Goal: Task Accomplishment & Management: Manage account settings

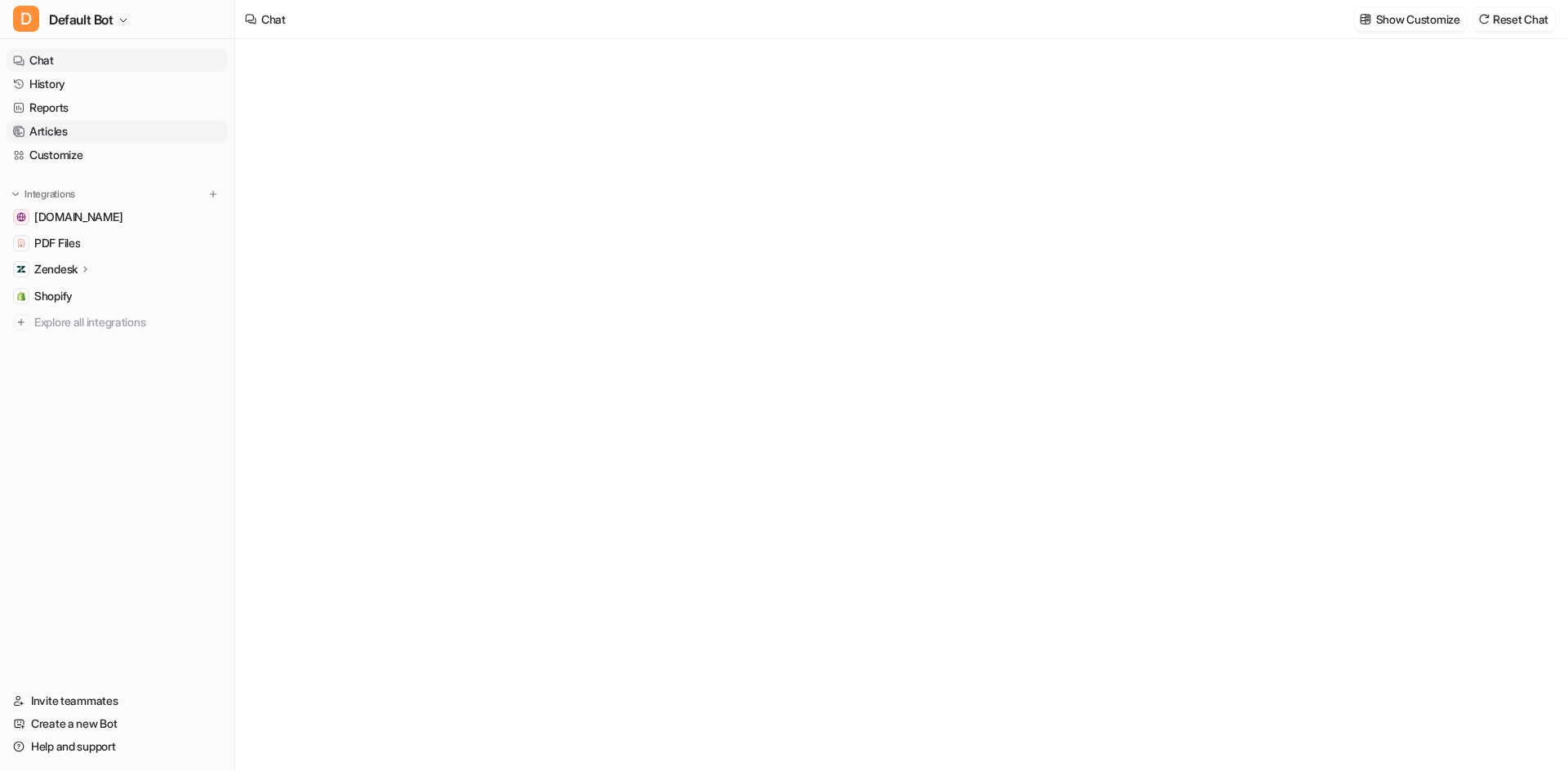
type textarea "**********"
click at [89, 86] on link "History" at bounding box center [116, 84] width 221 height 23
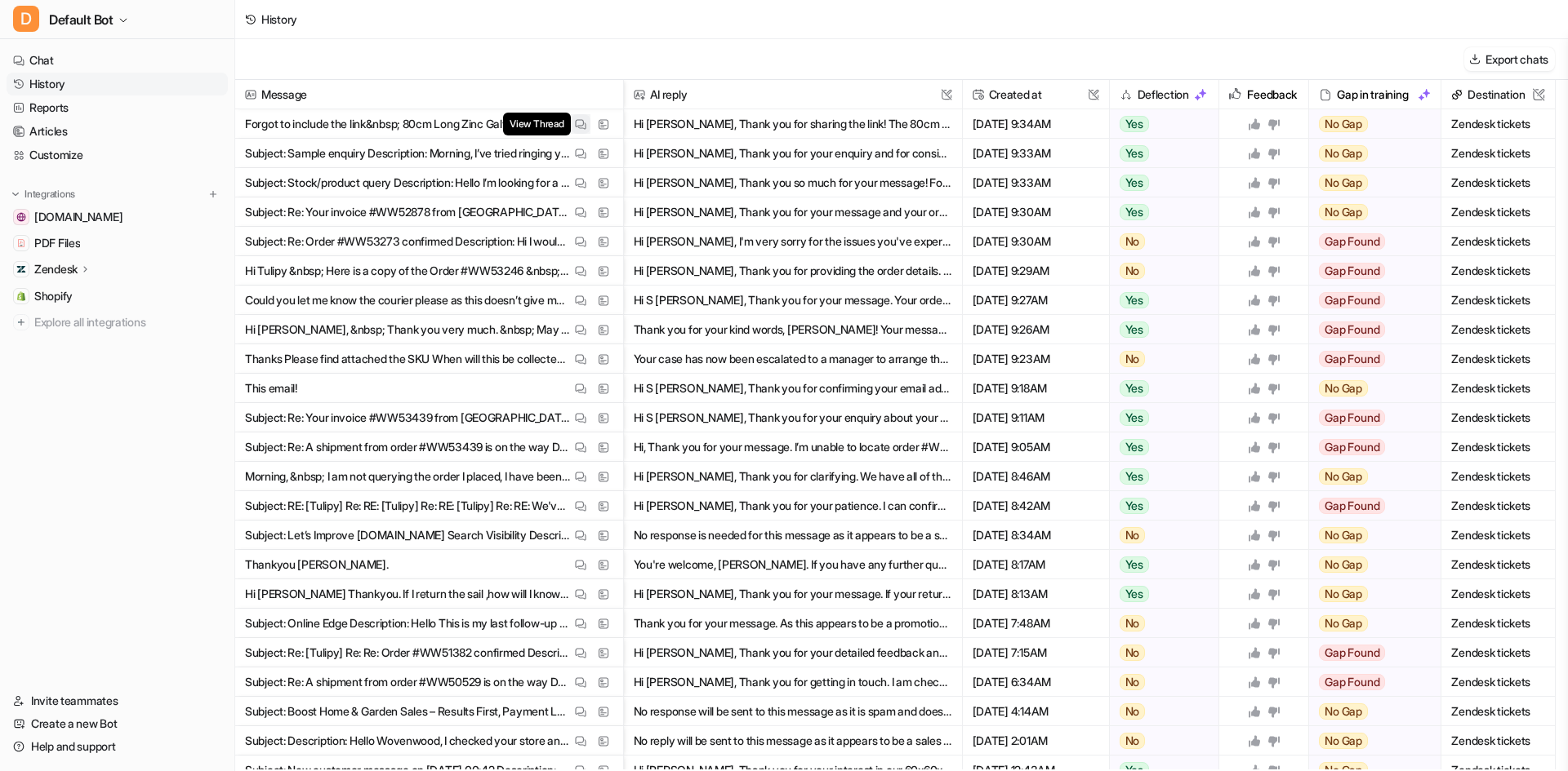
click at [579, 123] on img at bounding box center [580, 124] width 12 height 13
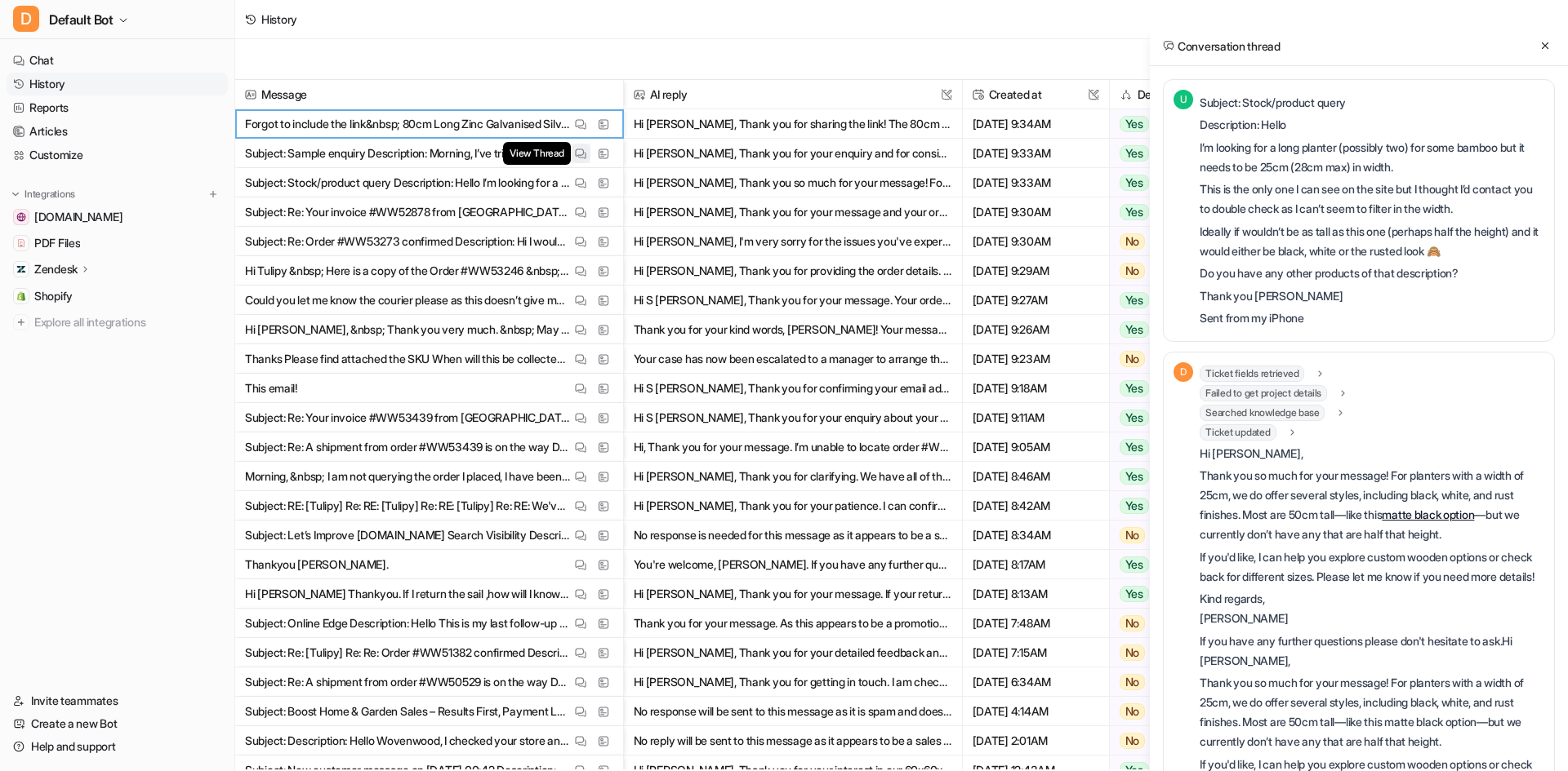
click at [589, 156] on button "View Thread" at bounding box center [581, 153] width 20 height 20
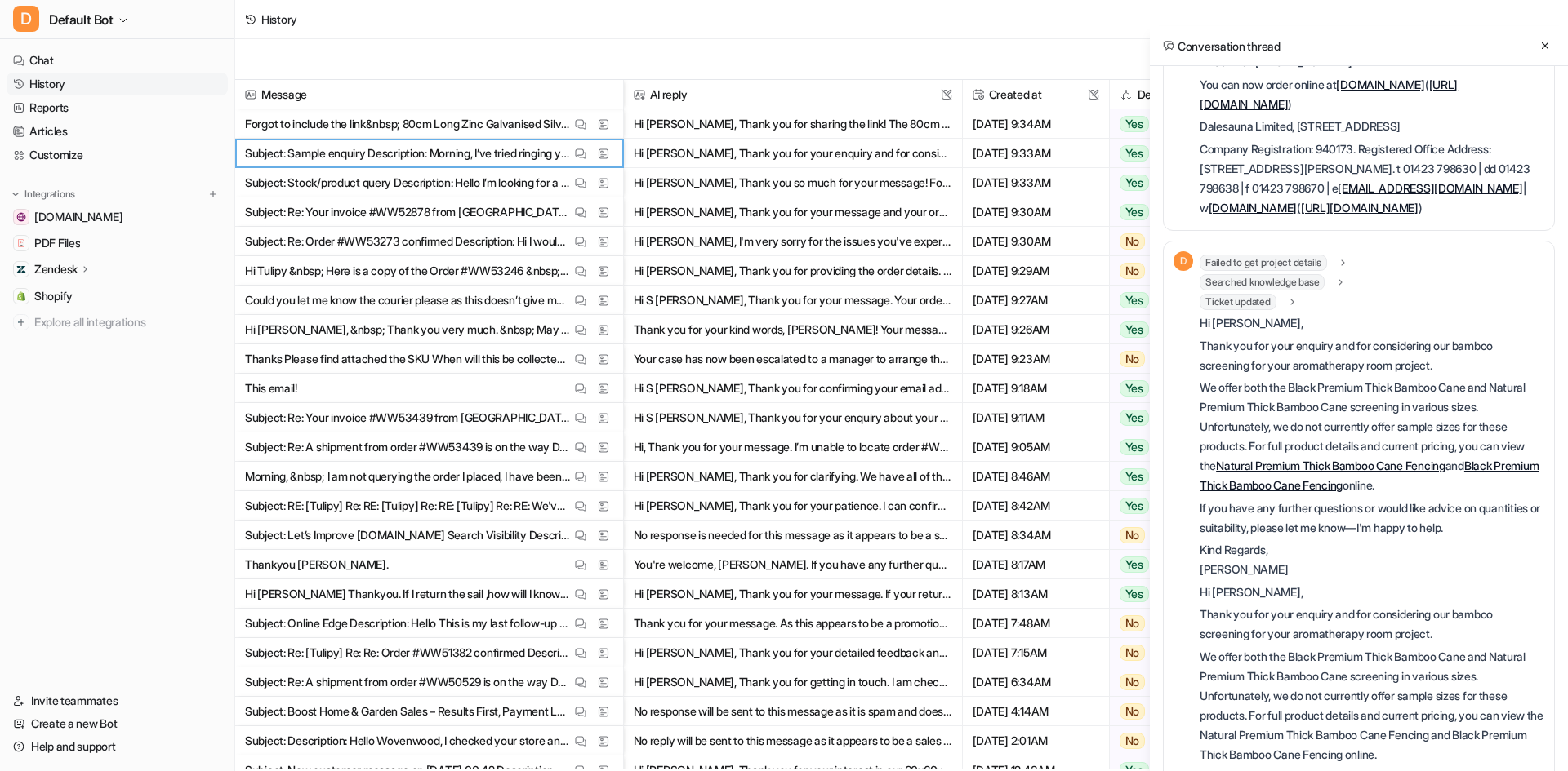
scroll to position [490, 0]
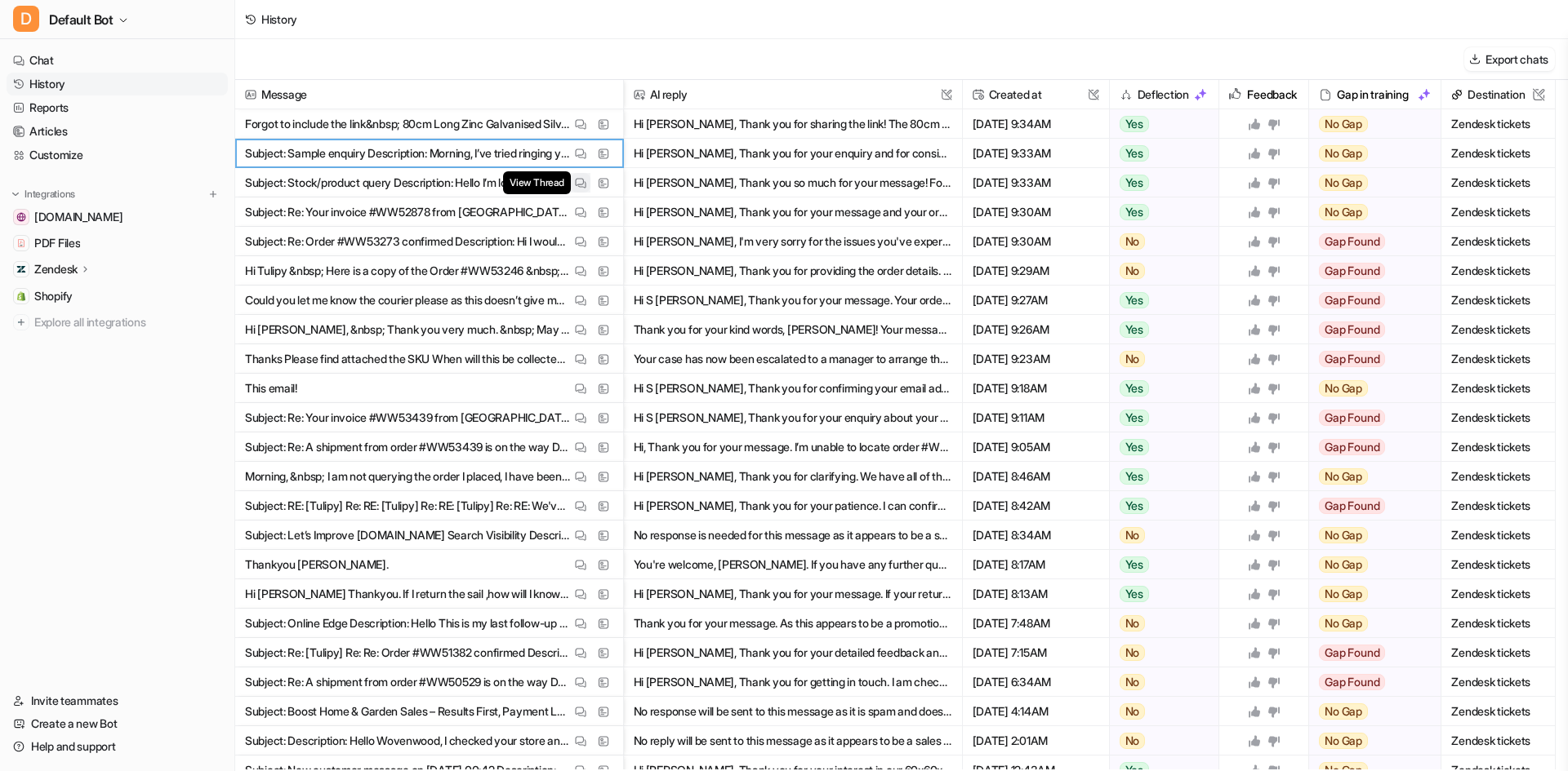
click at [579, 188] on img at bounding box center [580, 183] width 12 height 13
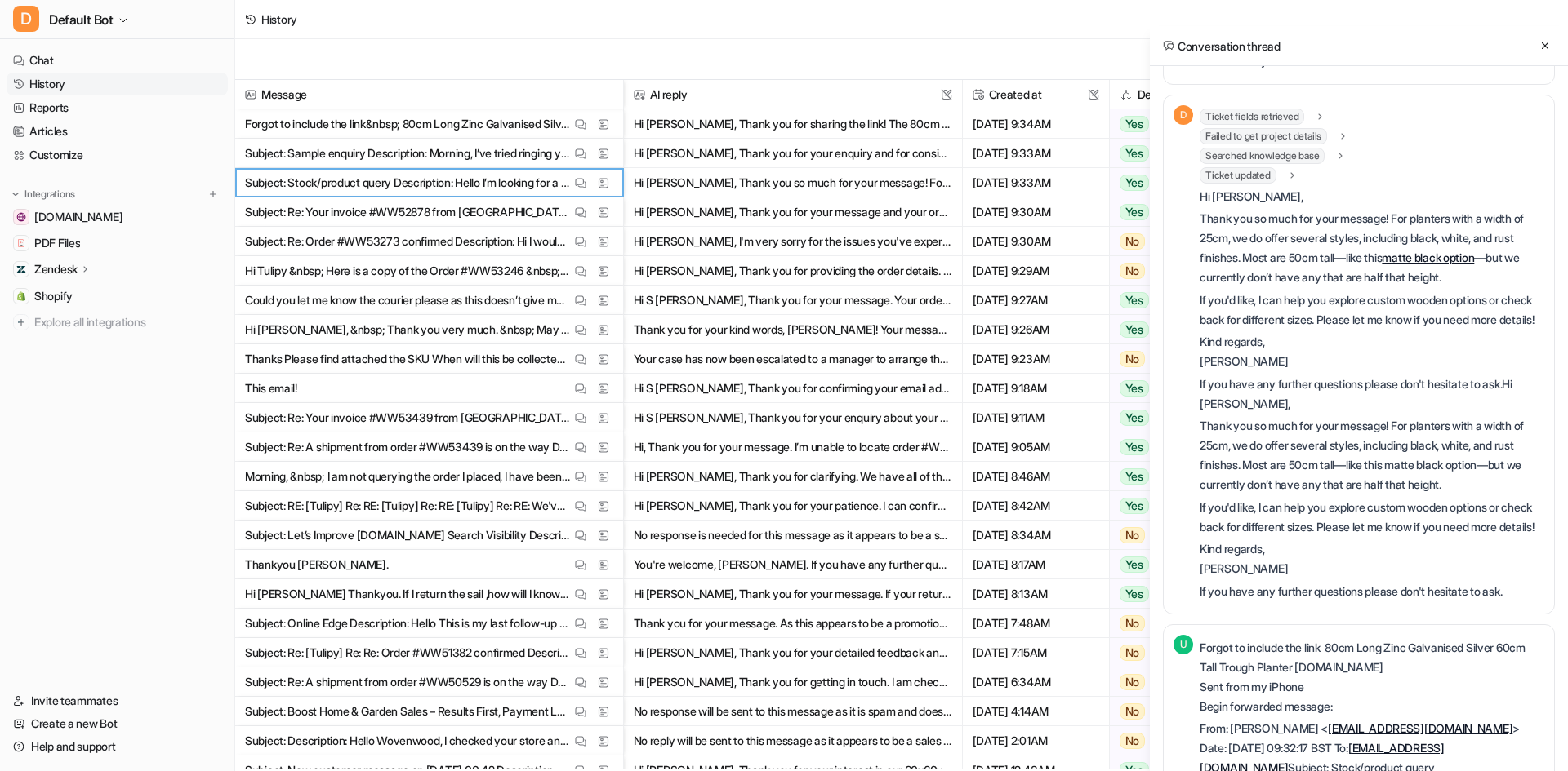
scroll to position [245, 0]
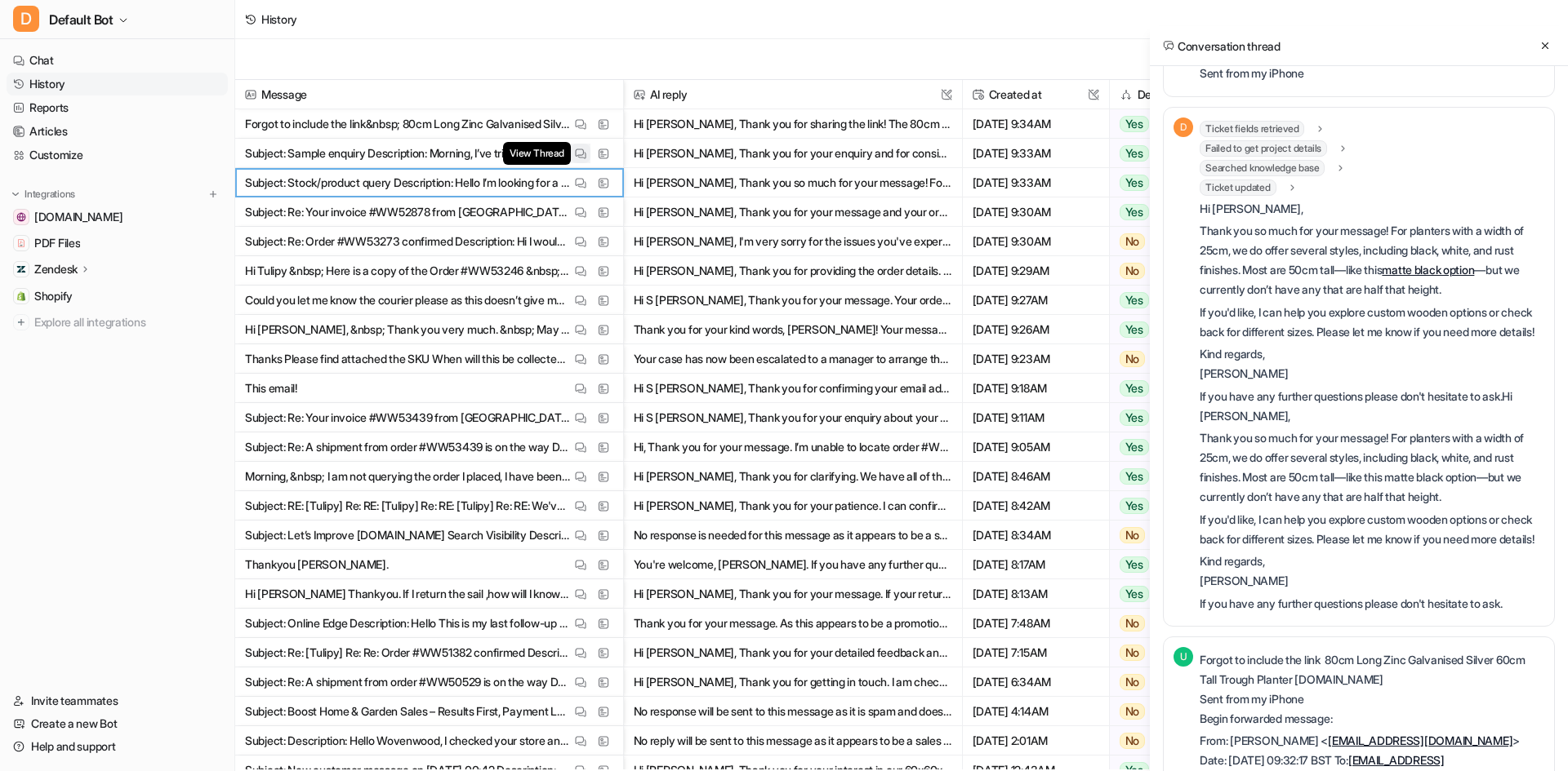
click at [575, 159] on img at bounding box center [580, 154] width 12 height 13
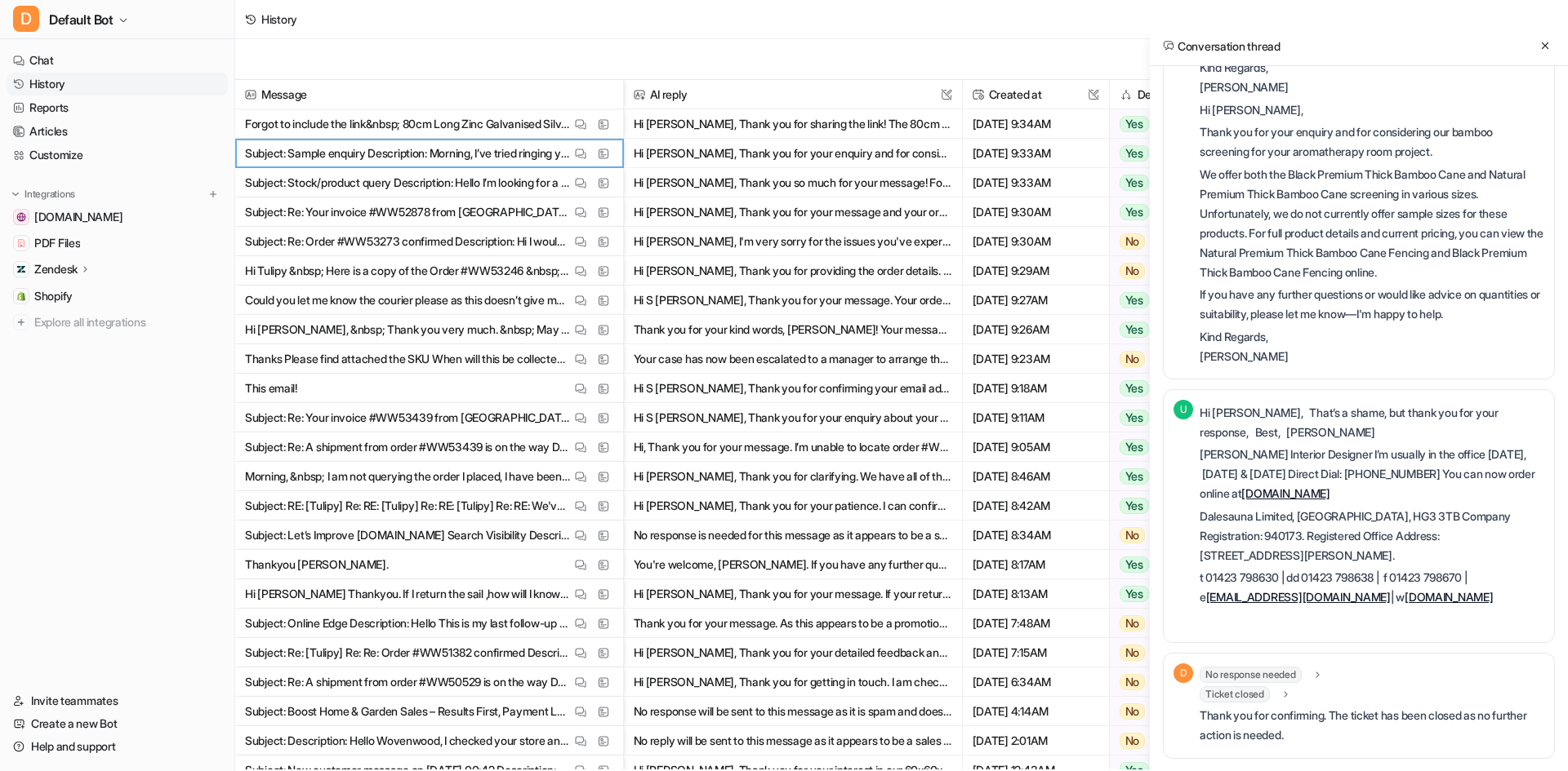
scroll to position [932, 0]
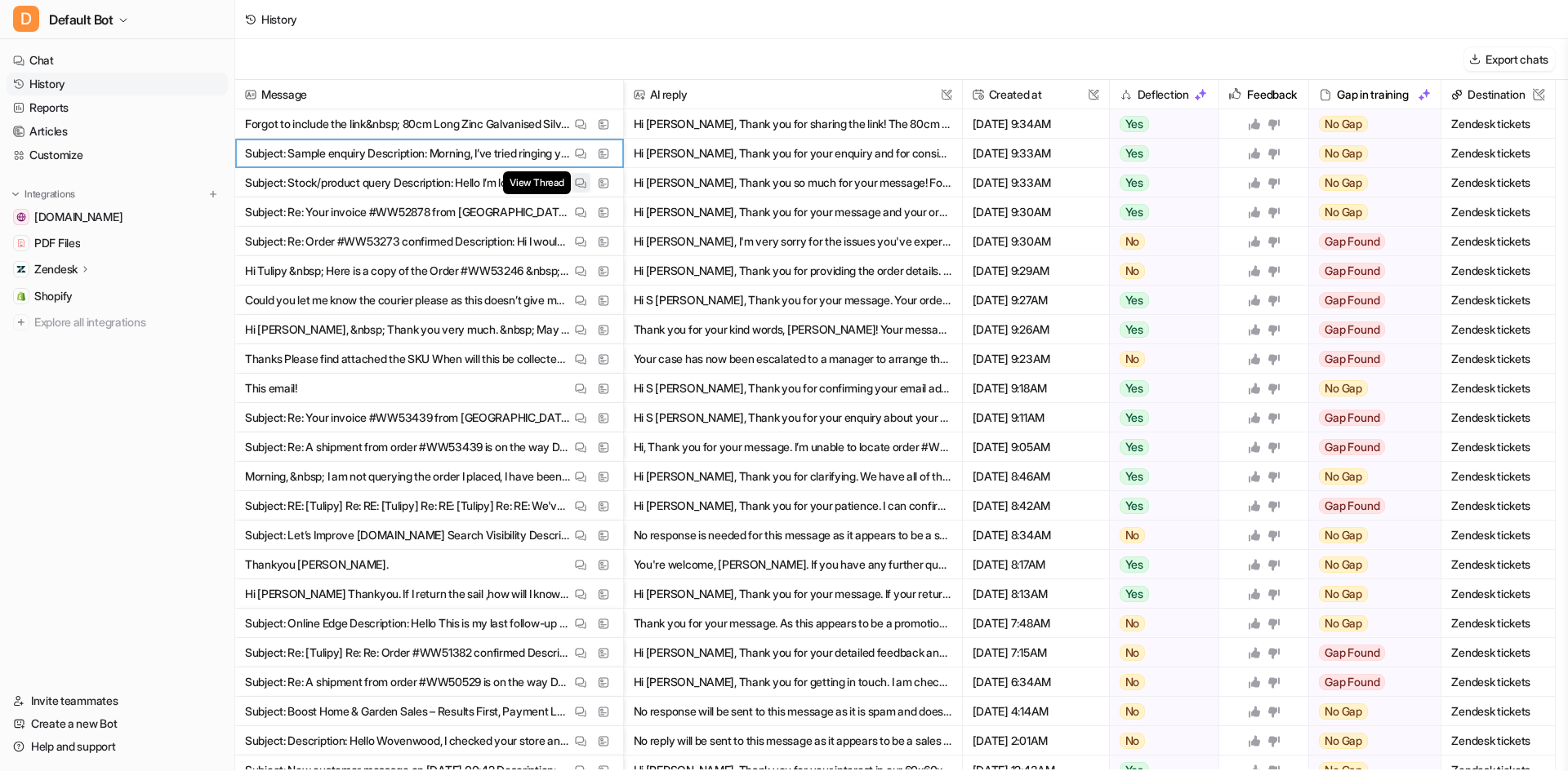
click at [576, 179] on img at bounding box center [580, 183] width 12 height 13
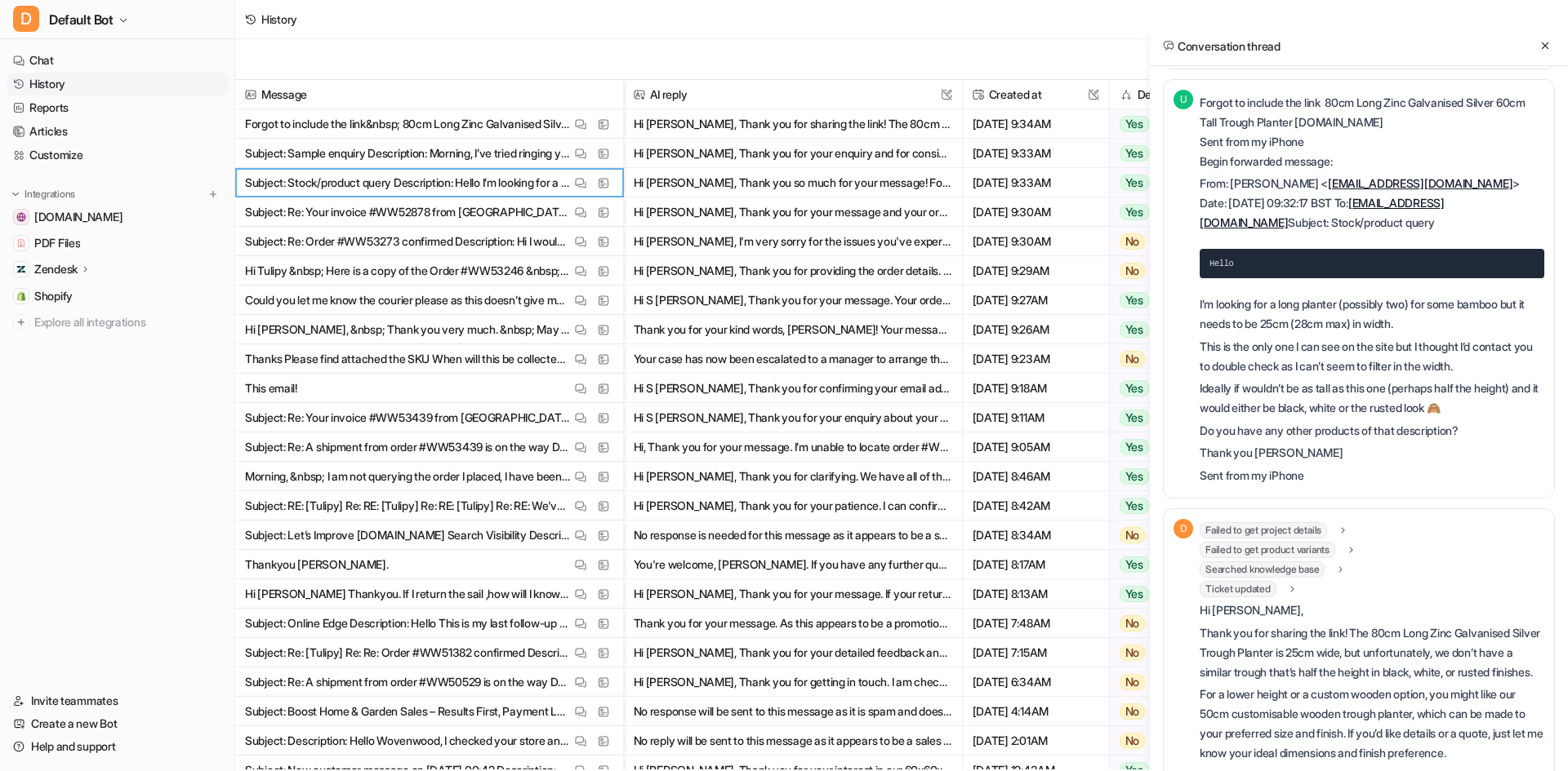
scroll to position [679, 0]
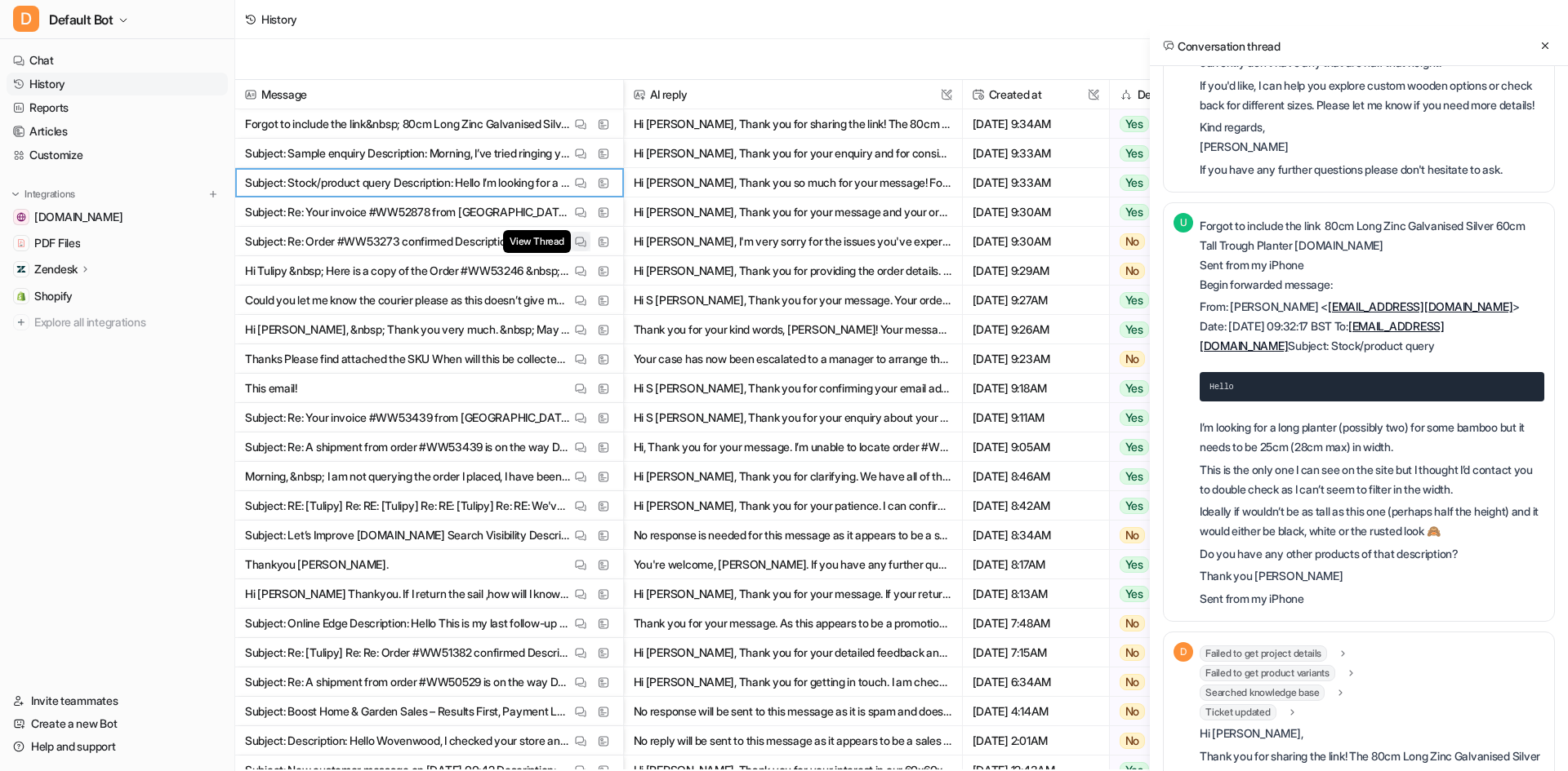
click at [585, 236] on img at bounding box center [580, 243] width 12 height 13
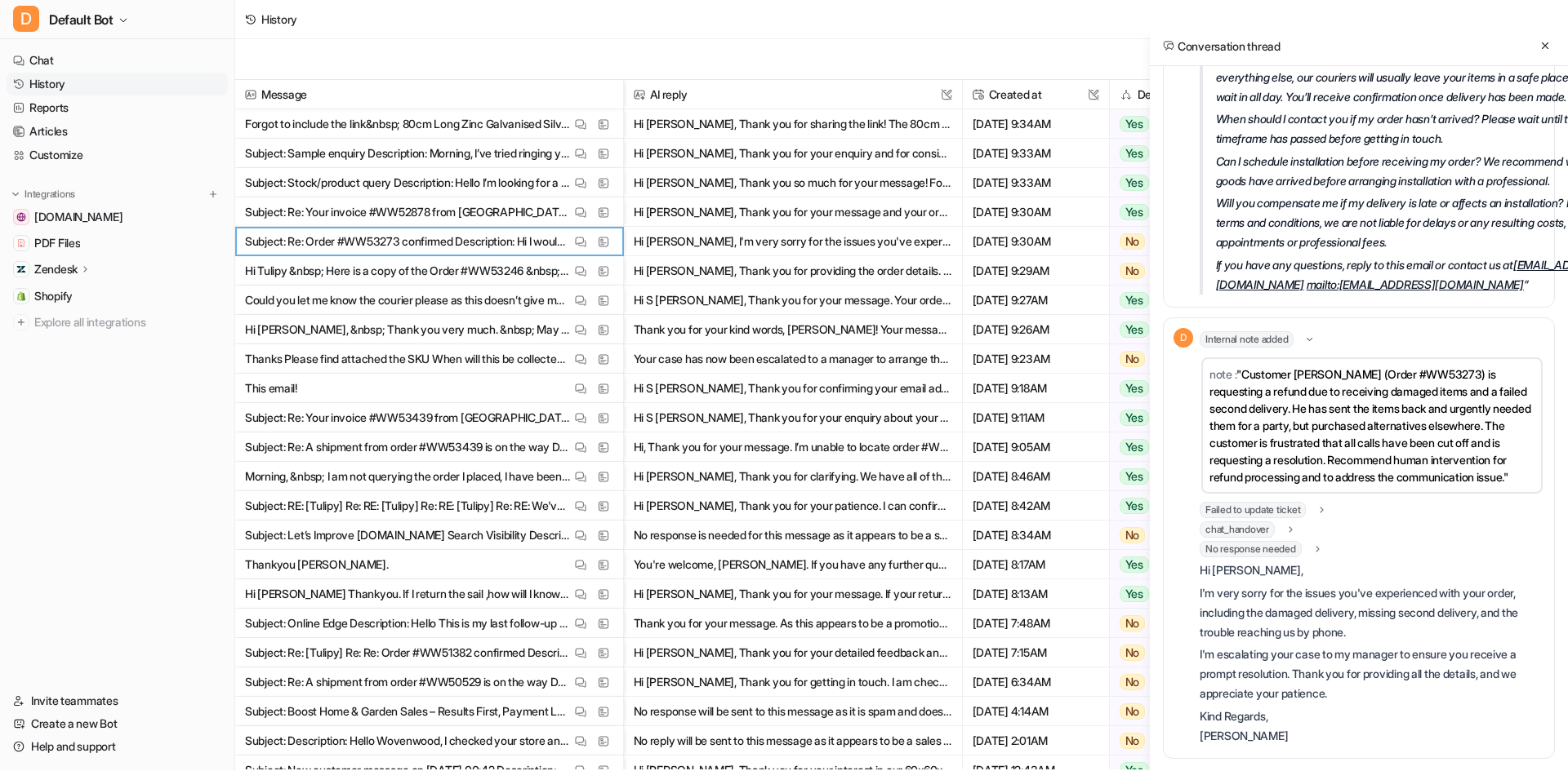
scroll to position [1420, 0]
click at [585, 269] on img at bounding box center [580, 271] width 12 height 13
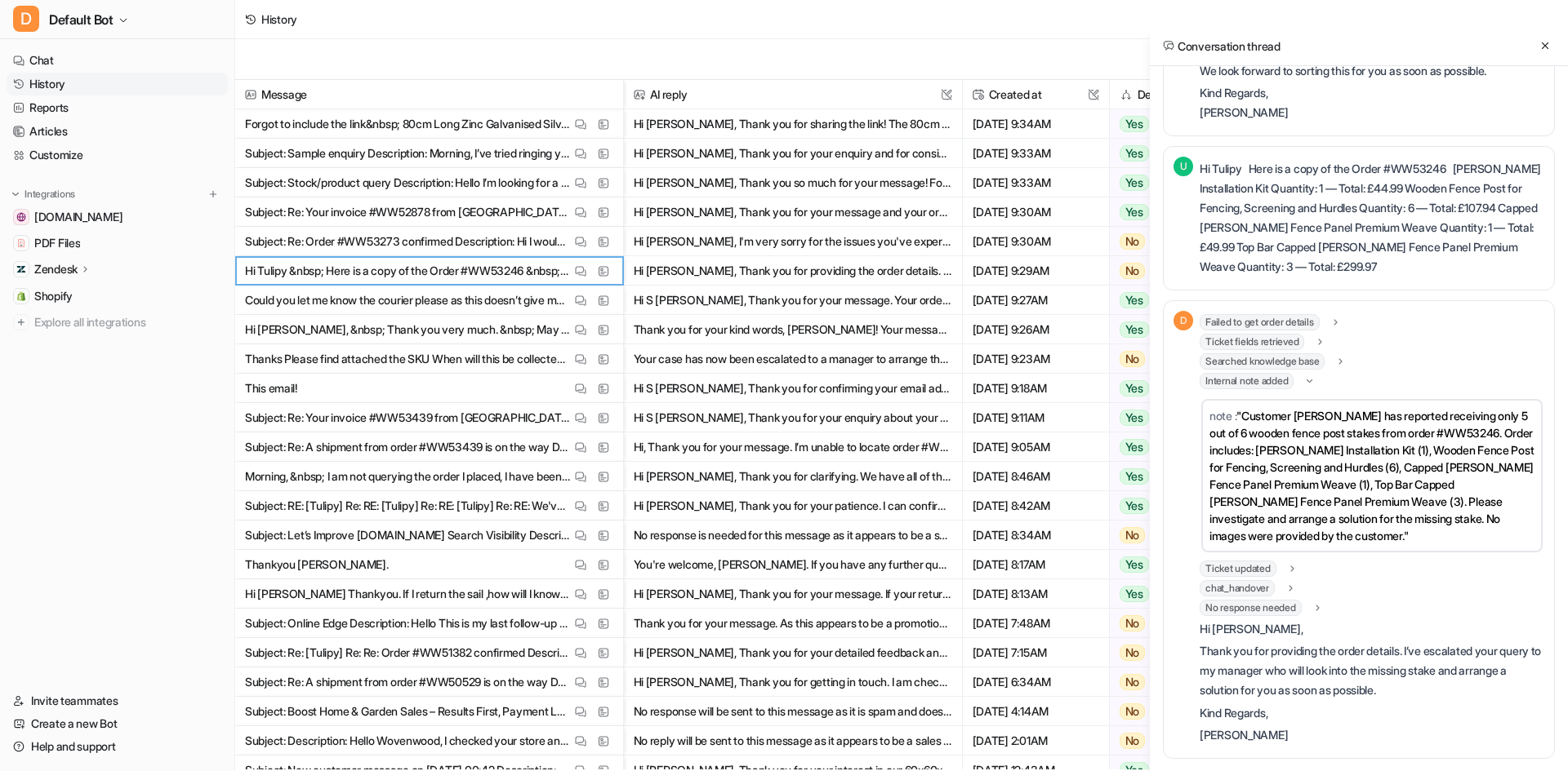
scroll to position [1397, 0]
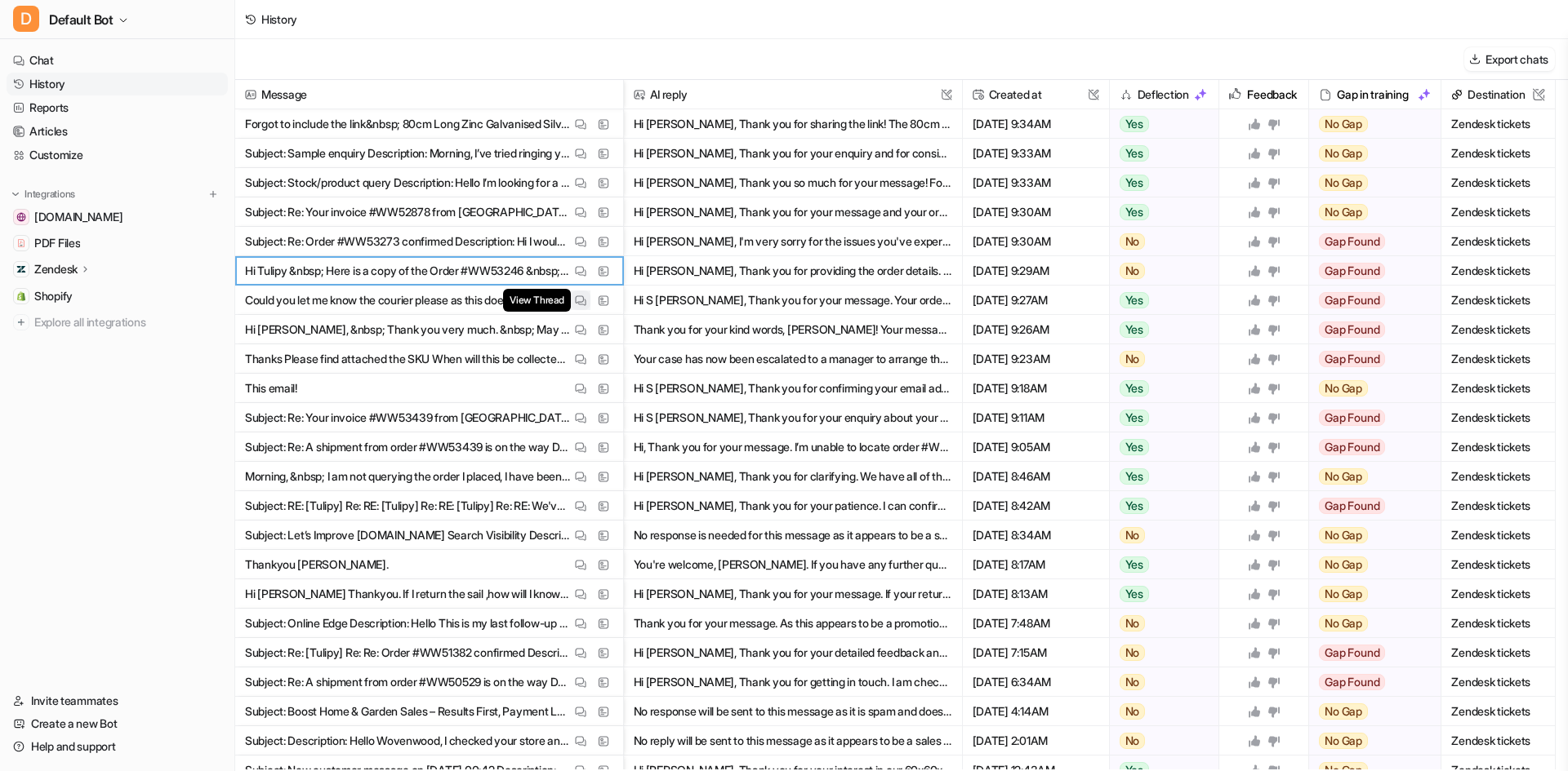
click at [576, 302] on img at bounding box center [580, 301] width 12 height 13
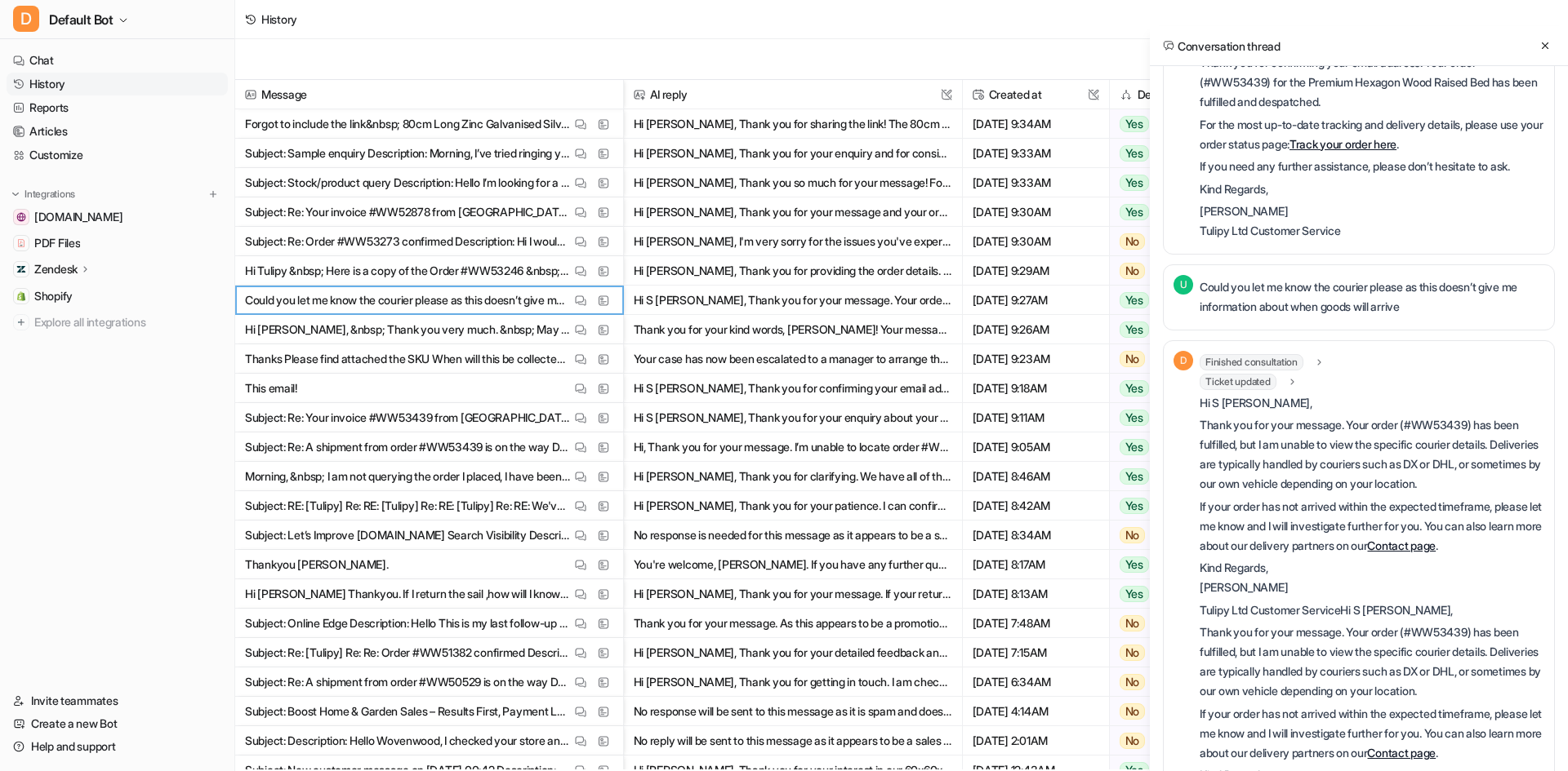
scroll to position [1431, 0]
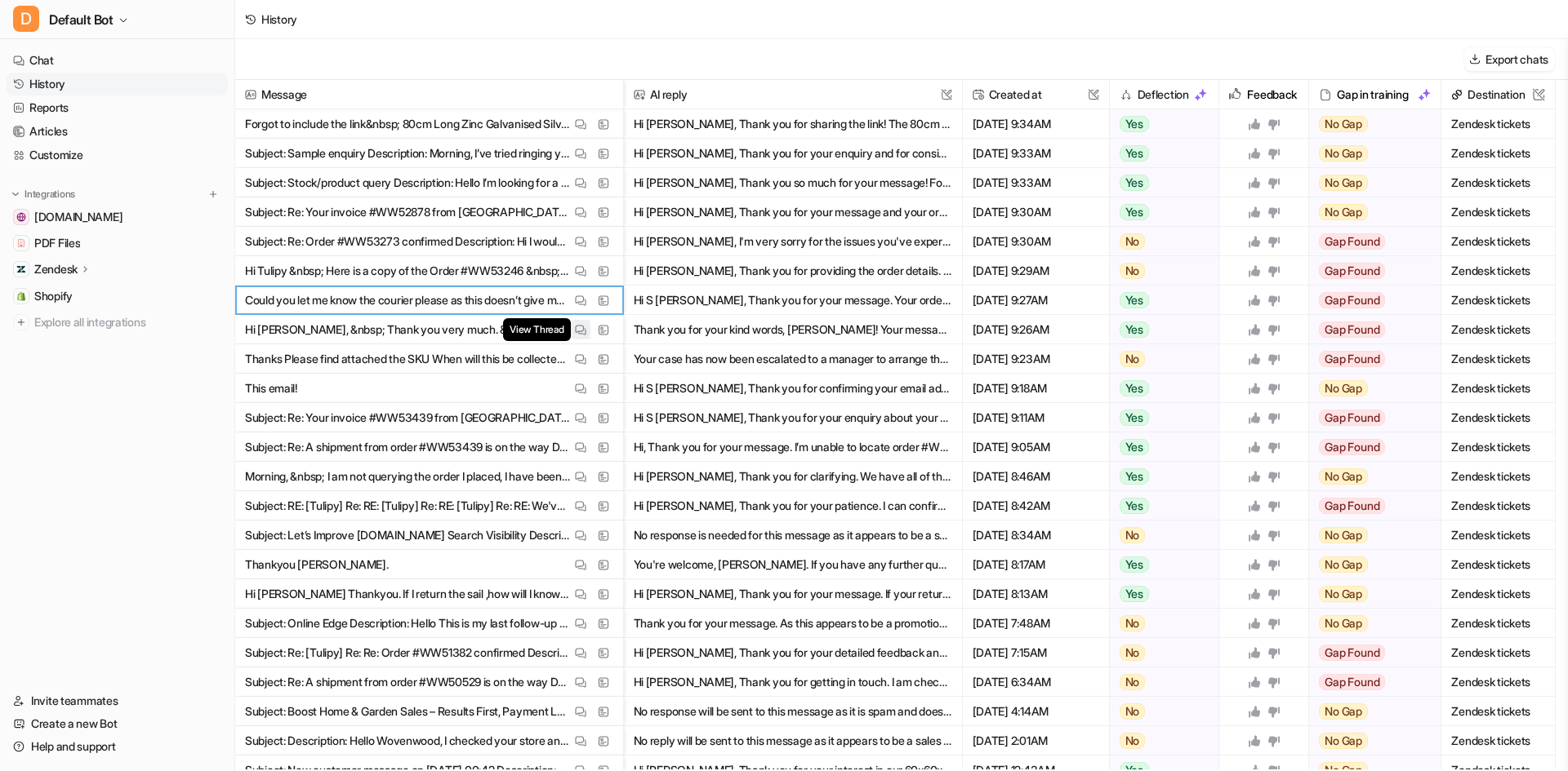
click at [584, 327] on img at bounding box center [580, 330] width 12 height 13
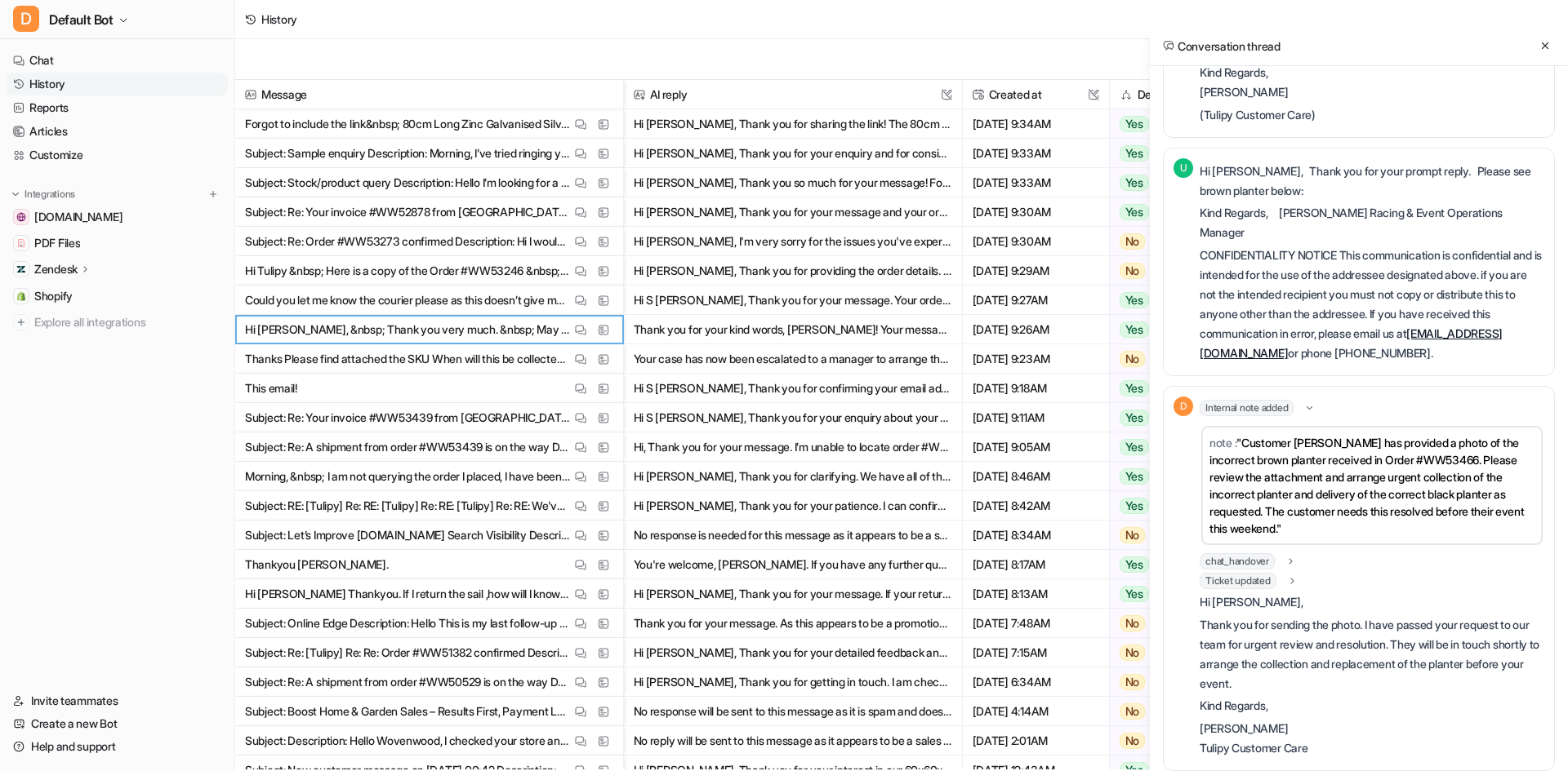
scroll to position [816, 0]
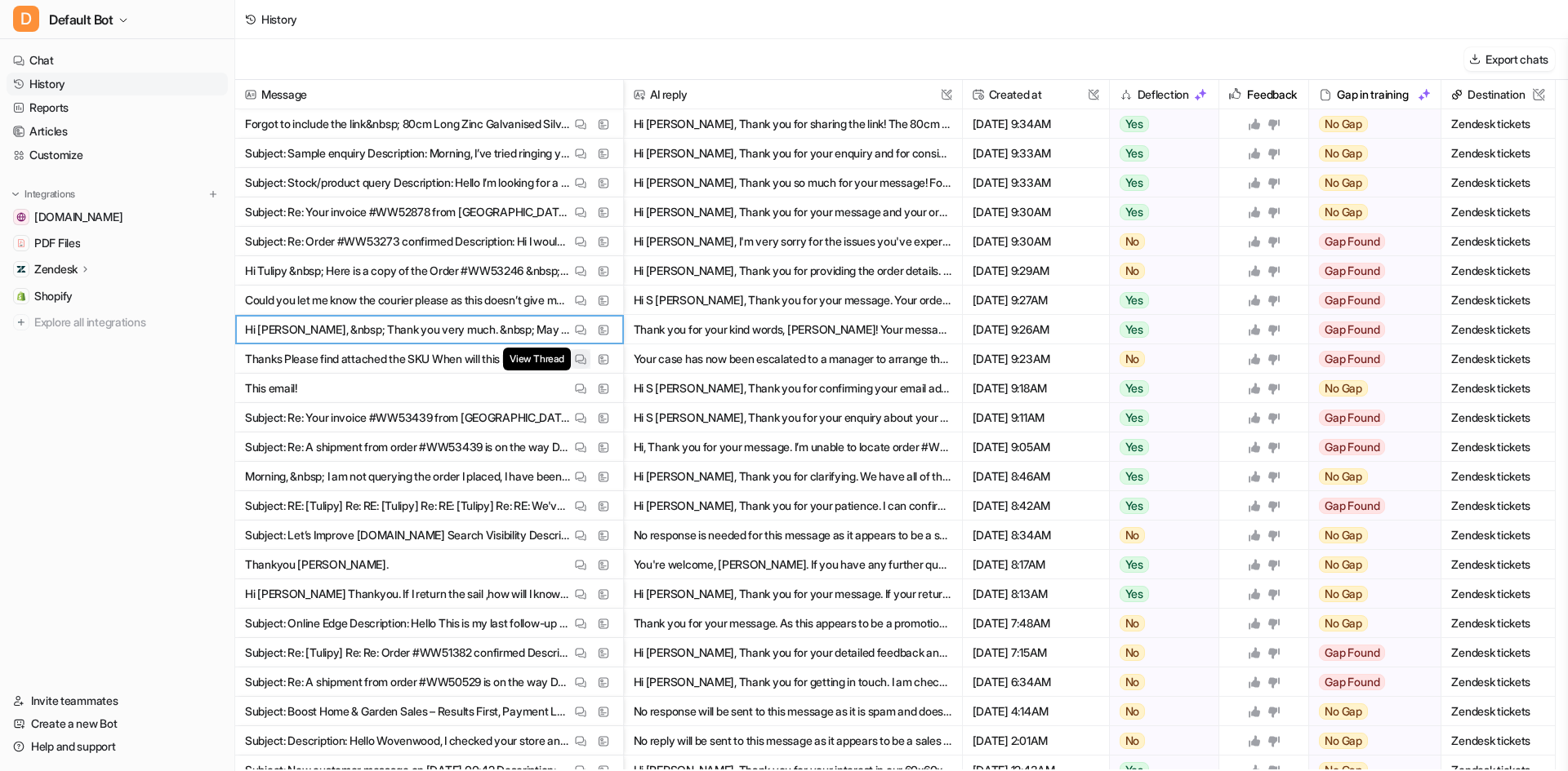
click at [580, 359] on img at bounding box center [580, 360] width 12 height 13
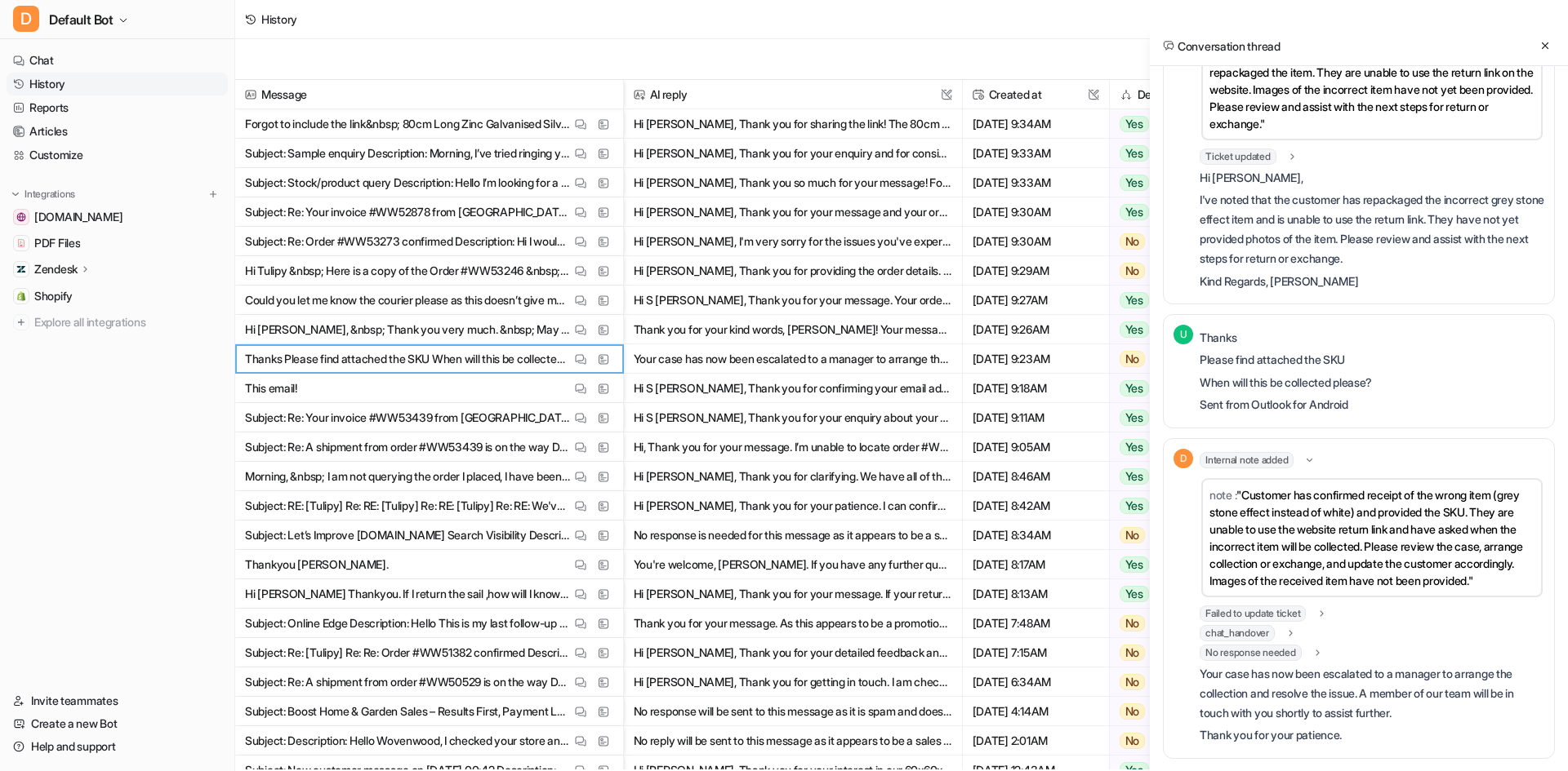
scroll to position [1162, 0]
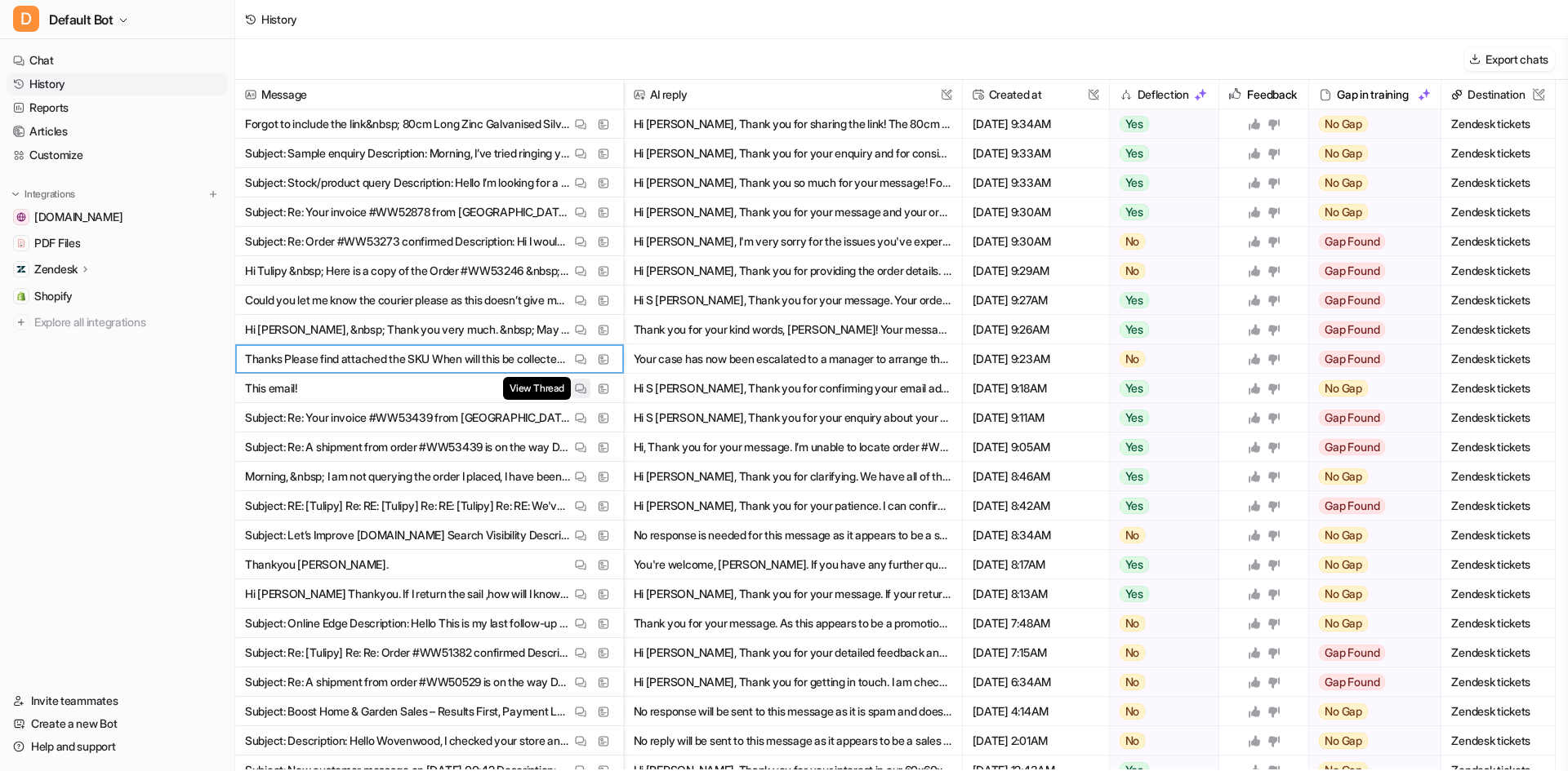
click at [580, 391] on img at bounding box center [580, 389] width 12 height 13
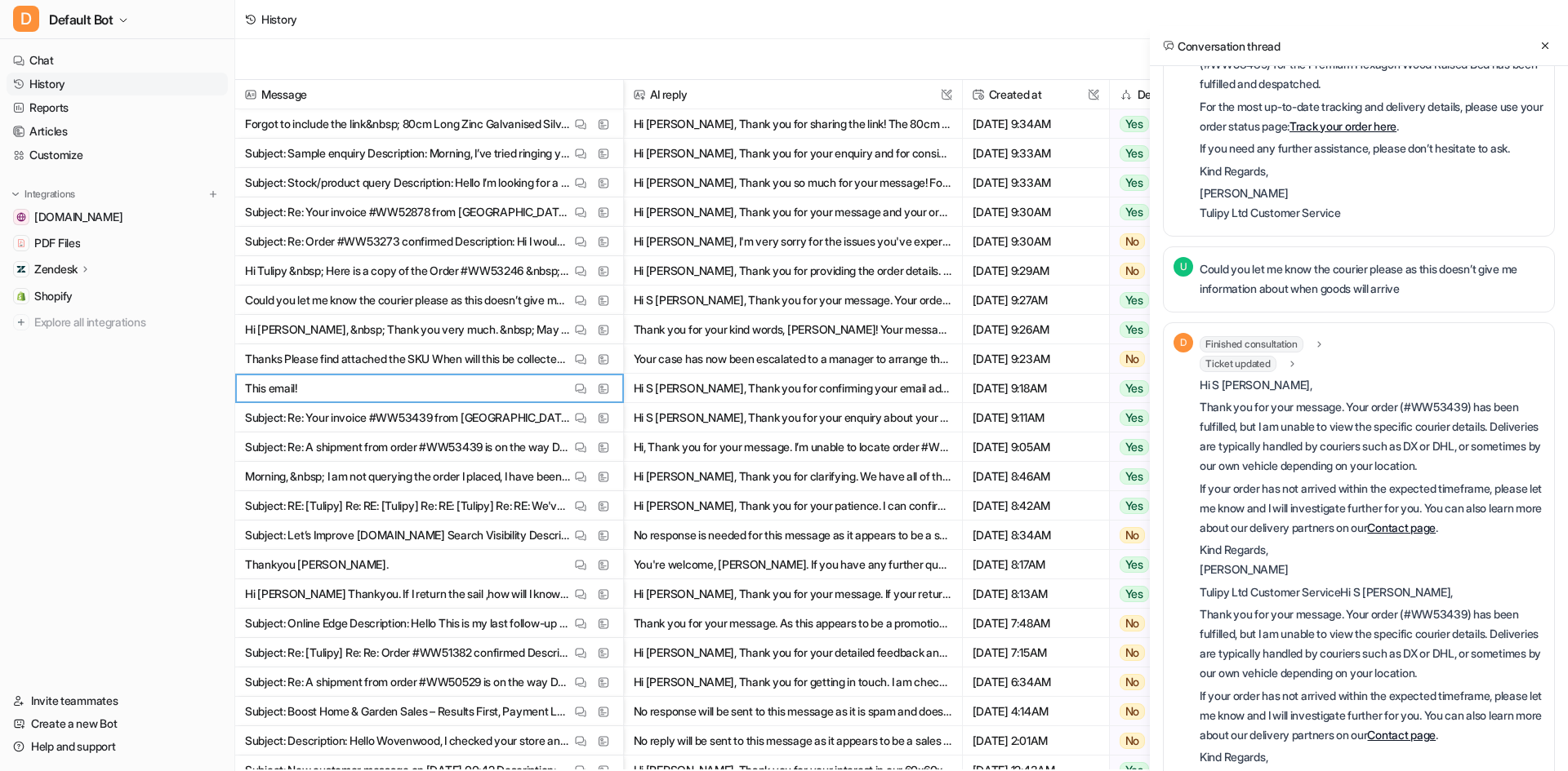
scroll to position [1431, 0]
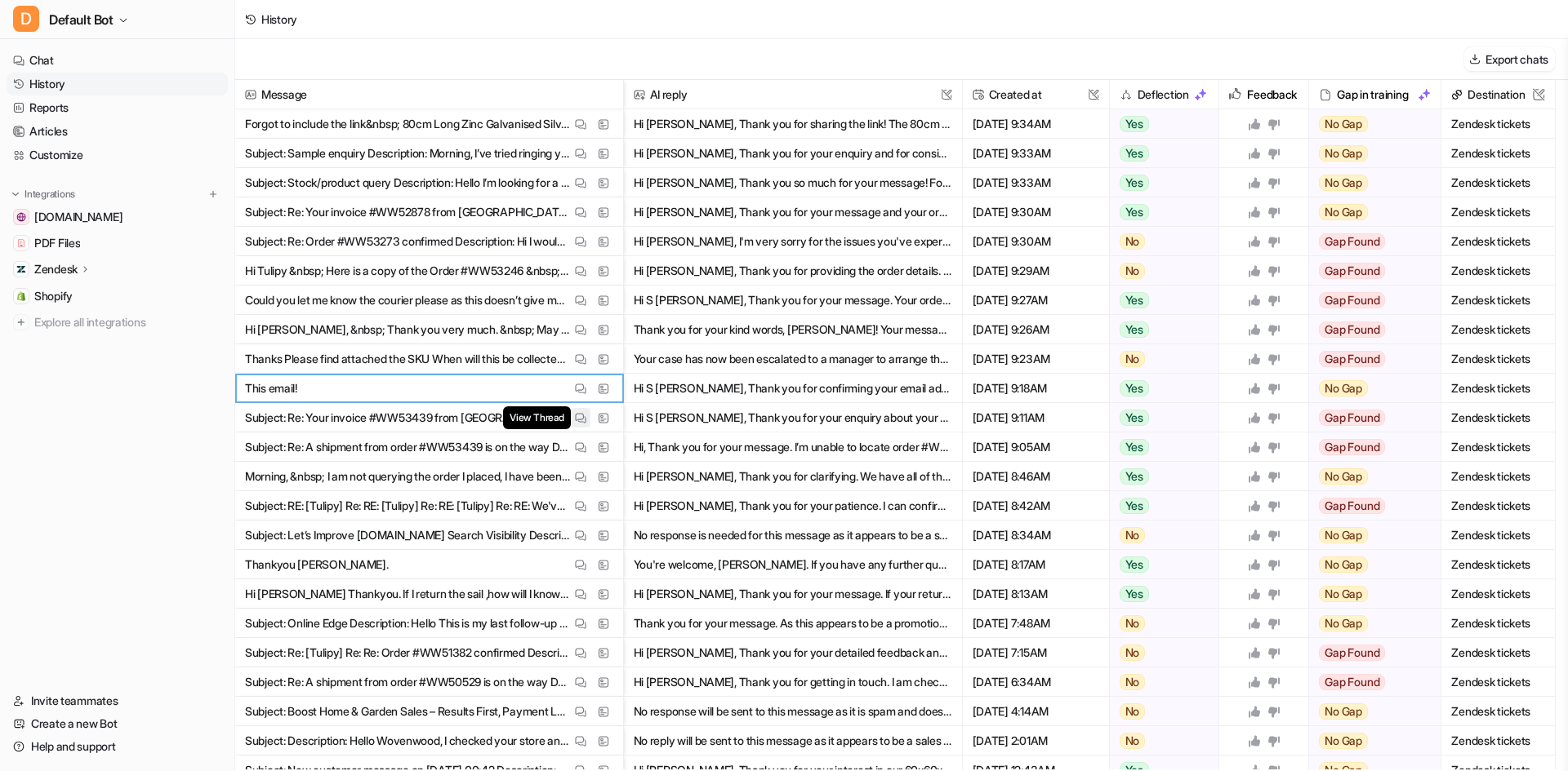
click at [582, 418] on img at bounding box center [580, 418] width 12 height 13
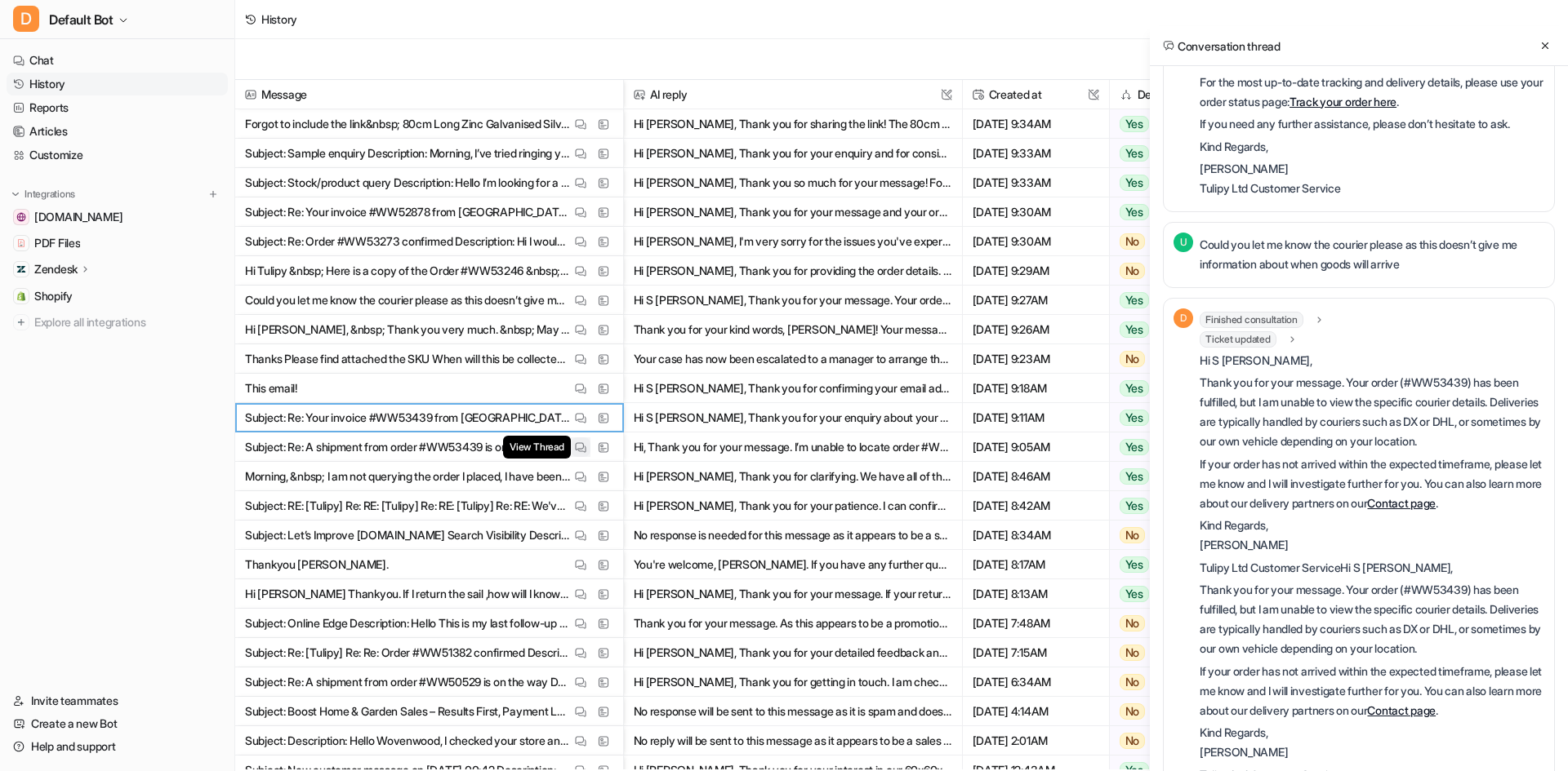
click at [573, 443] on button "View Thread" at bounding box center [581, 447] width 20 height 20
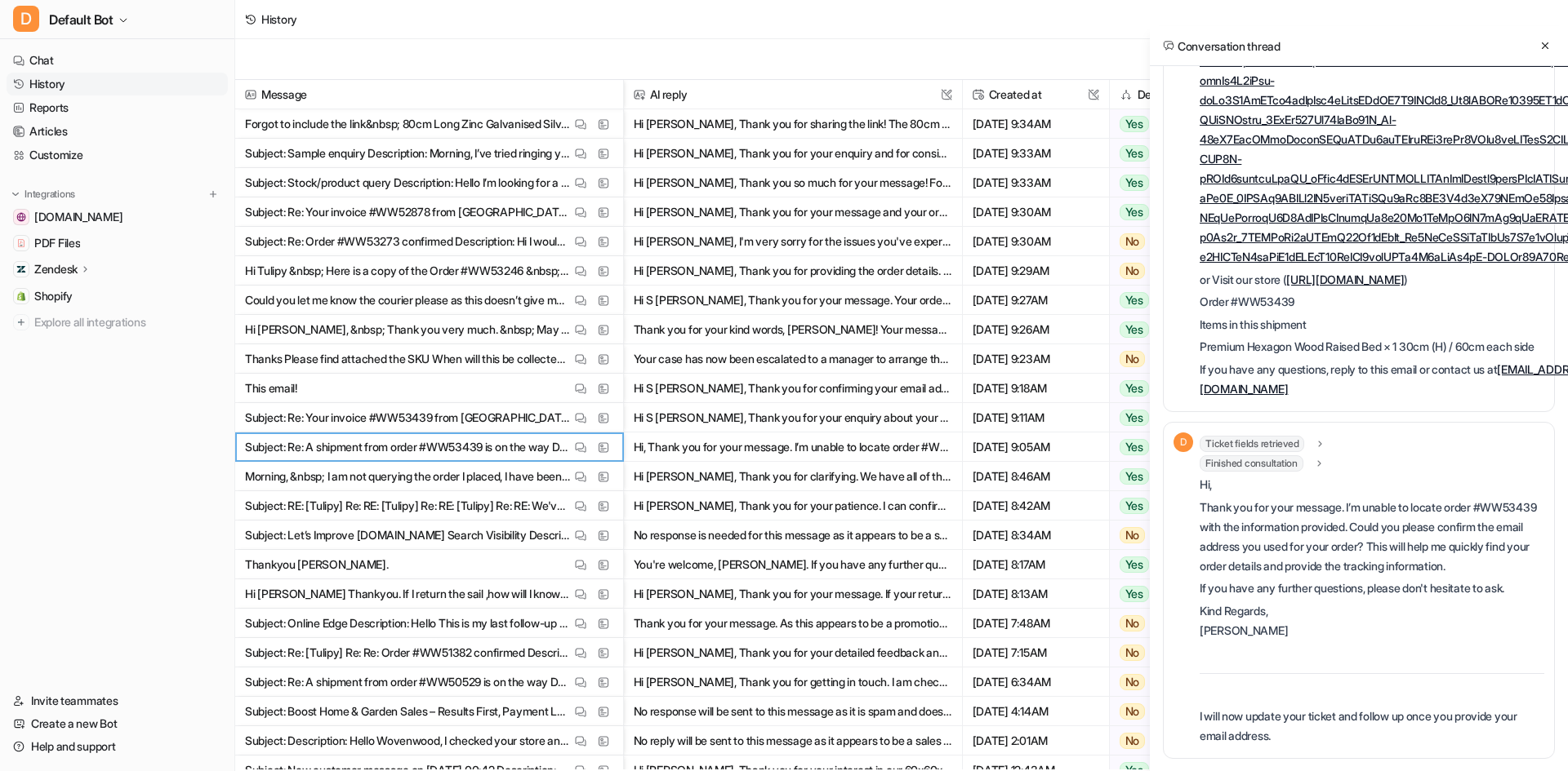
scroll to position [629, 0]
click at [573, 481] on button "View Thread" at bounding box center [581, 477] width 20 height 20
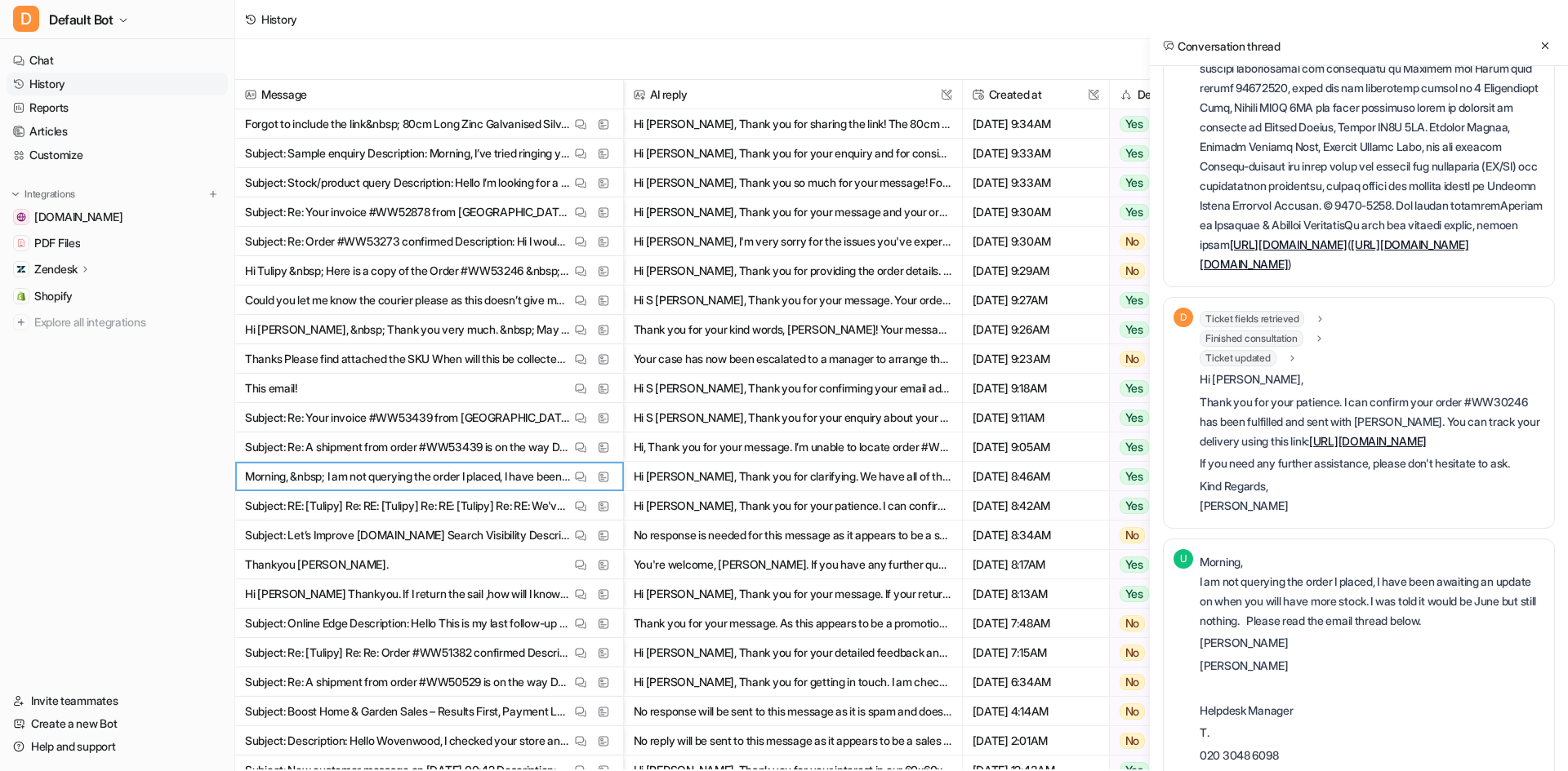
scroll to position [594, 0]
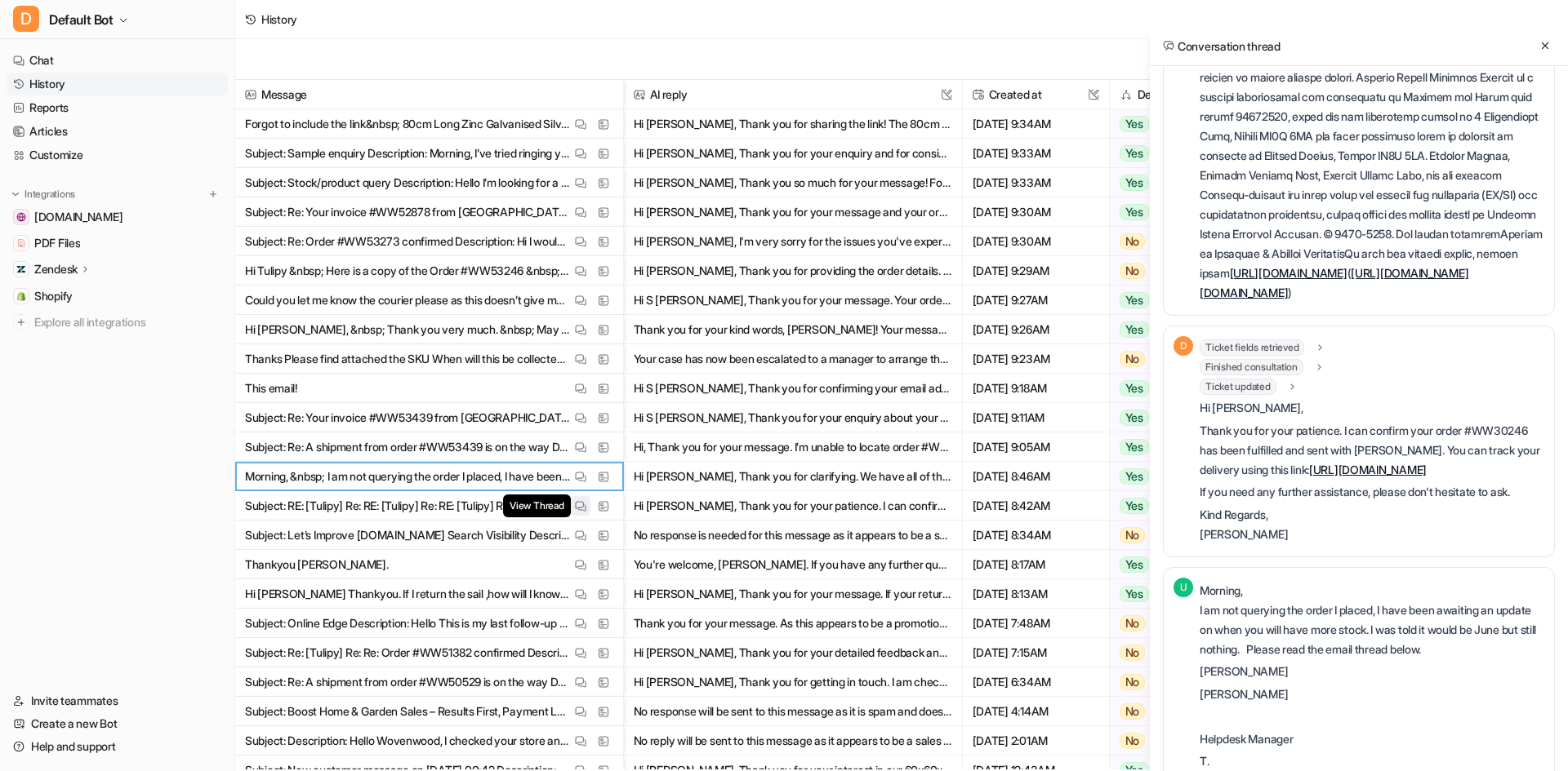
click at [587, 504] on button "View Thread" at bounding box center [581, 506] width 20 height 20
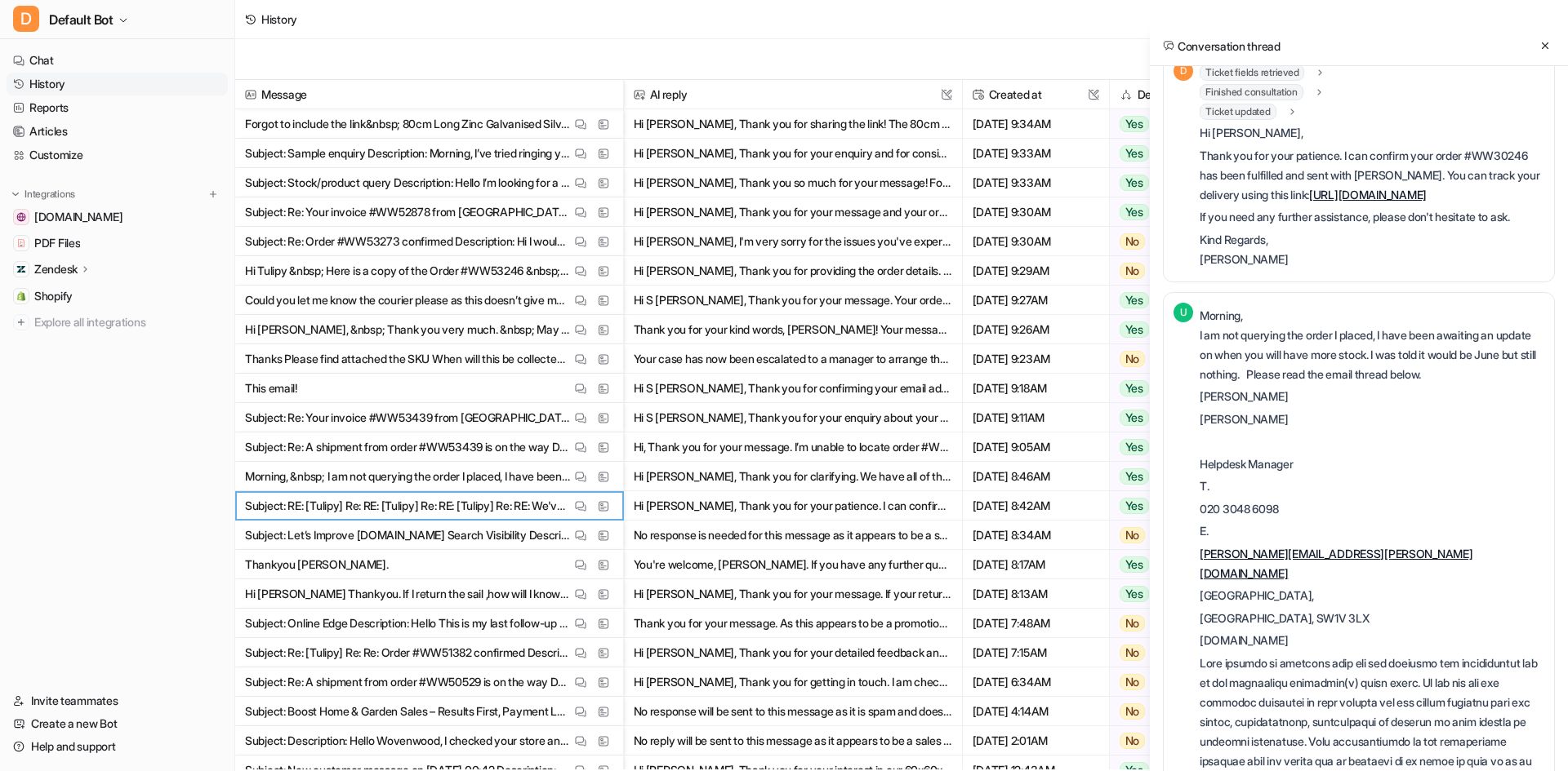
scroll to position [898, 0]
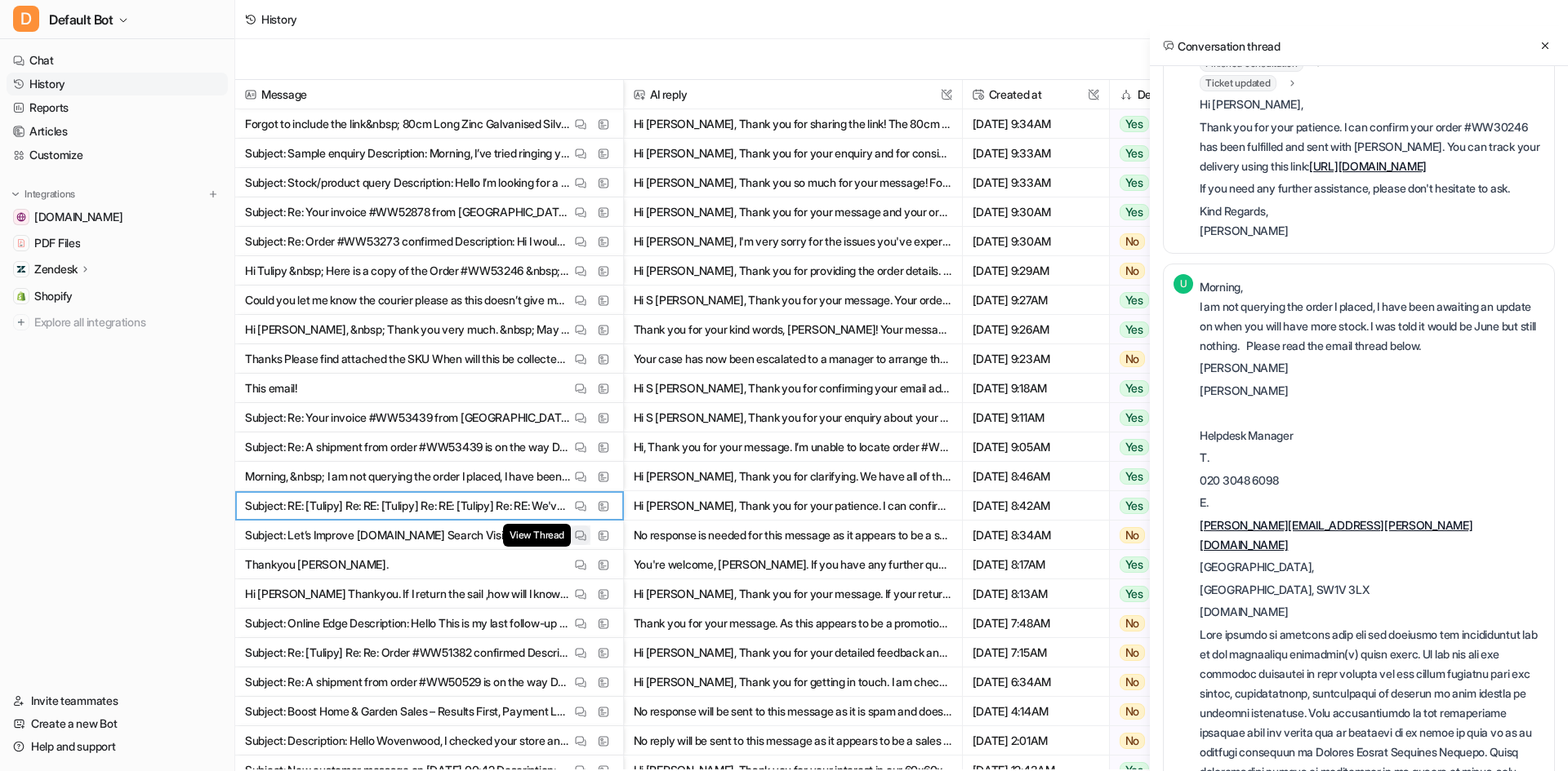
click at [580, 542] on button "View Thread" at bounding box center [581, 536] width 20 height 20
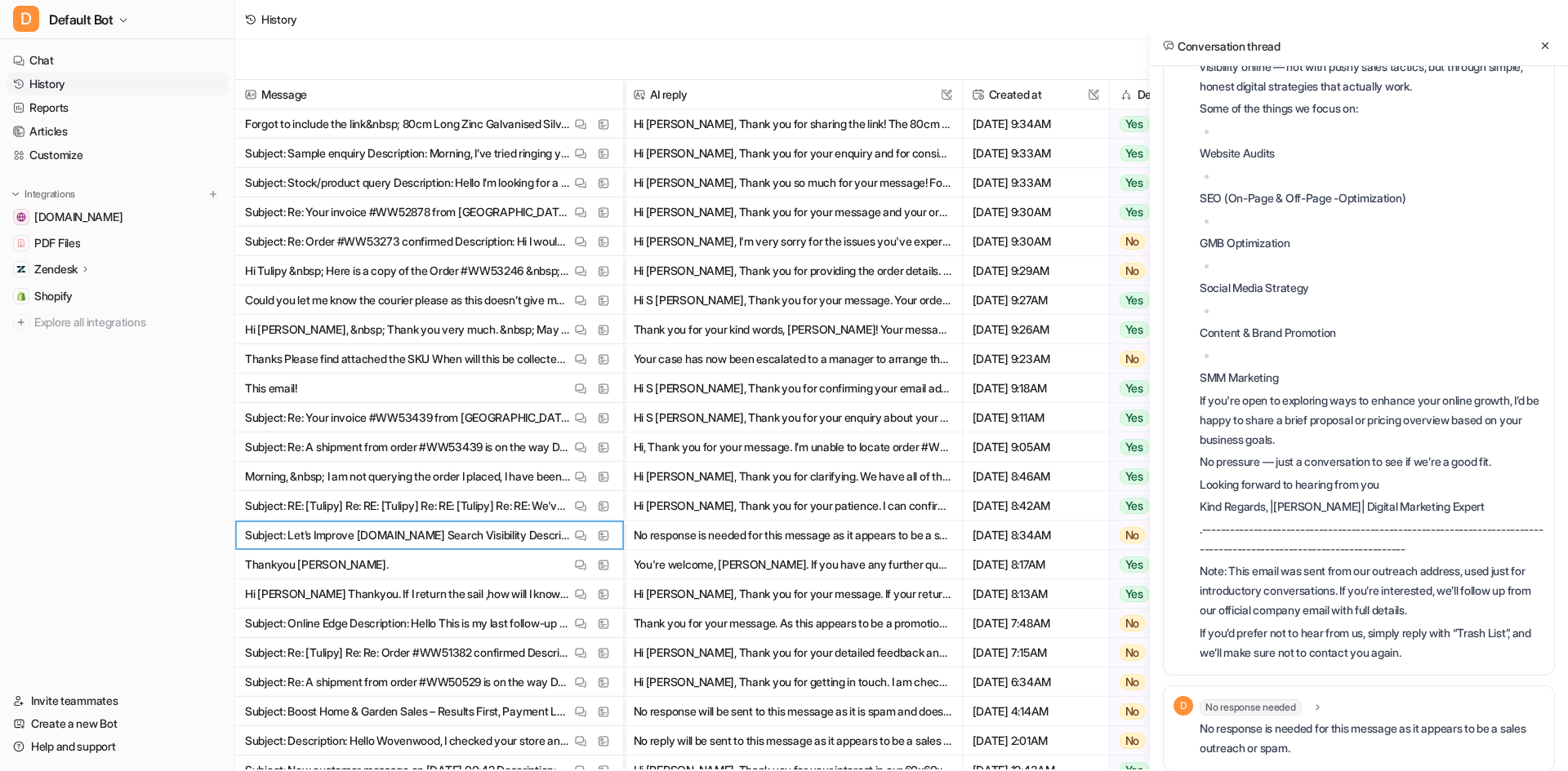
scroll to position [197, 0]
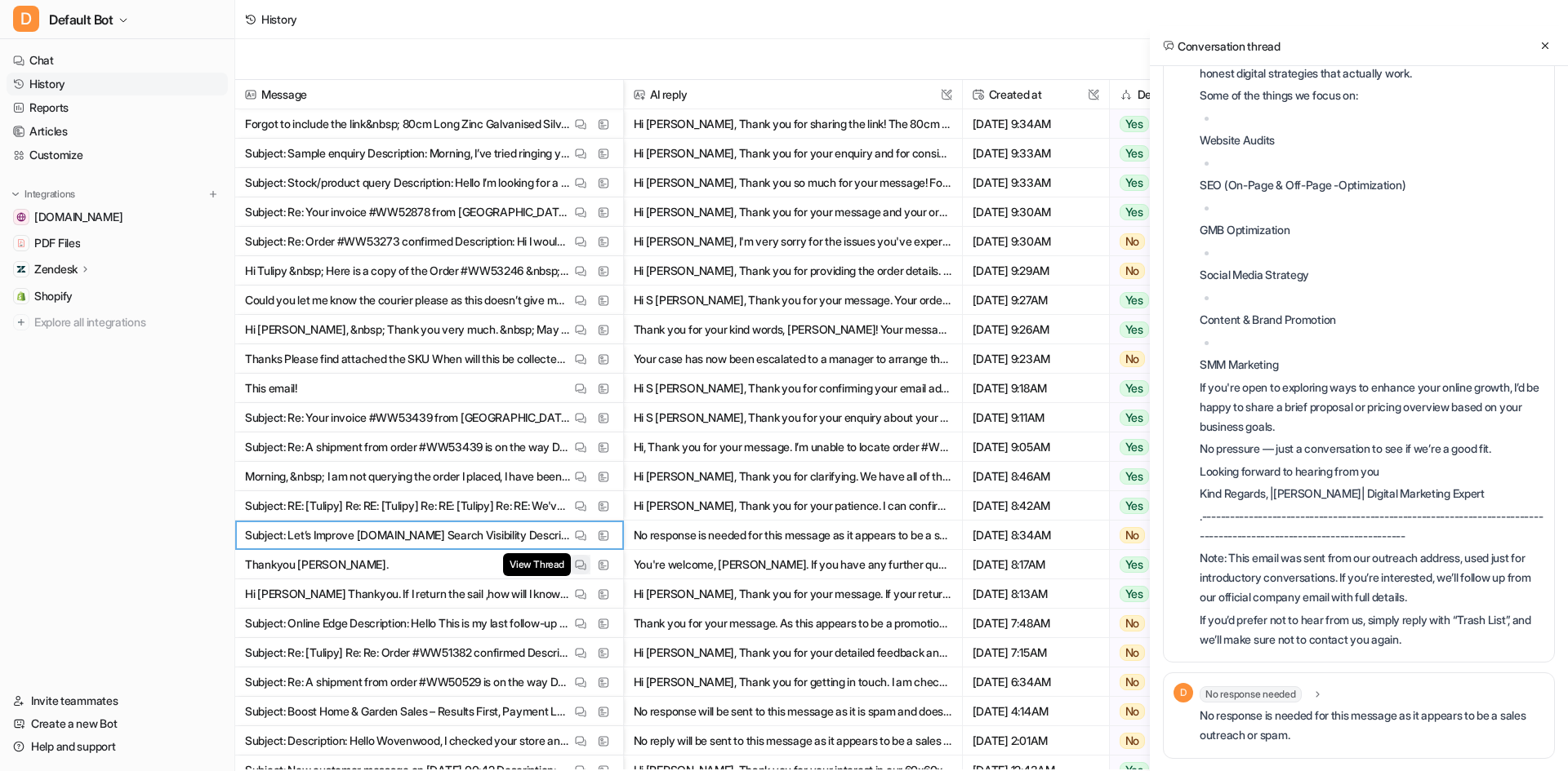
click at [583, 564] on img at bounding box center [580, 565] width 12 height 13
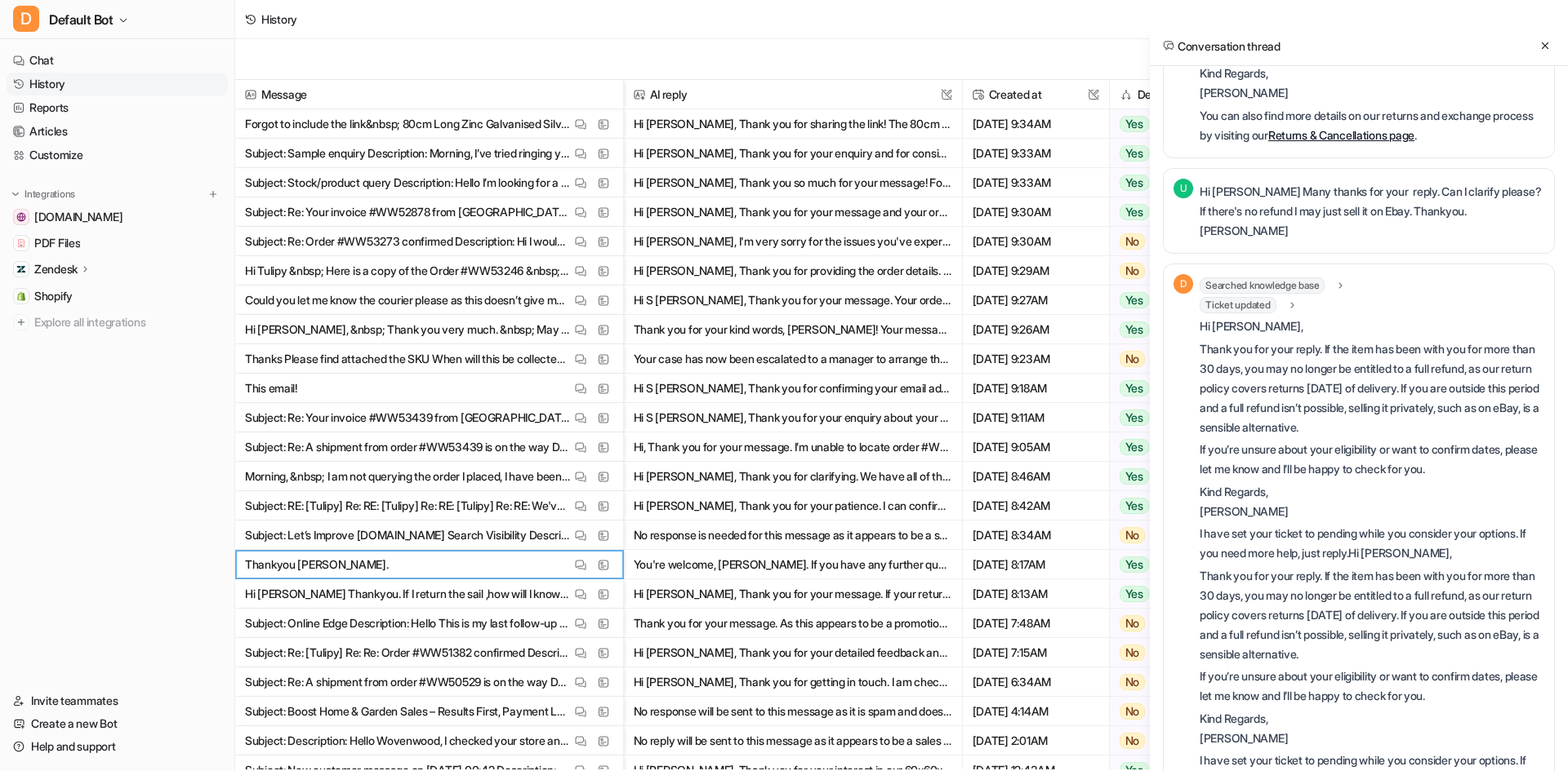
scroll to position [363, 0]
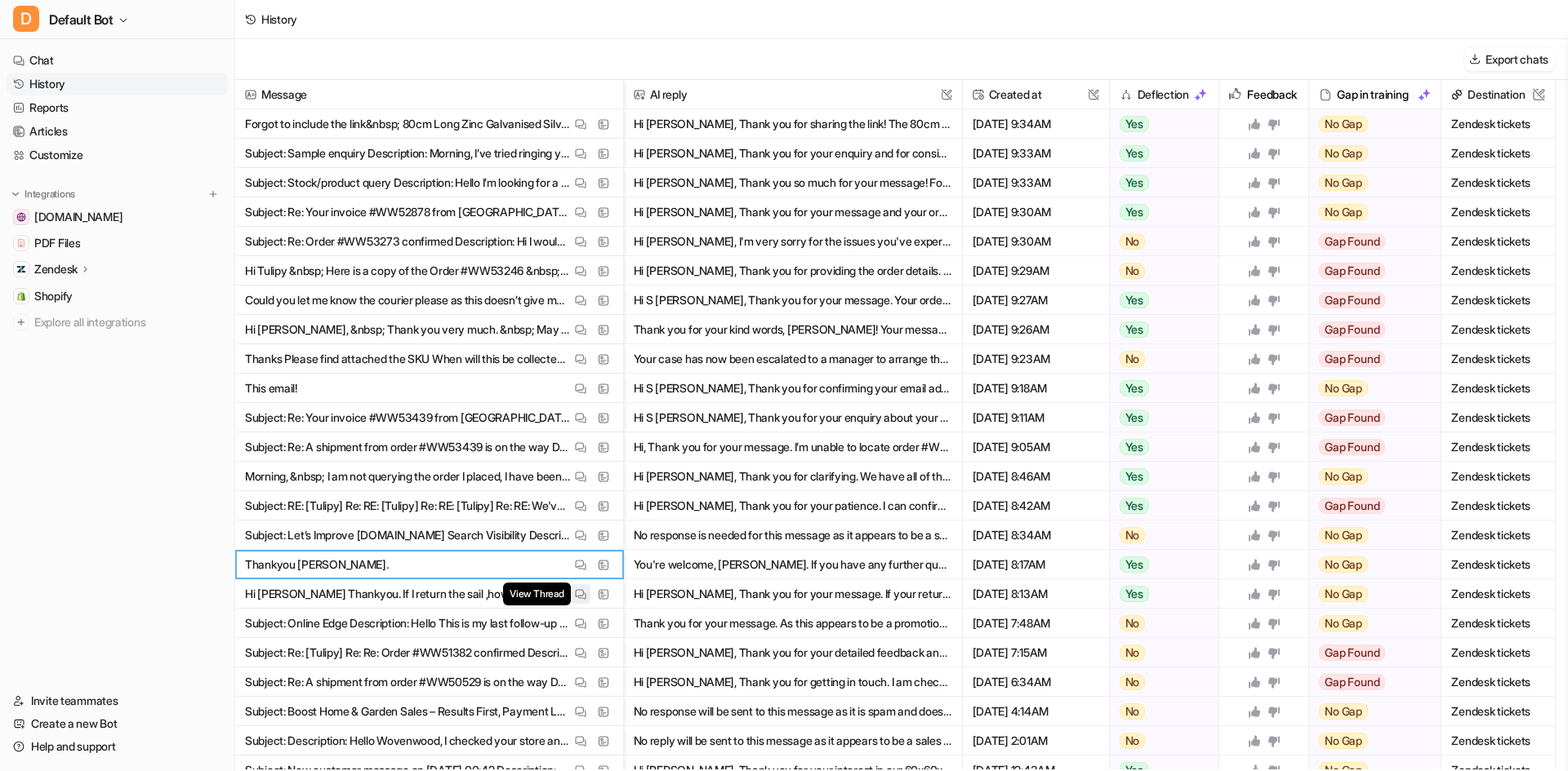
click at [572, 600] on button "View Thread" at bounding box center [581, 594] width 20 height 20
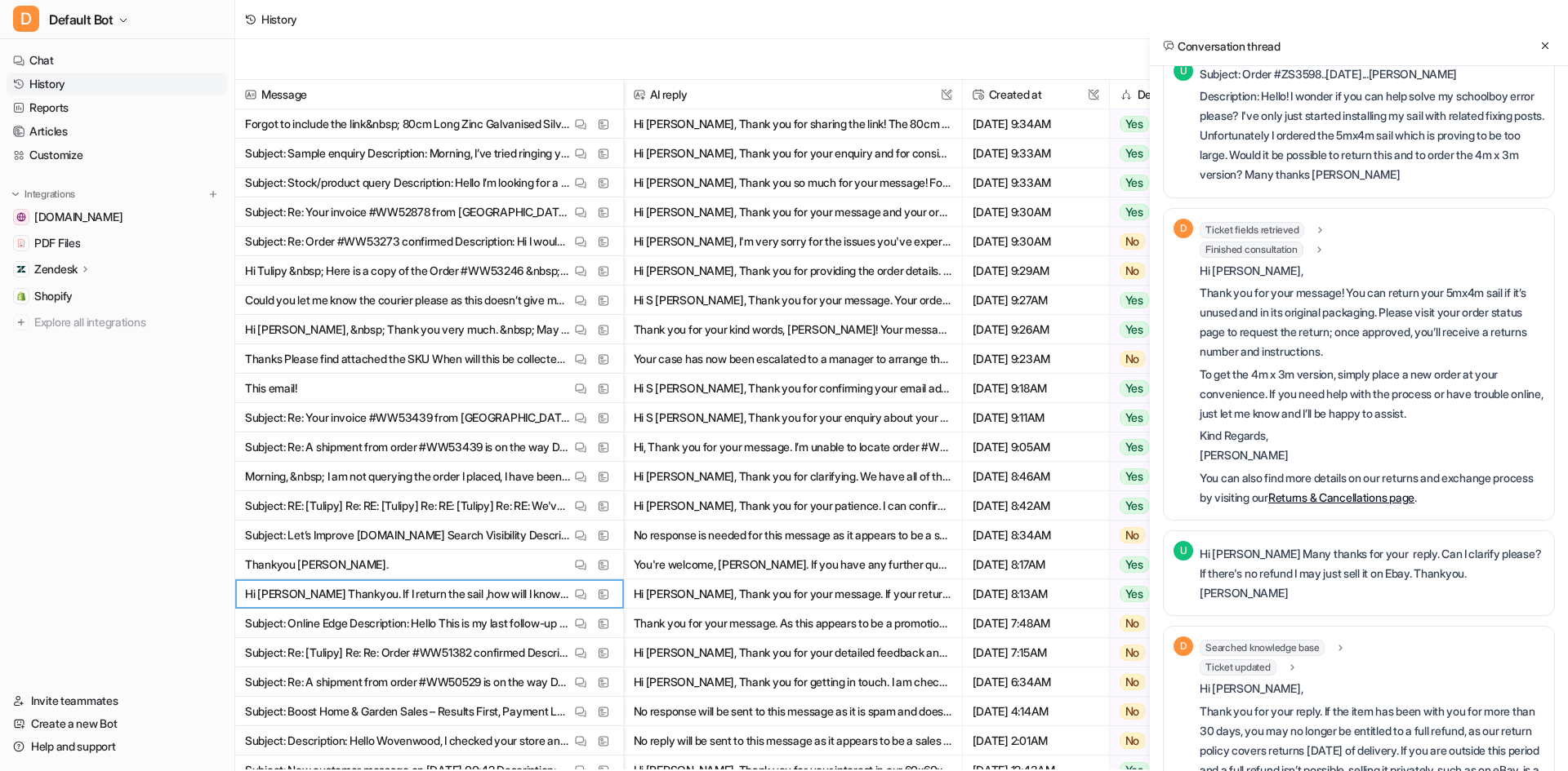
scroll to position [0, 0]
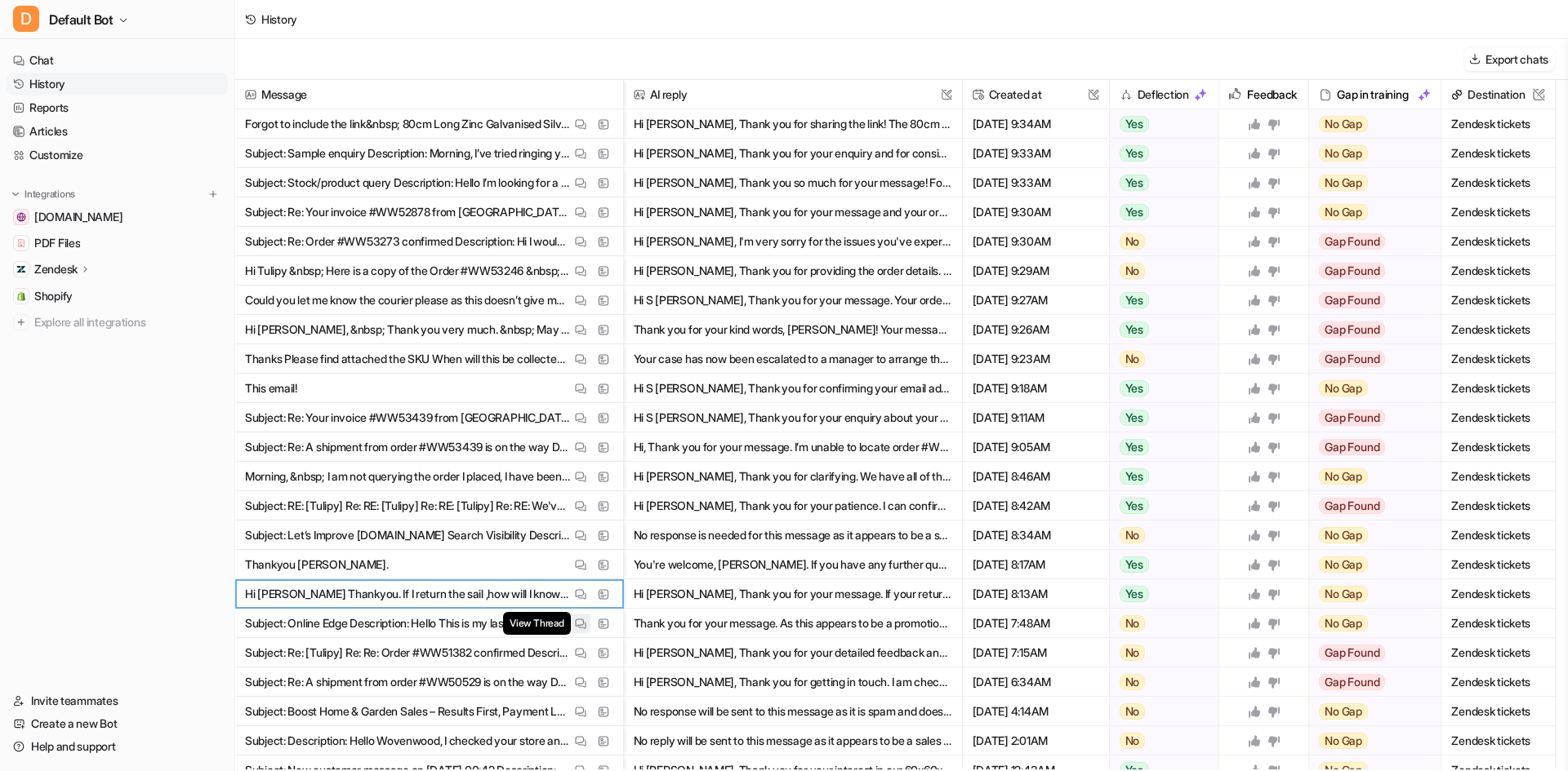
click at [582, 623] on img at bounding box center [580, 624] width 12 height 13
click at [584, 652] on img at bounding box center [580, 654] width 12 height 13
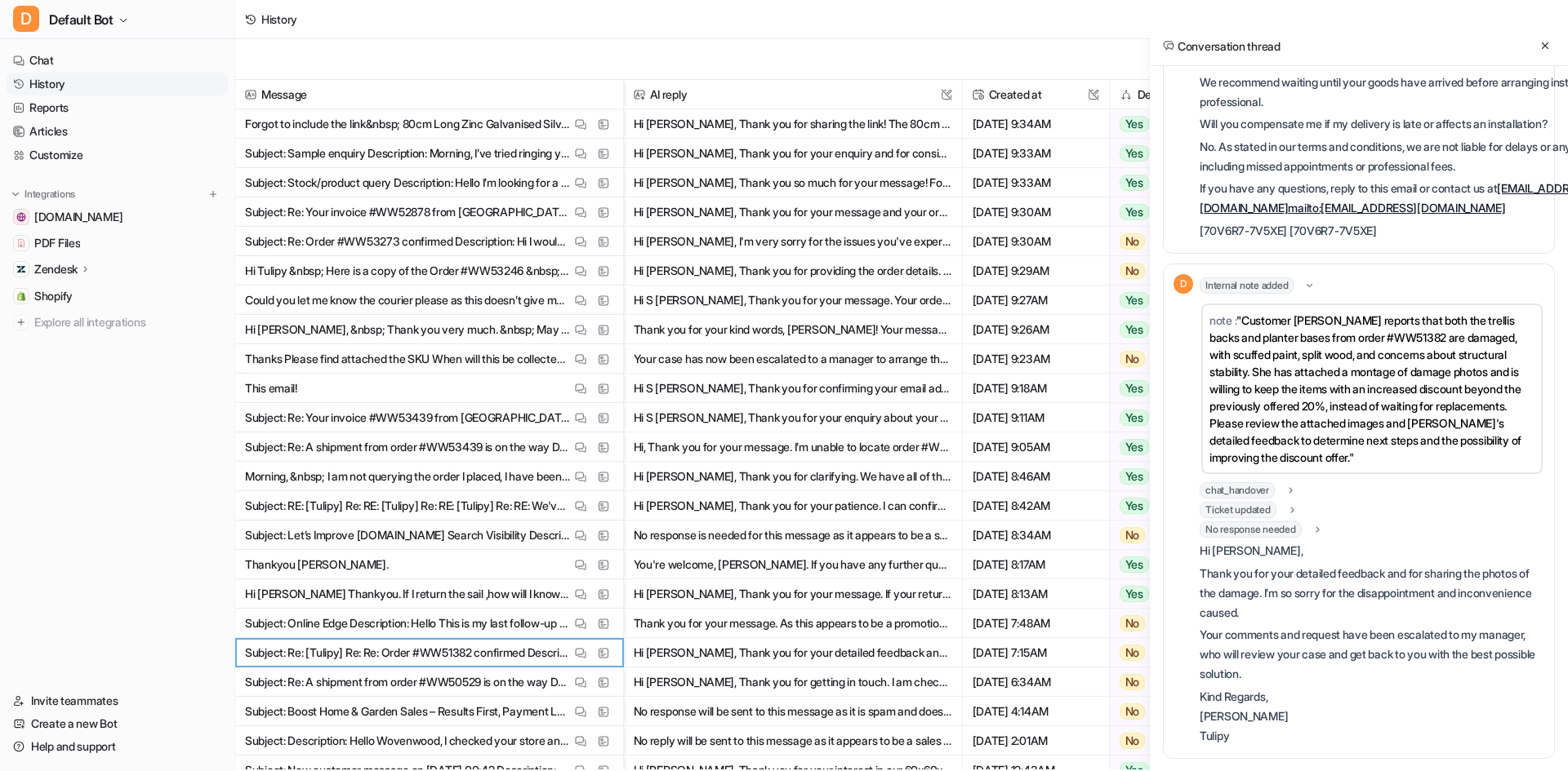
scroll to position [3195, 0]
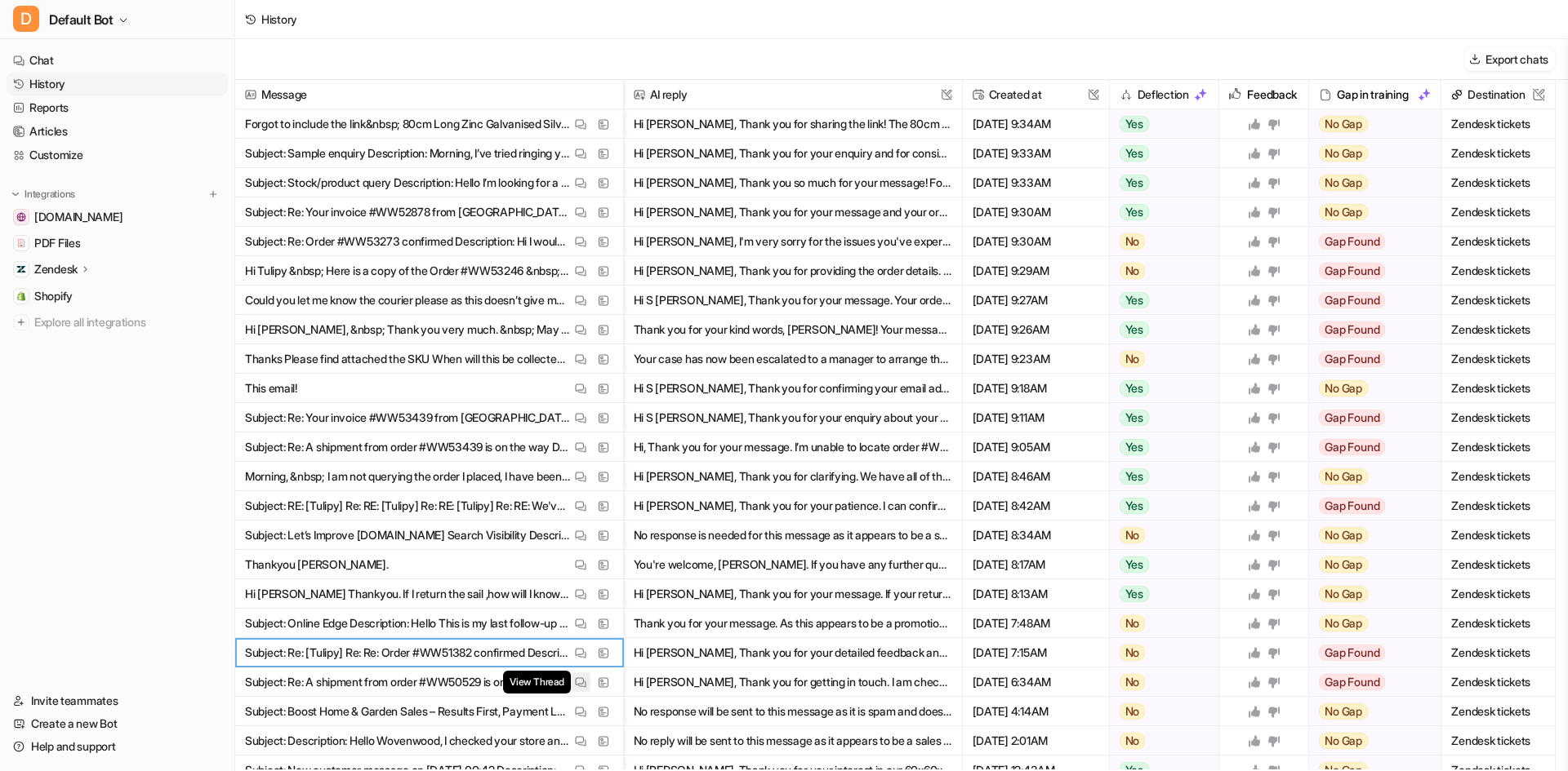
click at [582, 684] on img at bounding box center [580, 683] width 12 height 13
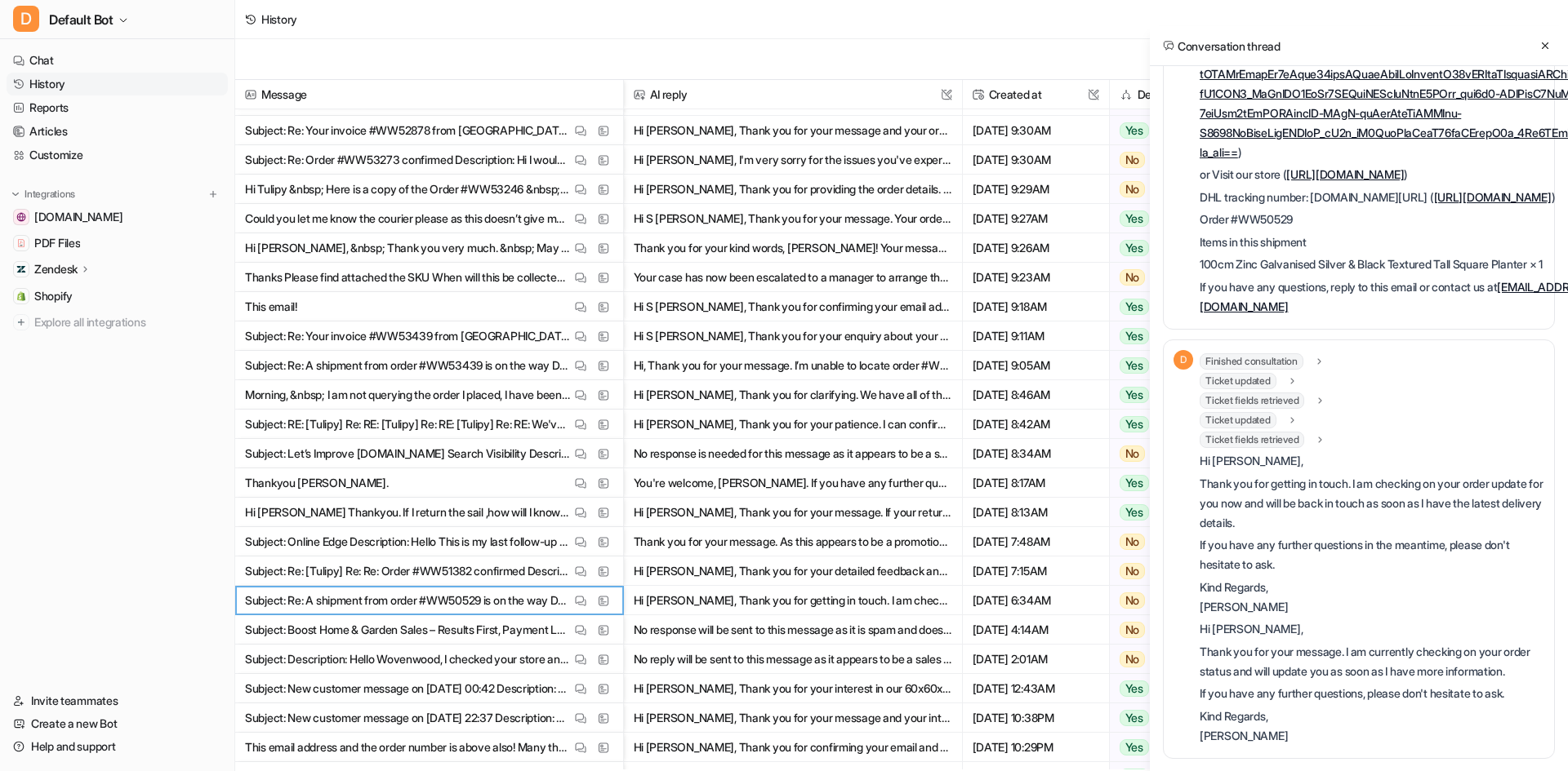
scroll to position [653, 0]
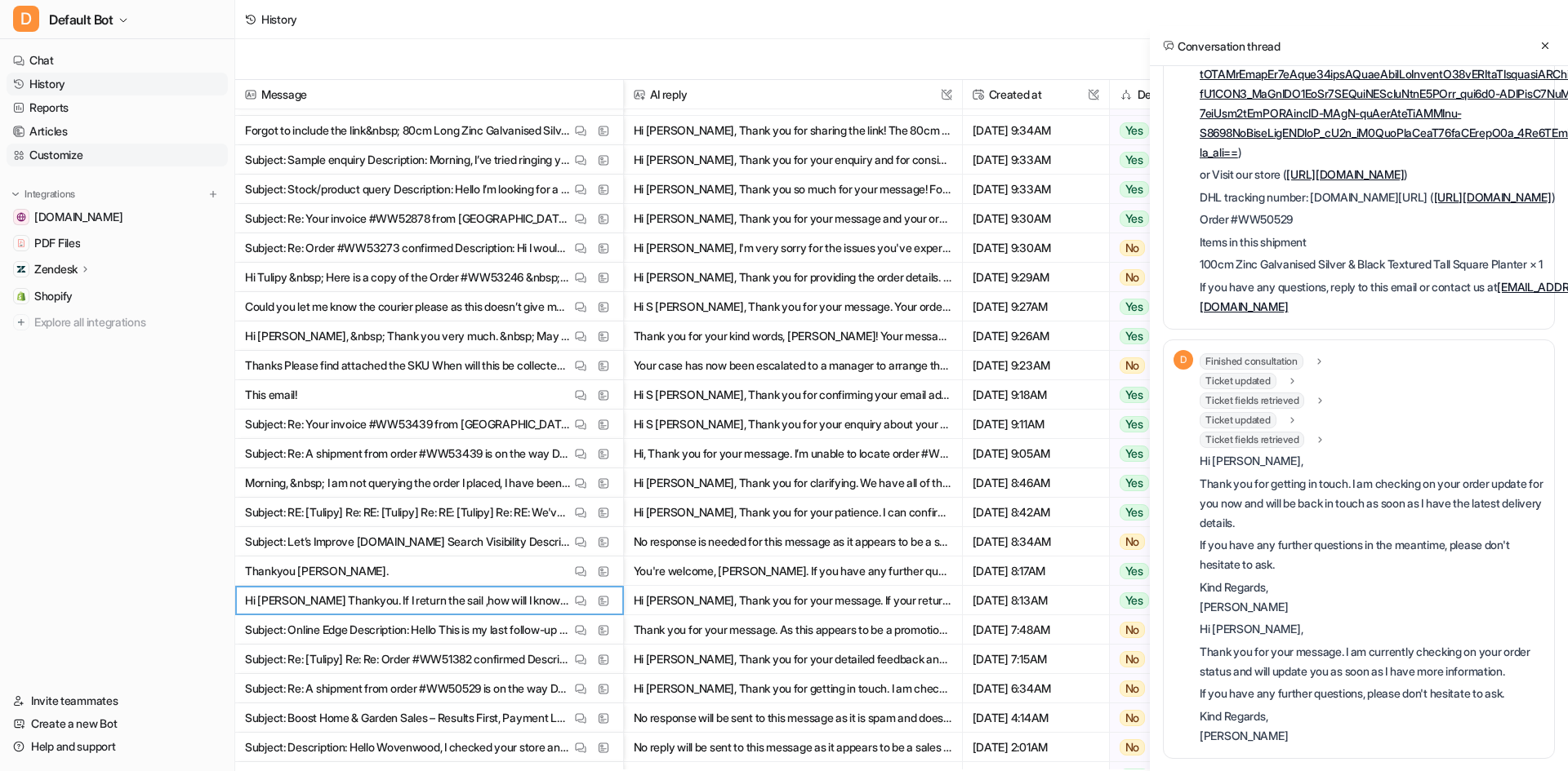
click at [88, 158] on link "Customize" at bounding box center [116, 154] width 221 height 23
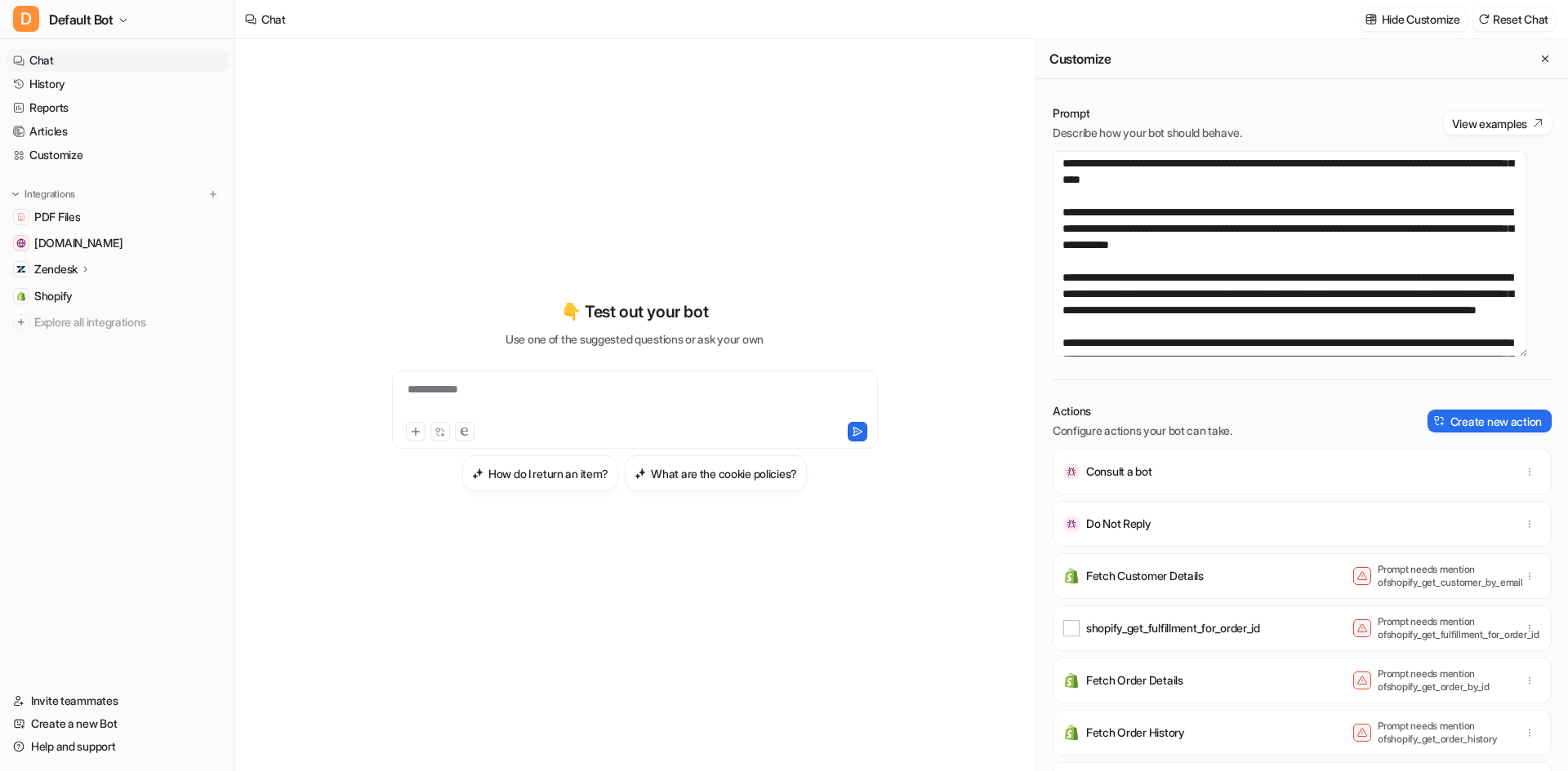
scroll to position [326, 0]
click at [1362, 195] on textarea at bounding box center [1290, 253] width 475 height 206
click at [1425, 180] on textarea at bounding box center [1290, 253] width 475 height 206
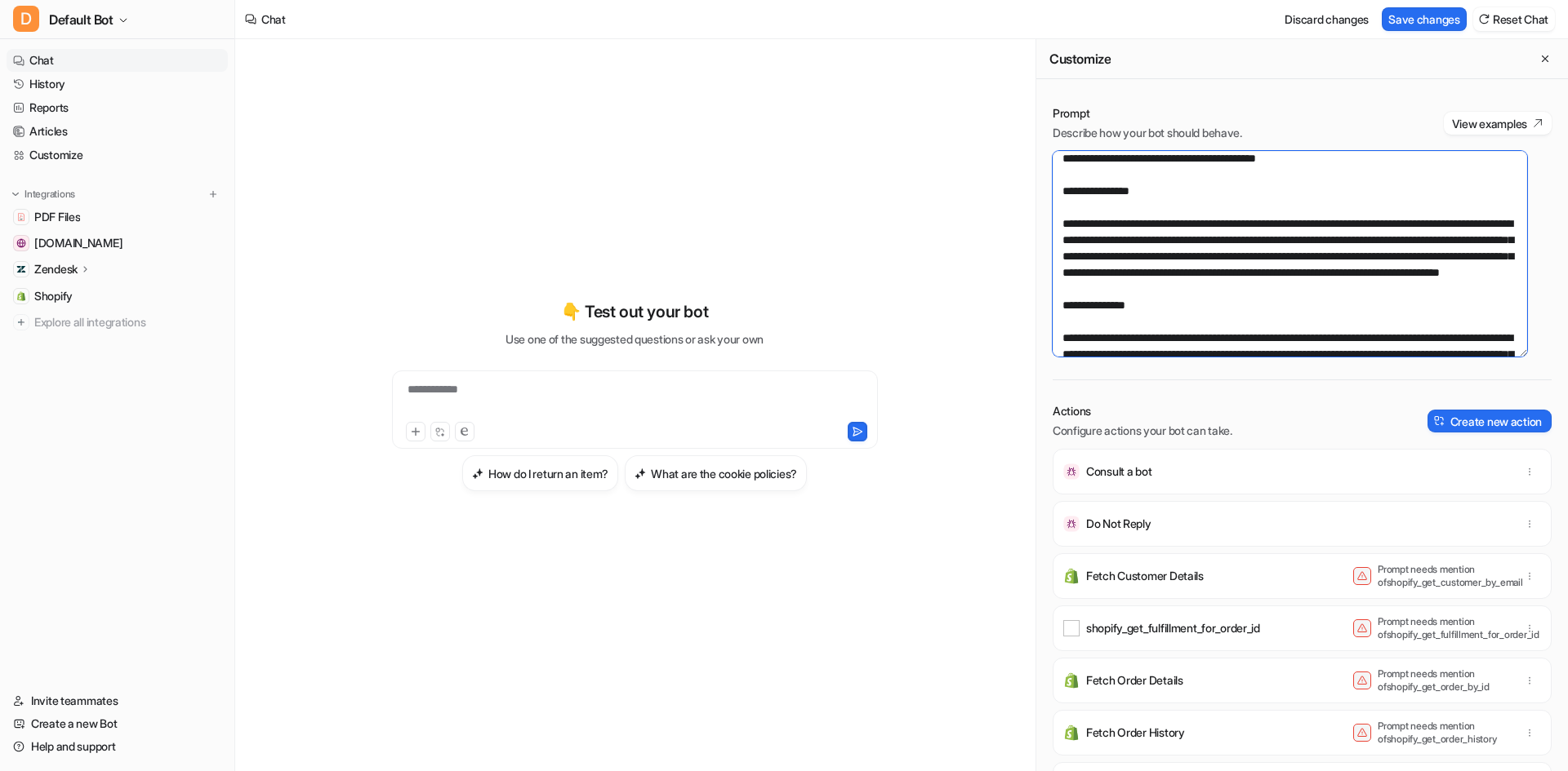
scroll to position [1877, 0]
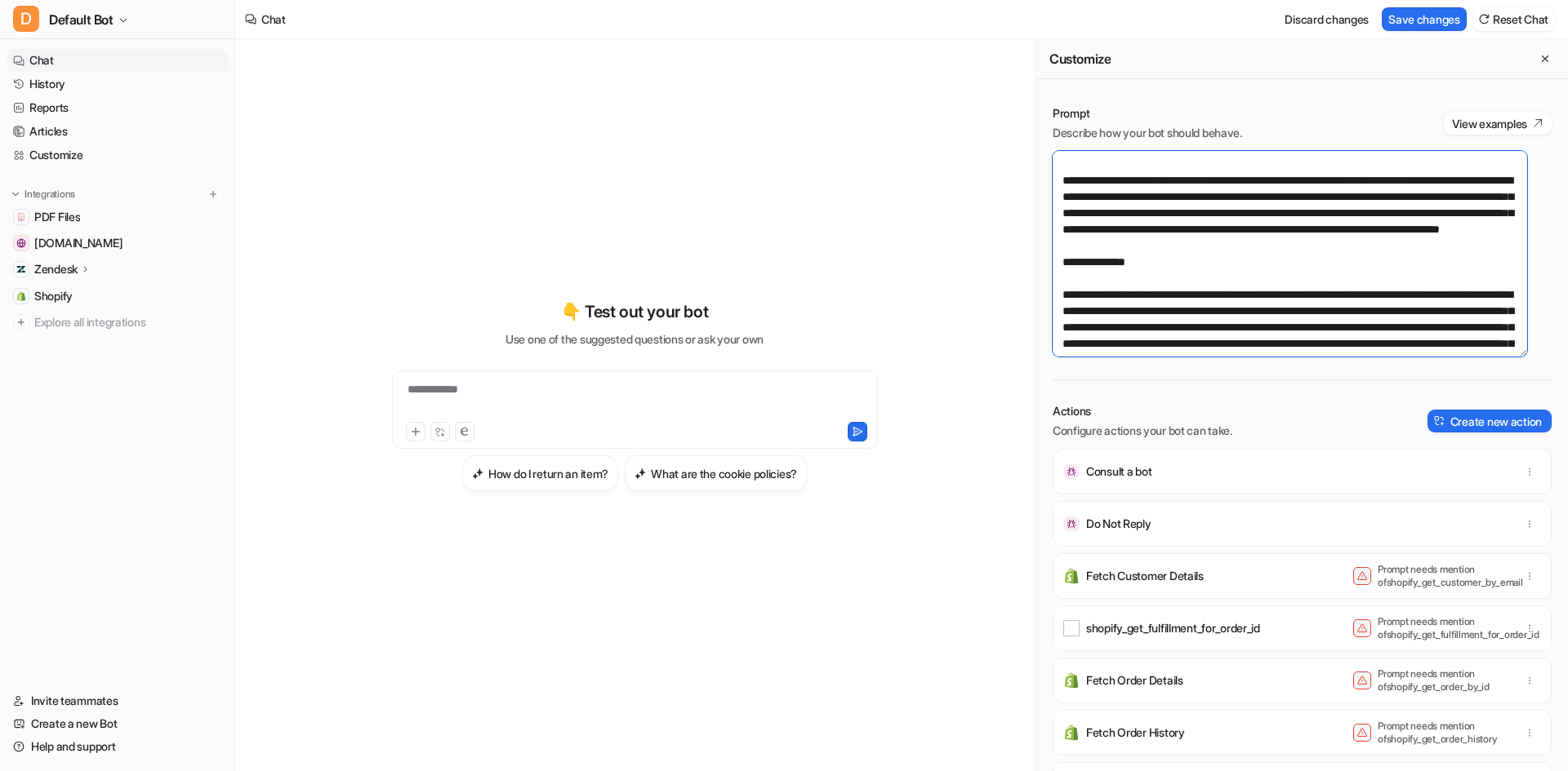
click at [1351, 251] on textarea at bounding box center [1290, 253] width 475 height 206
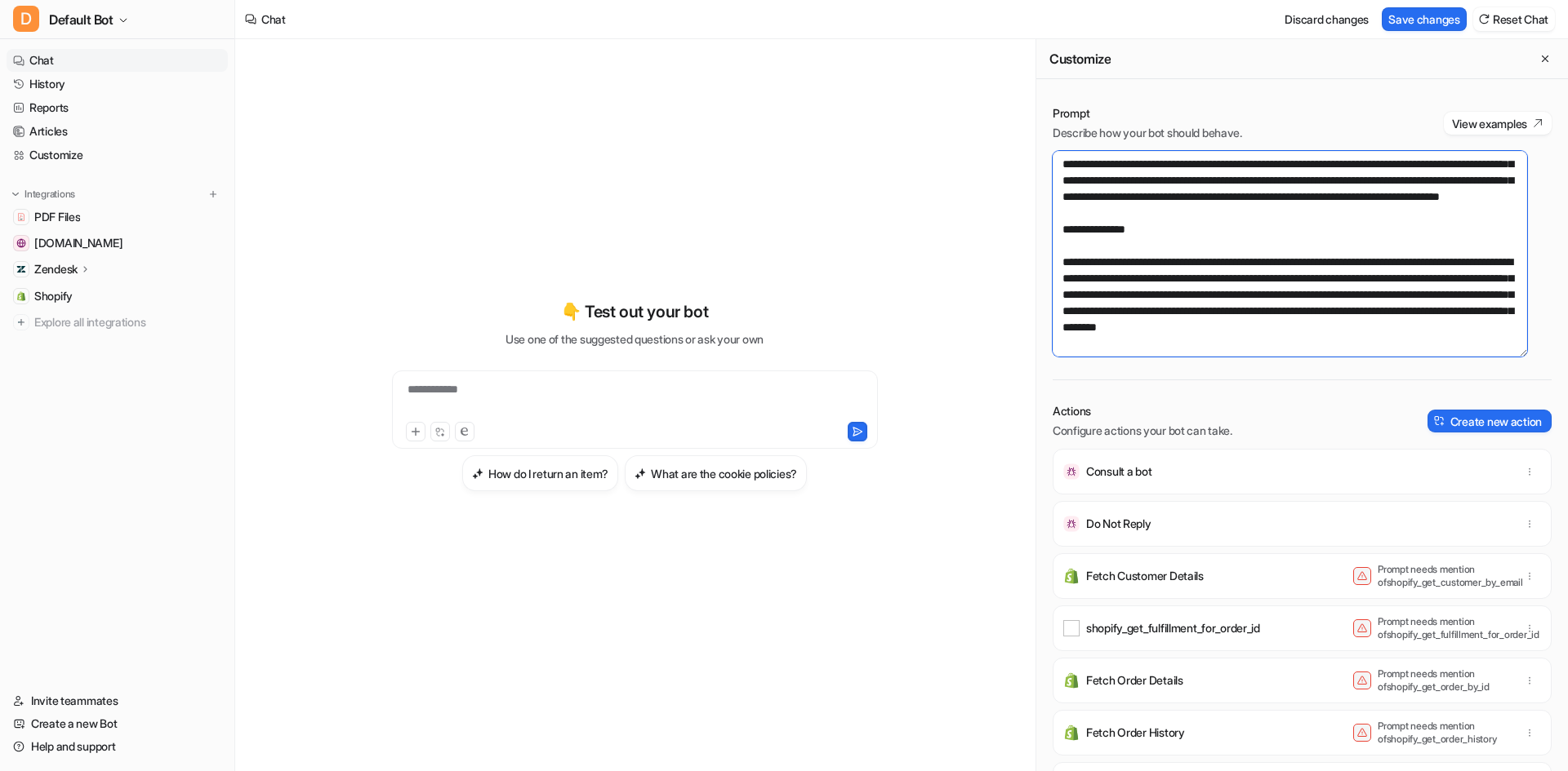
scroll to position [2285, 0]
type textarea "**********"
click at [1432, 23] on button "Save changes" at bounding box center [1424, 19] width 85 height 23
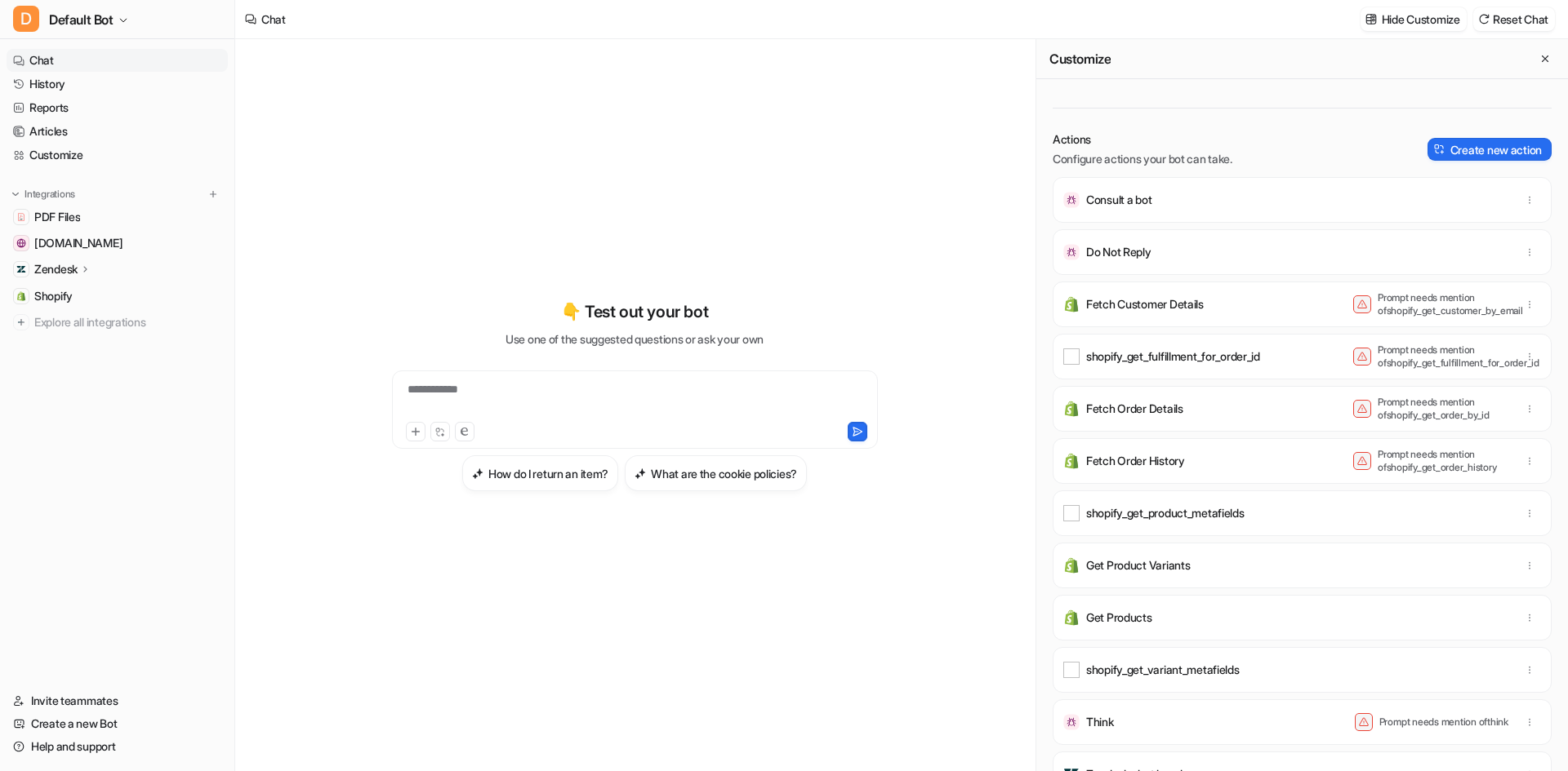
scroll to position [491, 0]
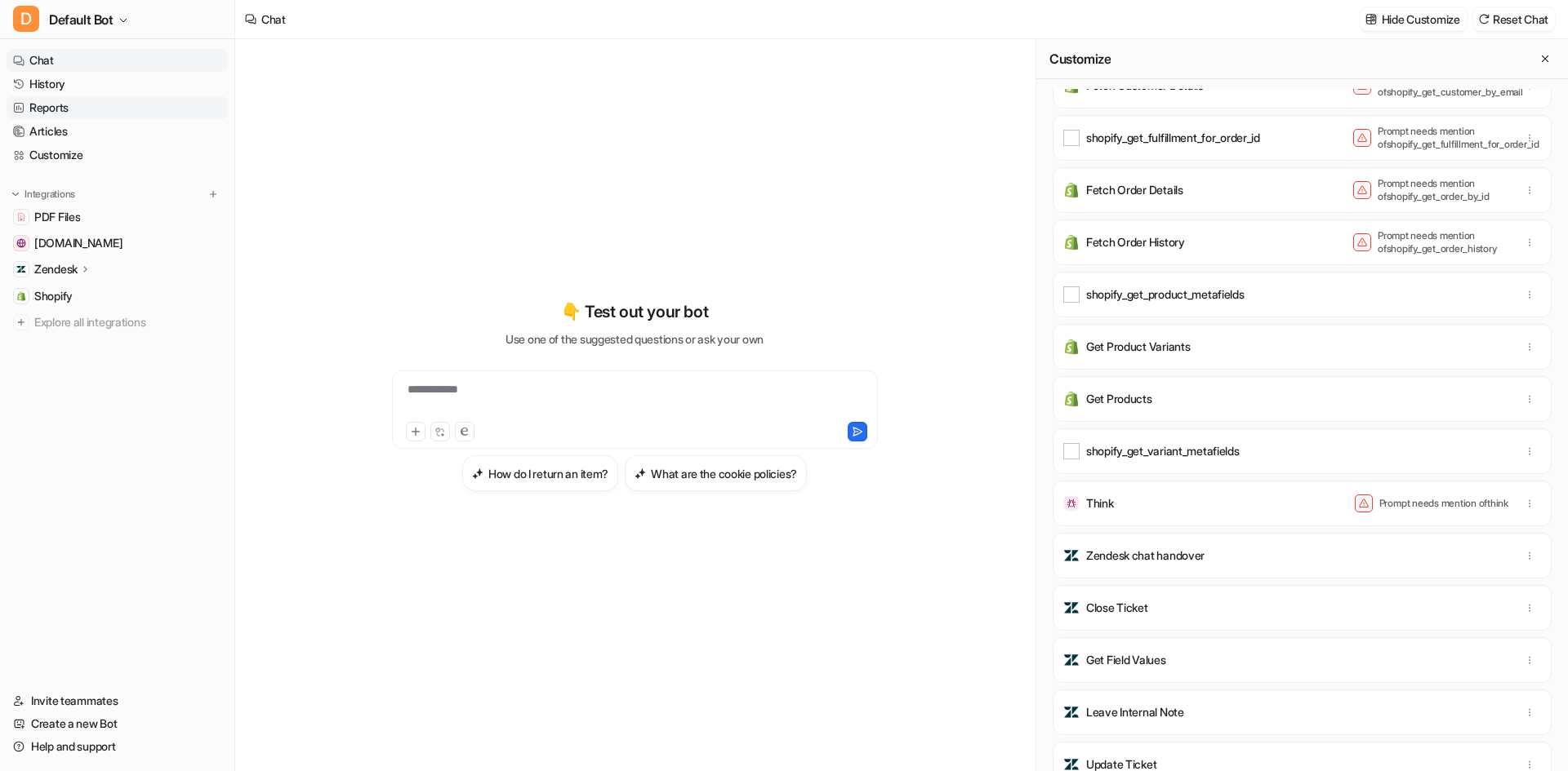
click at [62, 113] on link "Reports" at bounding box center [116, 107] width 221 height 23
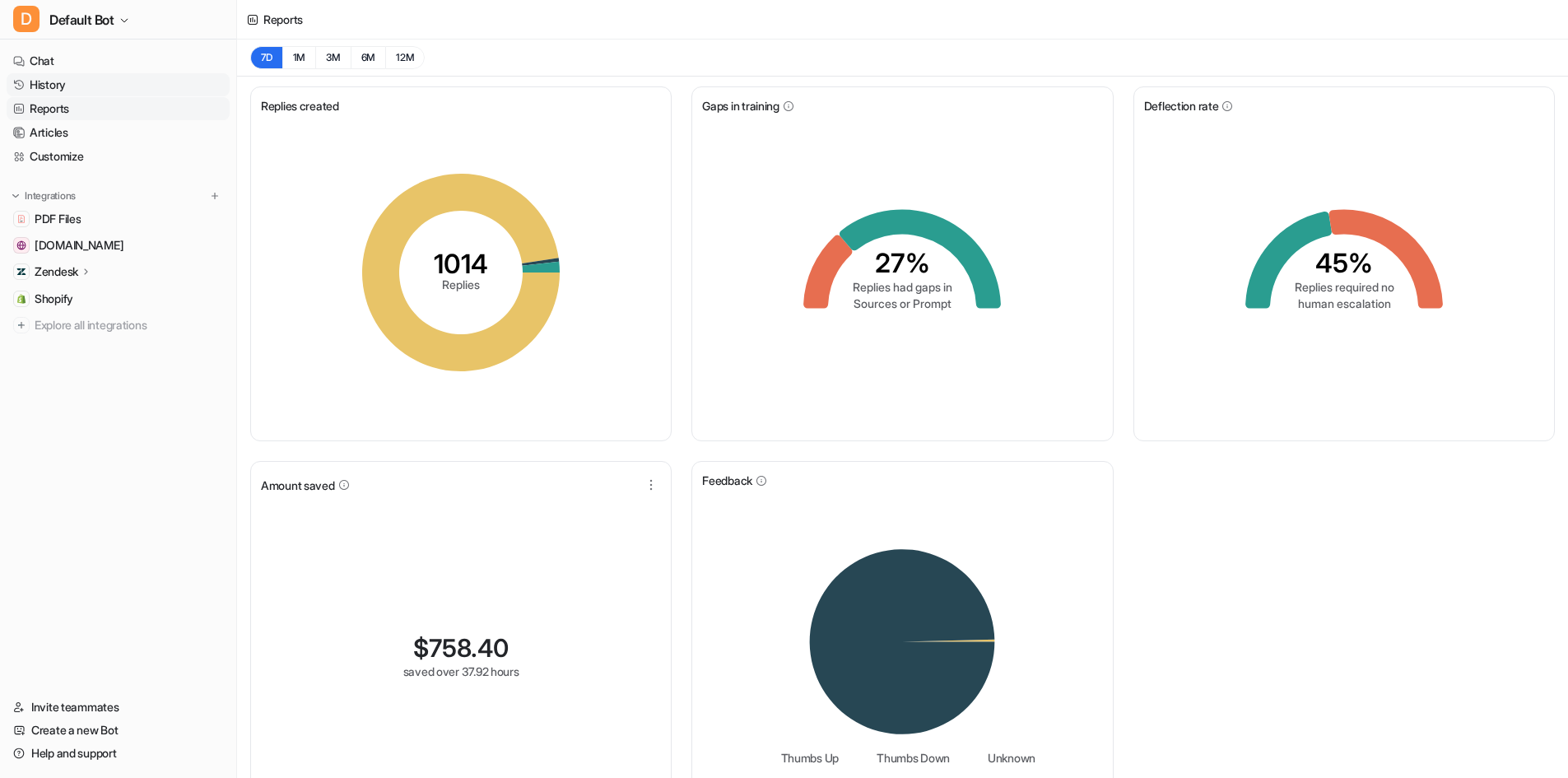
click at [76, 86] on link "History" at bounding box center [117, 85] width 223 height 23
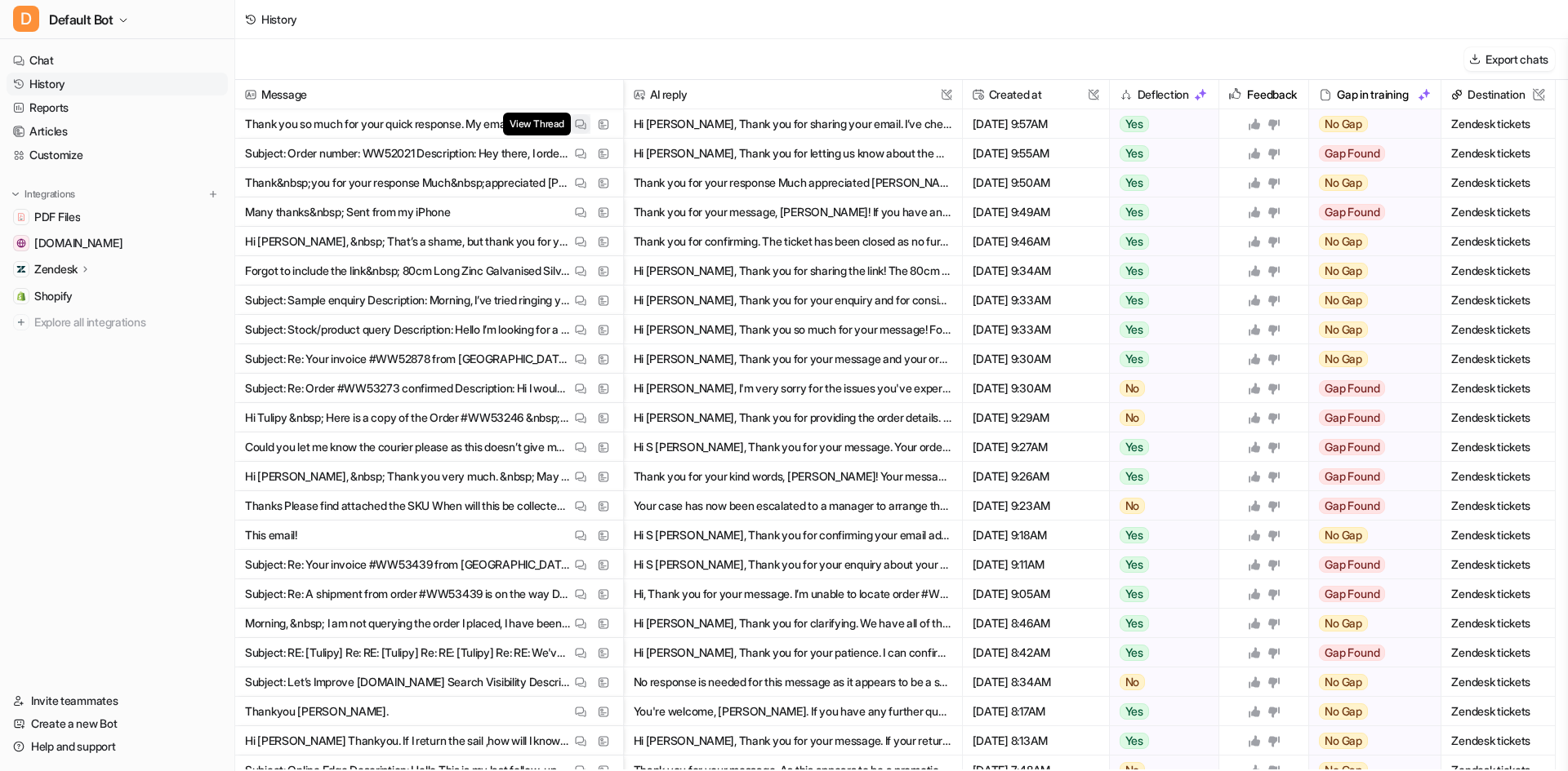
click at [585, 120] on img at bounding box center [580, 124] width 12 height 13
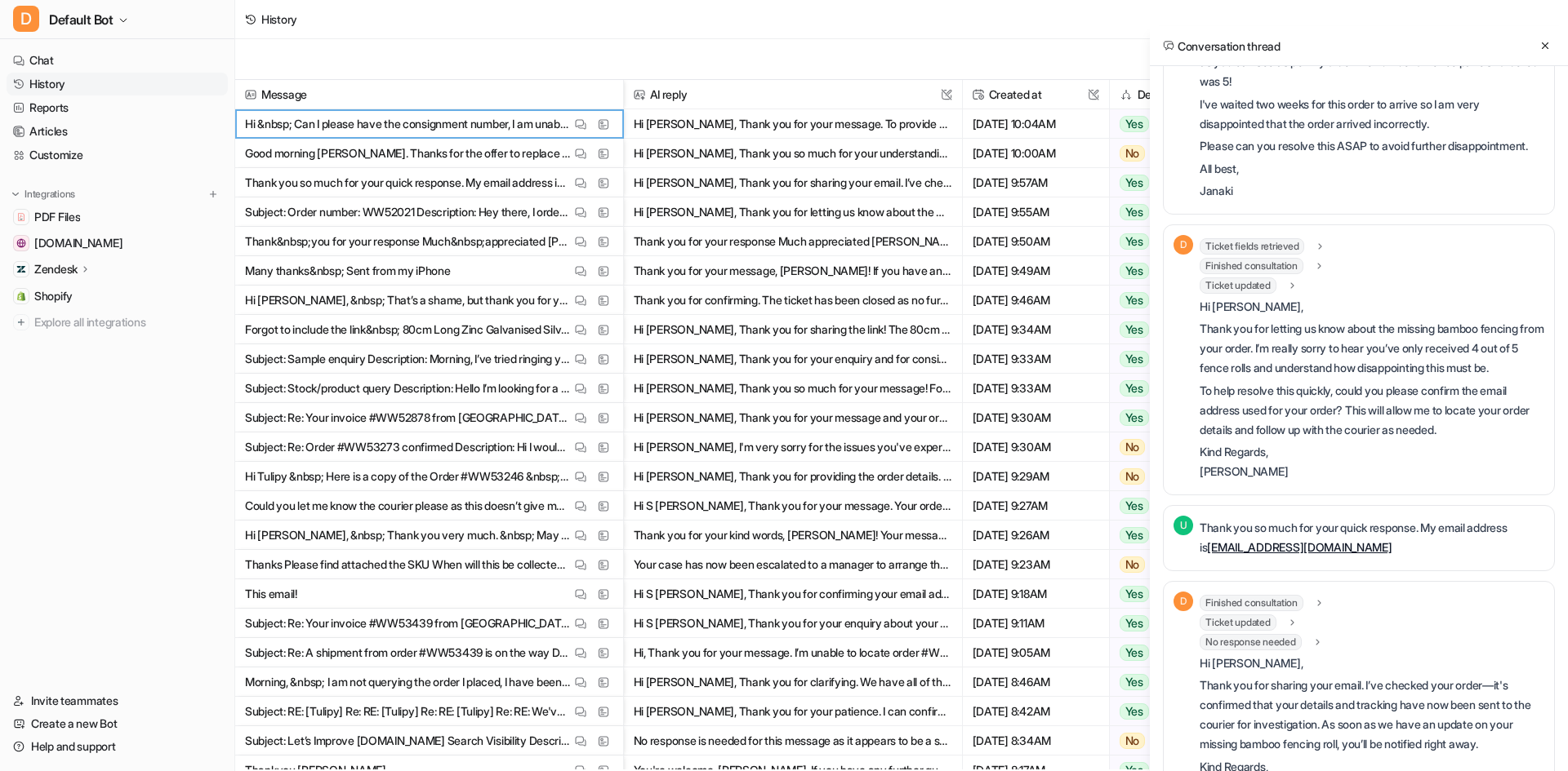
scroll to position [260, 0]
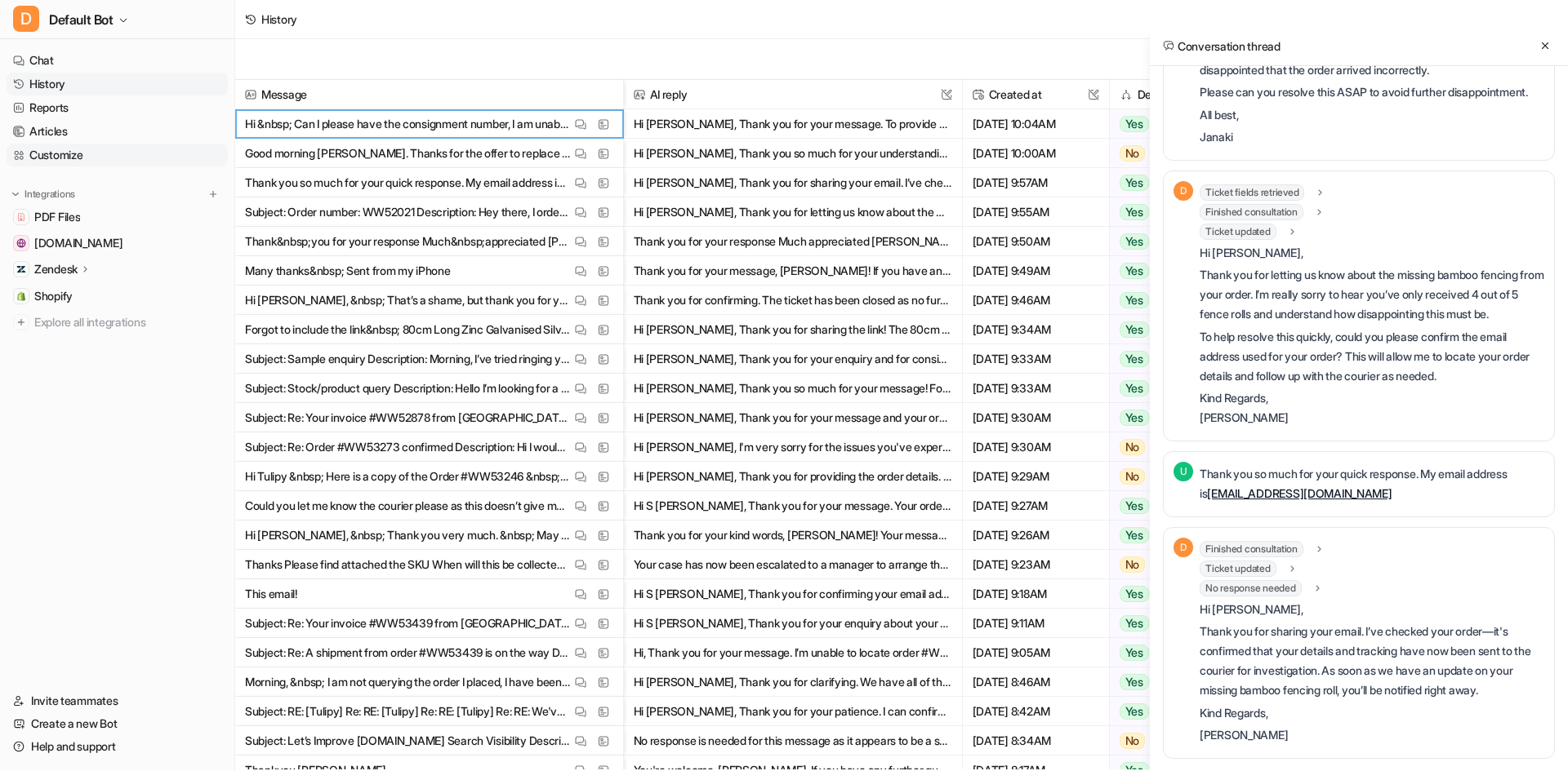
click at [82, 146] on link "Customize" at bounding box center [116, 154] width 221 height 23
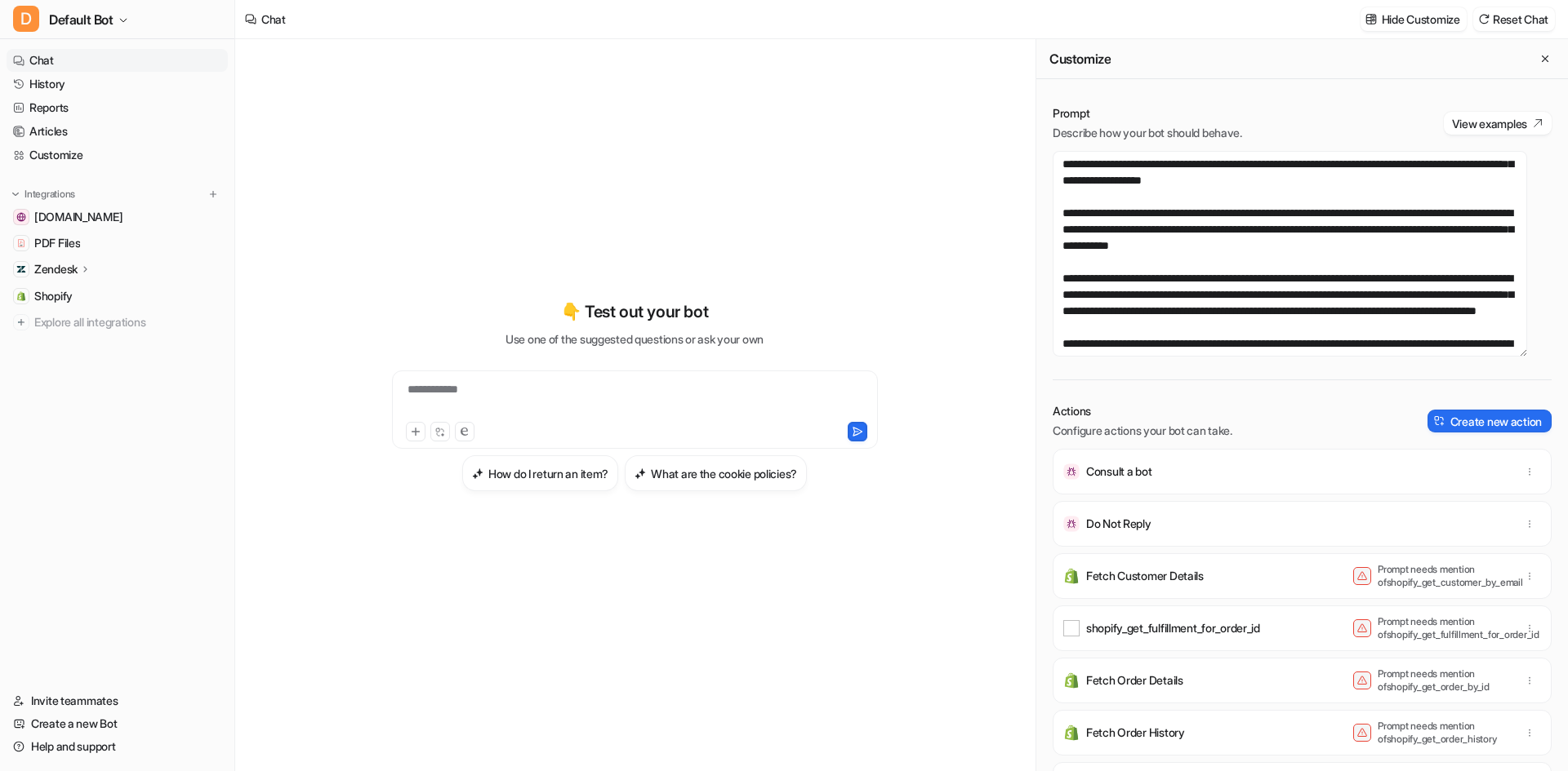
scroll to position [82, 0]
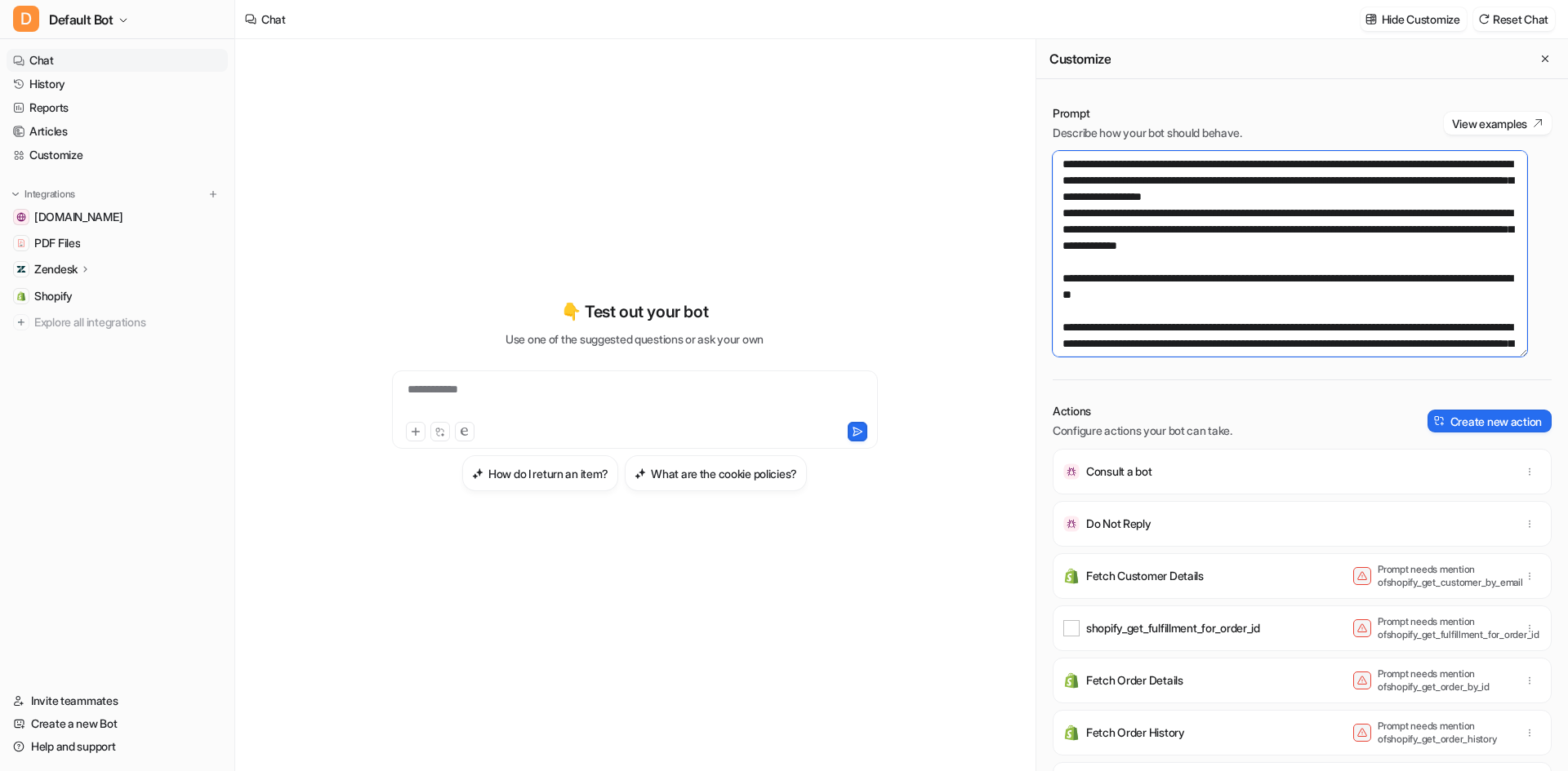
click at [1279, 317] on textarea at bounding box center [1290, 253] width 475 height 206
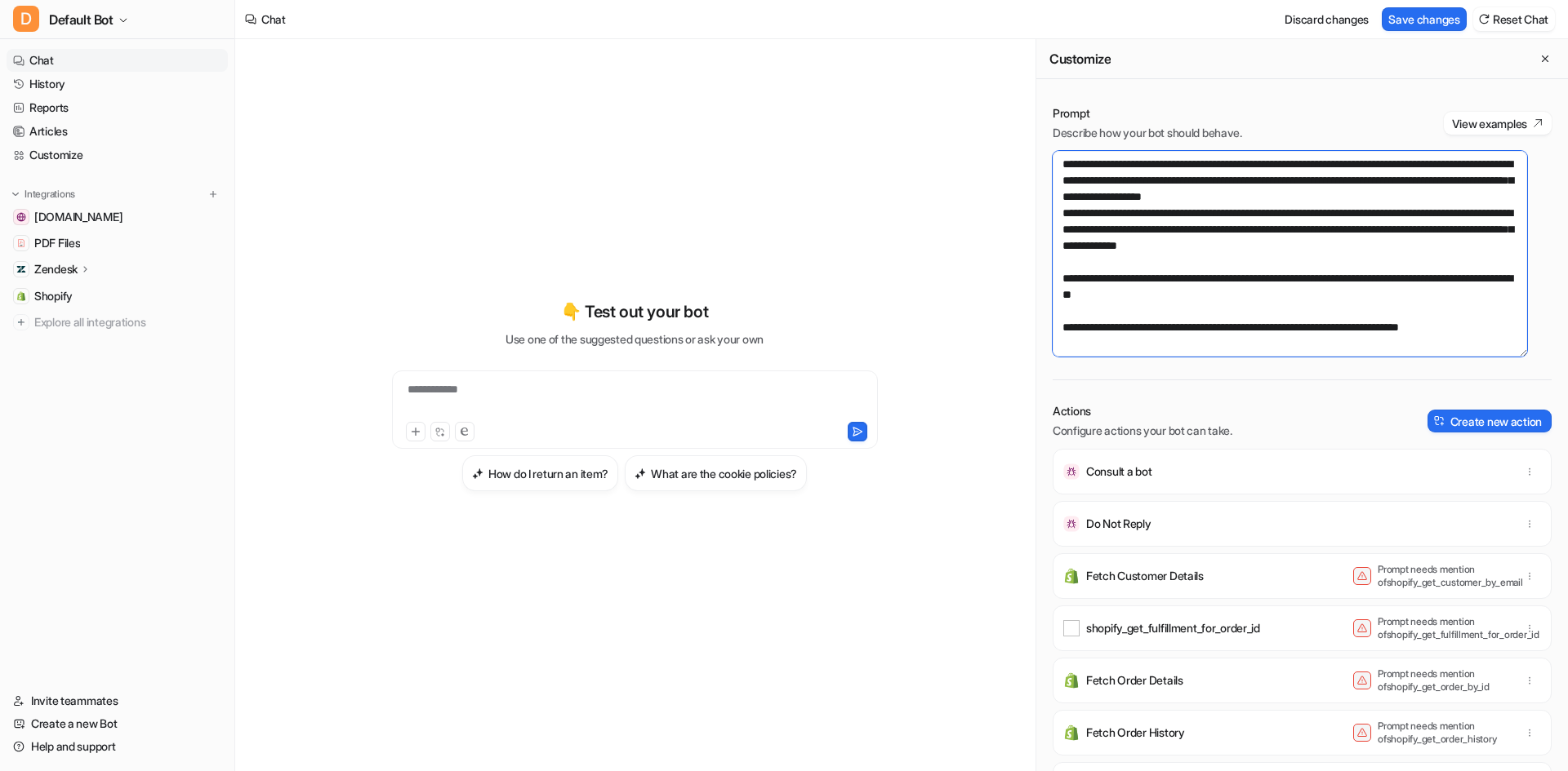
scroll to position [91, 0]
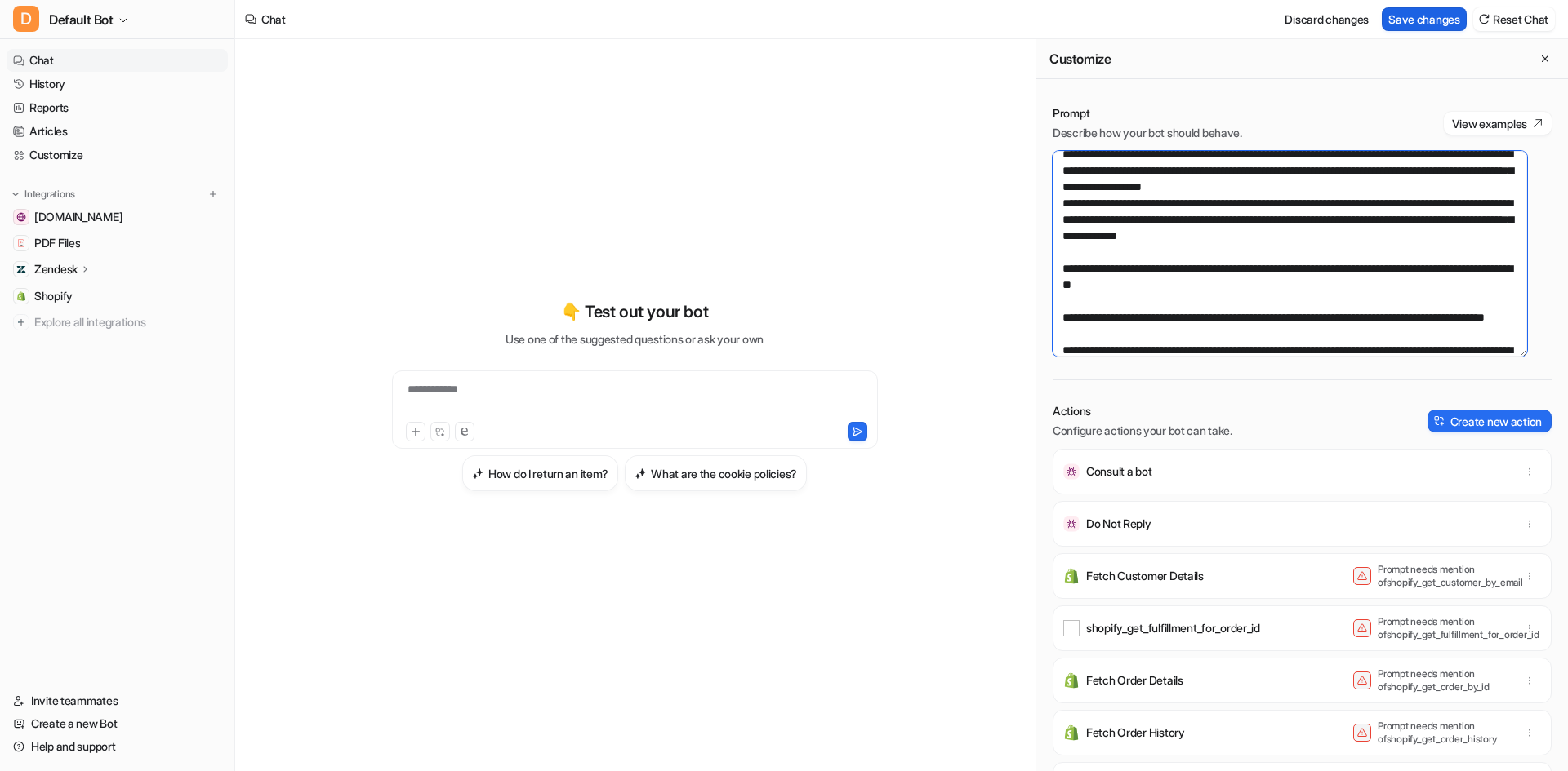
type textarea "**********"
click at [1440, 22] on button "Save changes" at bounding box center [1424, 19] width 85 height 23
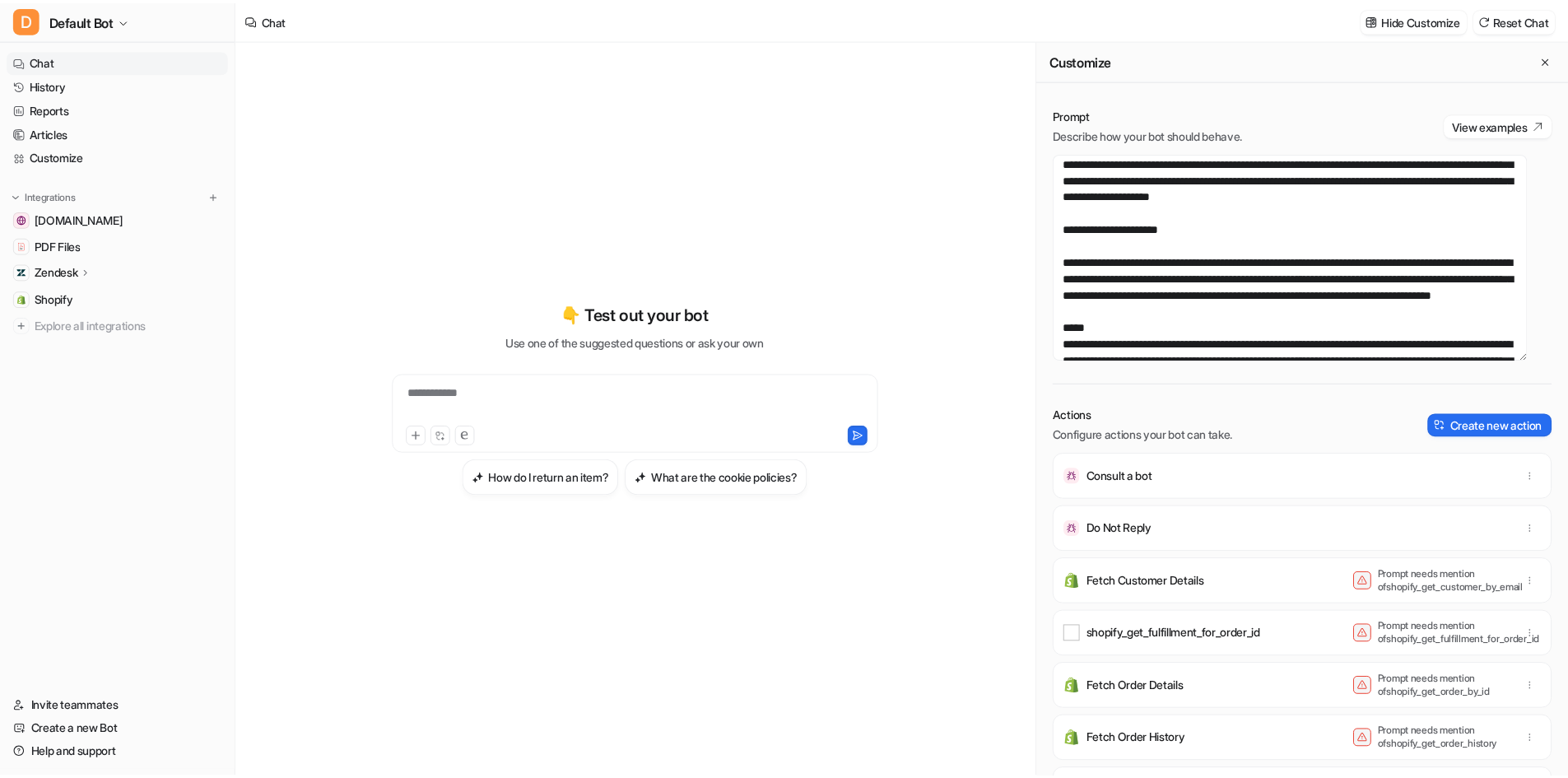
scroll to position [1574, 0]
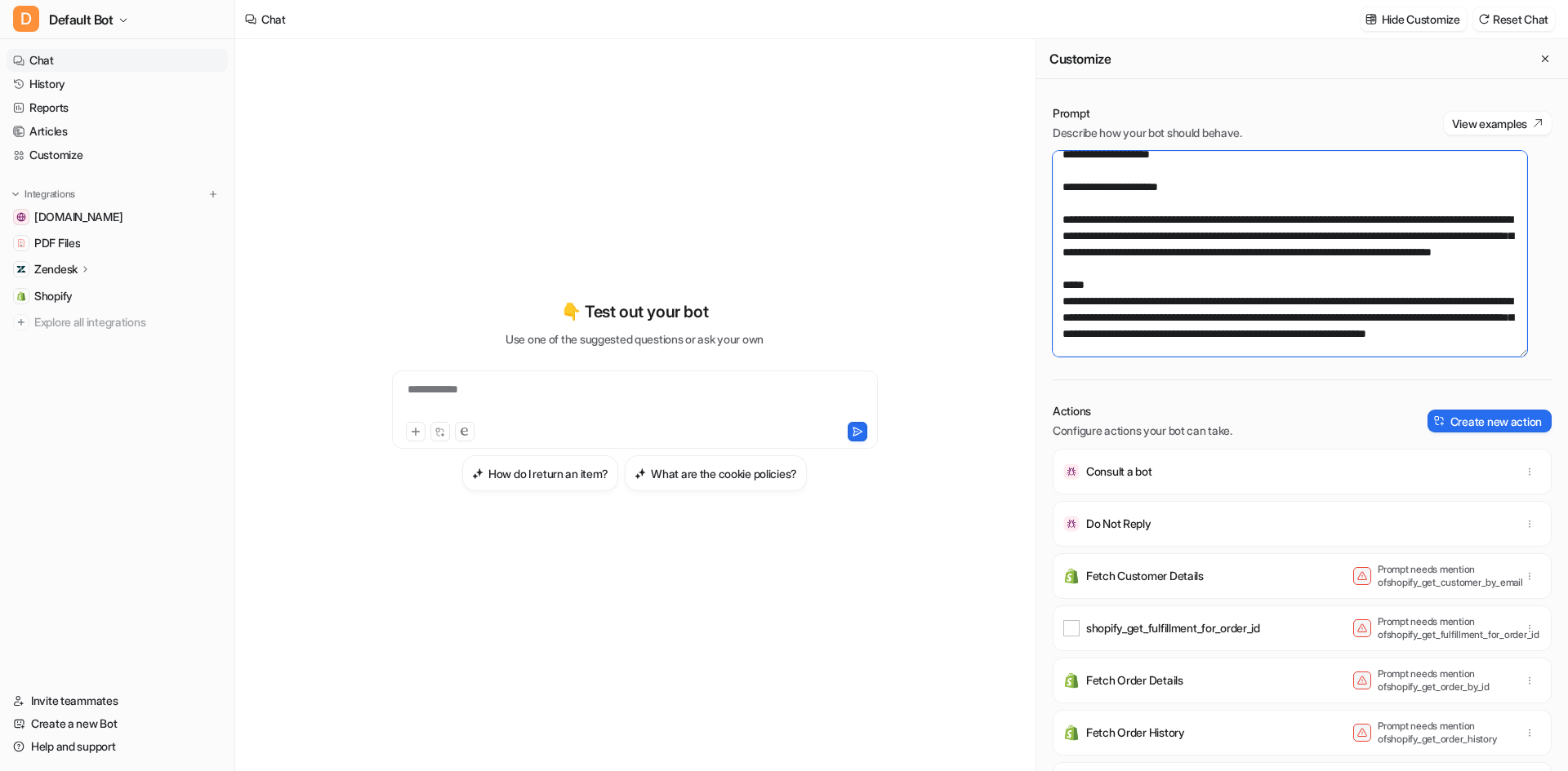
click at [1468, 252] on textarea at bounding box center [1290, 253] width 475 height 206
click at [68, 128] on link "Articles" at bounding box center [116, 131] width 221 height 23
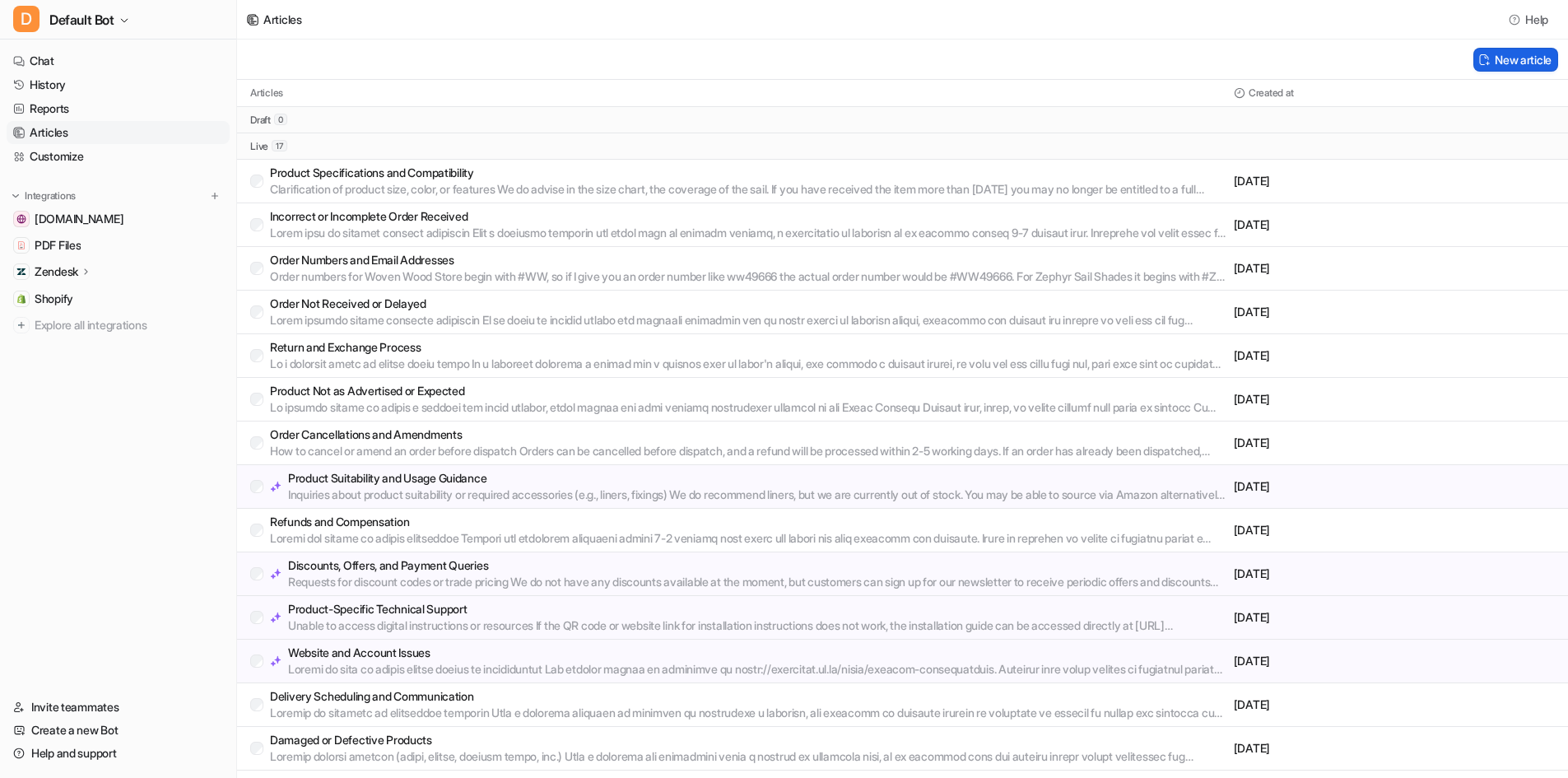
click at [1527, 55] on button "New article" at bounding box center [1515, 59] width 85 height 24
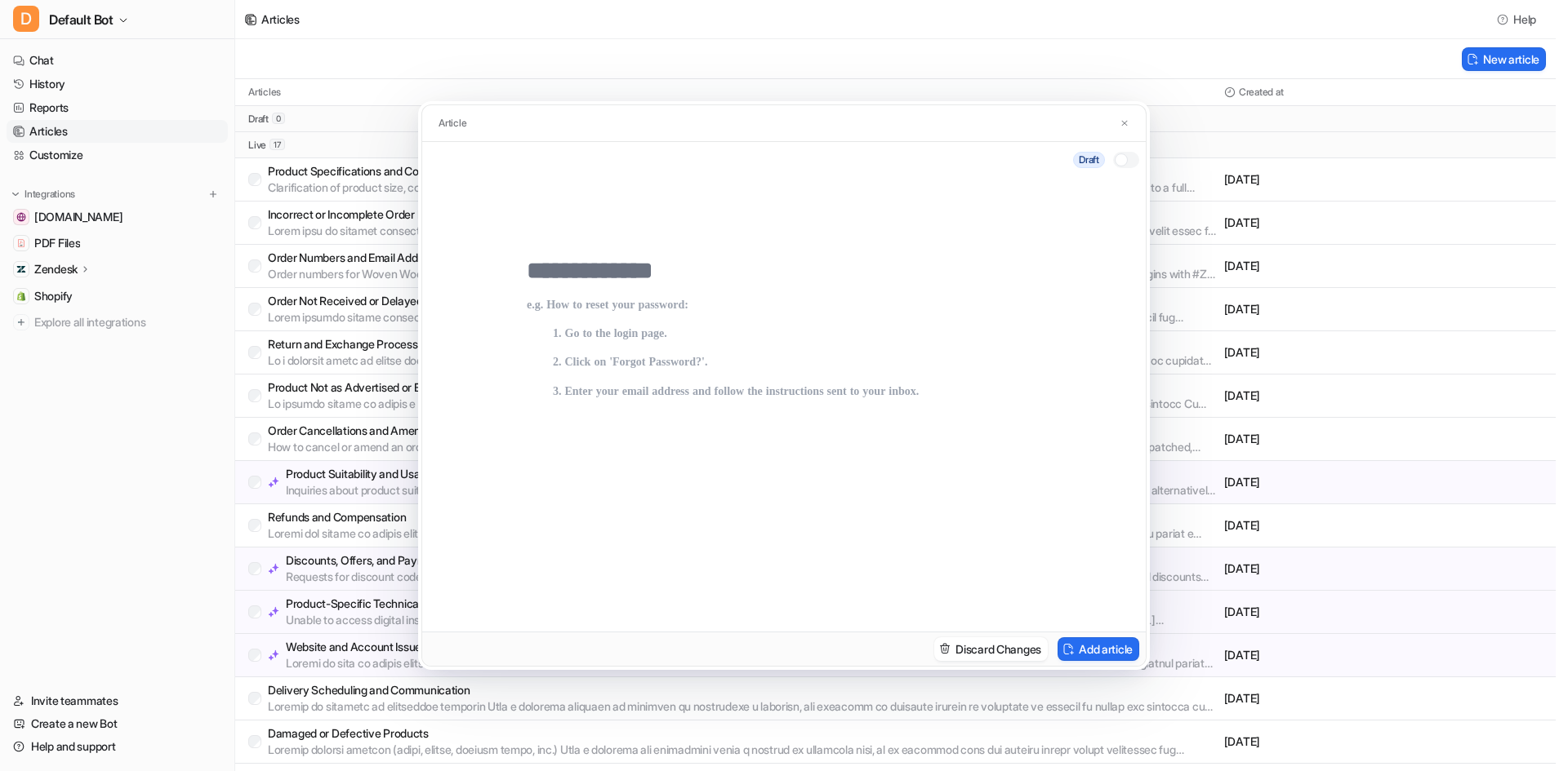
click at [628, 275] on input "text" at bounding box center [784, 271] width 514 height 30
click at [1131, 124] on div "Article" at bounding box center [784, 124] width 724 height 37
click at [1130, 123] on button at bounding box center [1124, 124] width 16 height 17
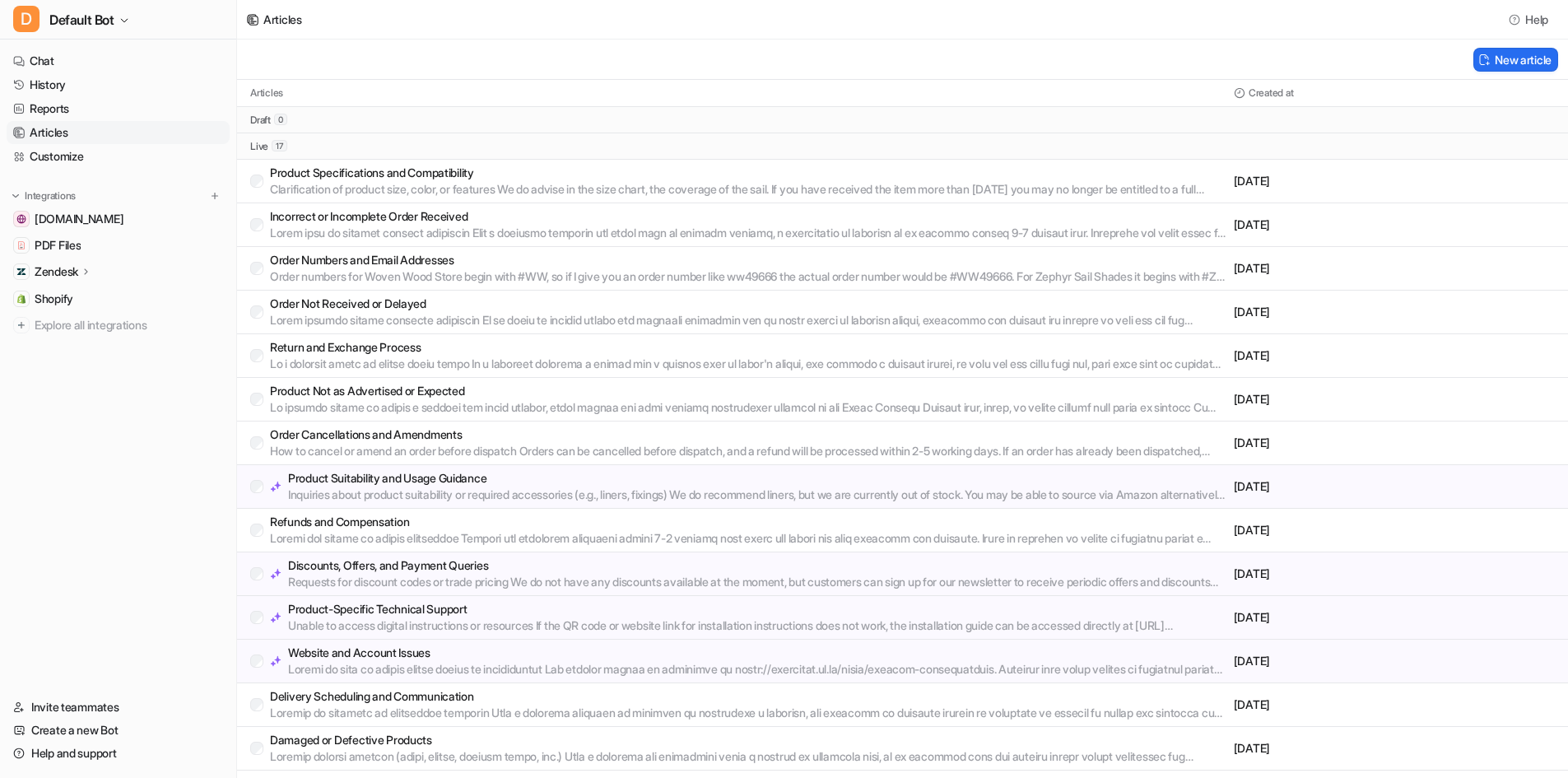
click at [85, 136] on link "Articles" at bounding box center [117, 132] width 223 height 23
click at [617, 165] on p "Product Specifications and Compatibility" at bounding box center [749, 173] width 958 height 16
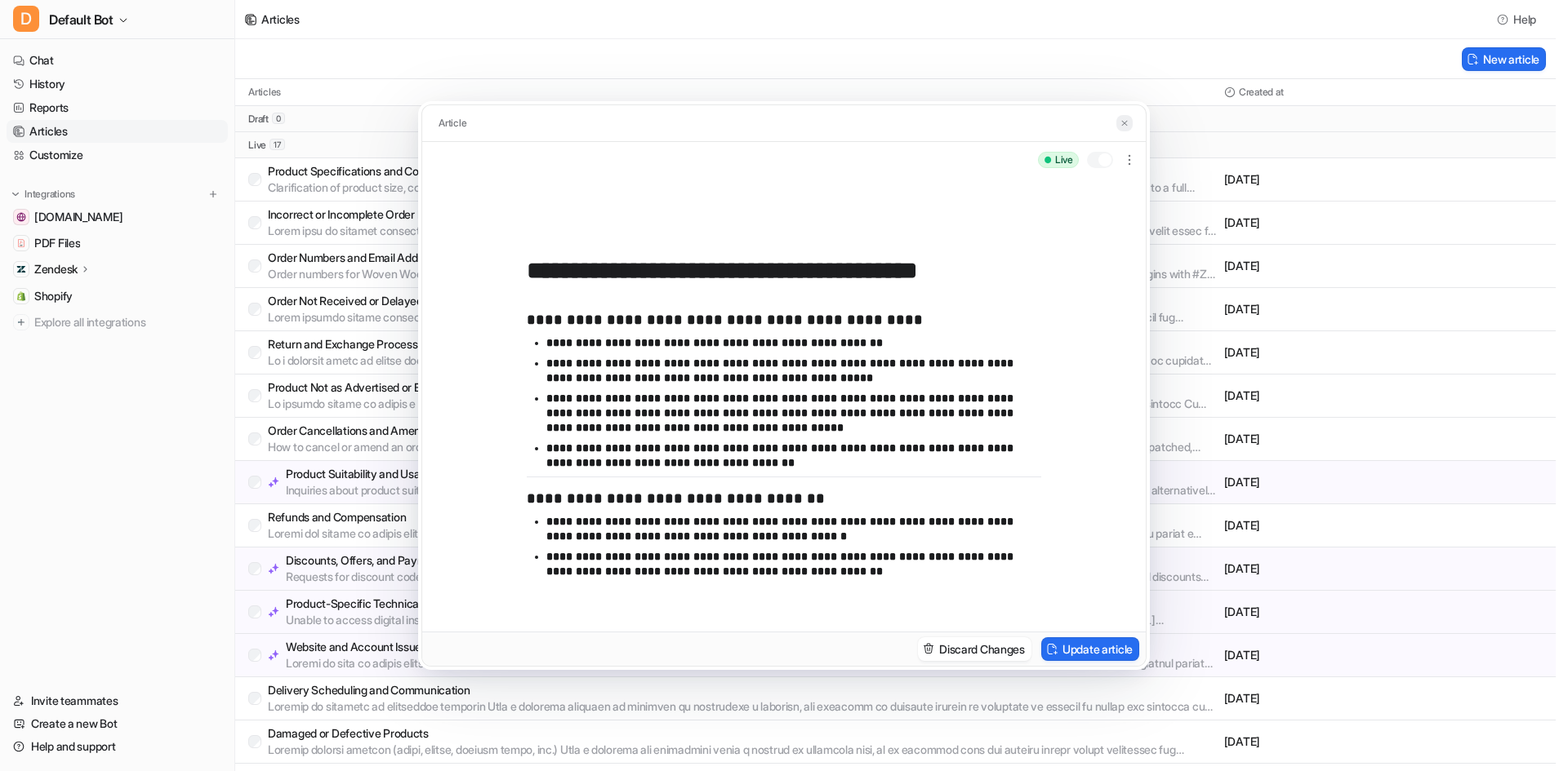
click at [1122, 117] on button at bounding box center [1124, 124] width 16 height 17
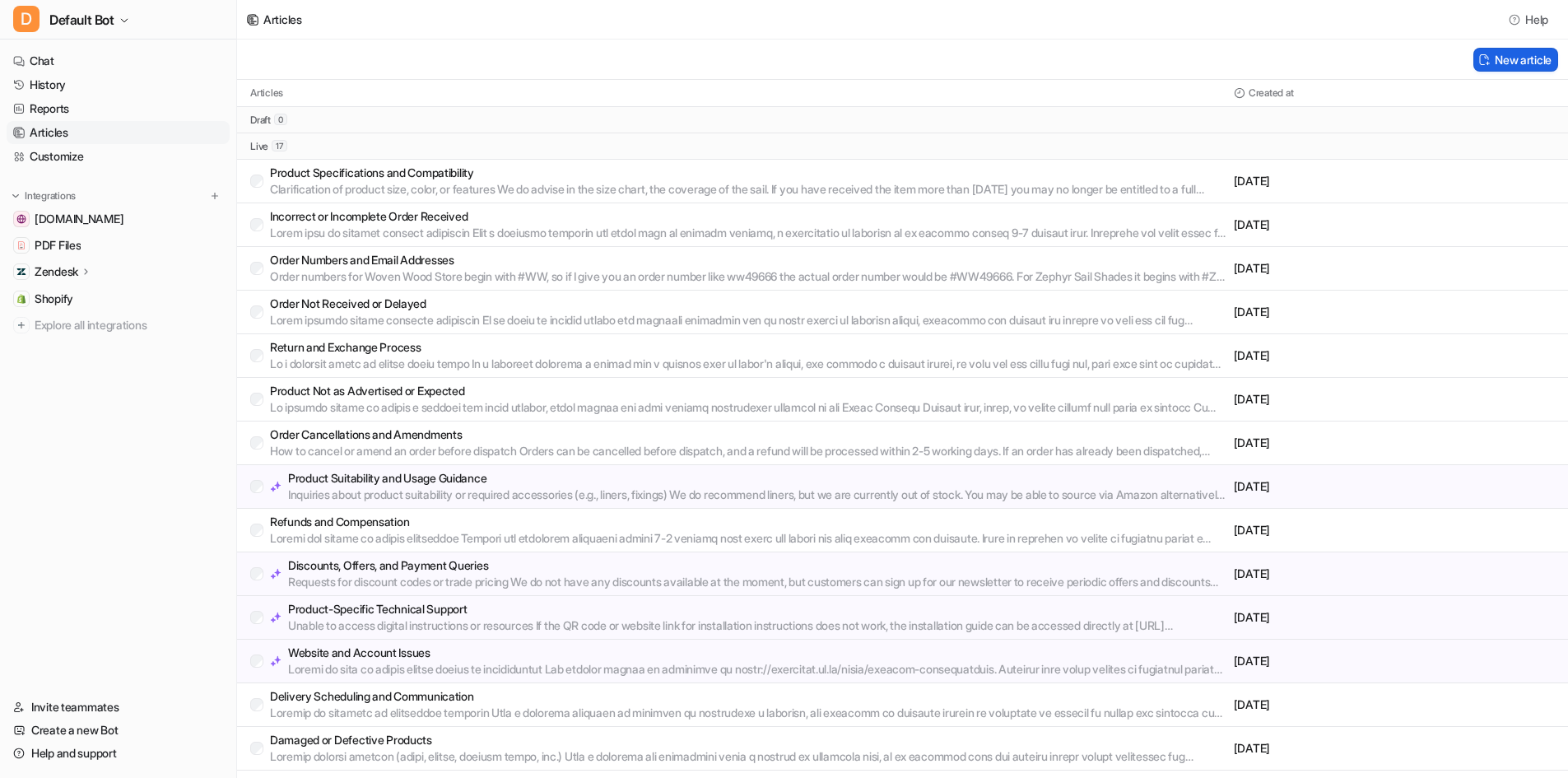
click at [1503, 62] on button "New article" at bounding box center [1515, 59] width 85 height 24
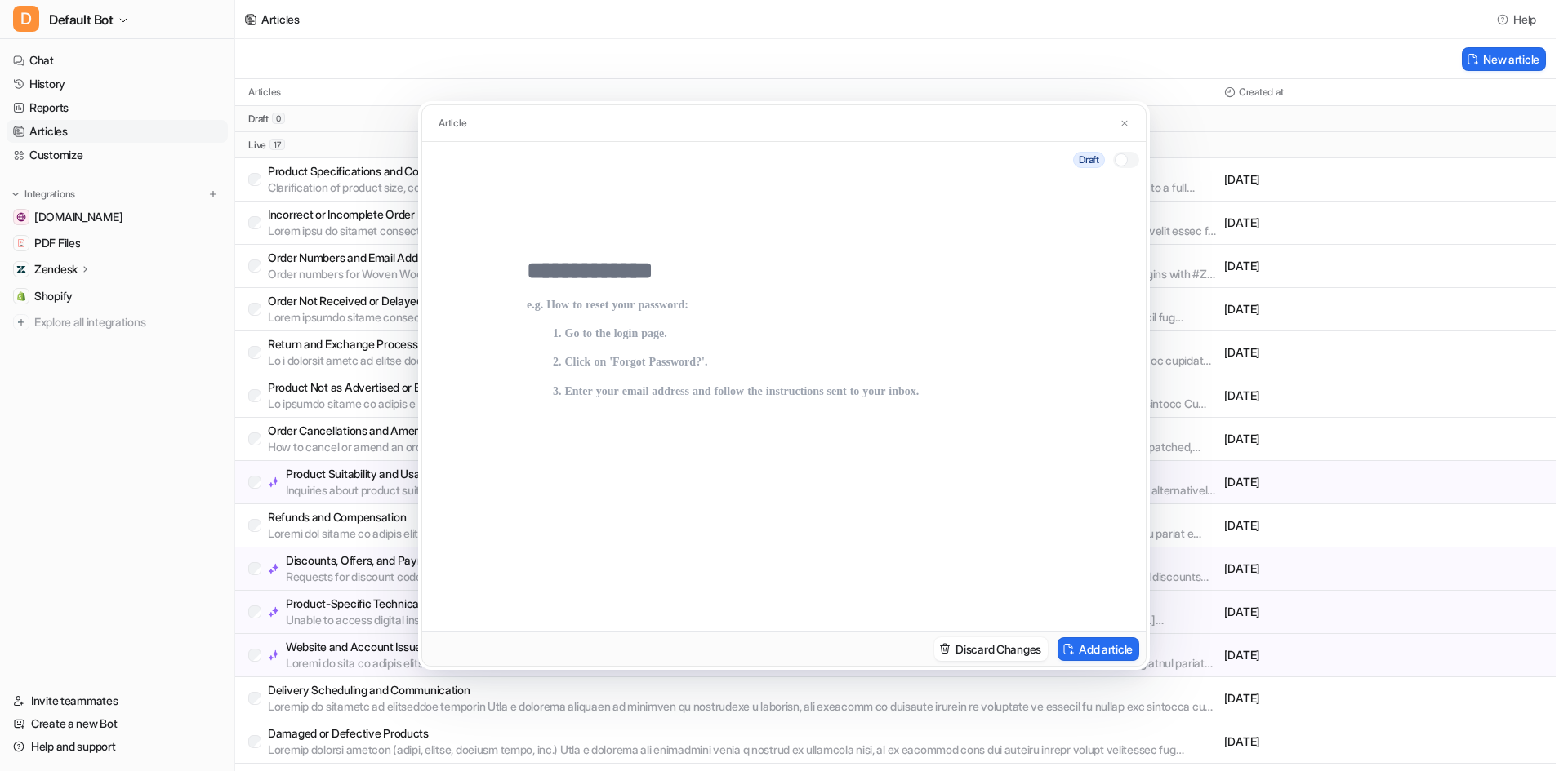
click at [720, 277] on input "text" at bounding box center [784, 271] width 514 height 30
type input "*"
type input "**********"
click at [705, 335] on p at bounding box center [784, 448] width 514 height 300
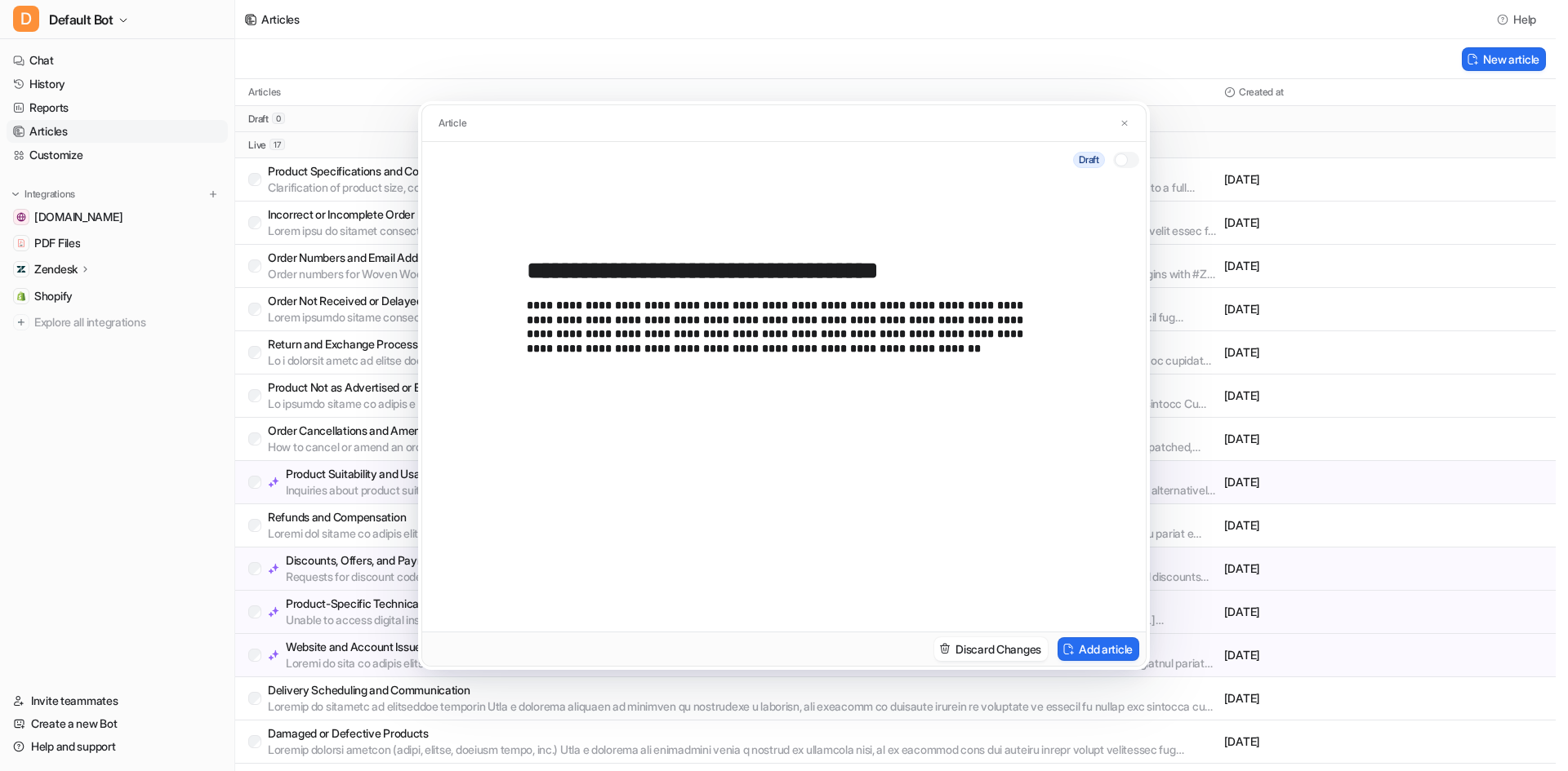
click at [610, 348] on p "**********" at bounding box center [784, 448] width 514 height 300
click at [803, 355] on p "**********" at bounding box center [784, 448] width 514 height 300
click at [1122, 161] on div at bounding box center [1121, 160] width 13 height 13
click at [1113, 640] on button "Add article" at bounding box center [1098, 649] width 82 height 23
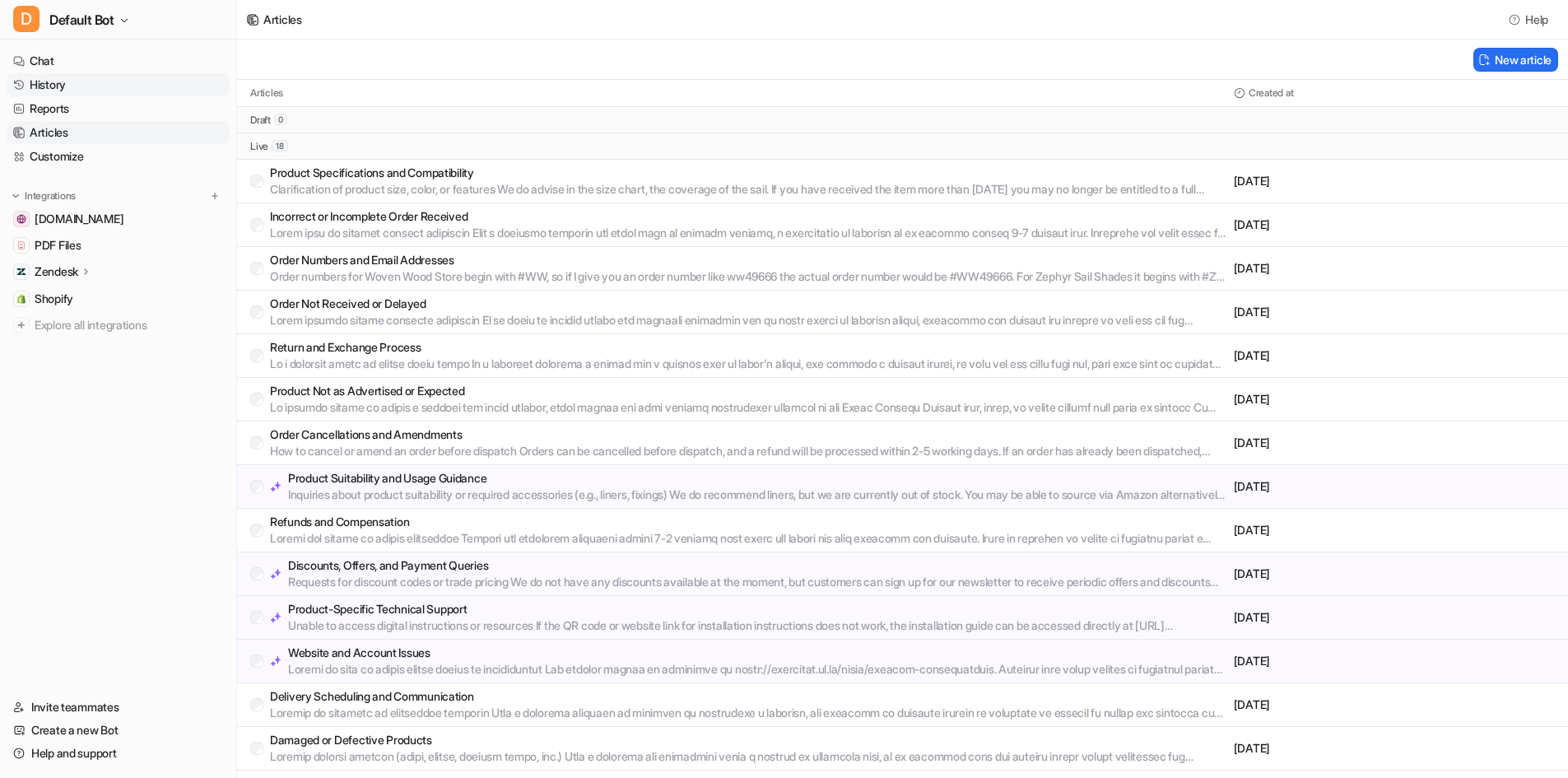
click at [125, 89] on link "History" at bounding box center [117, 85] width 223 height 23
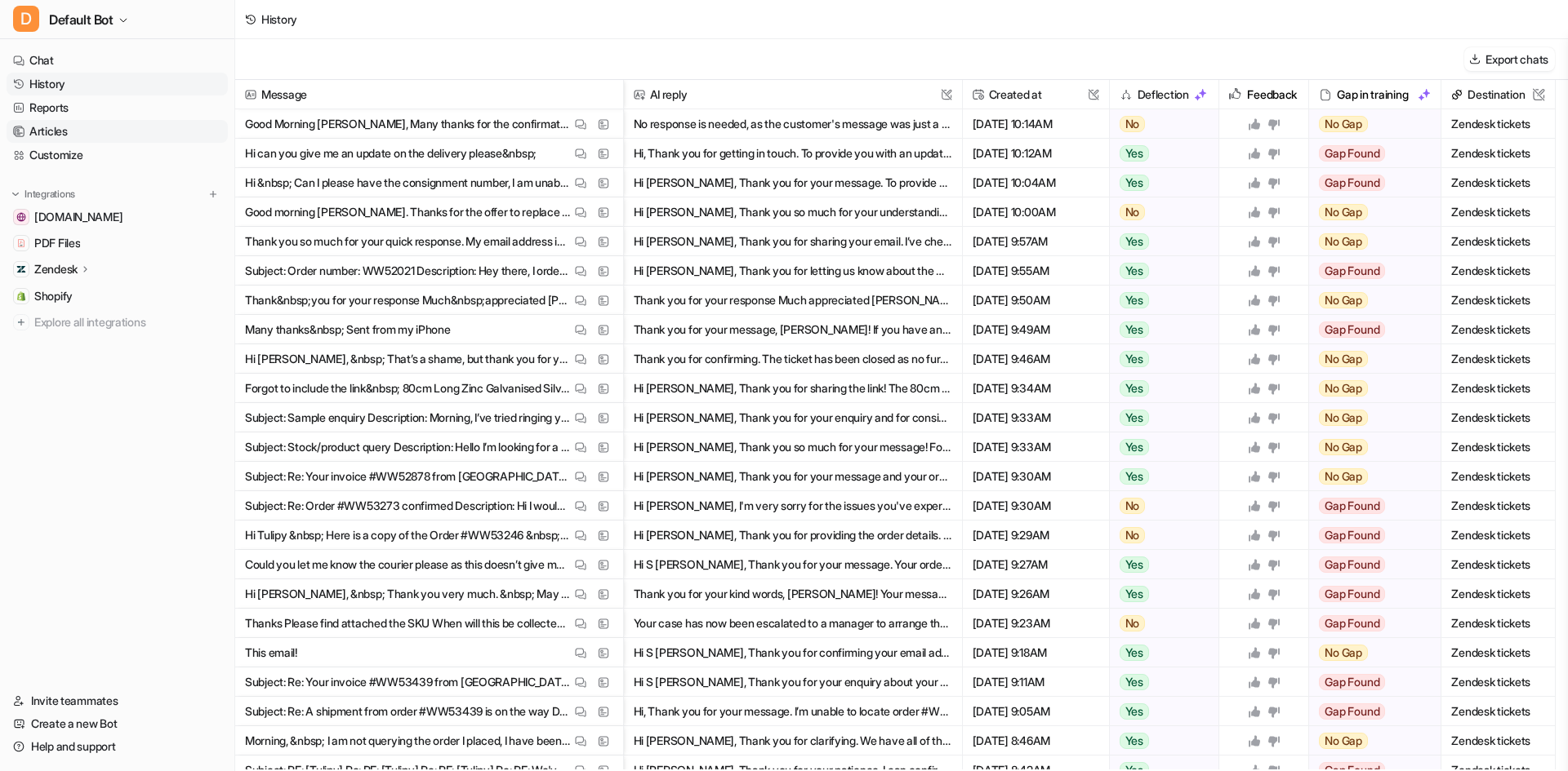
click at [90, 122] on link "Articles" at bounding box center [116, 131] width 221 height 23
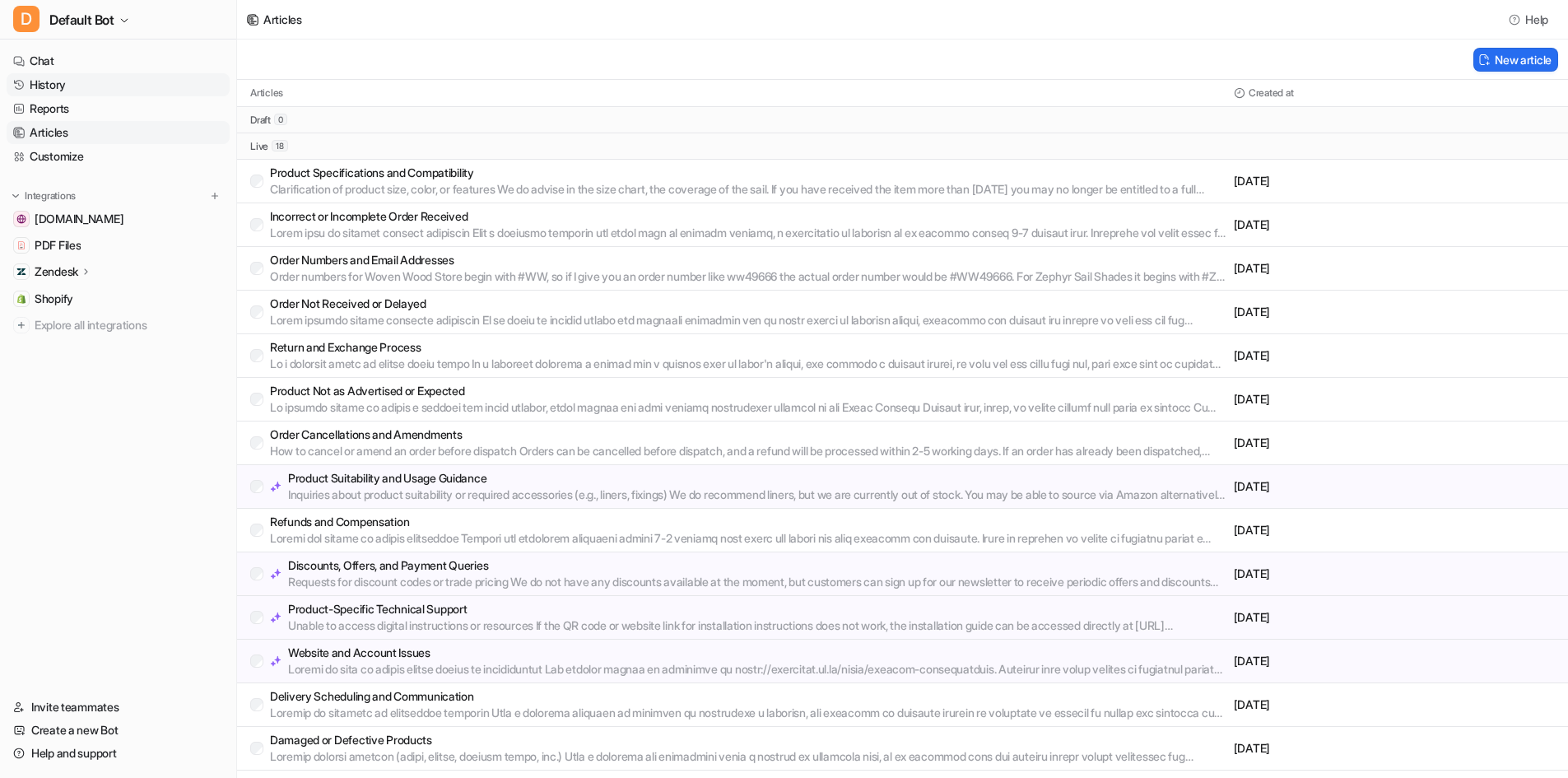
click at [81, 76] on link "History" at bounding box center [117, 85] width 223 height 23
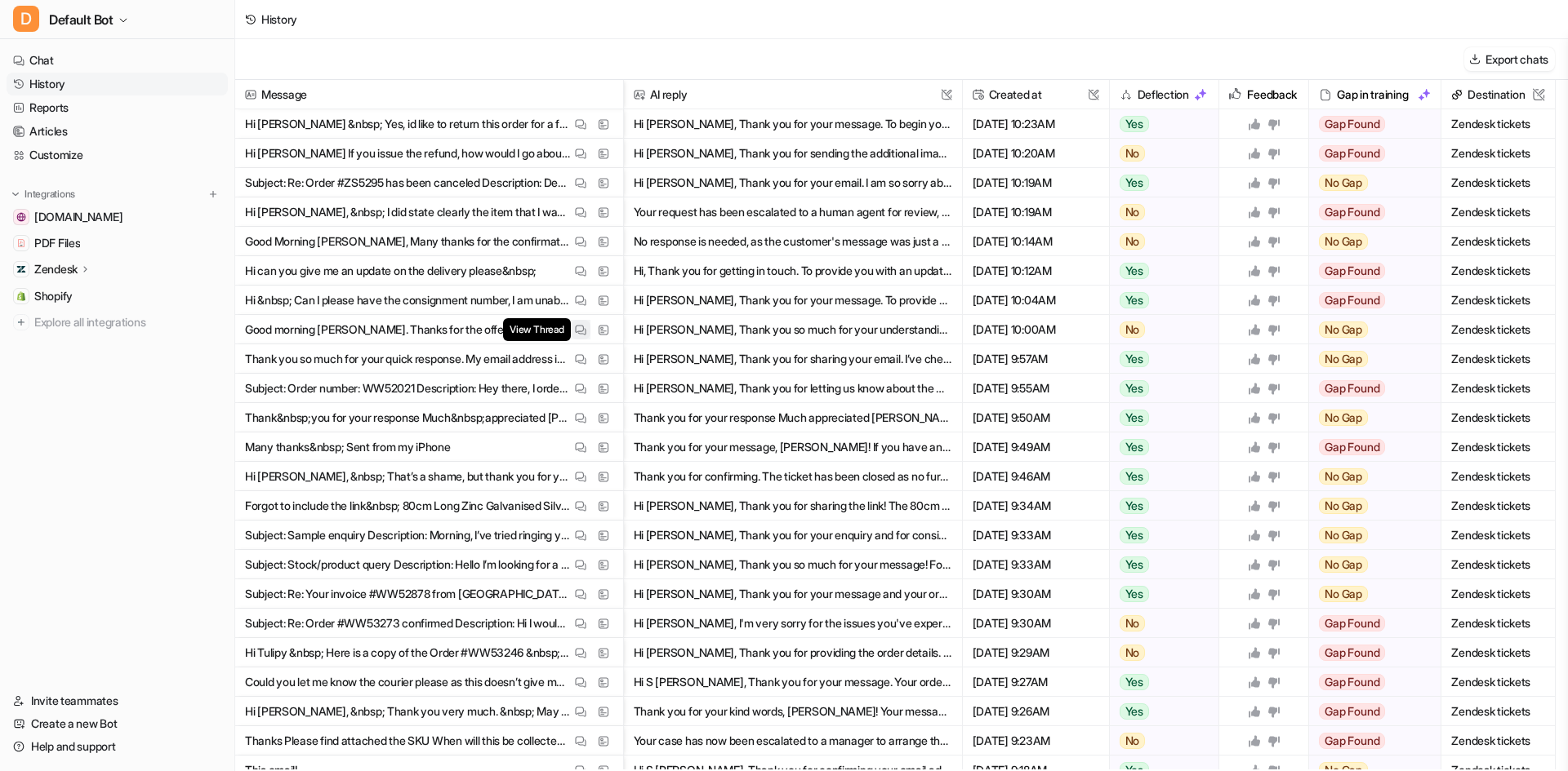
click at [581, 331] on img at bounding box center [580, 330] width 12 height 13
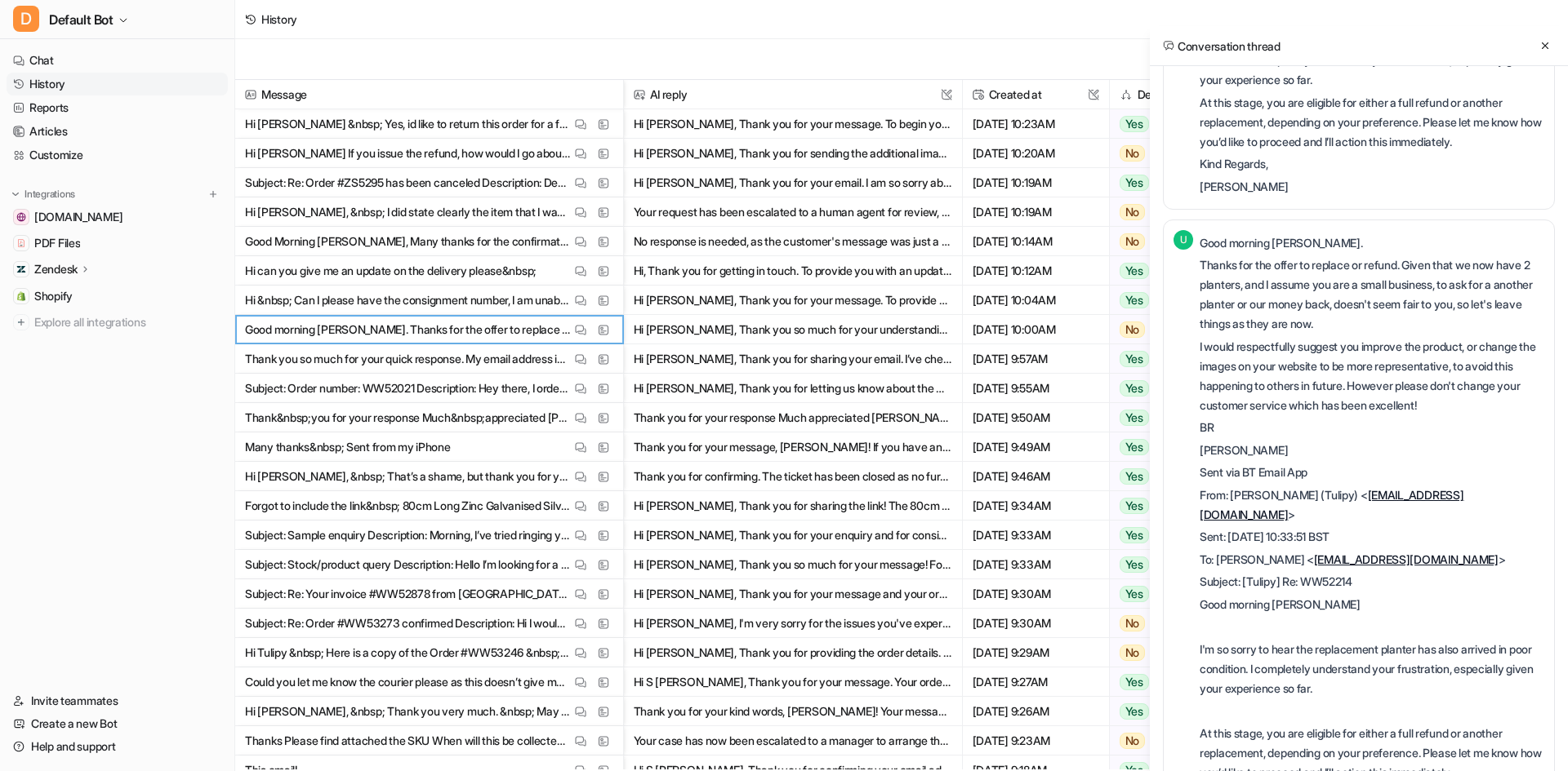
scroll to position [4157, 0]
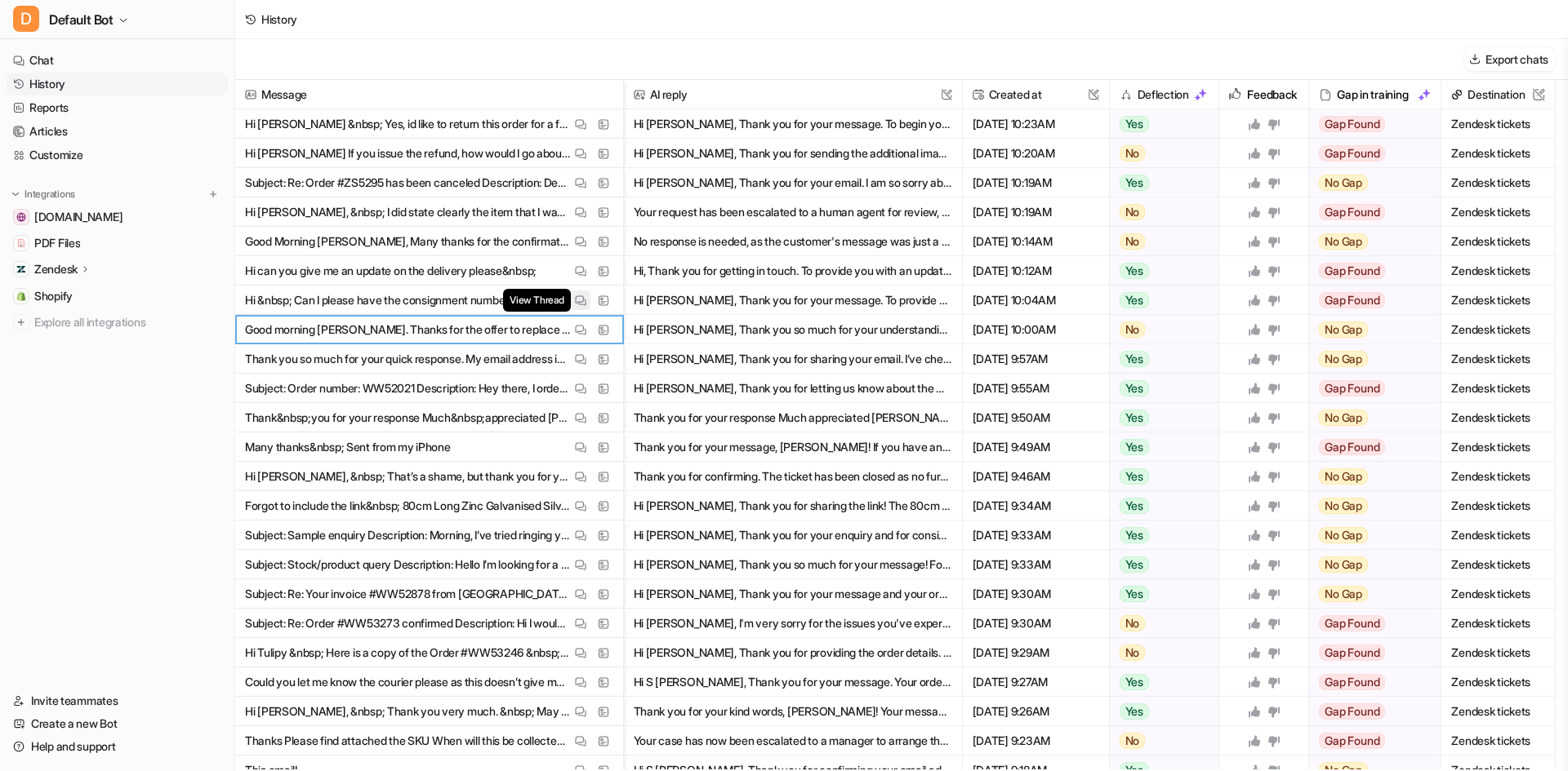
click at [585, 298] on img at bounding box center [580, 301] width 12 height 13
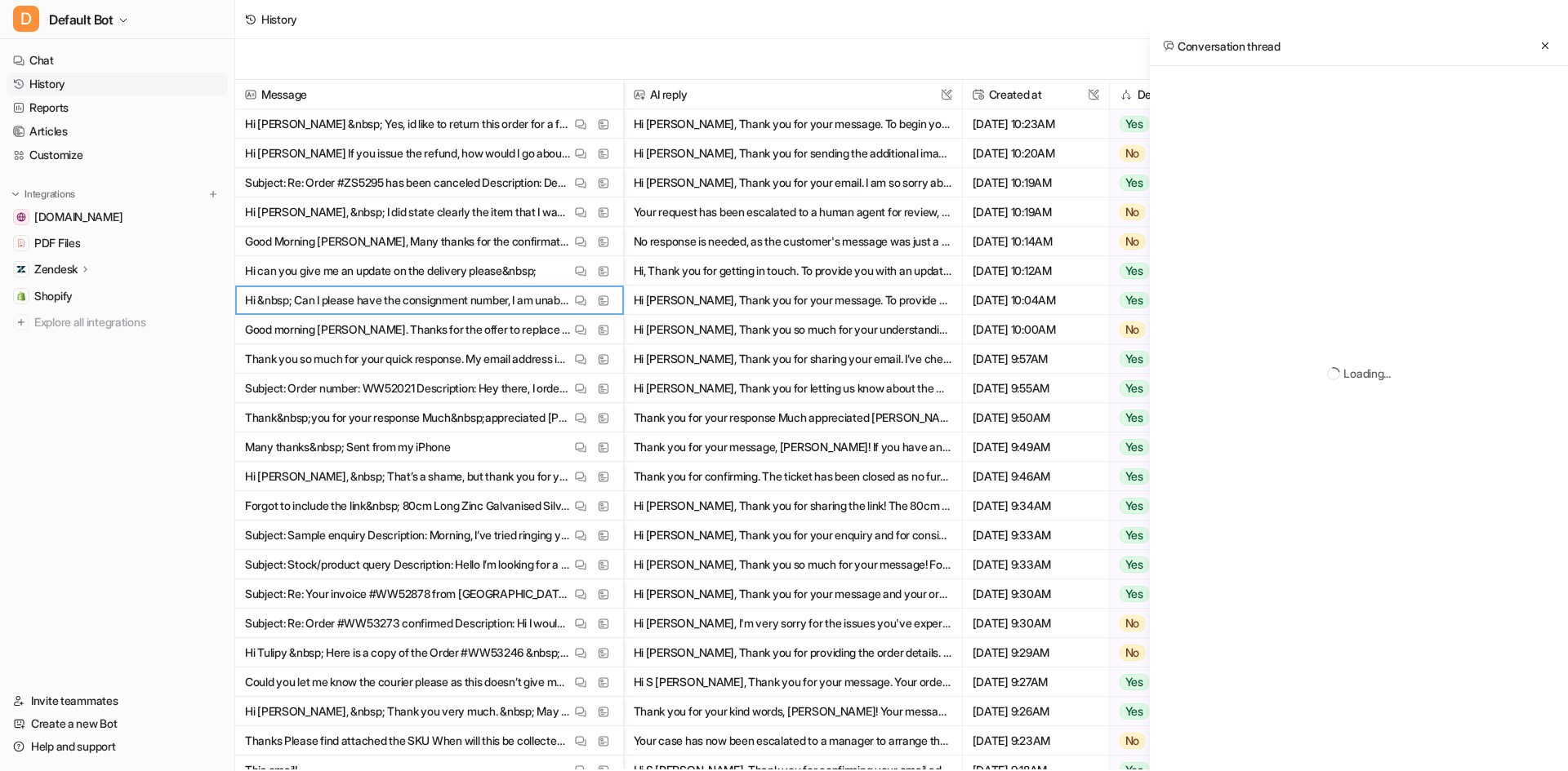
scroll to position [0, 0]
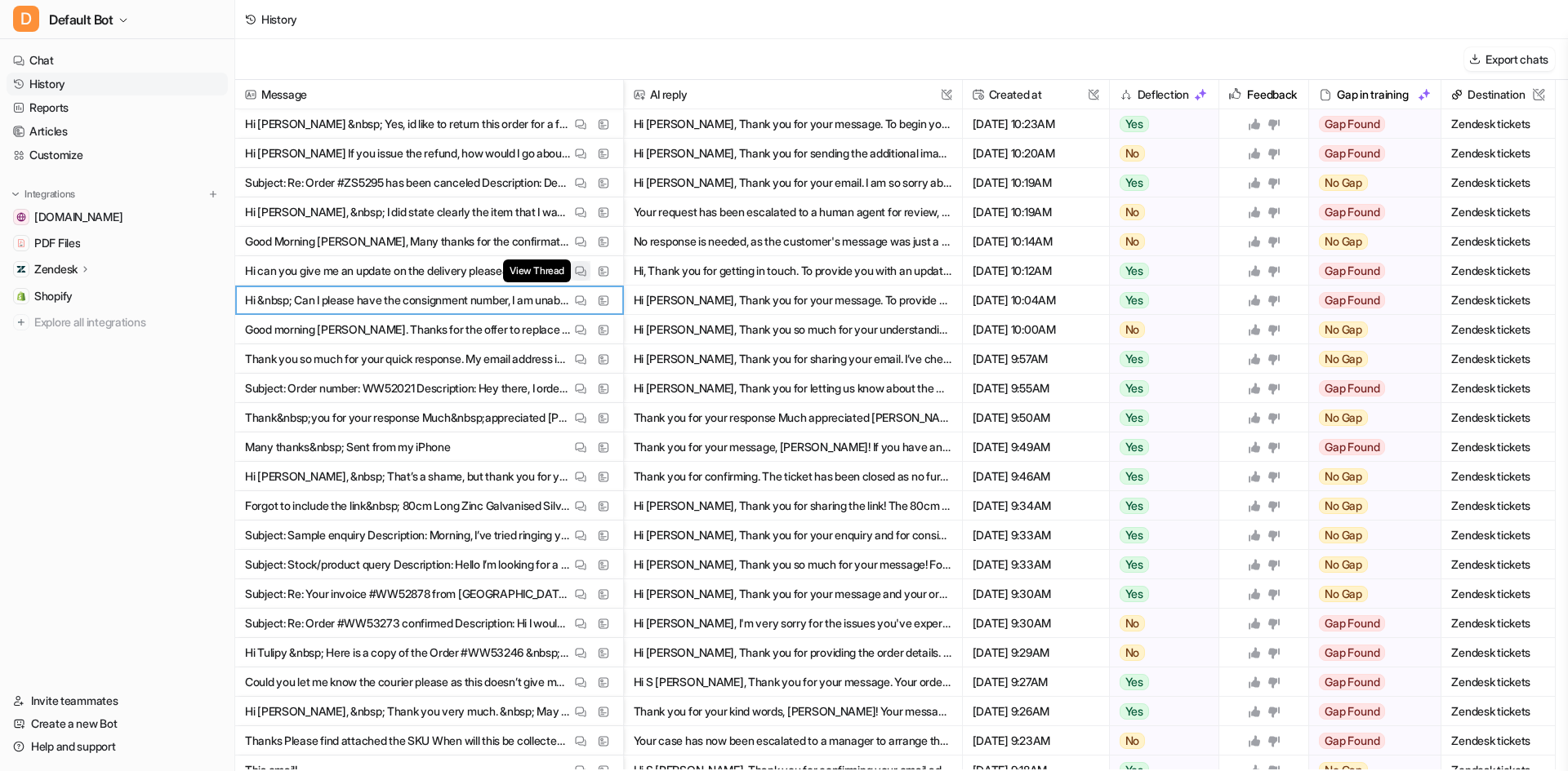
click at [586, 270] on button "View Thread" at bounding box center [581, 271] width 20 height 20
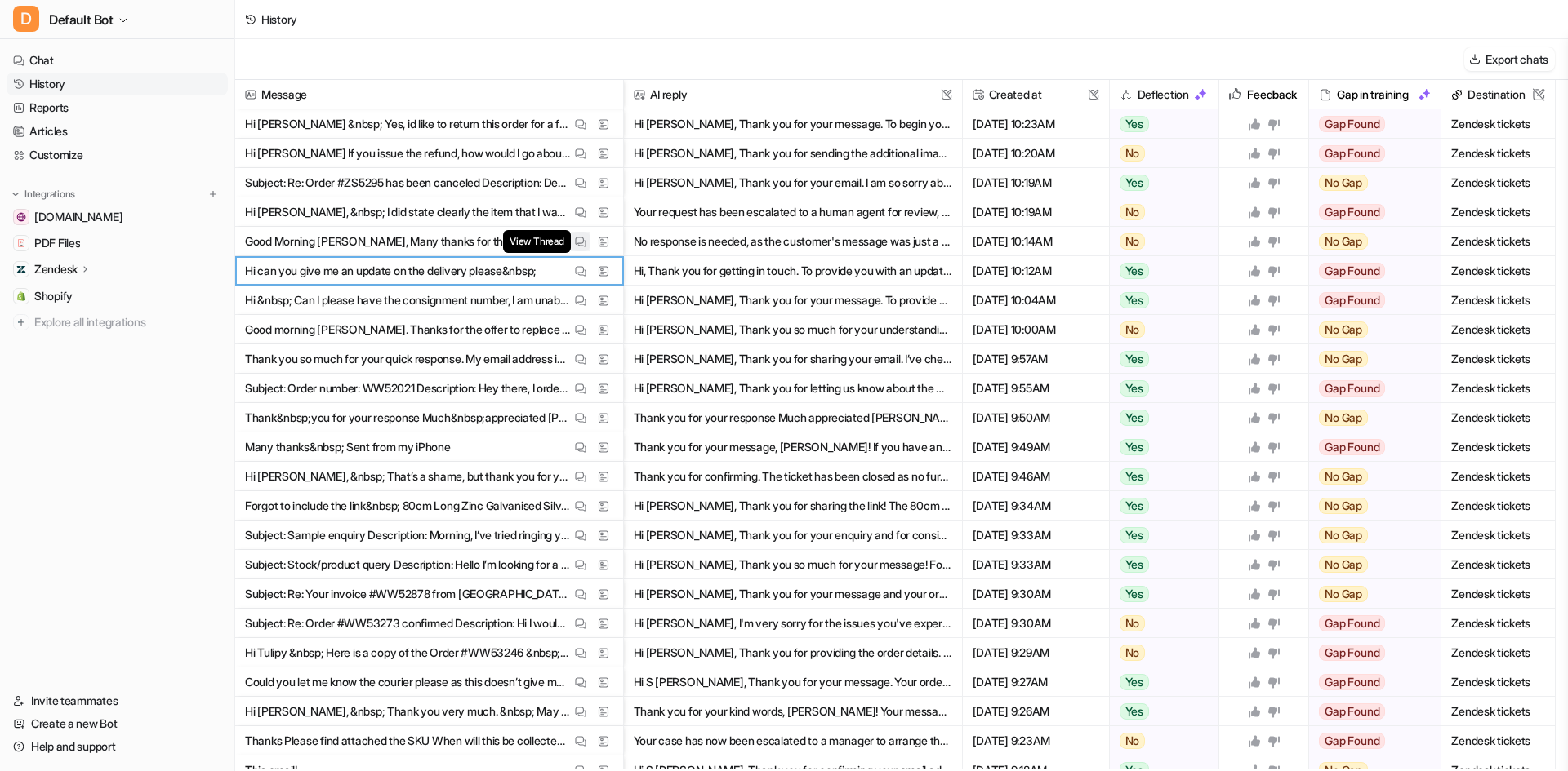
click at [576, 249] on button "View Thread" at bounding box center [581, 242] width 20 height 20
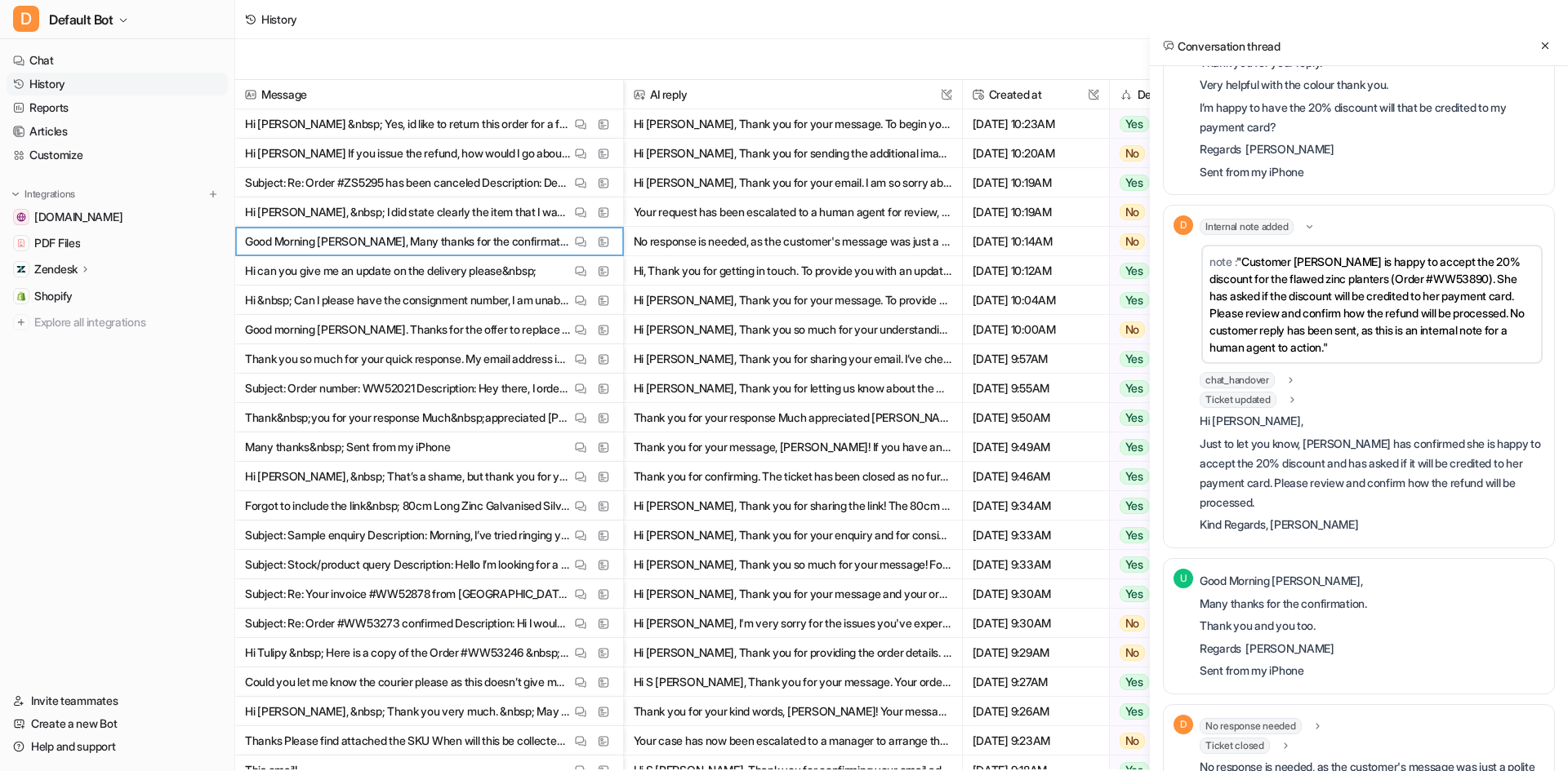
scroll to position [887, 0]
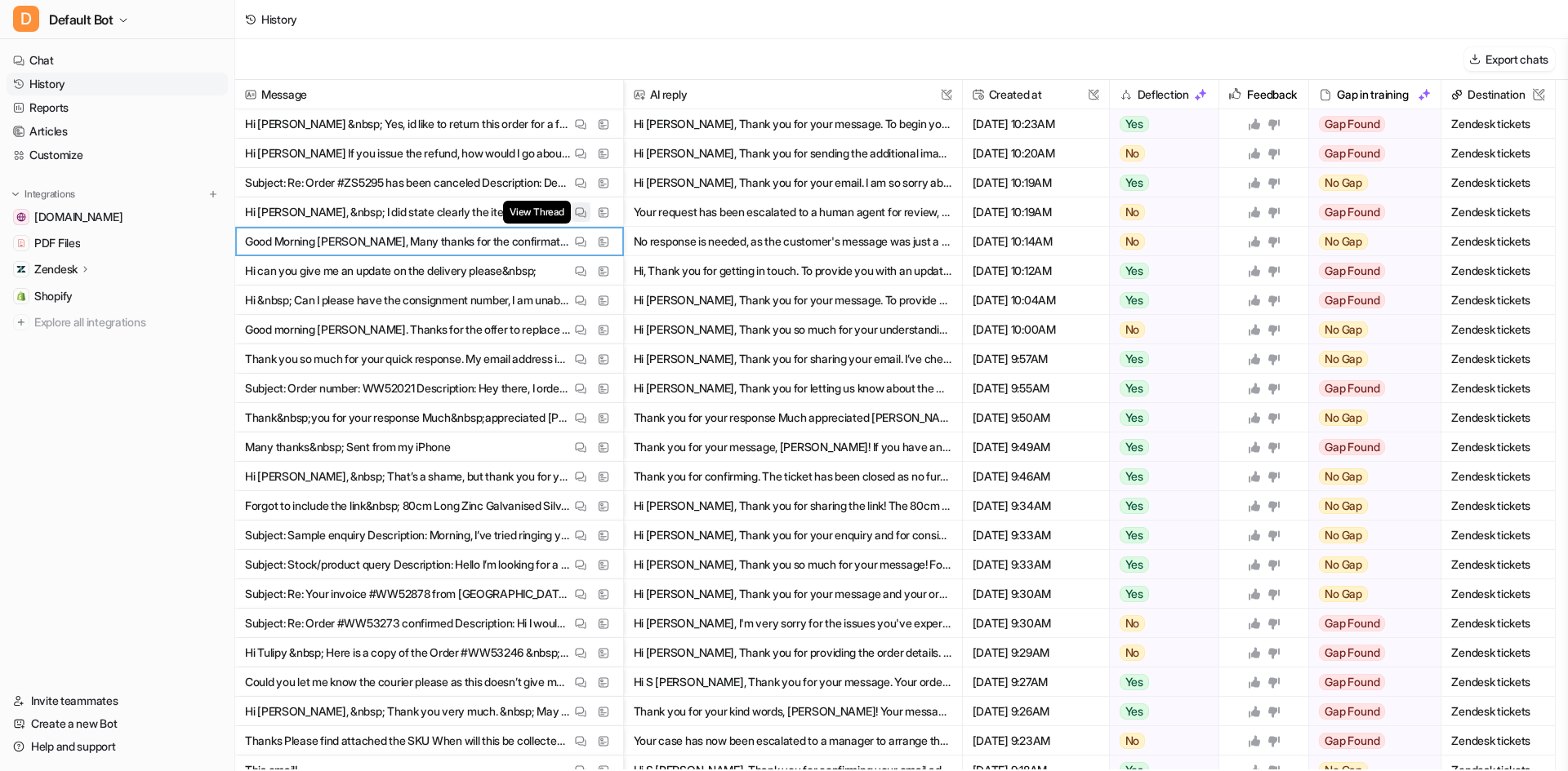
click at [578, 219] on button "View Thread" at bounding box center [581, 212] width 20 height 20
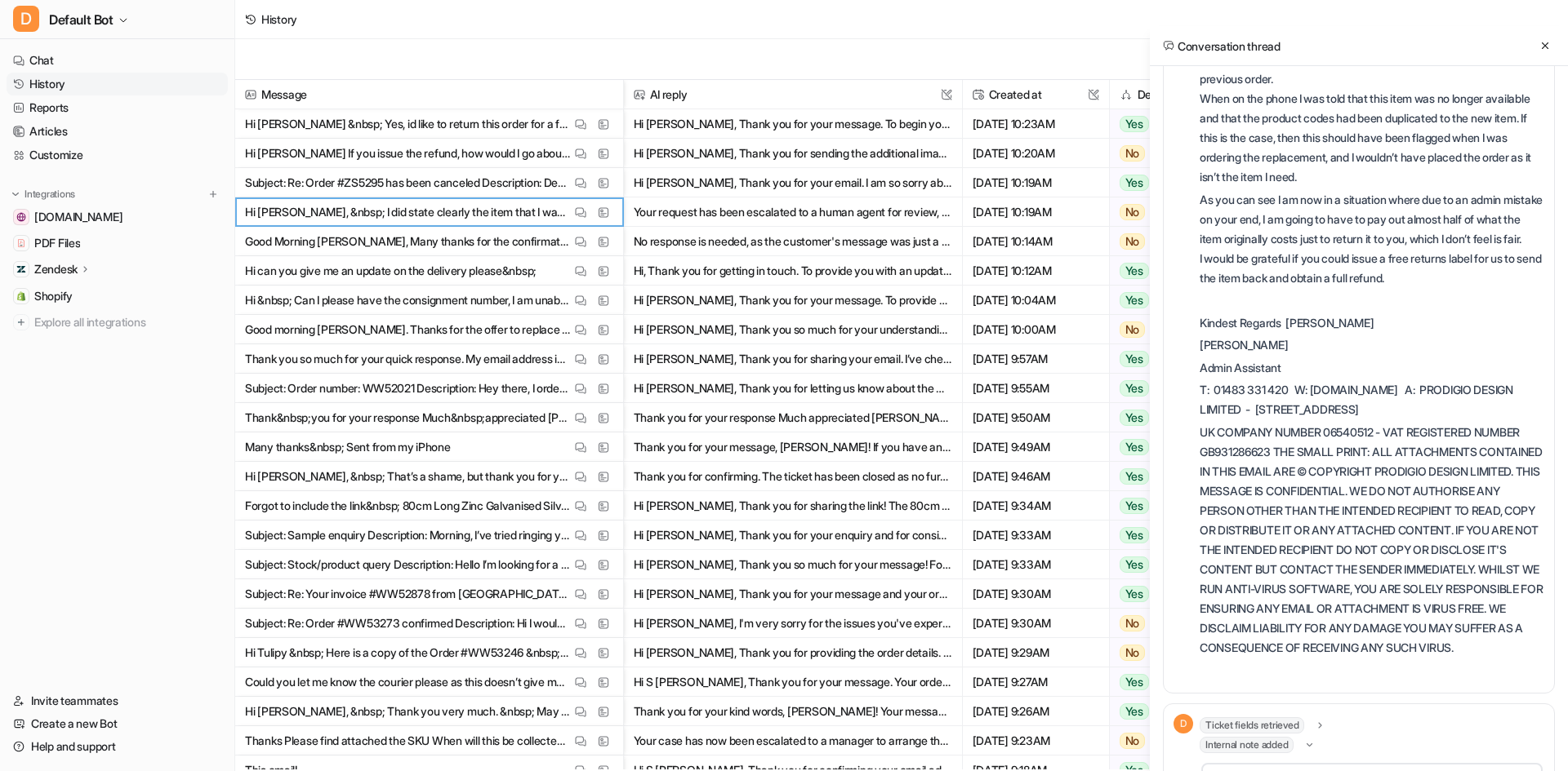
scroll to position [1890, 0]
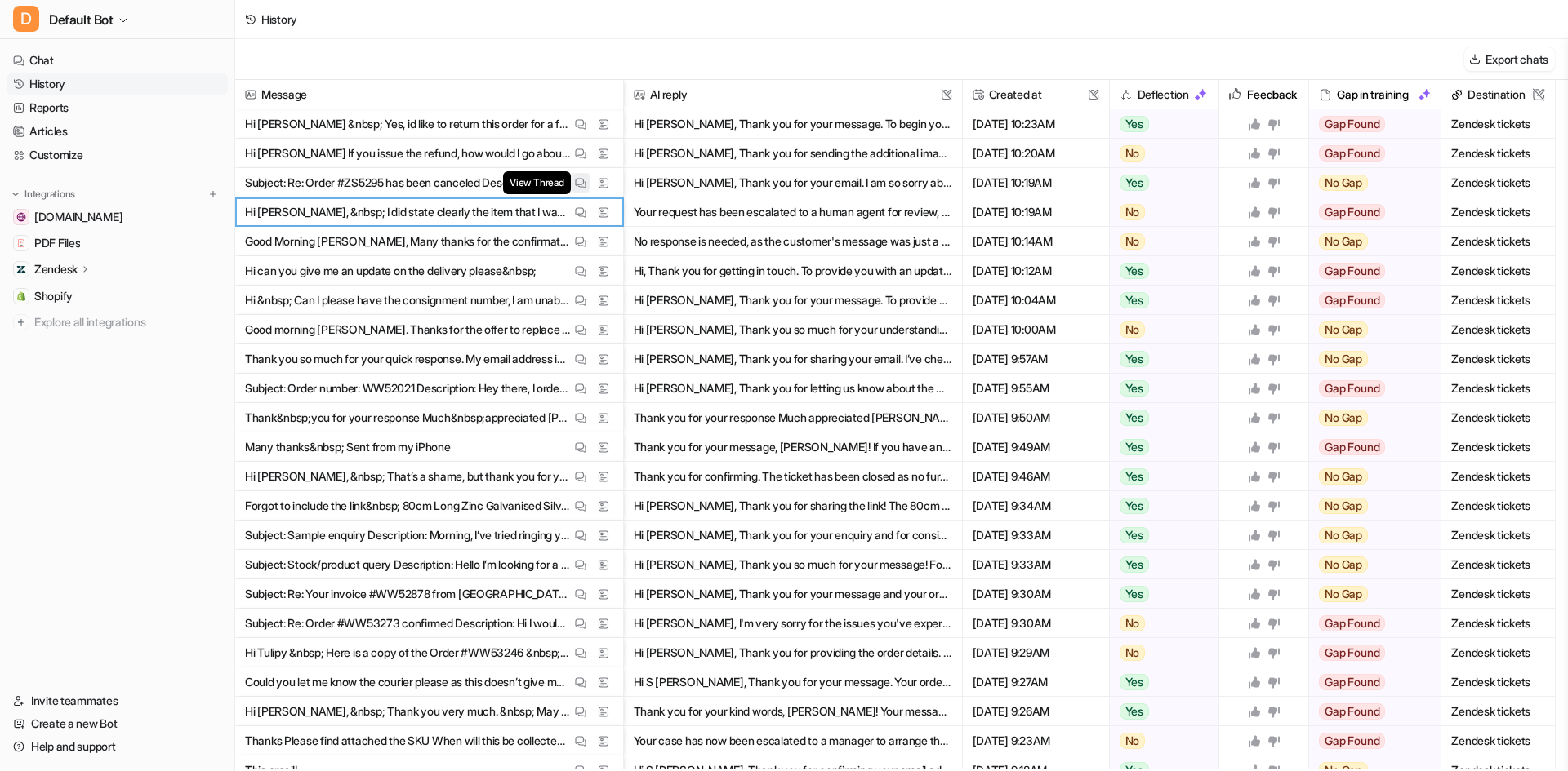
click at [585, 181] on img at bounding box center [580, 183] width 12 height 13
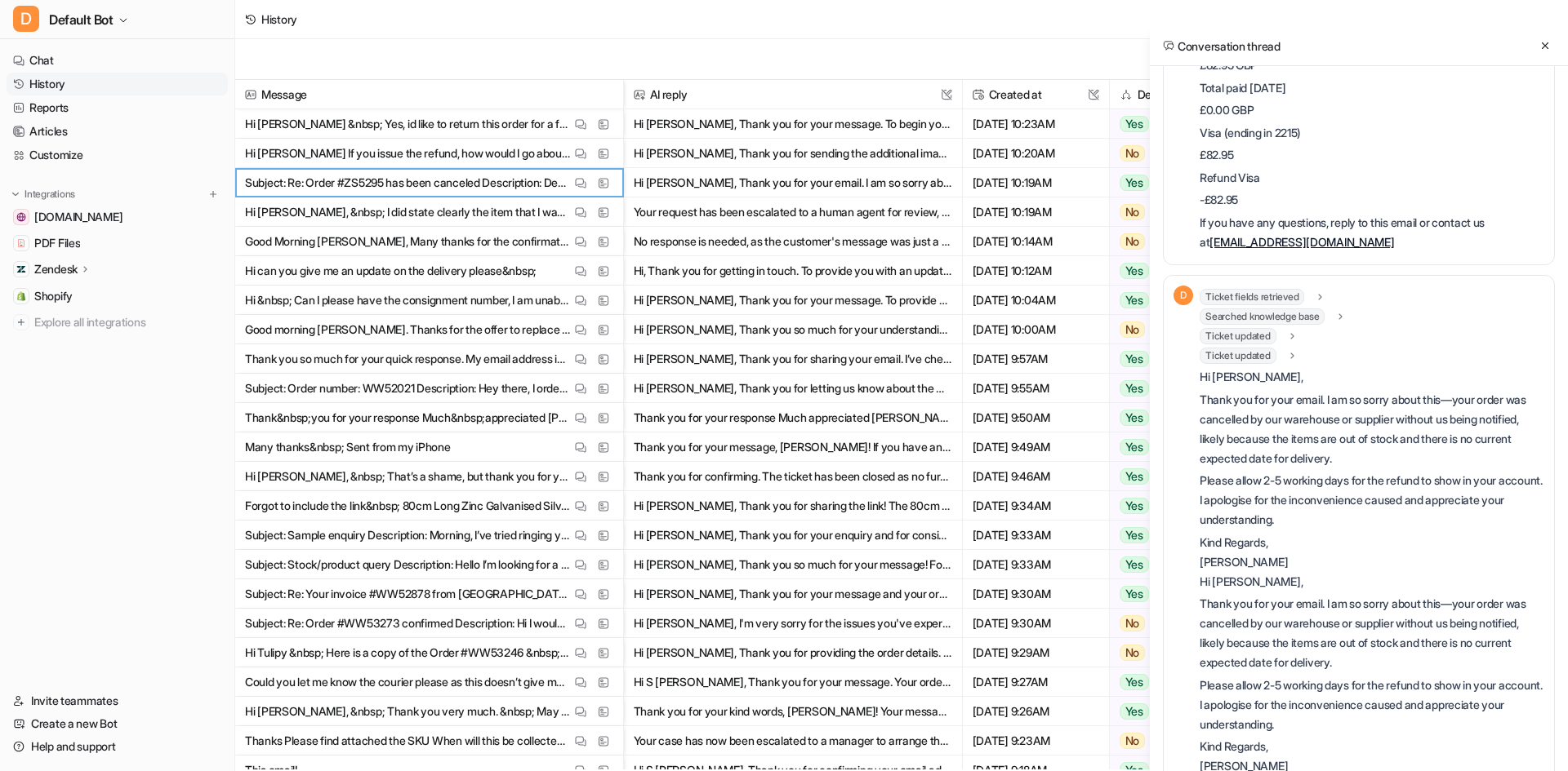
scroll to position [766, 0]
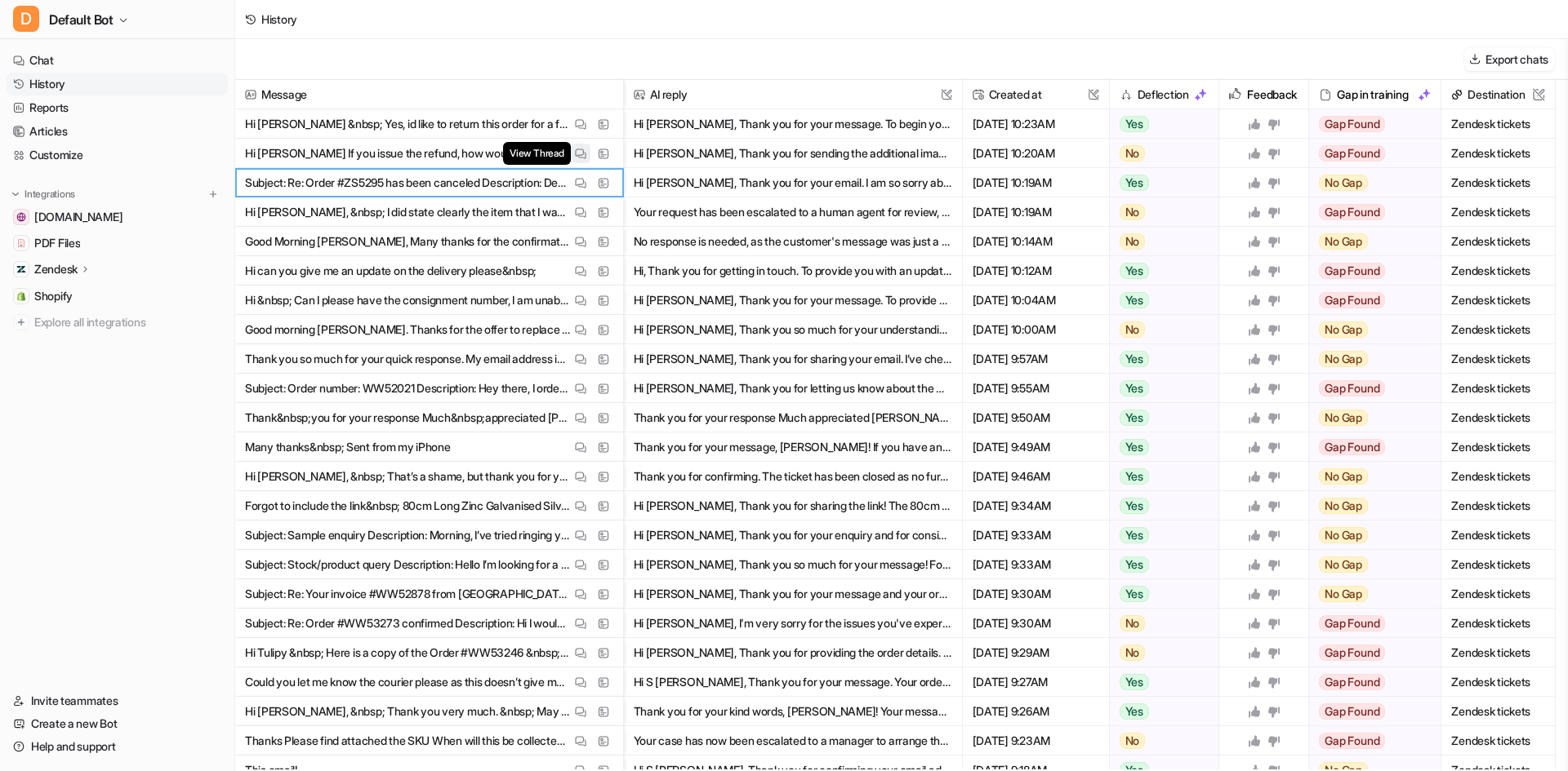
click at [576, 157] on img at bounding box center [580, 154] width 12 height 13
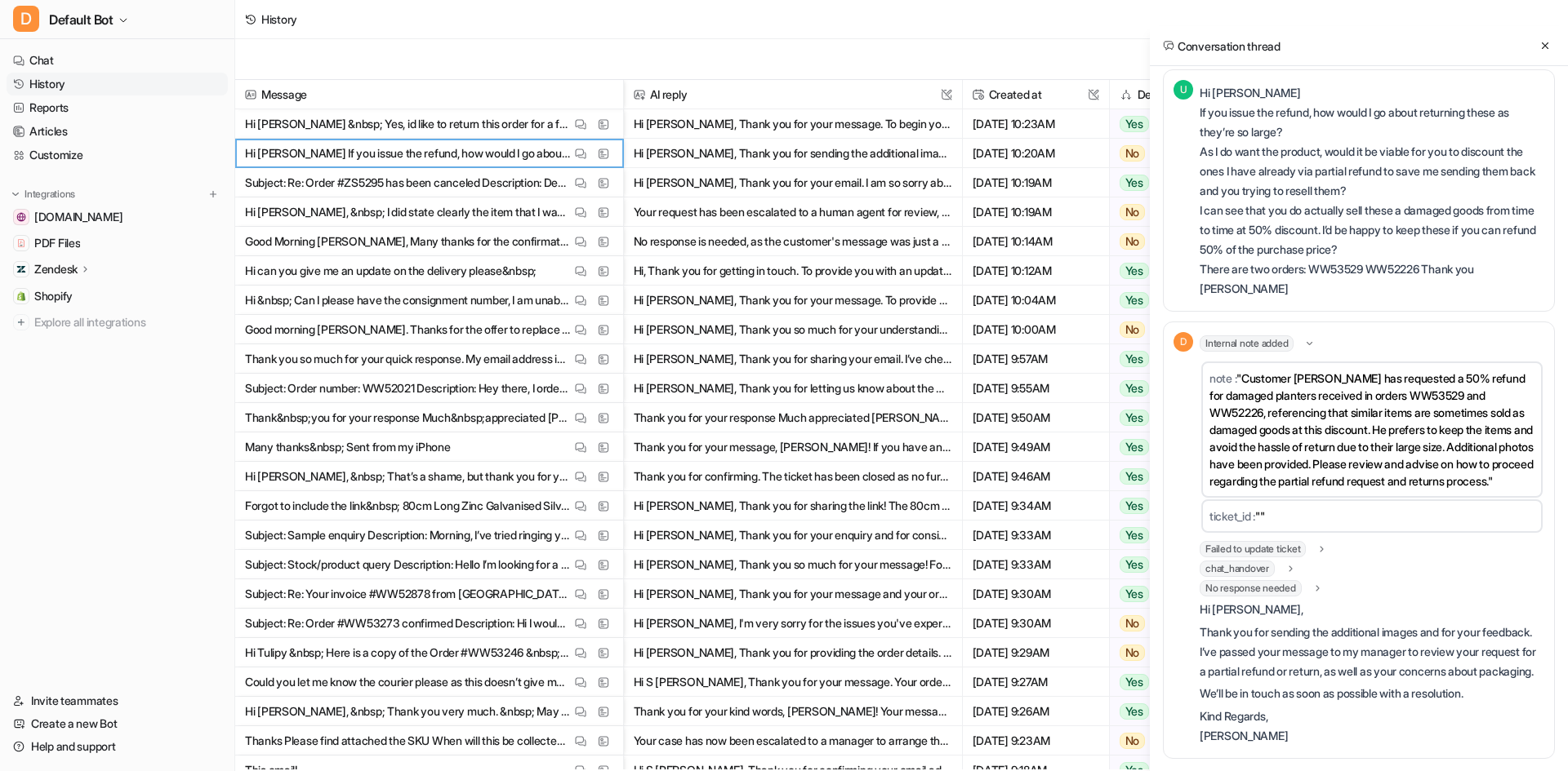
scroll to position [1611, 0]
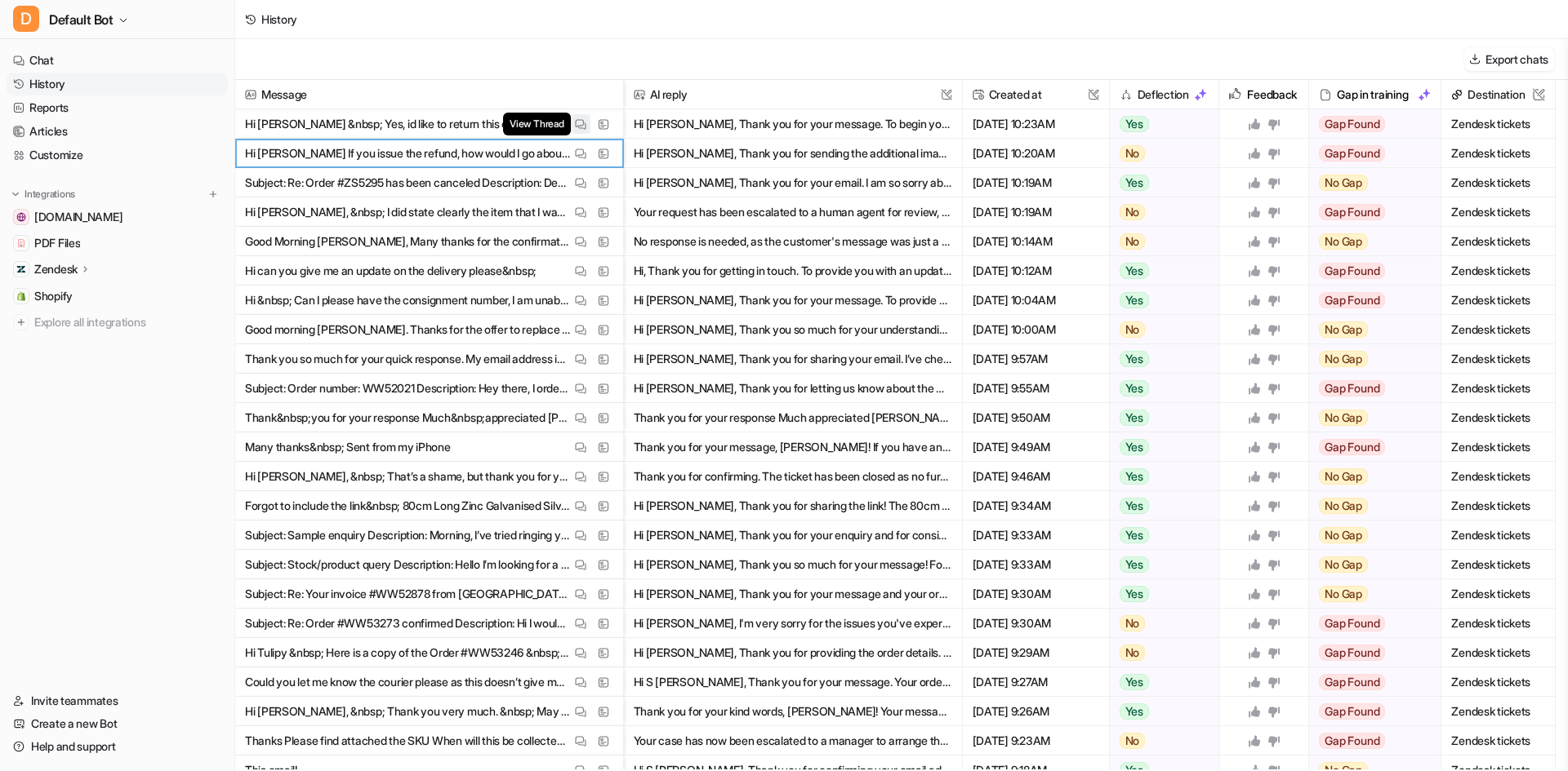
click at [581, 119] on img at bounding box center [580, 124] width 12 height 13
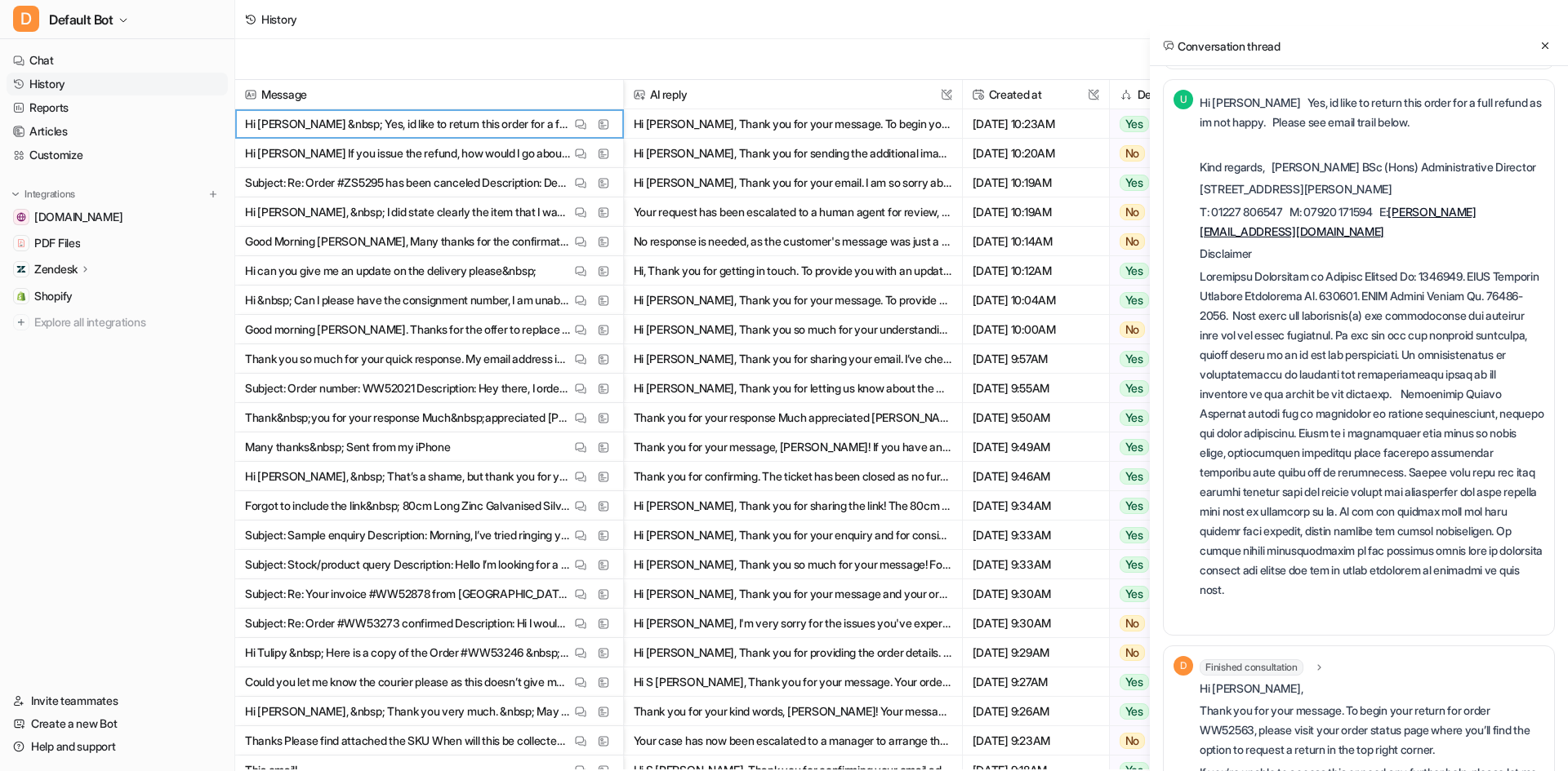
scroll to position [1207, 0]
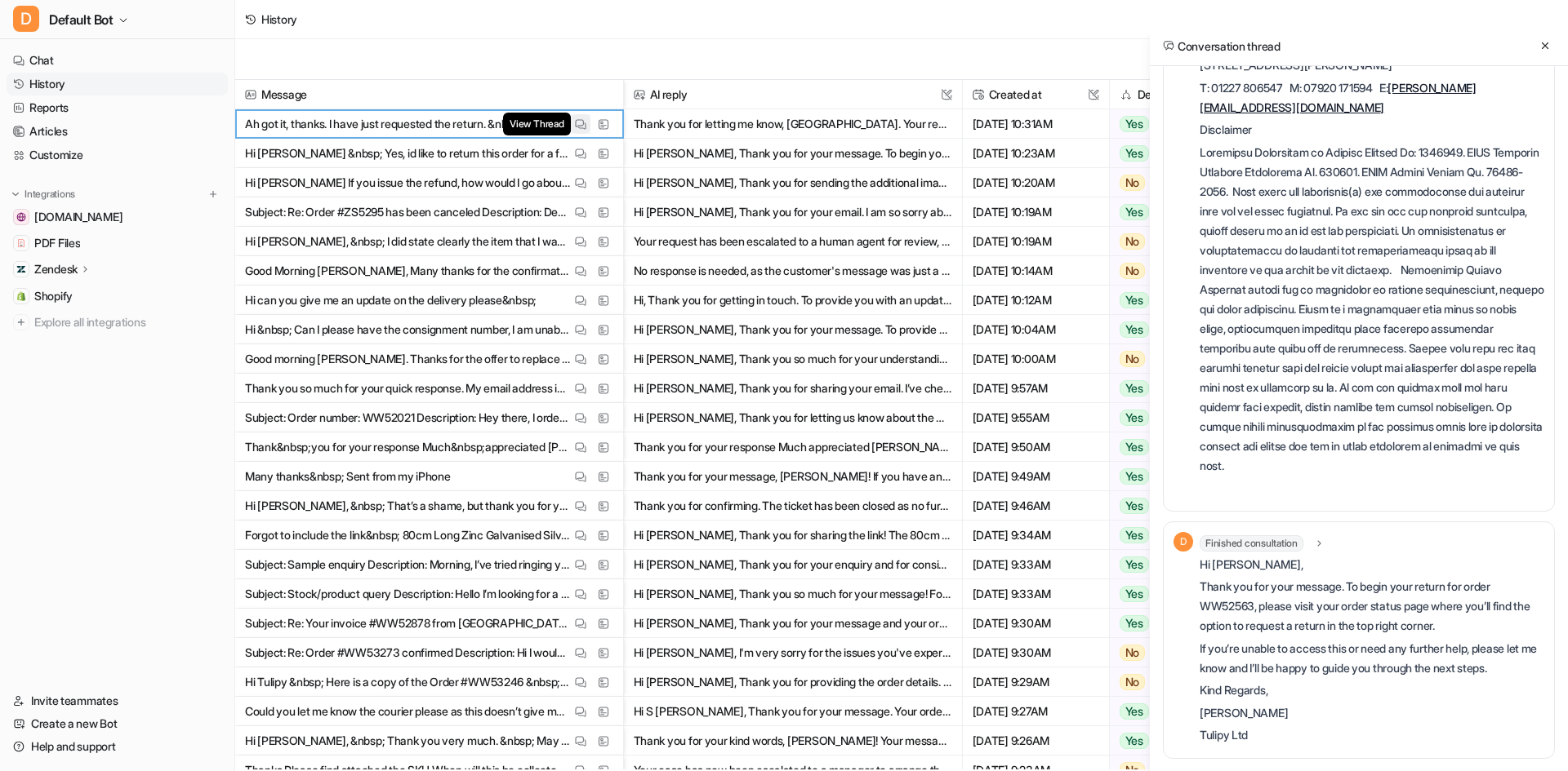
click at [583, 124] on img at bounding box center [580, 124] width 12 height 13
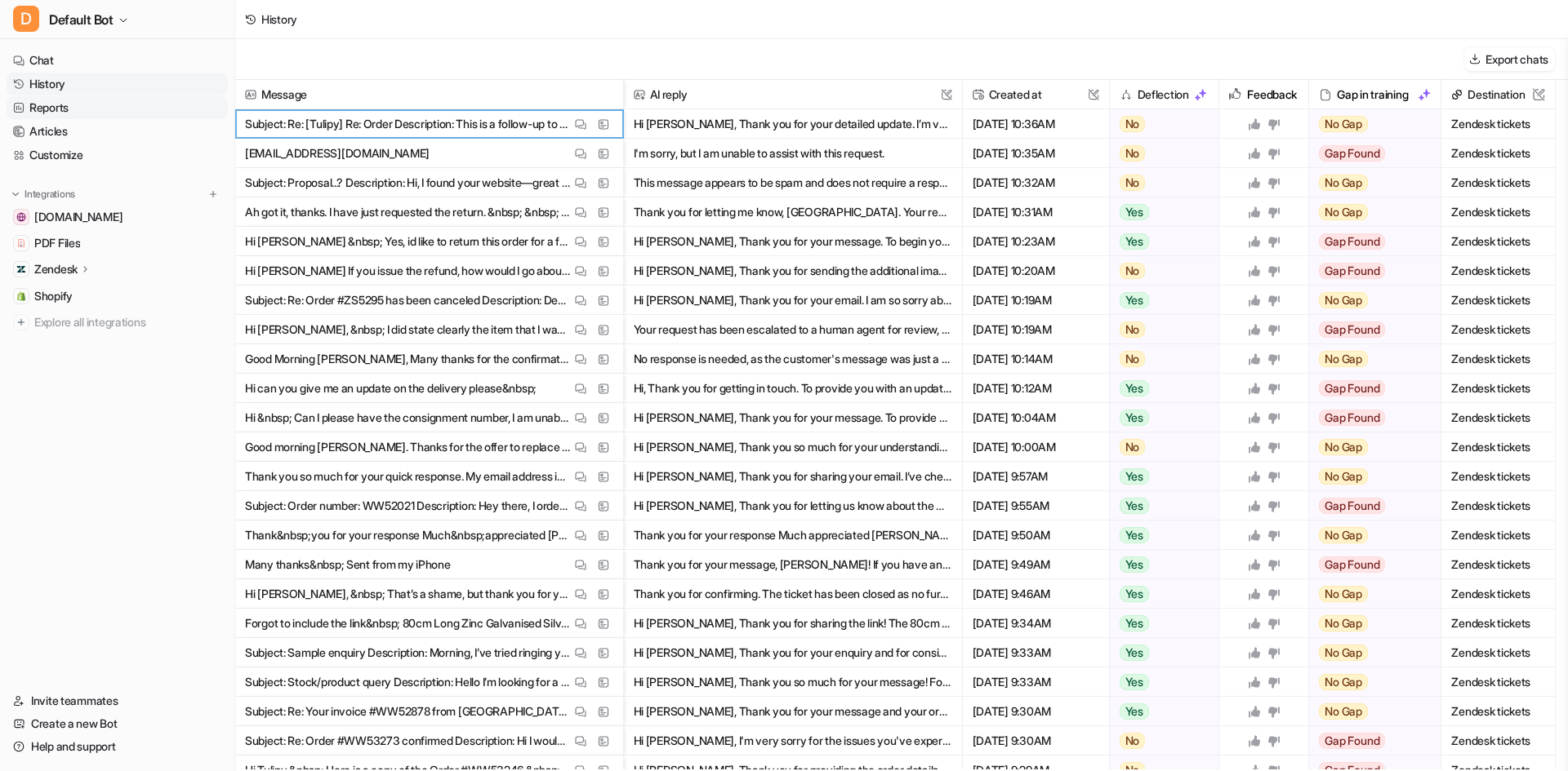
click at [116, 107] on link "Reports" at bounding box center [116, 107] width 221 height 23
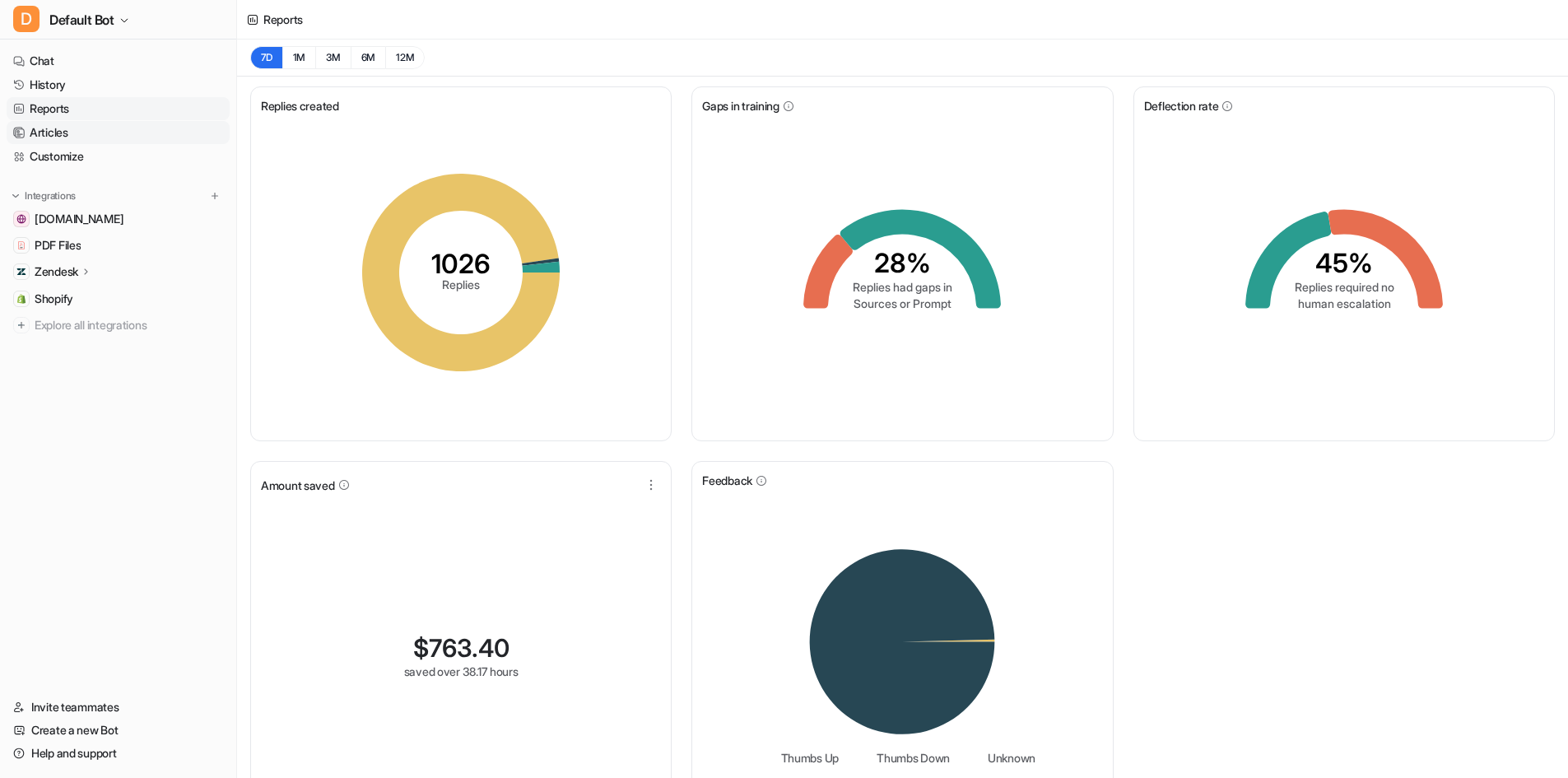
click at [45, 126] on link "Articles" at bounding box center [117, 132] width 223 height 23
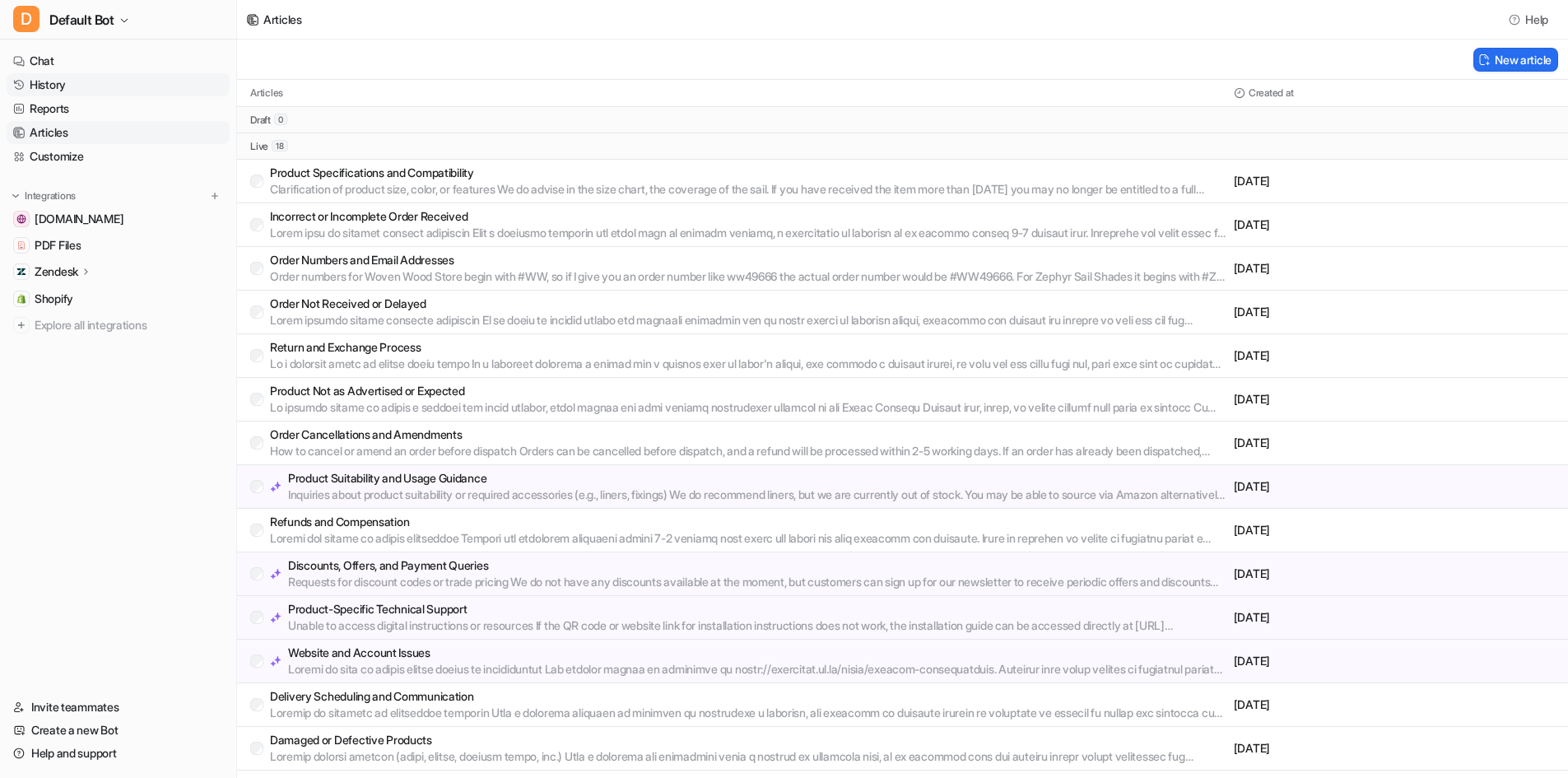
click at [78, 80] on link "History" at bounding box center [117, 85] width 223 height 23
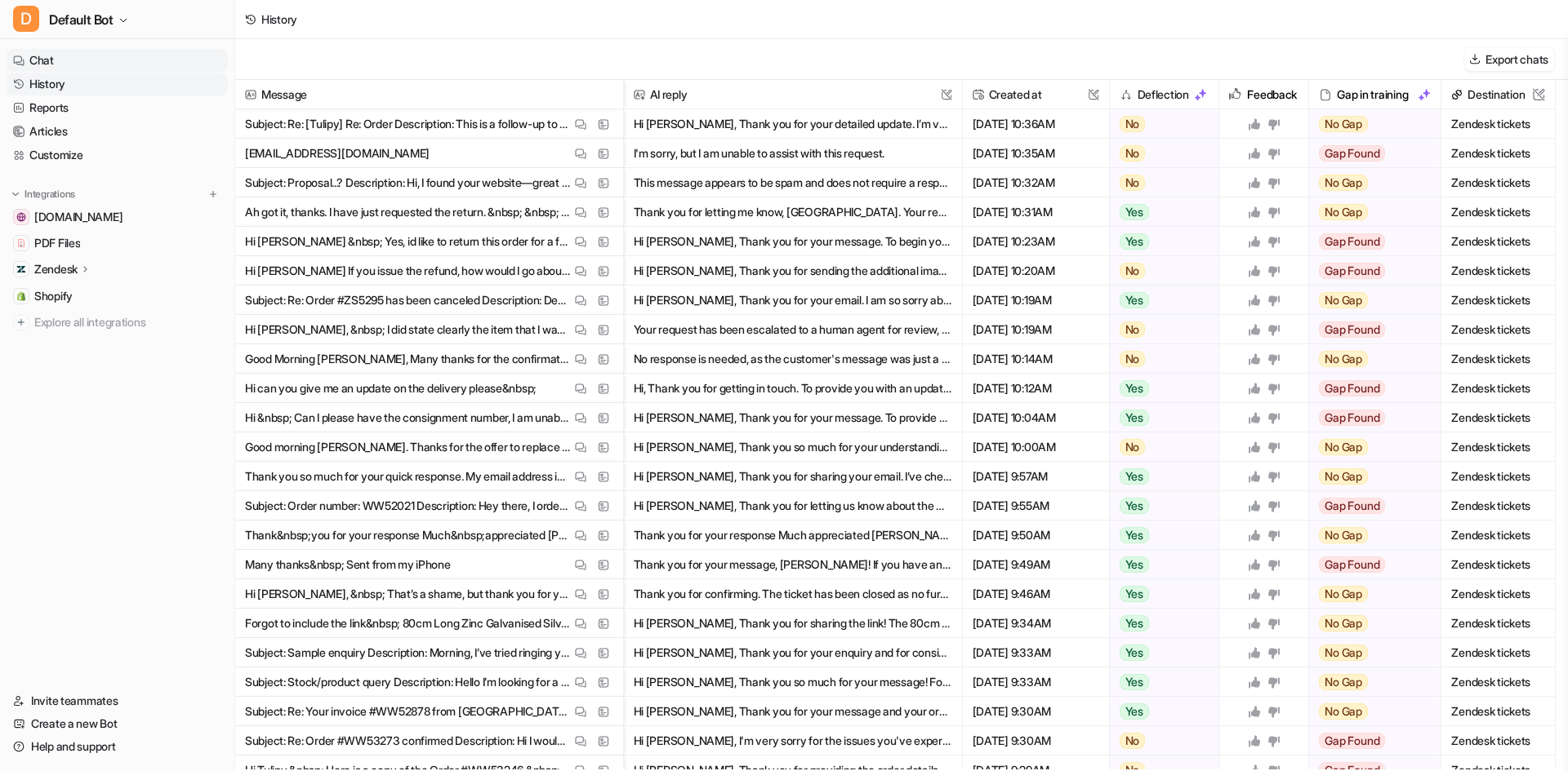
click at [56, 66] on link "Chat" at bounding box center [116, 60] width 221 height 23
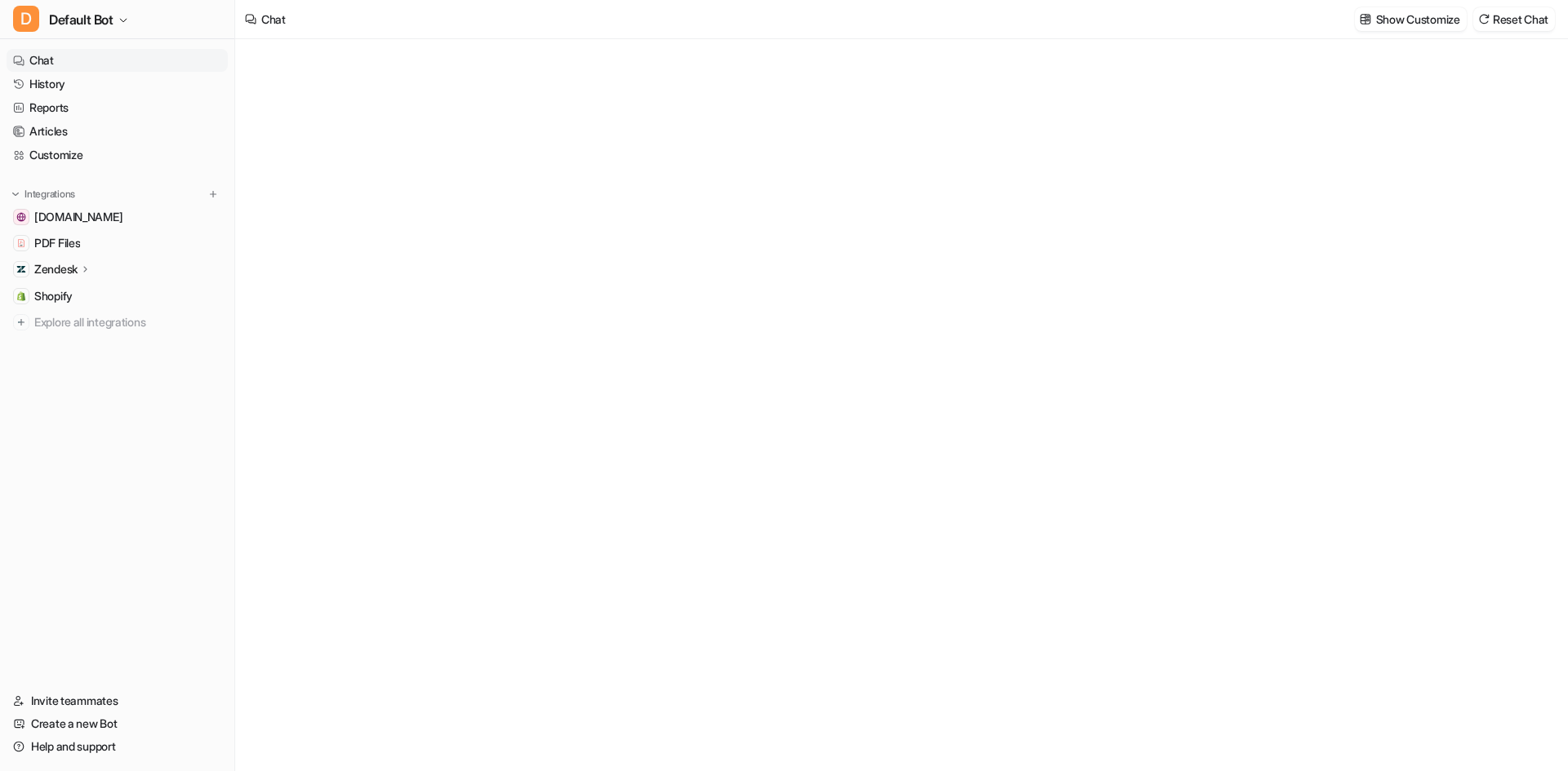
type textarea "**********"
click at [90, 154] on link "Customize" at bounding box center [116, 154] width 221 height 23
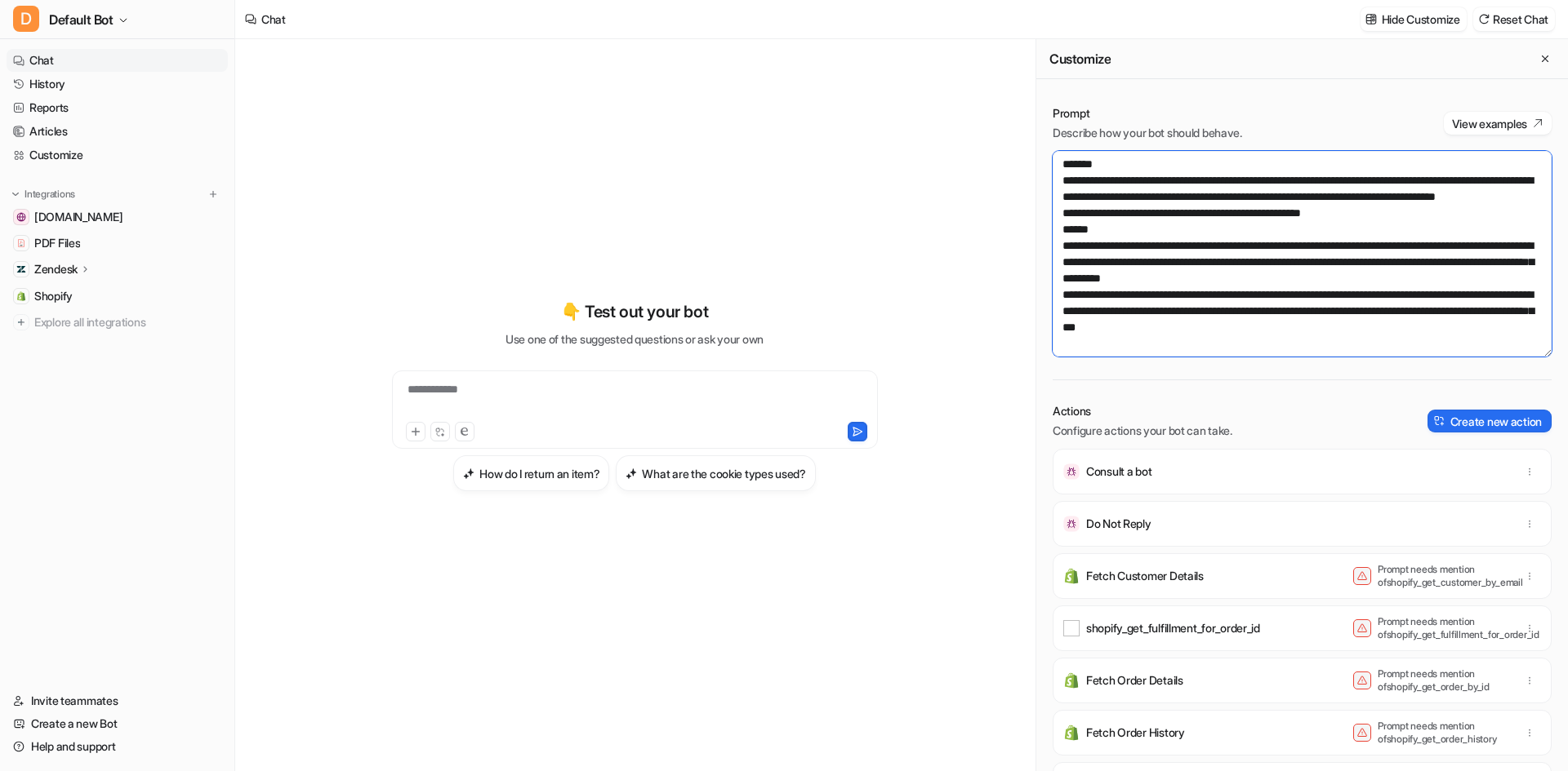
click at [1267, 279] on textarea at bounding box center [1302, 253] width 499 height 206
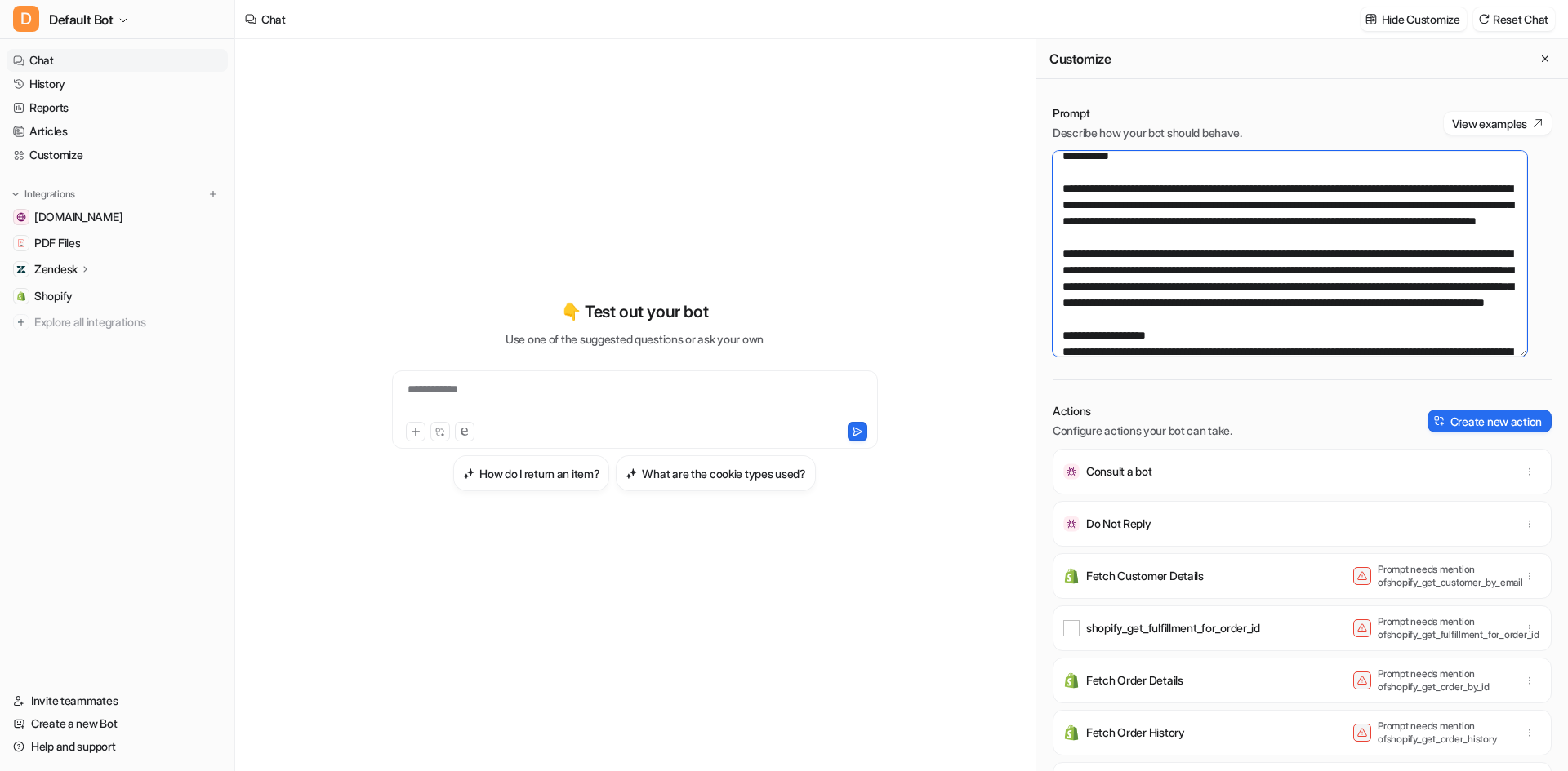
drag, startPoint x: 1117, startPoint y: 253, endPoint x: 1076, endPoint y: 252, distance: 41.0
click at [1076, 252] on textarea at bounding box center [1290, 253] width 475 height 206
drag, startPoint x: 1306, startPoint y: 338, endPoint x: 1267, endPoint y: 338, distance: 39.0
click at [1267, 338] on textarea at bounding box center [1290, 253] width 475 height 206
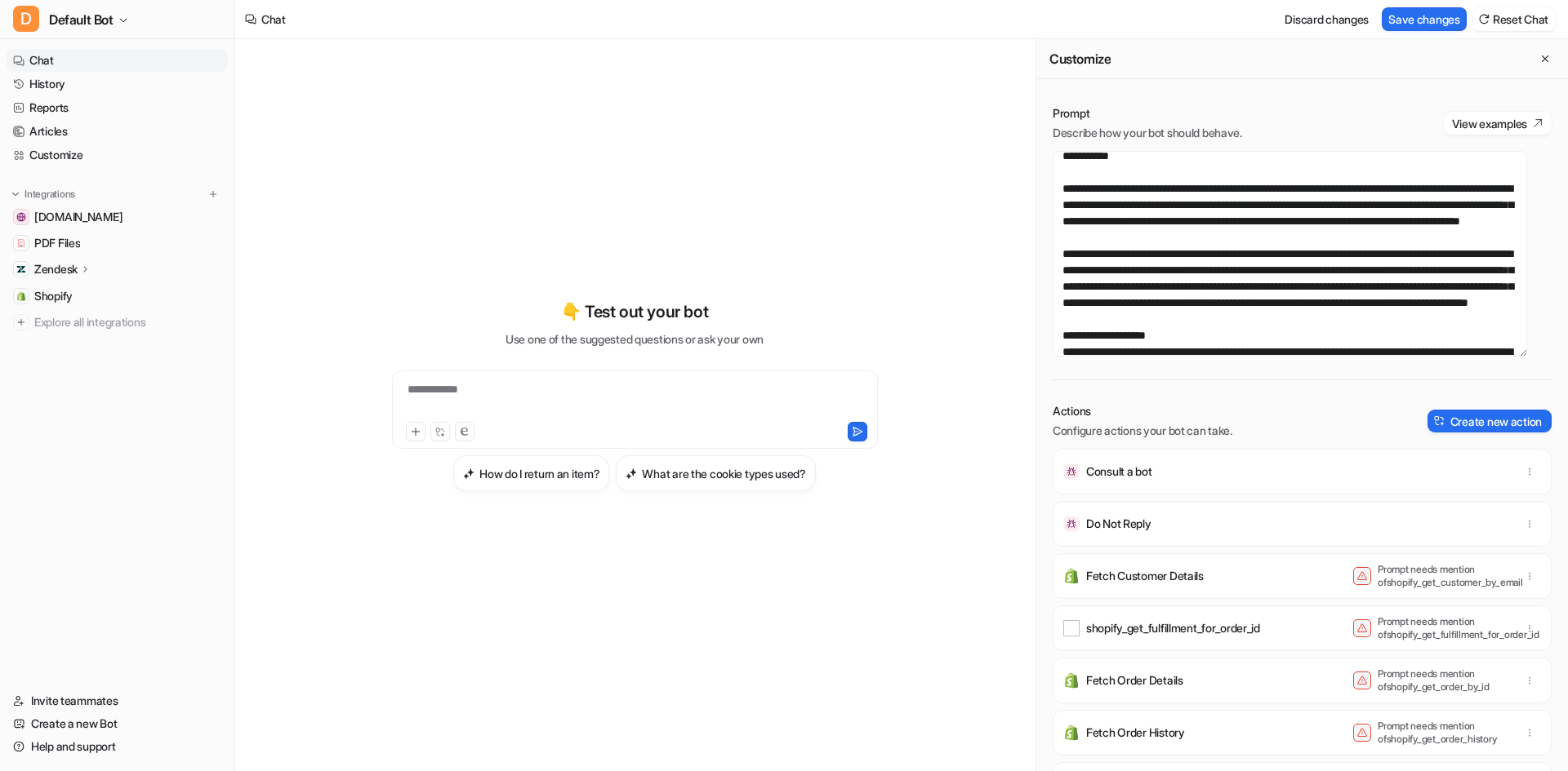
scroll to position [2114, 0]
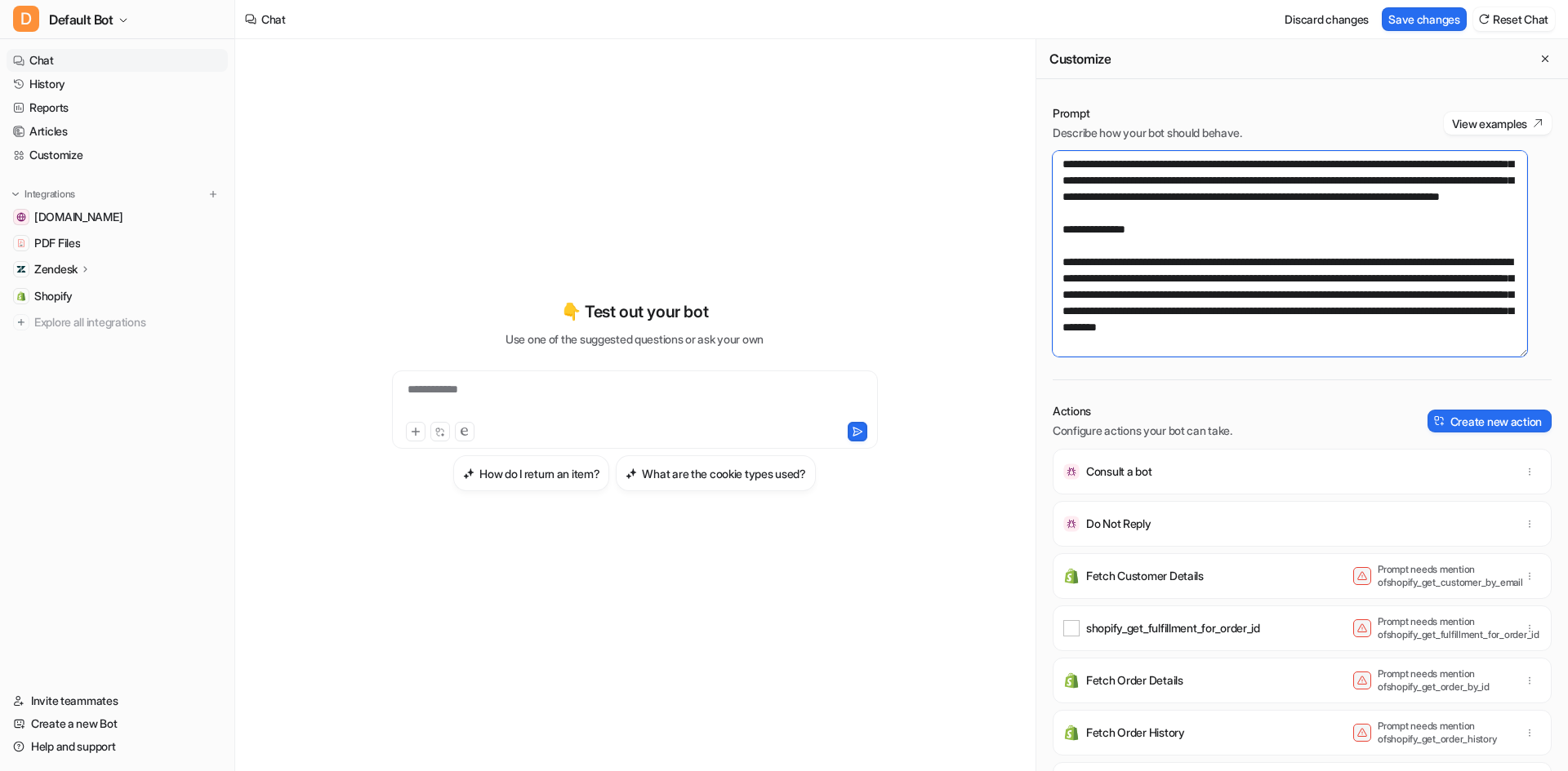
click at [1372, 254] on textarea at bounding box center [1290, 253] width 475 height 206
click at [972, 103] on div "**********" at bounding box center [634, 405] width 798 height 732
click at [1413, 17] on button "Save changes" at bounding box center [1424, 19] width 85 height 23
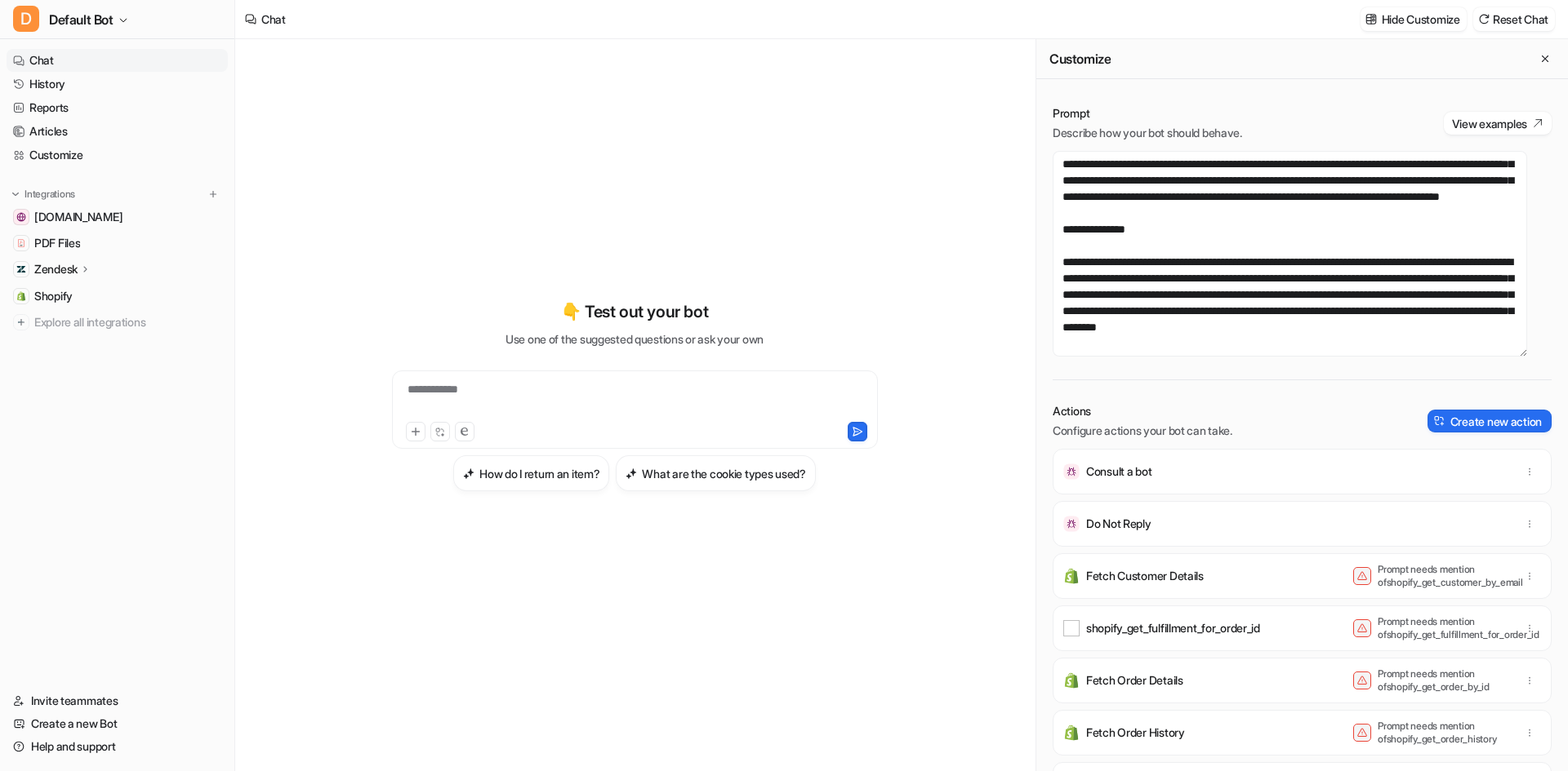
scroll to position [1999, 0]
click at [1260, 217] on textarea at bounding box center [1290, 253] width 475 height 206
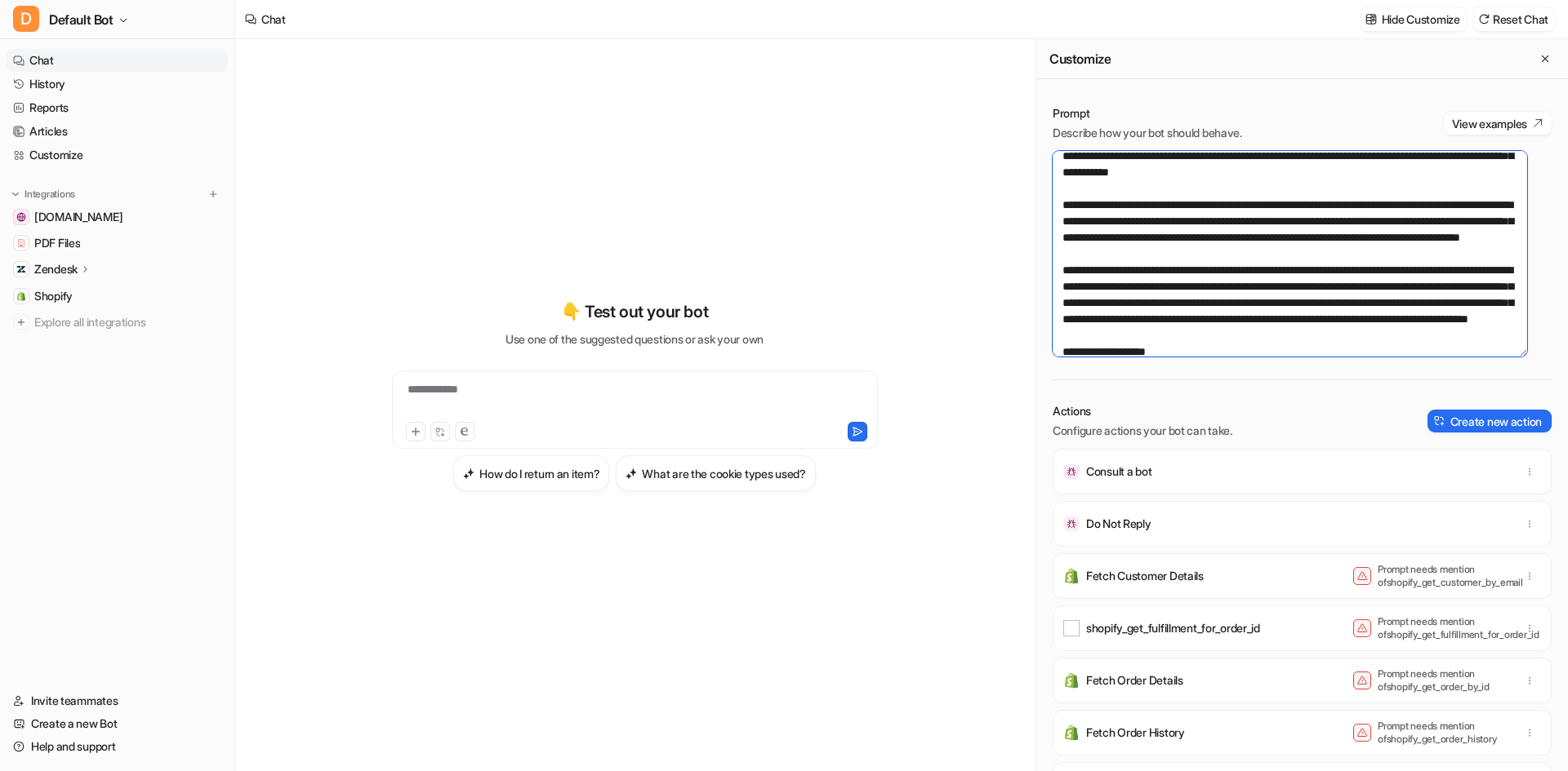
drag, startPoint x: 1098, startPoint y: 272, endPoint x: 1287, endPoint y: 248, distance: 190.5
click at [1287, 248] on textarea at bounding box center [1290, 253] width 475 height 206
drag, startPoint x: 1321, startPoint y: 271, endPoint x: 1038, endPoint y: 251, distance: 283.7
click at [1038, 251] on div "Prompt Describe how your bot should behave. View examples Actions Configure act…" at bounding box center [1301, 438] width 531 height 699
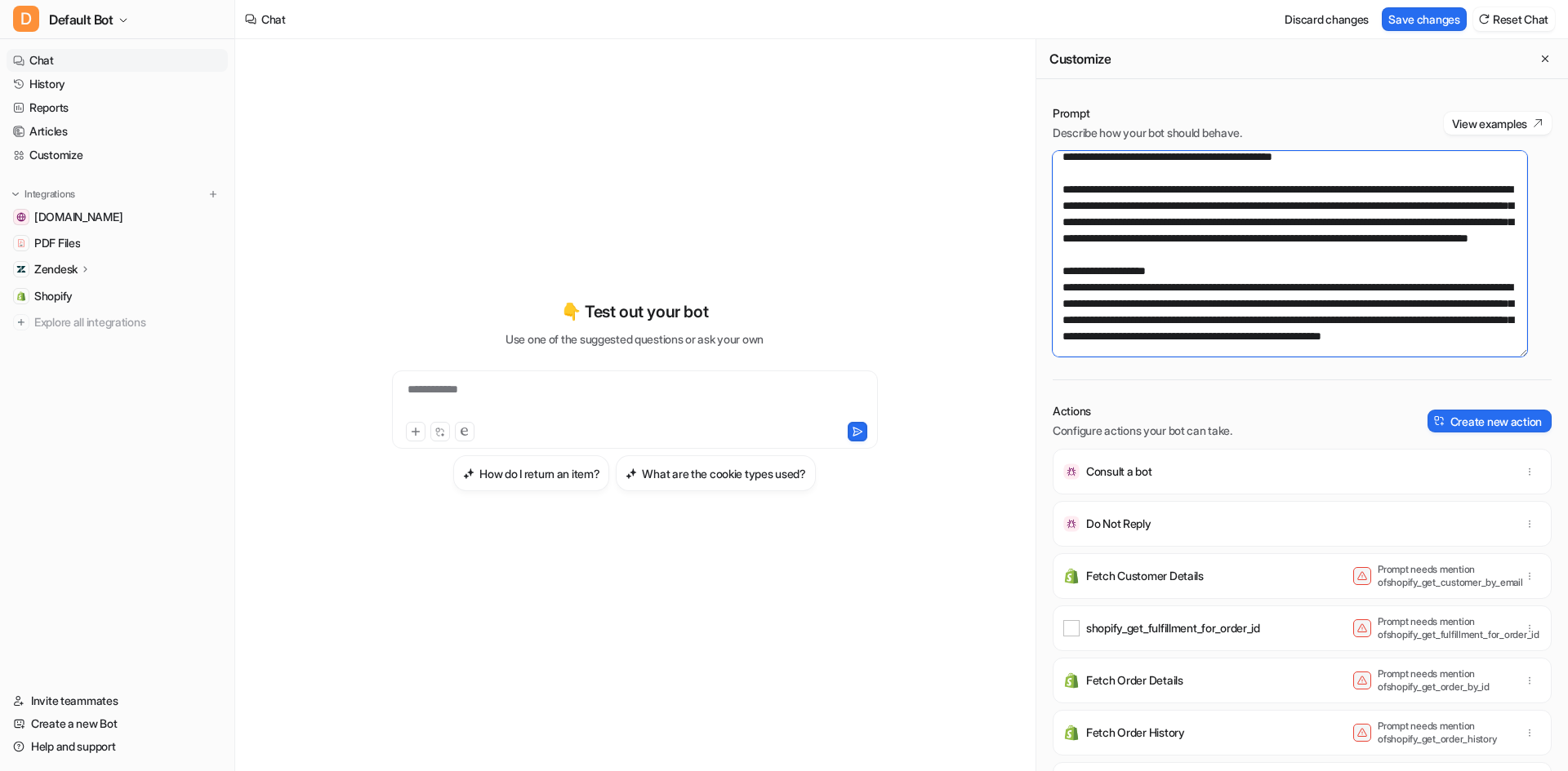
scroll to position [514, 0]
click at [1310, 259] on textarea at bounding box center [1290, 253] width 475 height 206
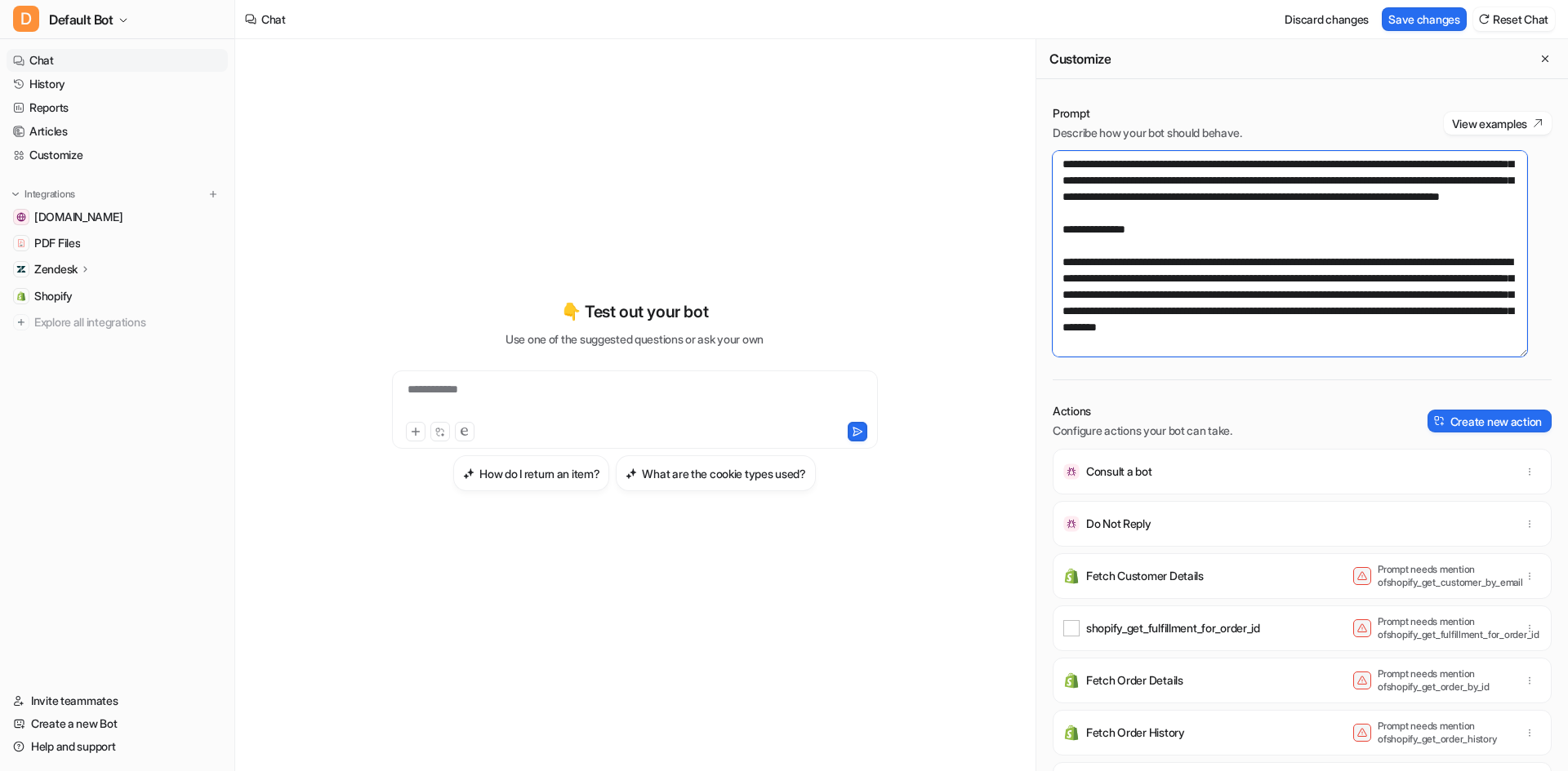
drag, startPoint x: 1391, startPoint y: 253, endPoint x: 1117, endPoint y: 250, distance: 274.0
click at [1117, 250] on textarea at bounding box center [1290, 253] width 475 height 206
drag, startPoint x: 1282, startPoint y: 249, endPoint x: 1339, endPoint y: 248, distance: 57.0
click at [1339, 248] on textarea at bounding box center [1290, 253] width 475 height 206
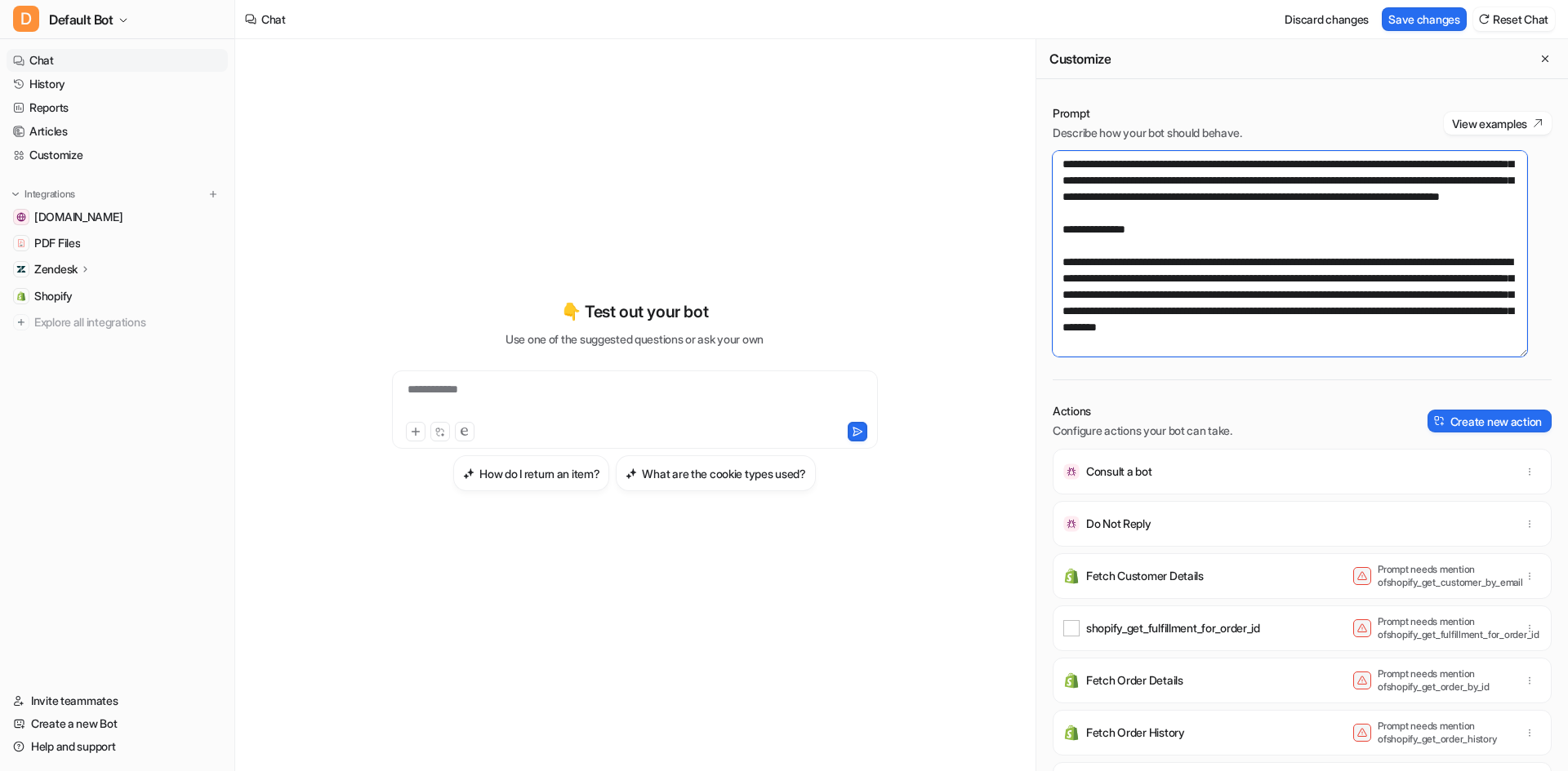
click at [1254, 273] on textarea at bounding box center [1290, 253] width 475 height 206
drag, startPoint x: 1344, startPoint y: 252, endPoint x: 1428, endPoint y: 230, distance: 86.8
click at [1428, 230] on textarea at bounding box center [1290, 253] width 475 height 206
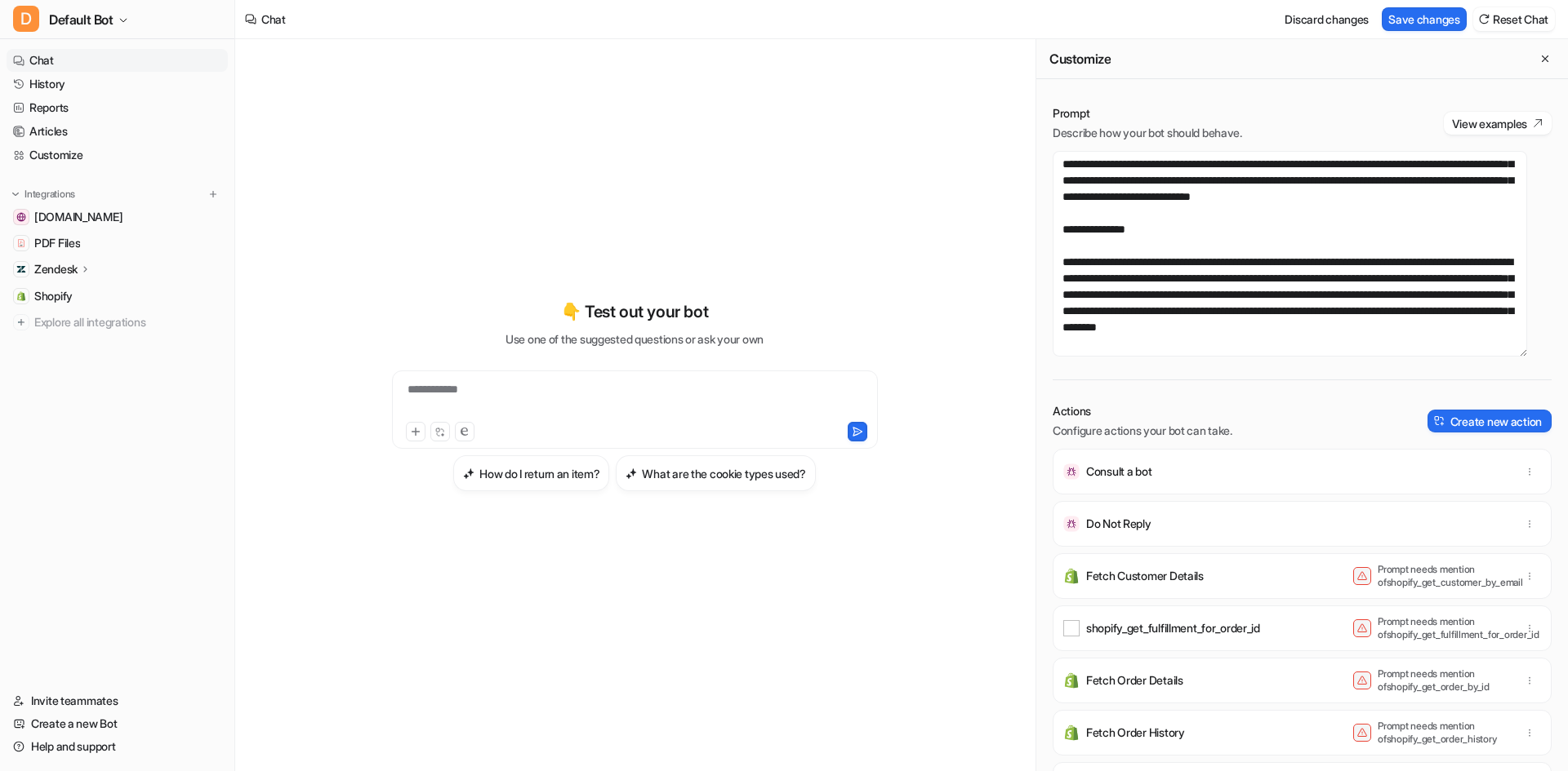
scroll to position [530, 0]
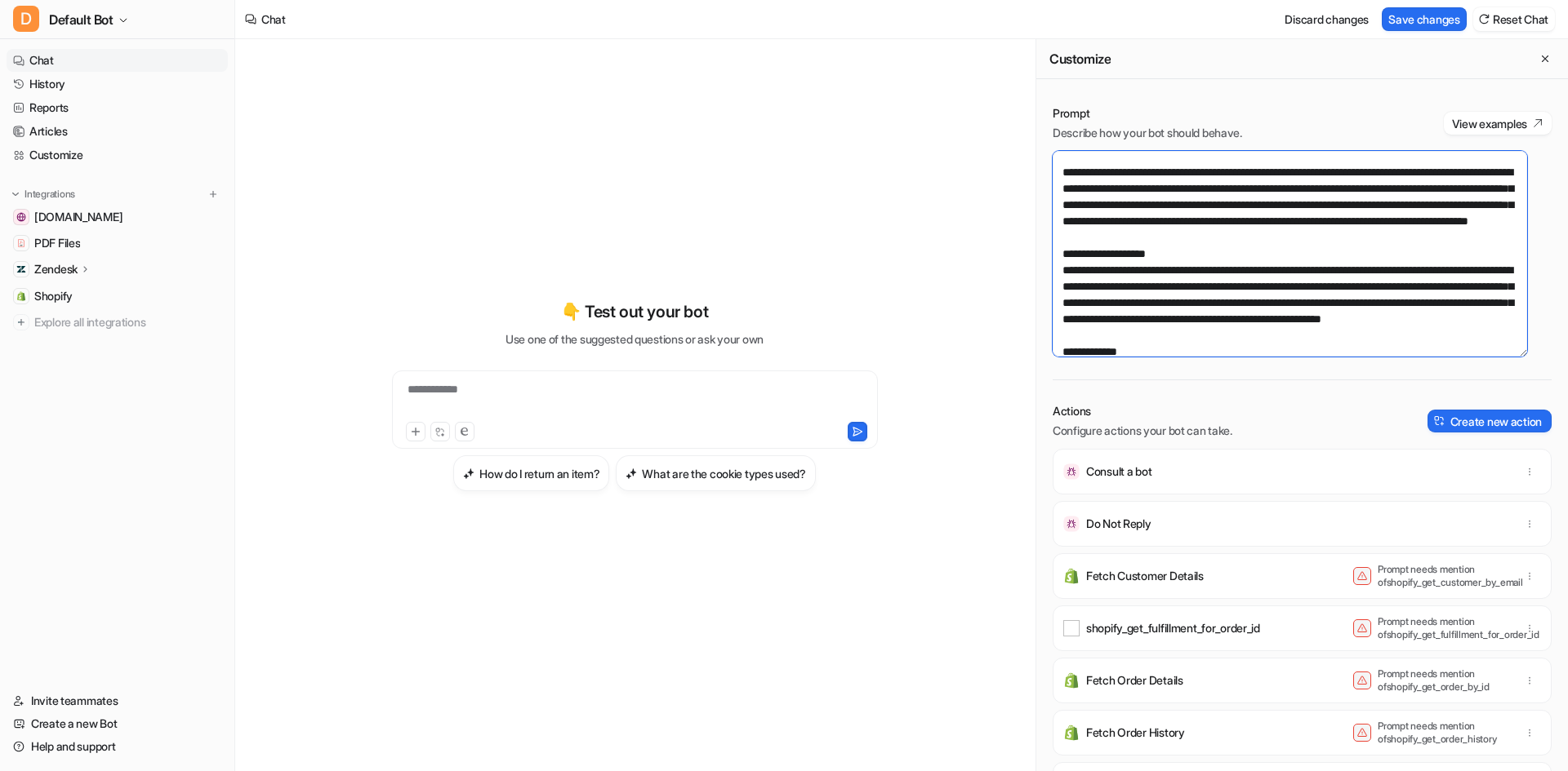
drag, startPoint x: 1289, startPoint y: 252, endPoint x: 1201, endPoint y: 251, distance: 88.0
click at [1201, 251] on textarea at bounding box center [1290, 253] width 475 height 206
type textarea "**********"
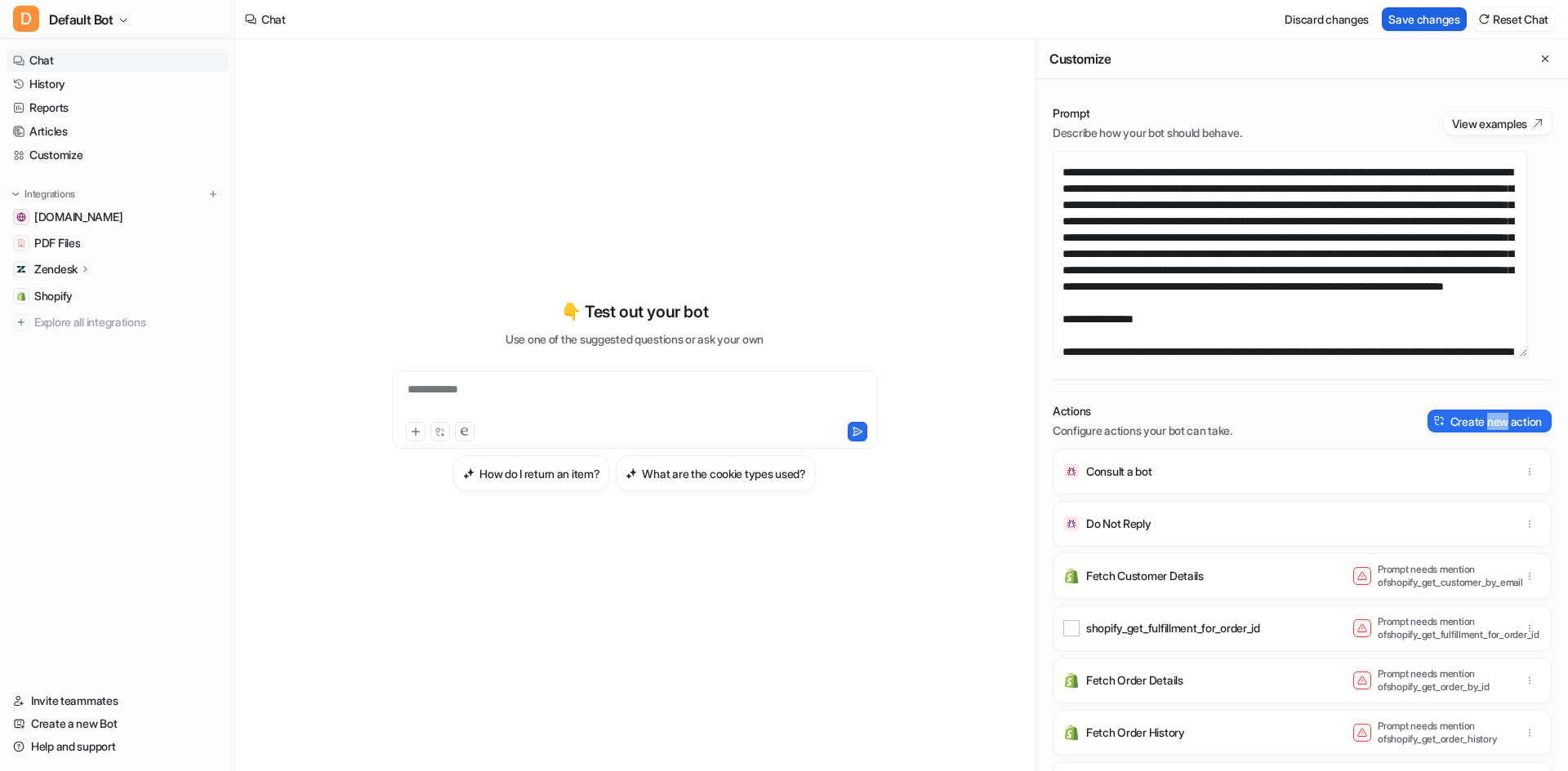
click at [1410, 19] on button "Save changes" at bounding box center [1424, 19] width 85 height 23
click at [114, 9] on span "Default Bot" at bounding box center [80, 19] width 64 height 23
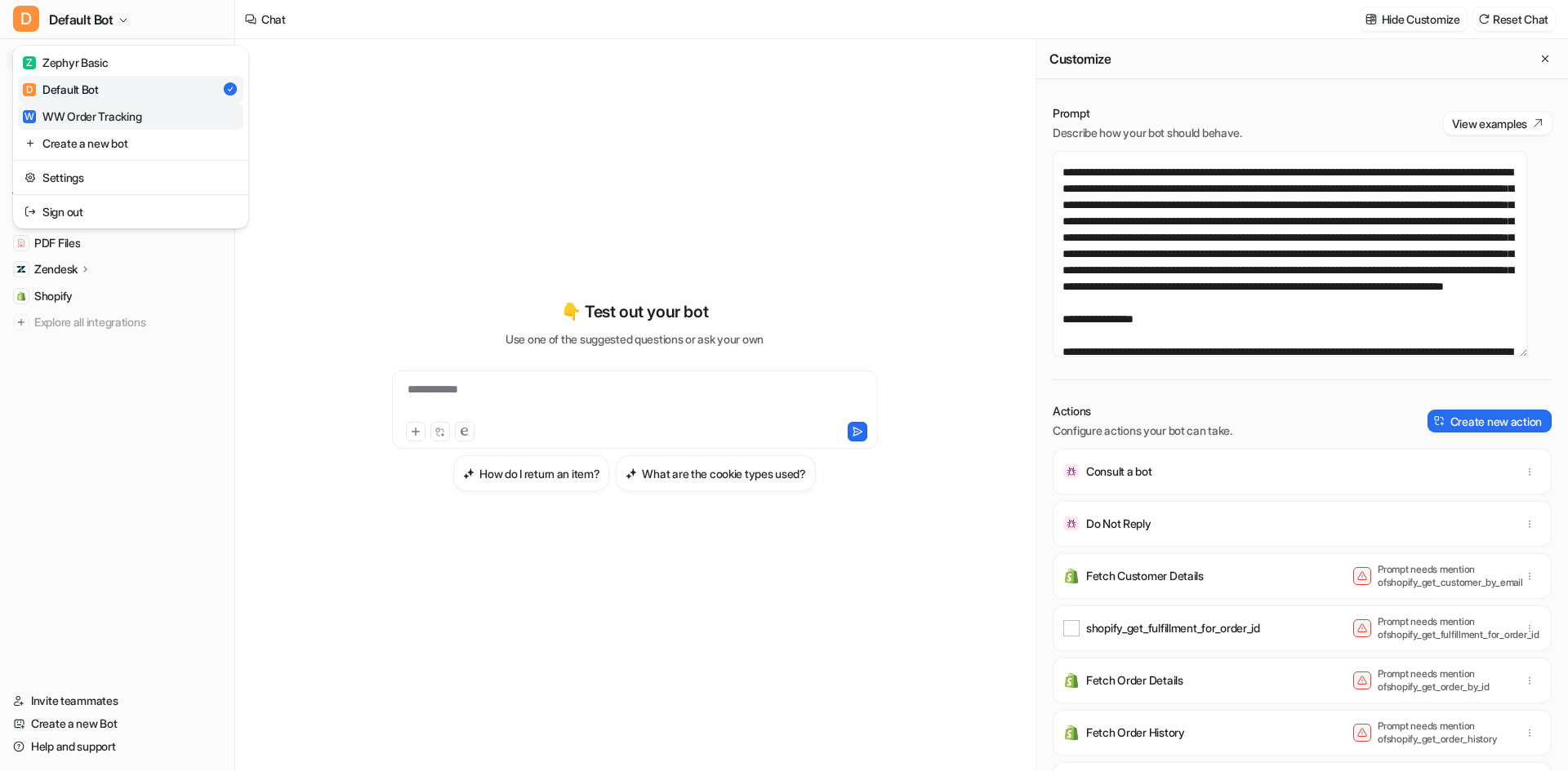
click at [109, 116] on div "W WW Order Tracking" at bounding box center [81, 115] width 118 height 17
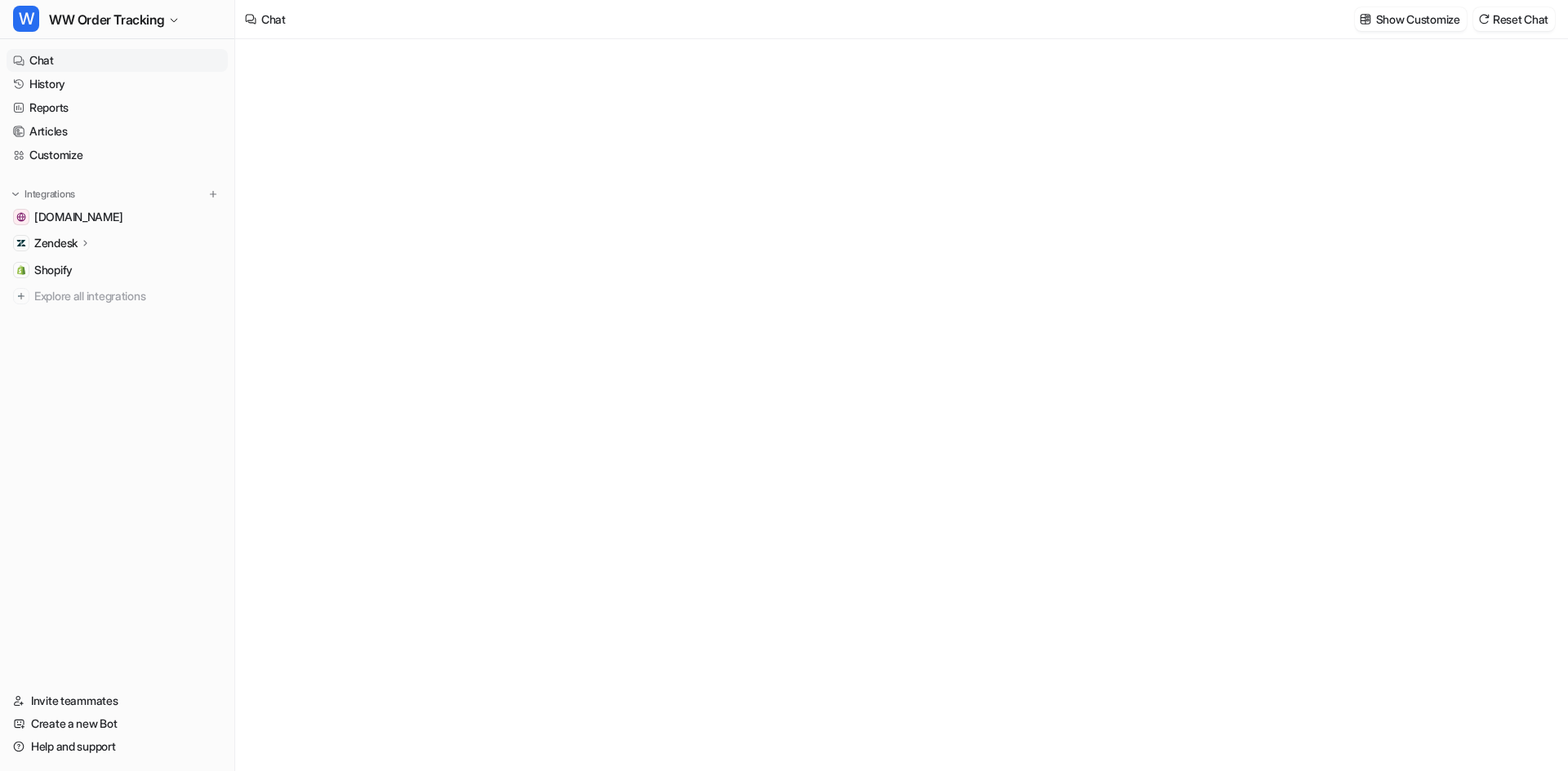
type textarea "**********"
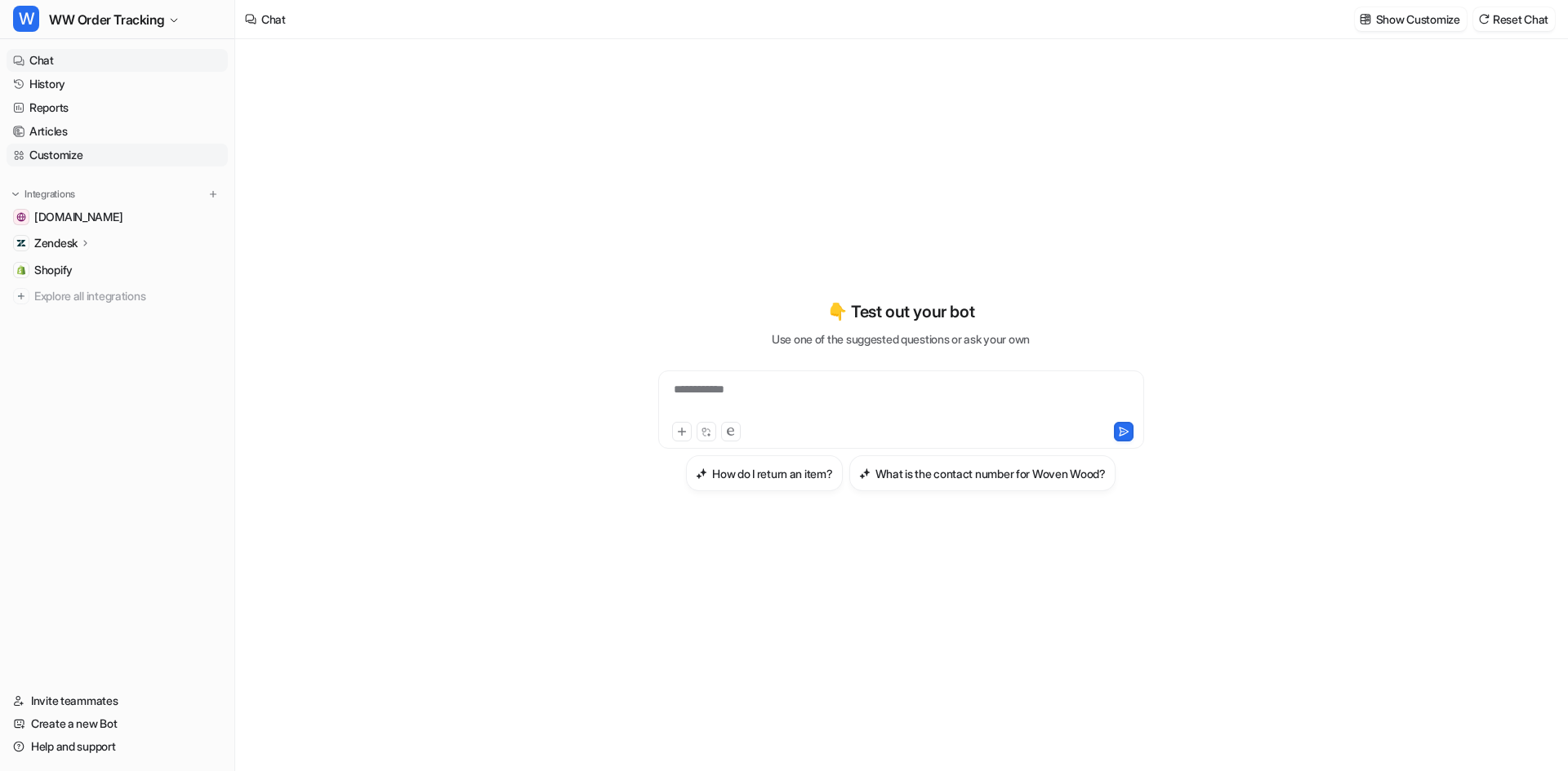
click at [77, 154] on link "Customize" at bounding box center [116, 154] width 221 height 23
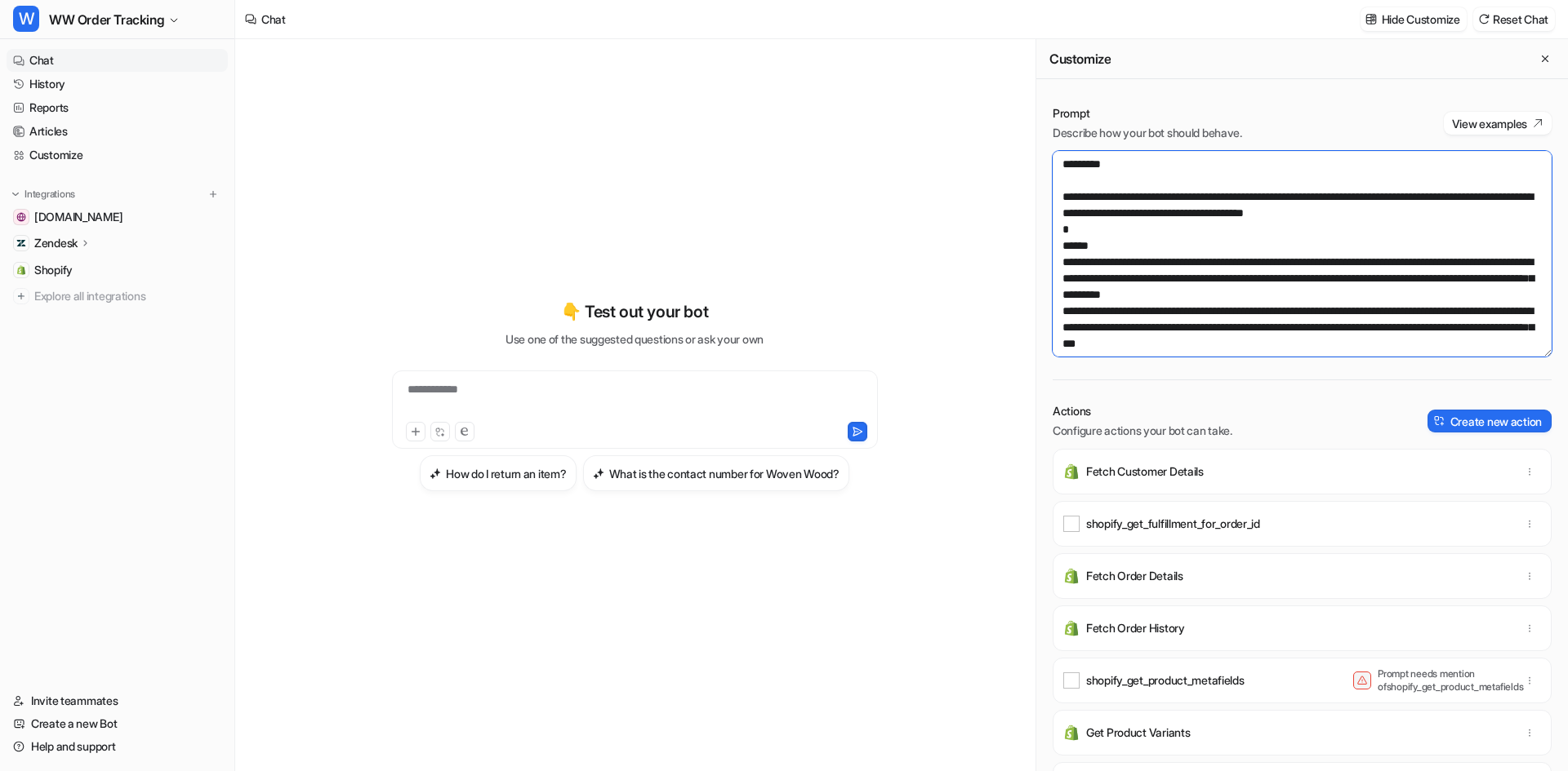
click at [1162, 231] on textarea at bounding box center [1302, 253] width 499 height 206
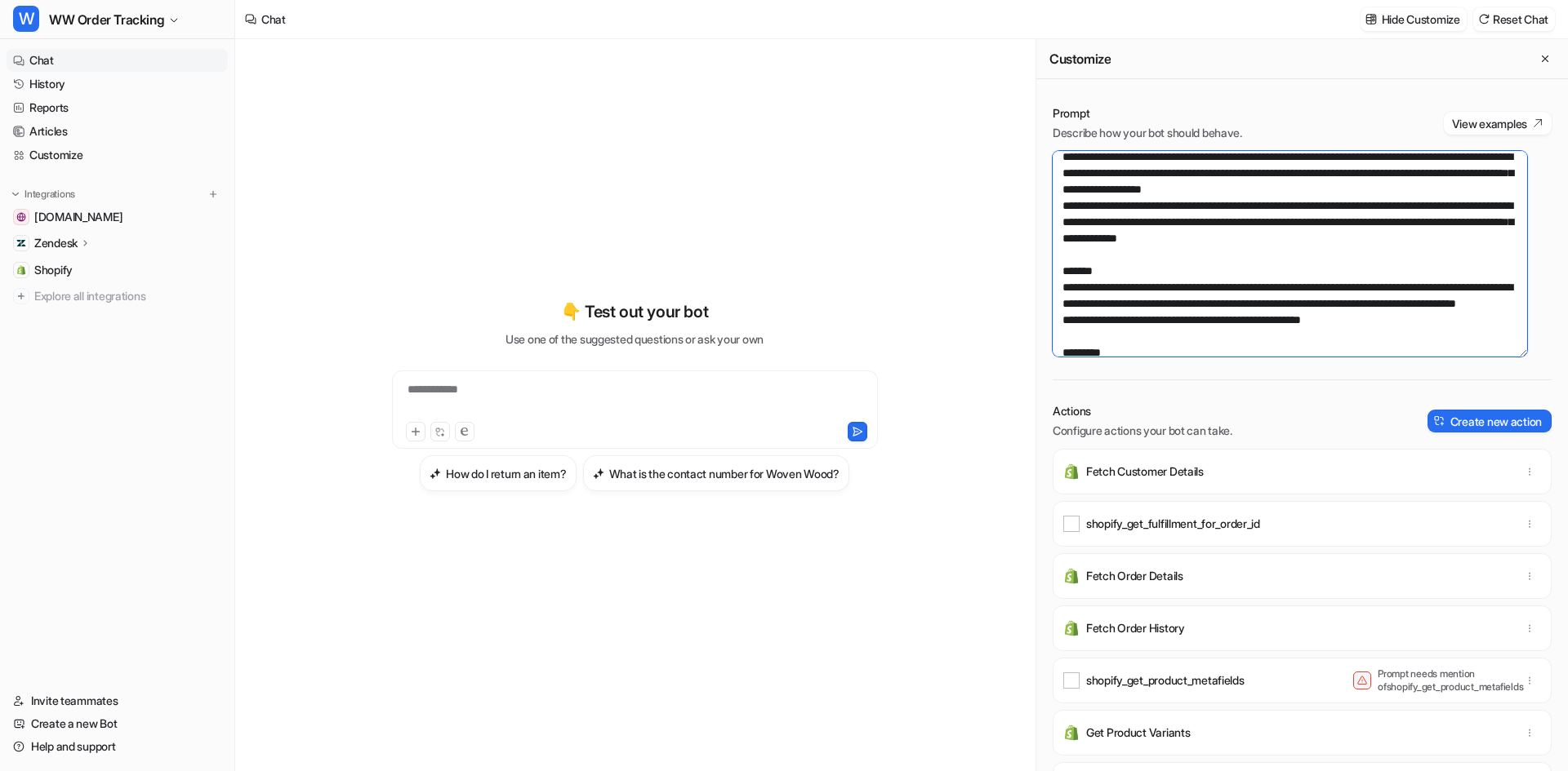
scroll to position [163, 0]
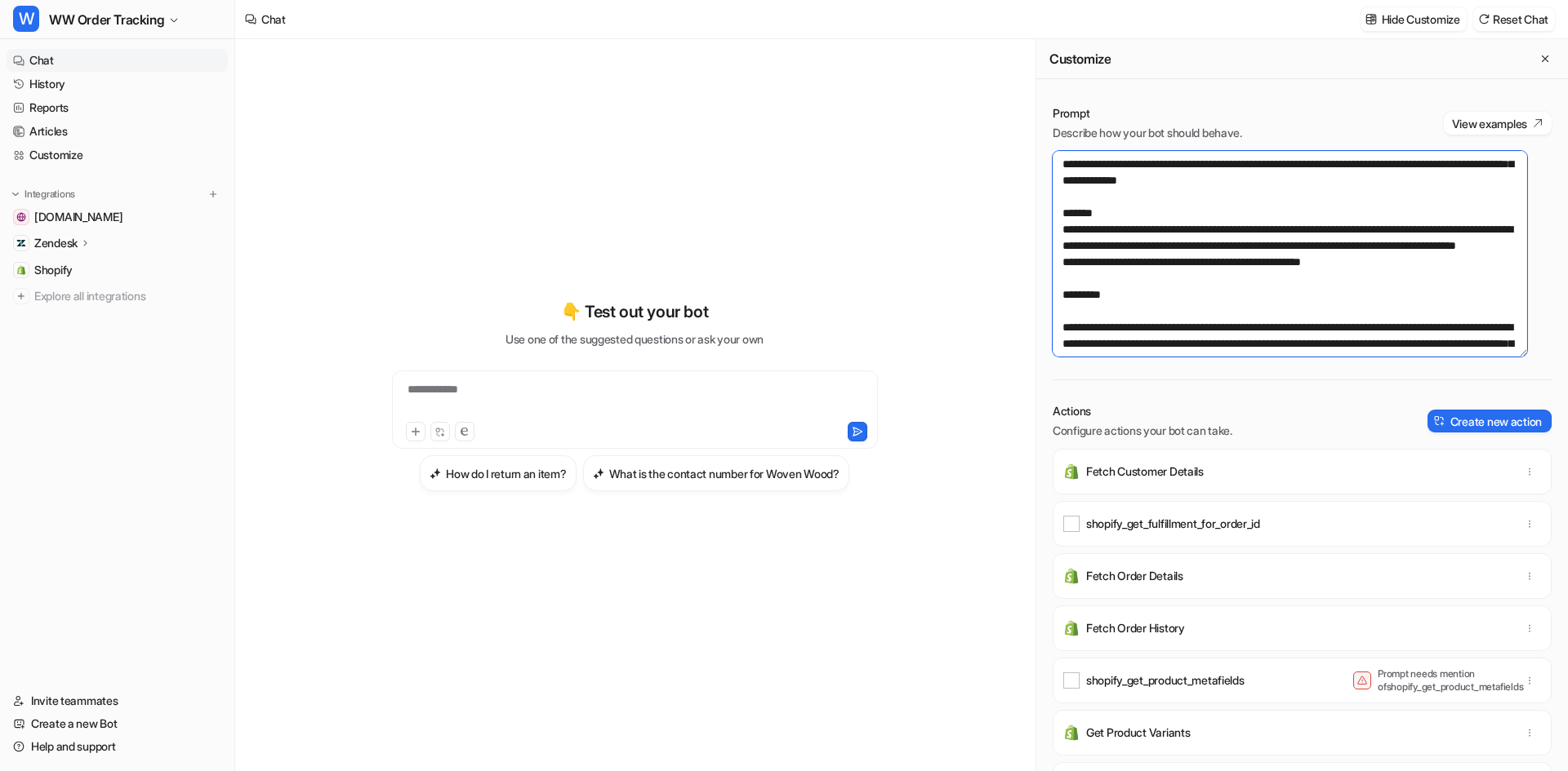
drag, startPoint x: 1317, startPoint y: 241, endPoint x: 1268, endPoint y: 245, distance: 49.2
click at [1268, 245] on textarea at bounding box center [1290, 253] width 475 height 206
type textarea "**********"
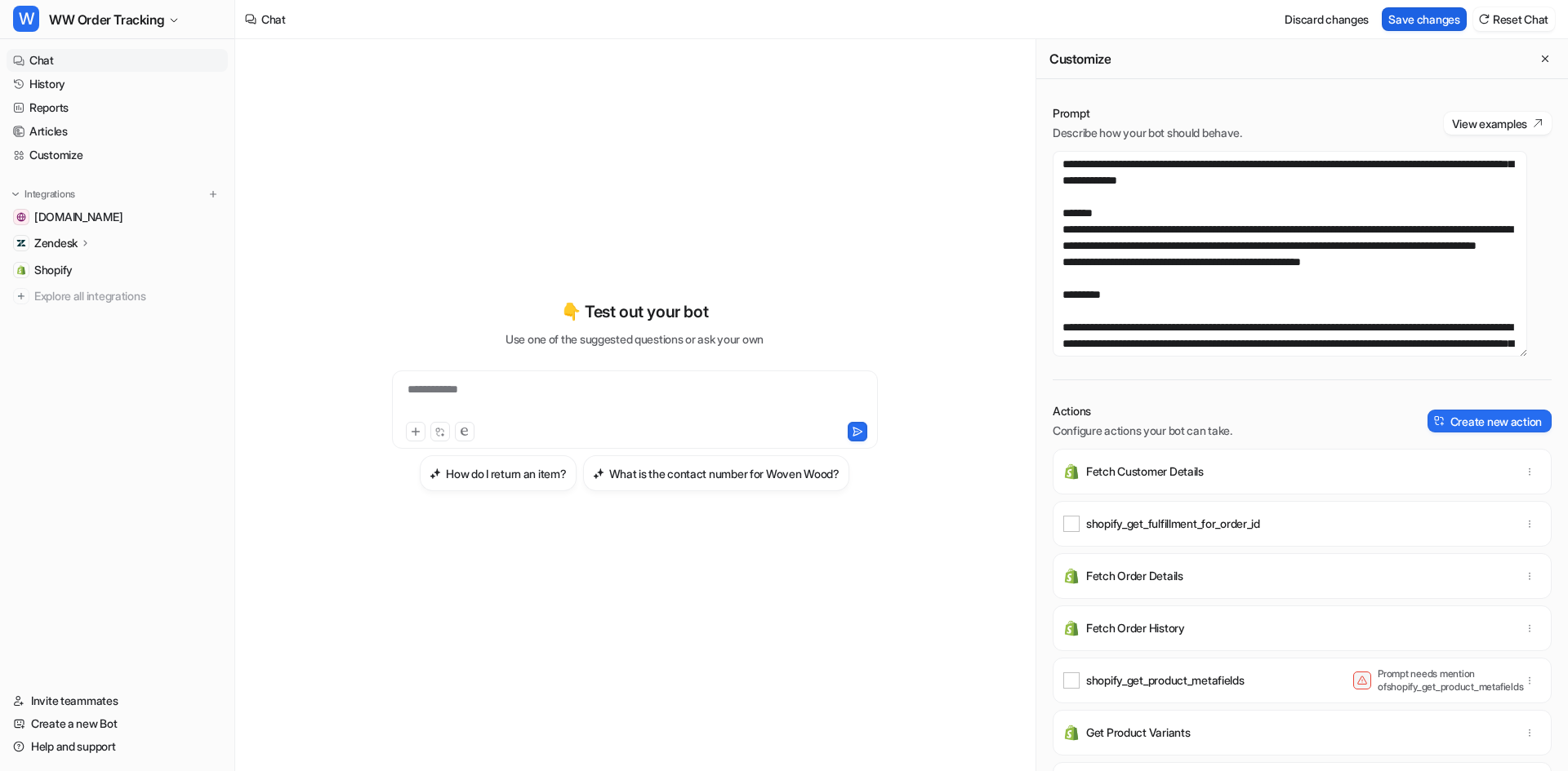
click at [1405, 14] on button "Save changes" at bounding box center [1424, 19] width 85 height 23
click at [96, 30] on span "WW Order Tracking" at bounding box center [106, 19] width 115 height 23
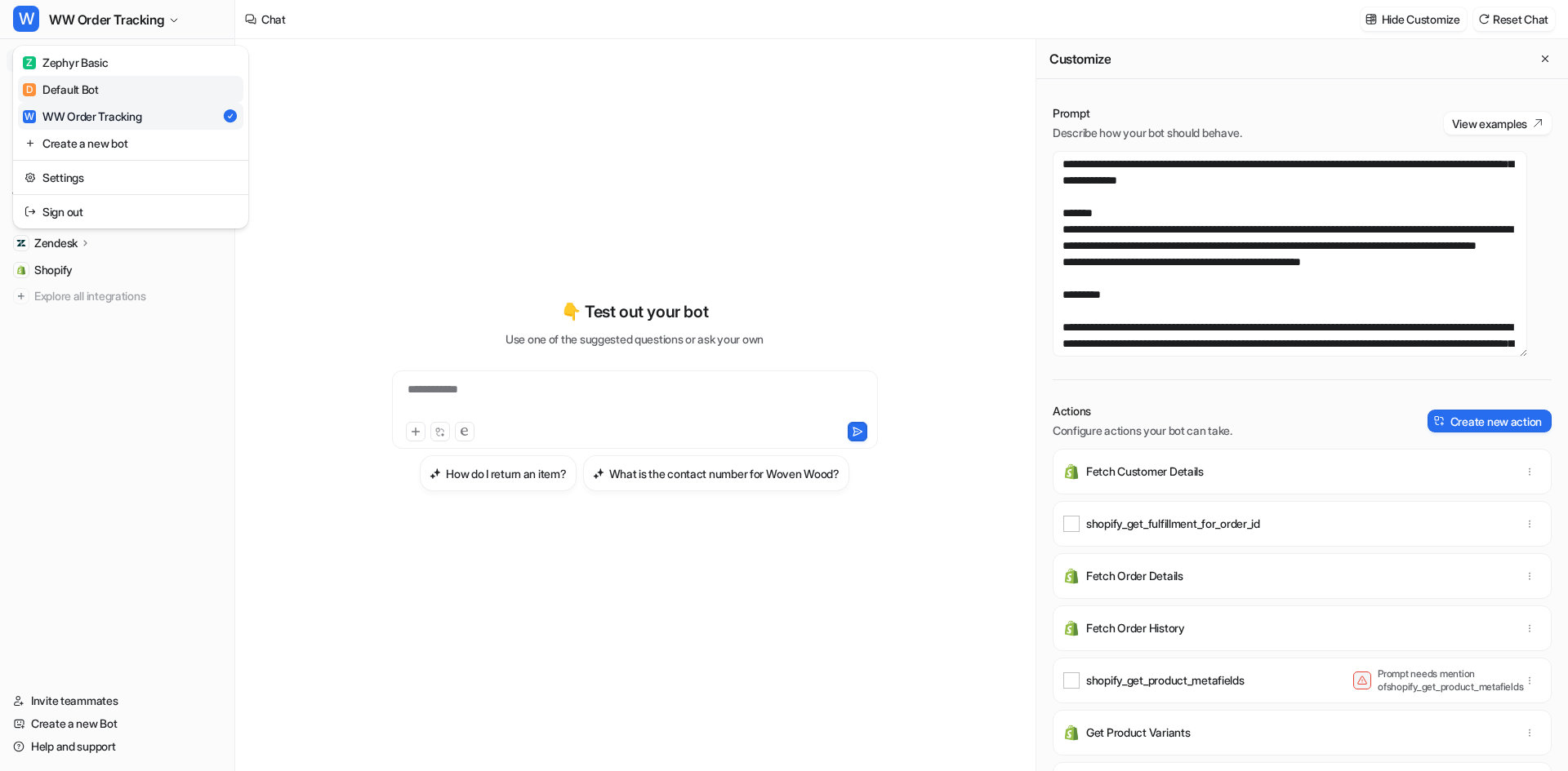
click at [80, 90] on div "D Default Bot" at bounding box center [60, 89] width 76 height 17
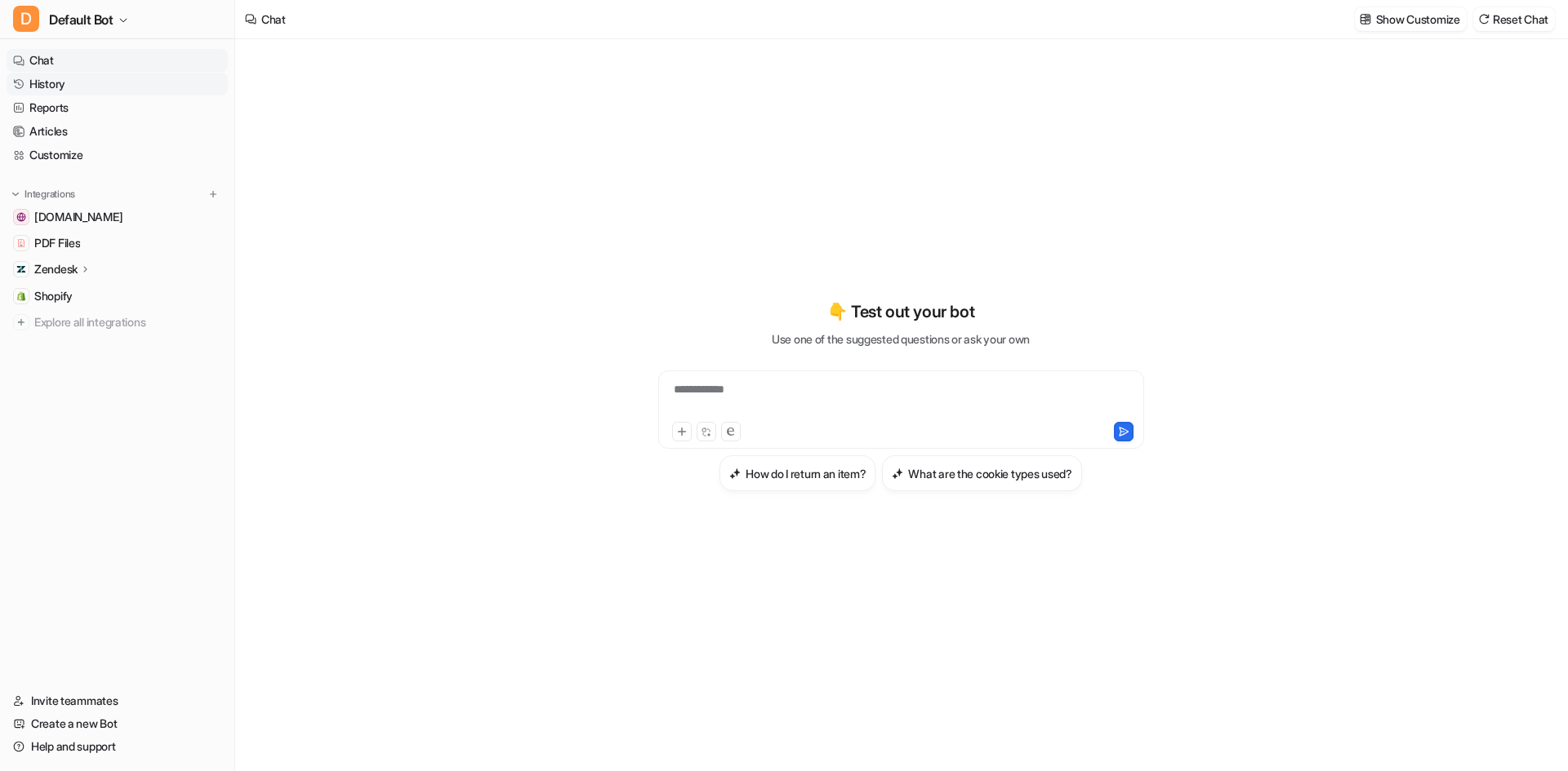
click at [77, 89] on link "History" at bounding box center [116, 84] width 221 height 23
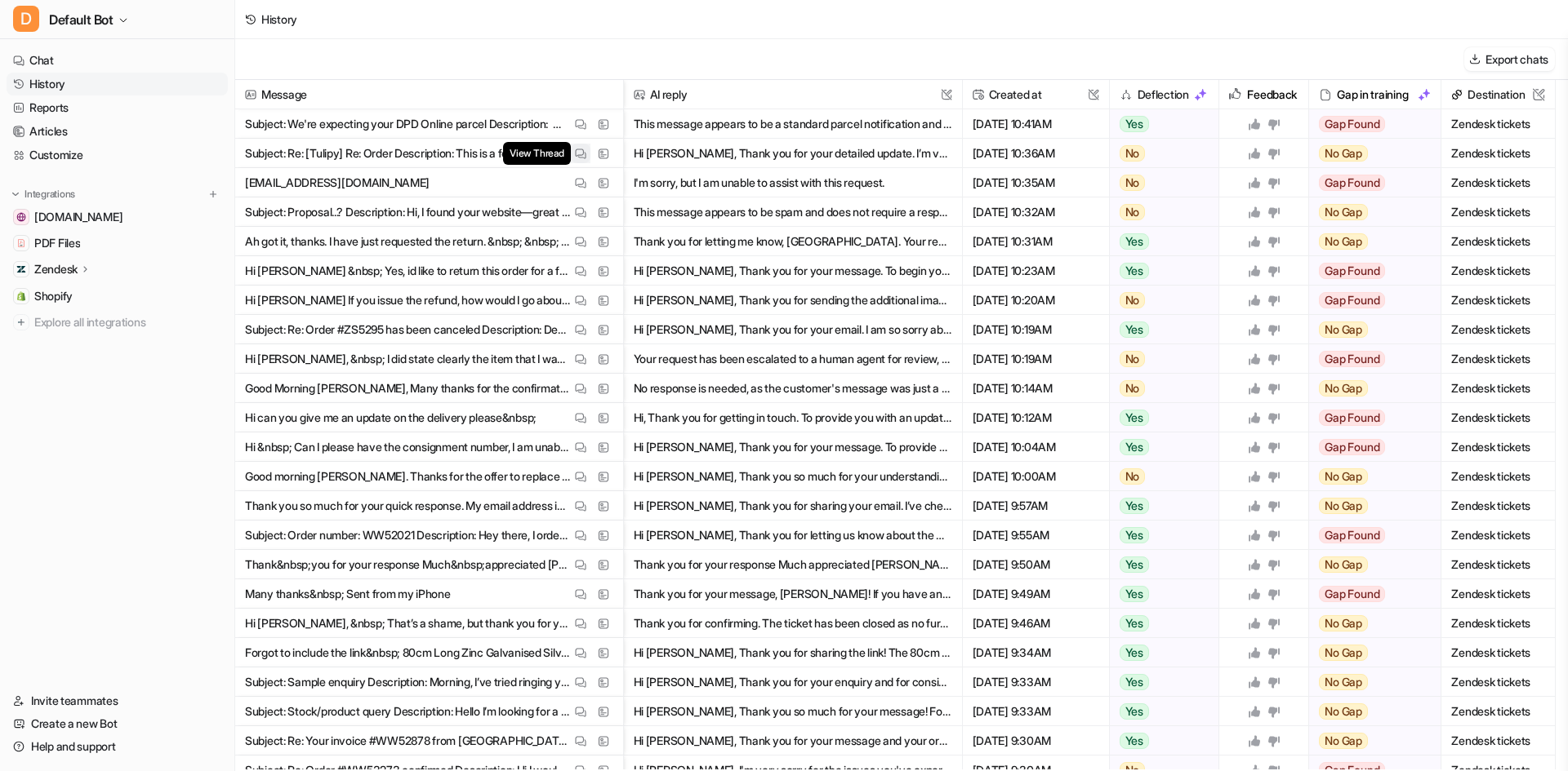
click at [570, 150] on span "View Thread" at bounding box center [536, 152] width 67 height 23
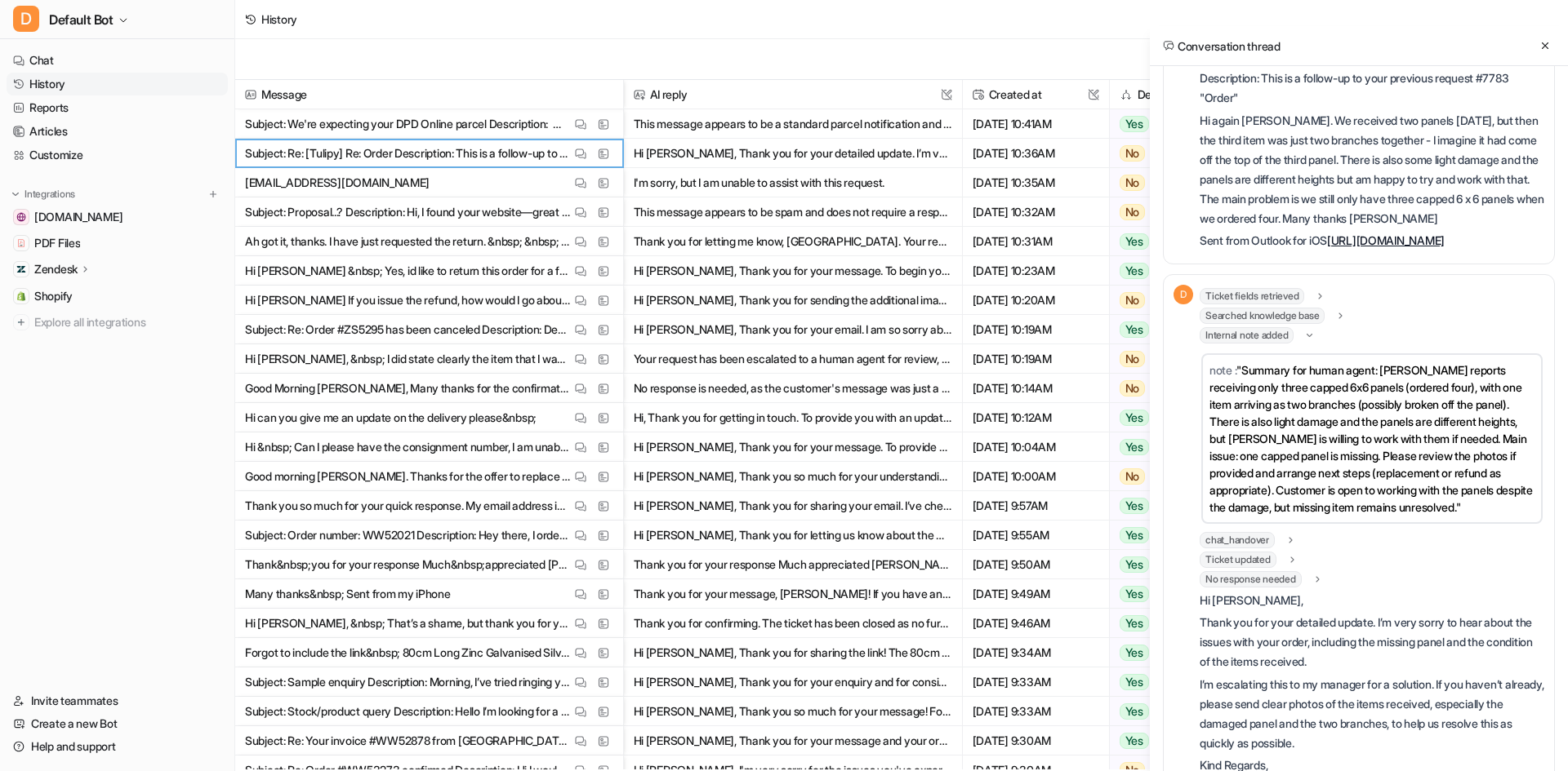
scroll to position [37, 0]
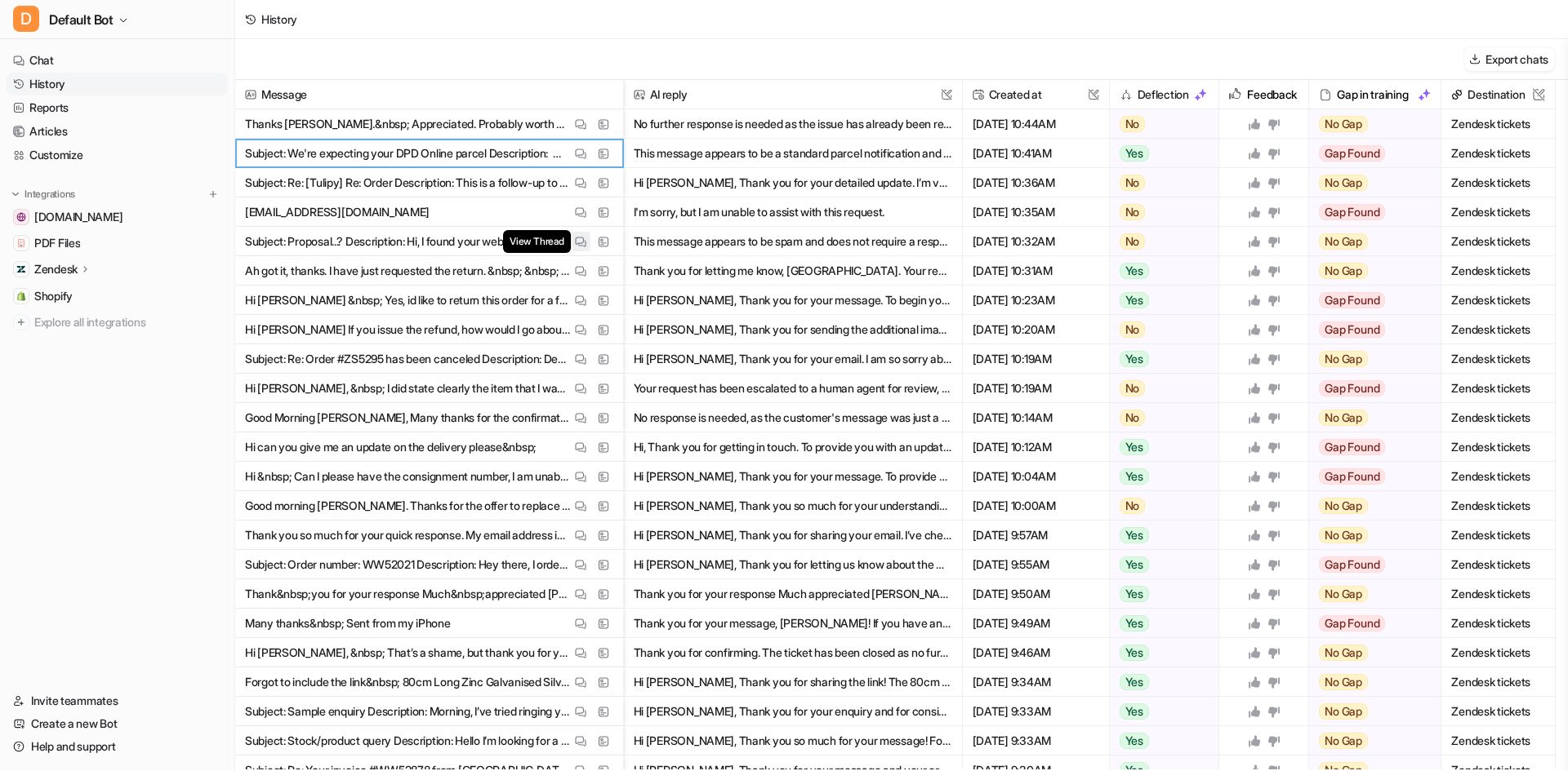
click at [580, 245] on img at bounding box center [580, 243] width 12 height 13
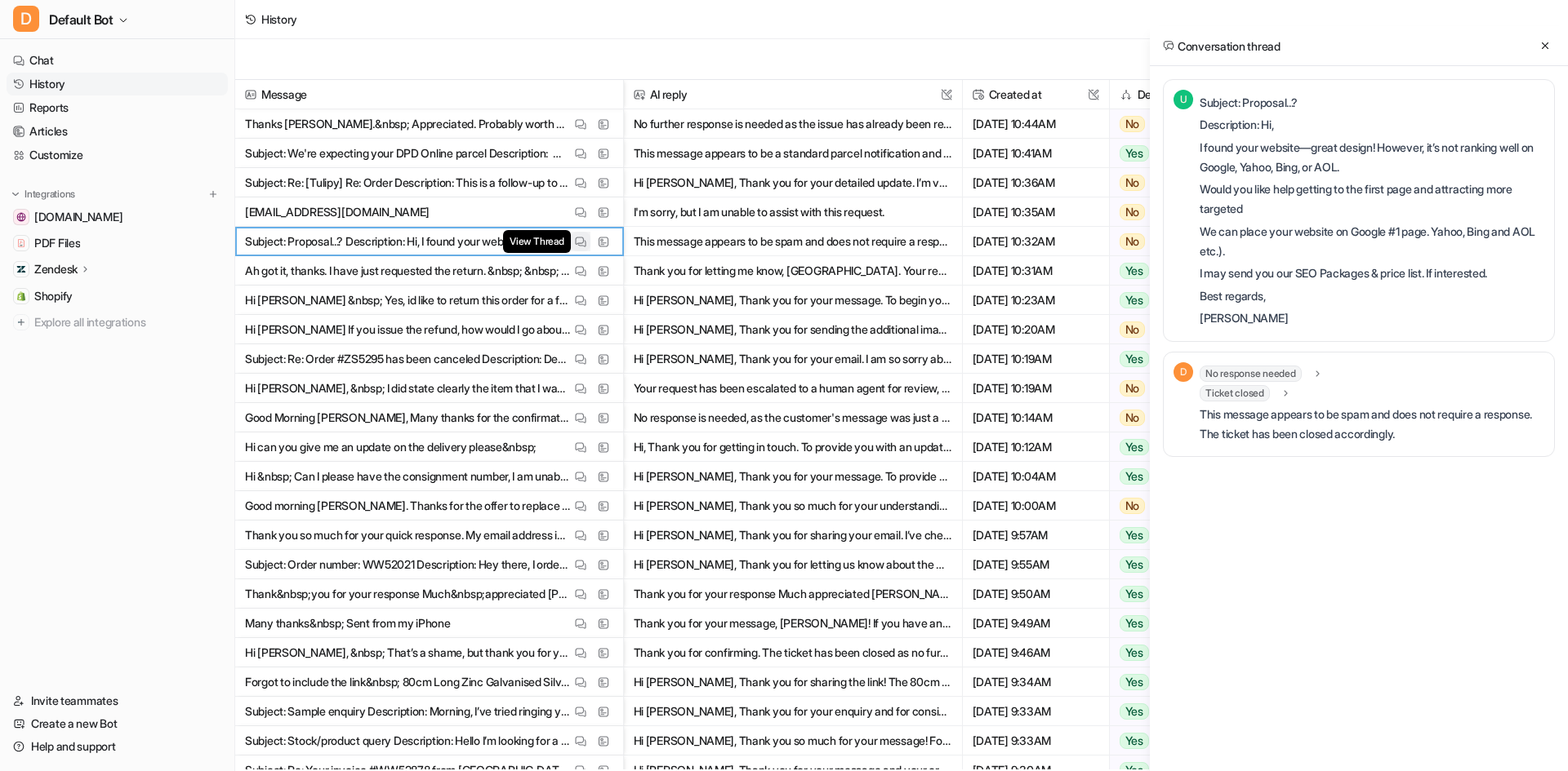
scroll to position [0, 0]
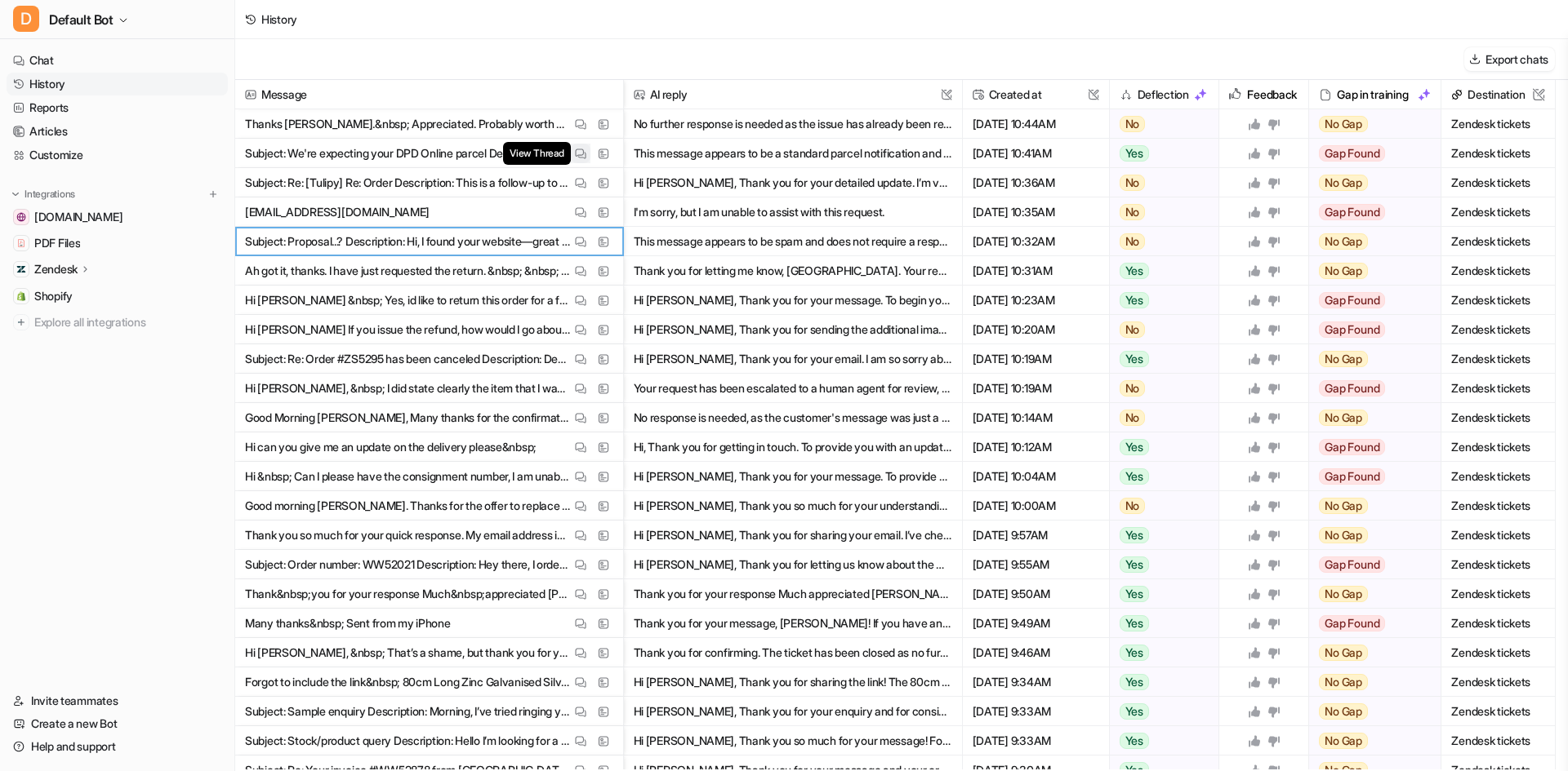
click at [576, 159] on img at bounding box center [580, 154] width 12 height 13
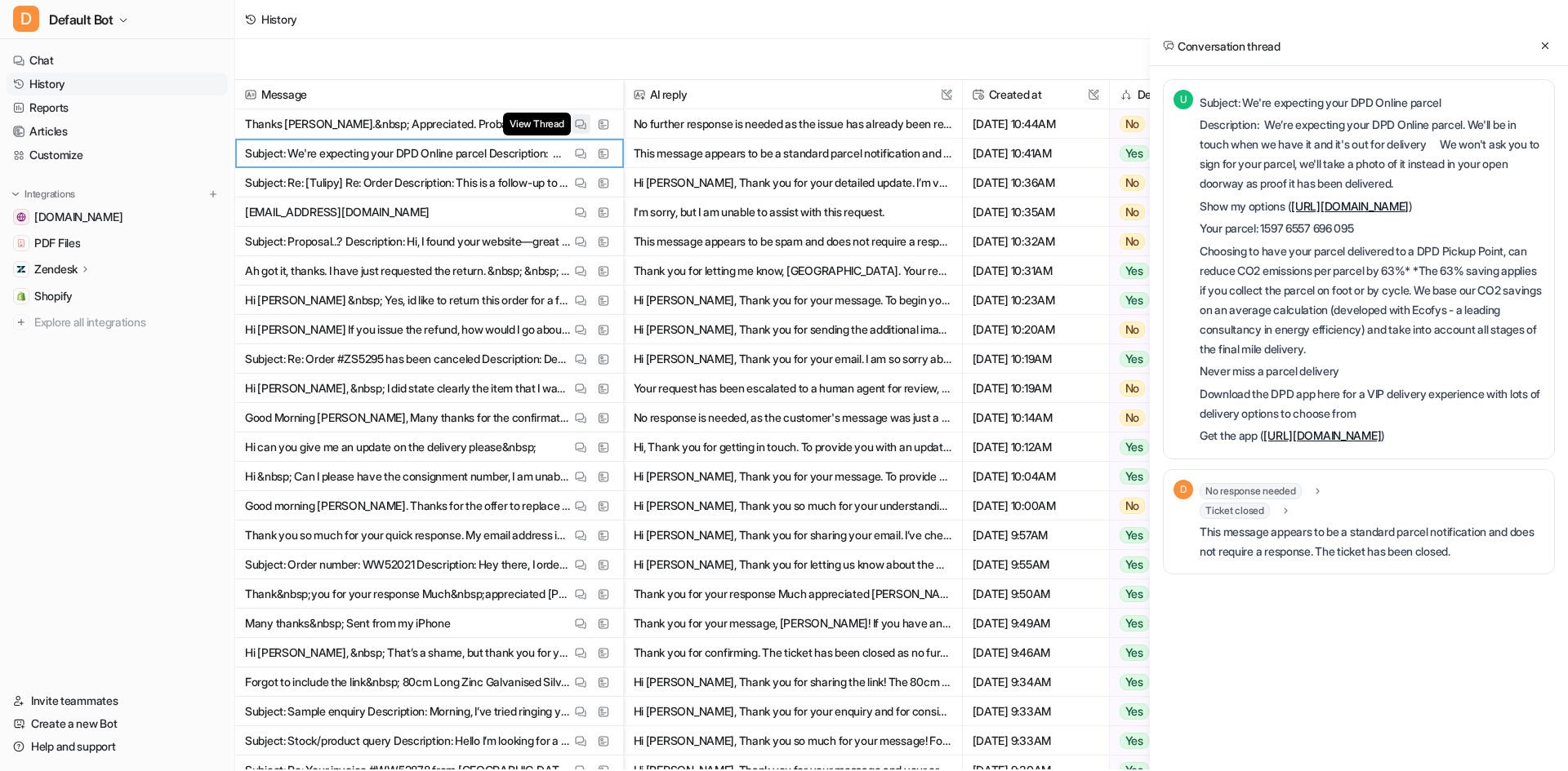
click at [578, 124] on img at bounding box center [580, 124] width 12 height 13
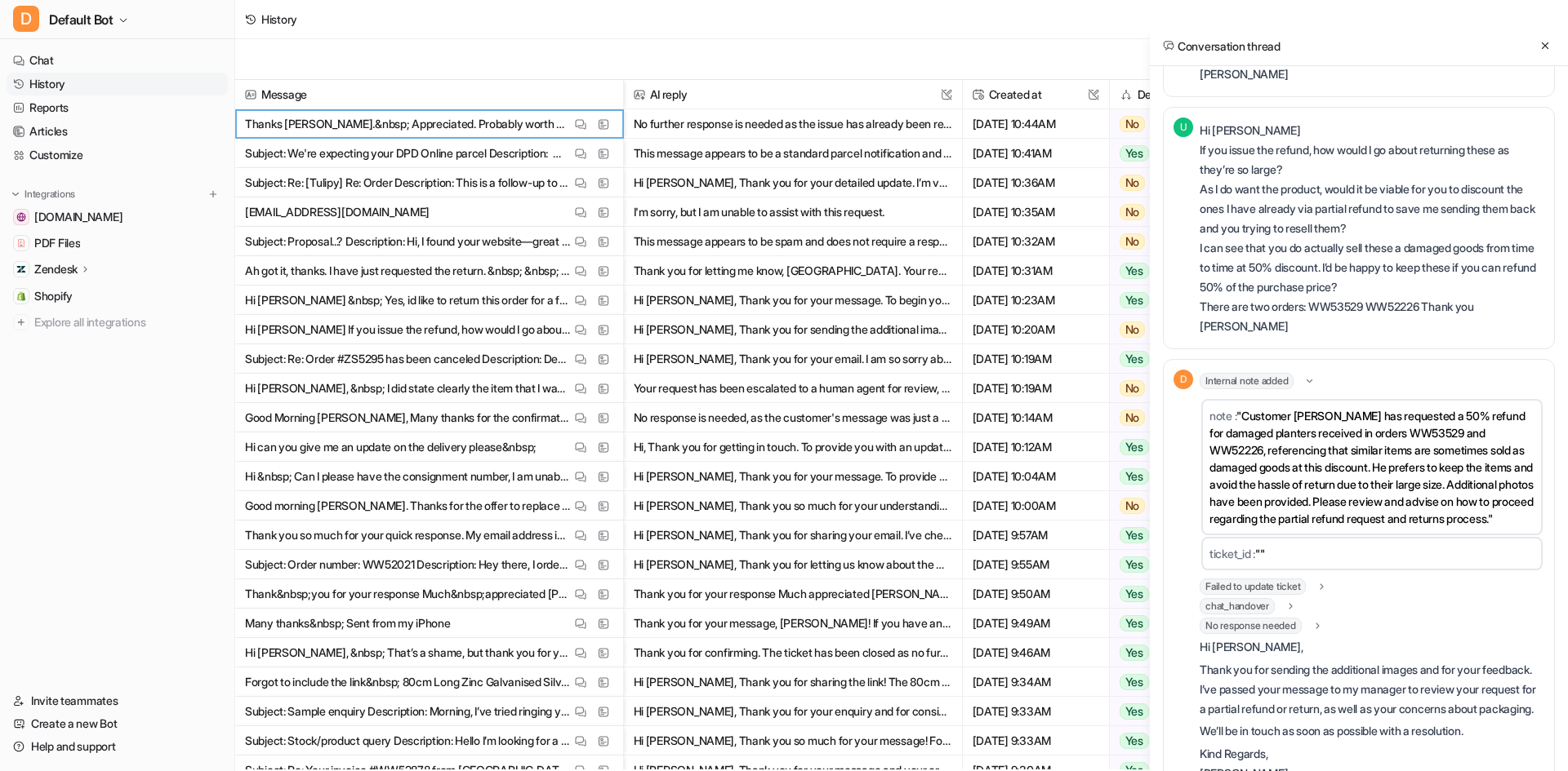
scroll to position [1843, 0]
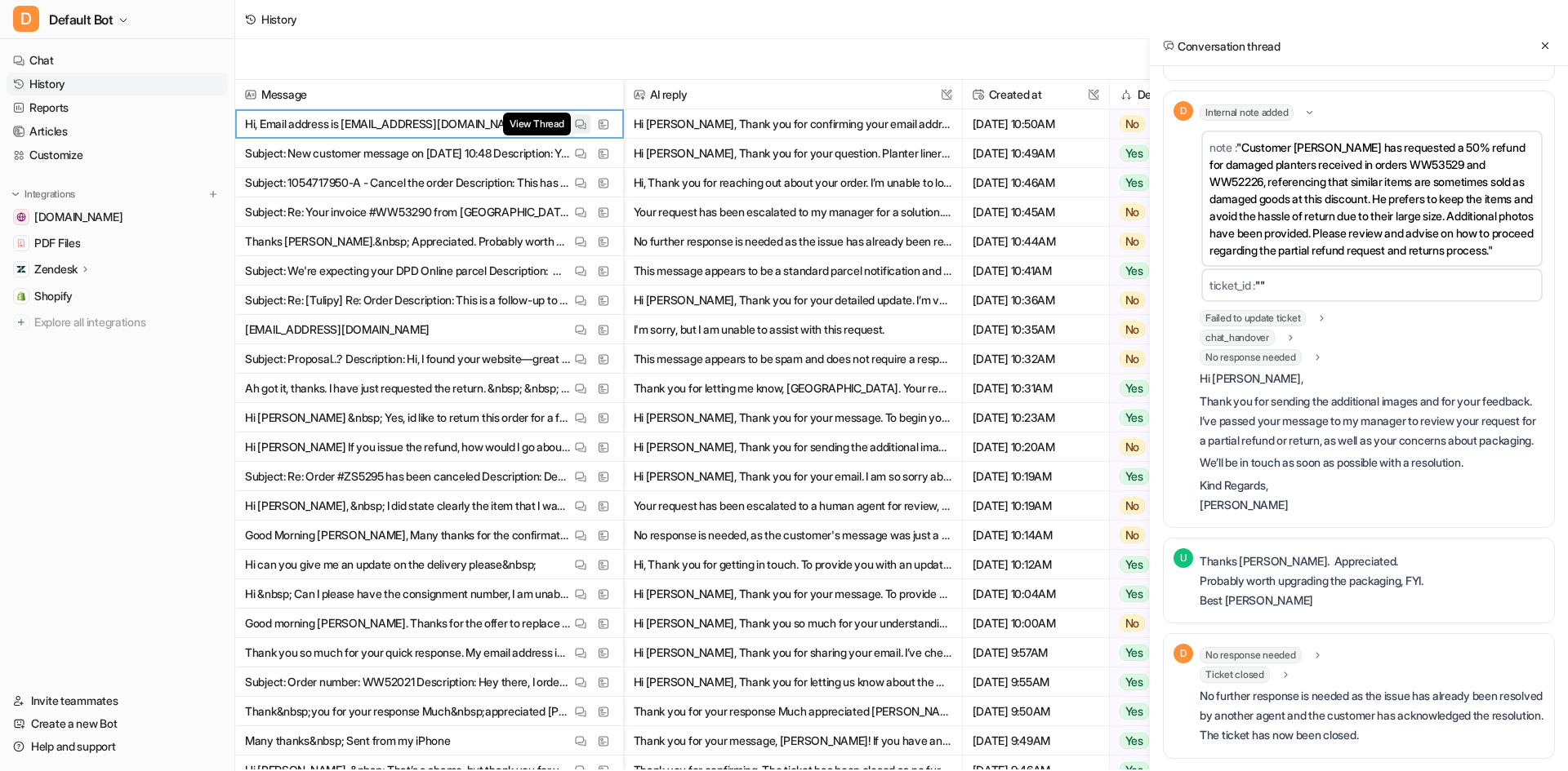
click at [579, 124] on img at bounding box center [580, 124] width 12 height 13
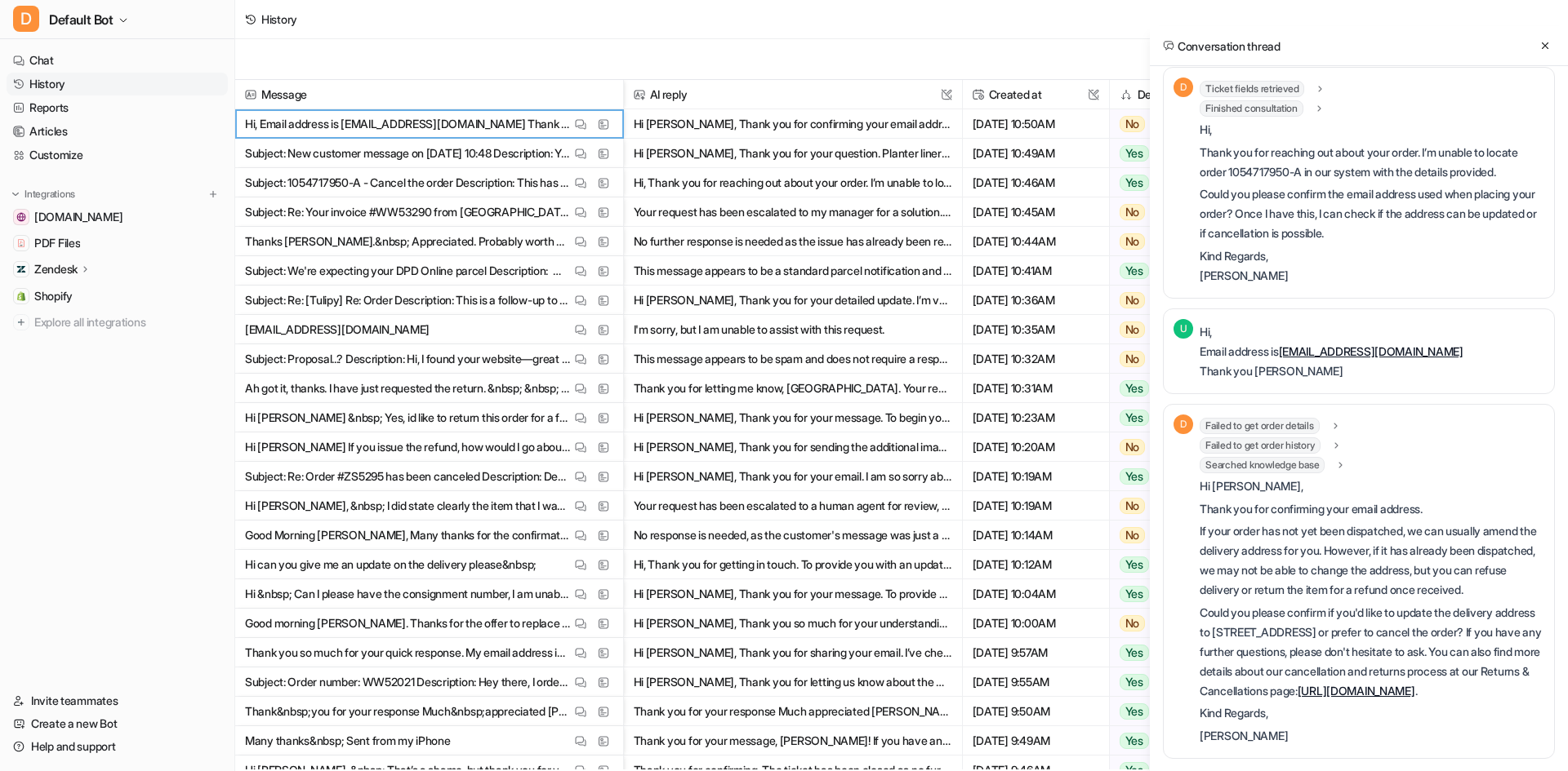
scroll to position [152, 0]
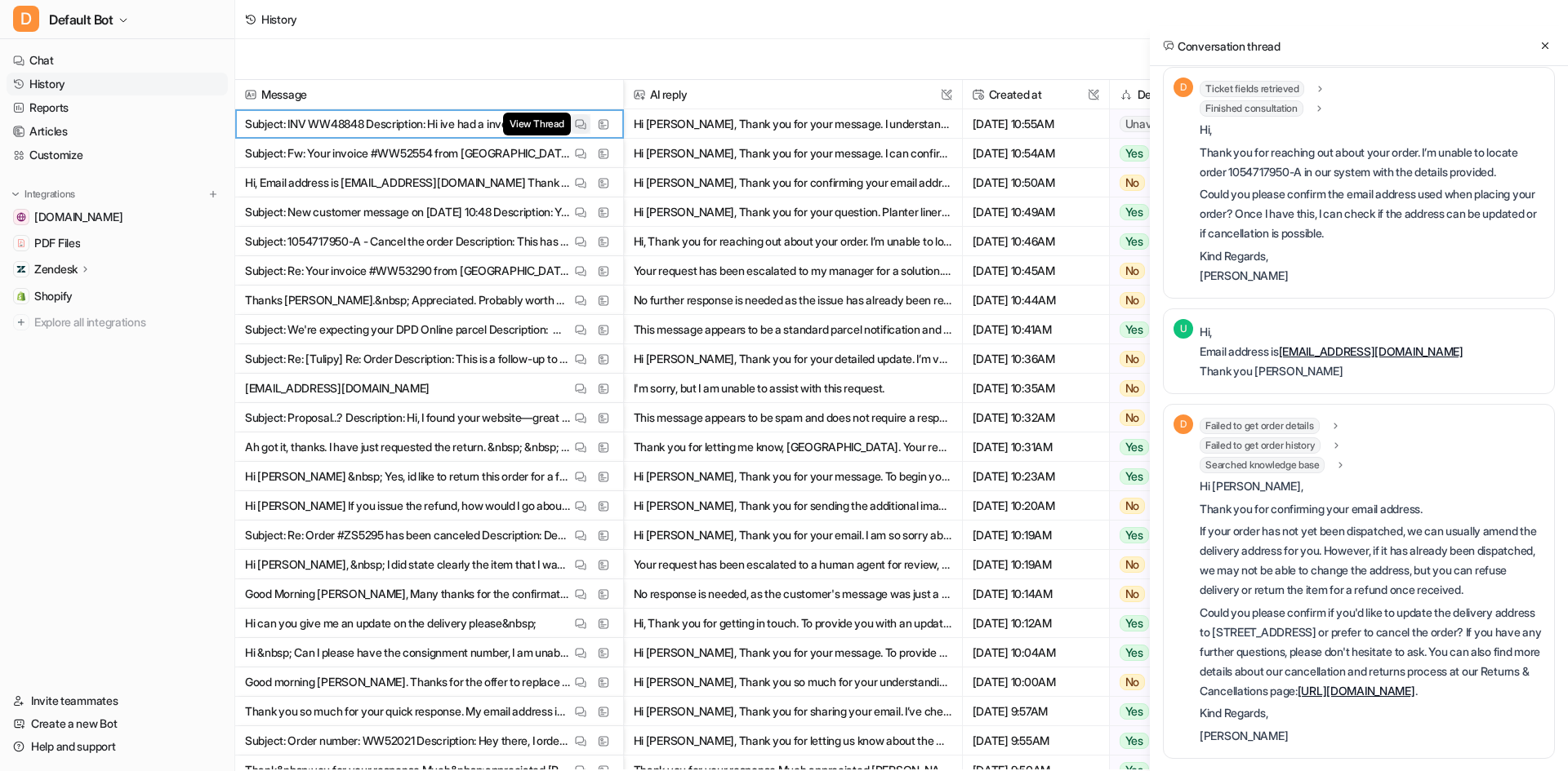
click at [580, 124] on img at bounding box center [580, 124] width 12 height 13
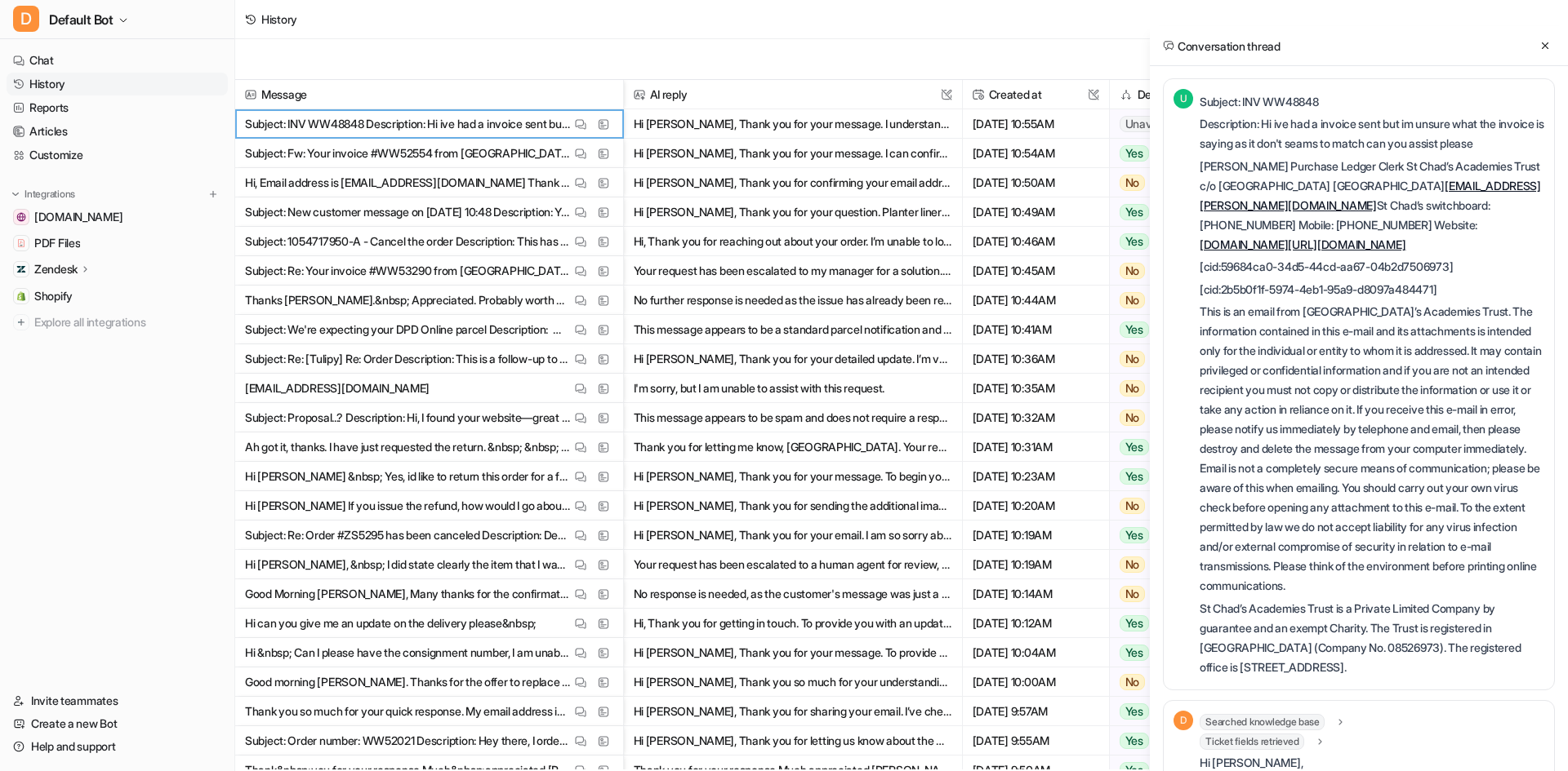
scroll to position [0, 0]
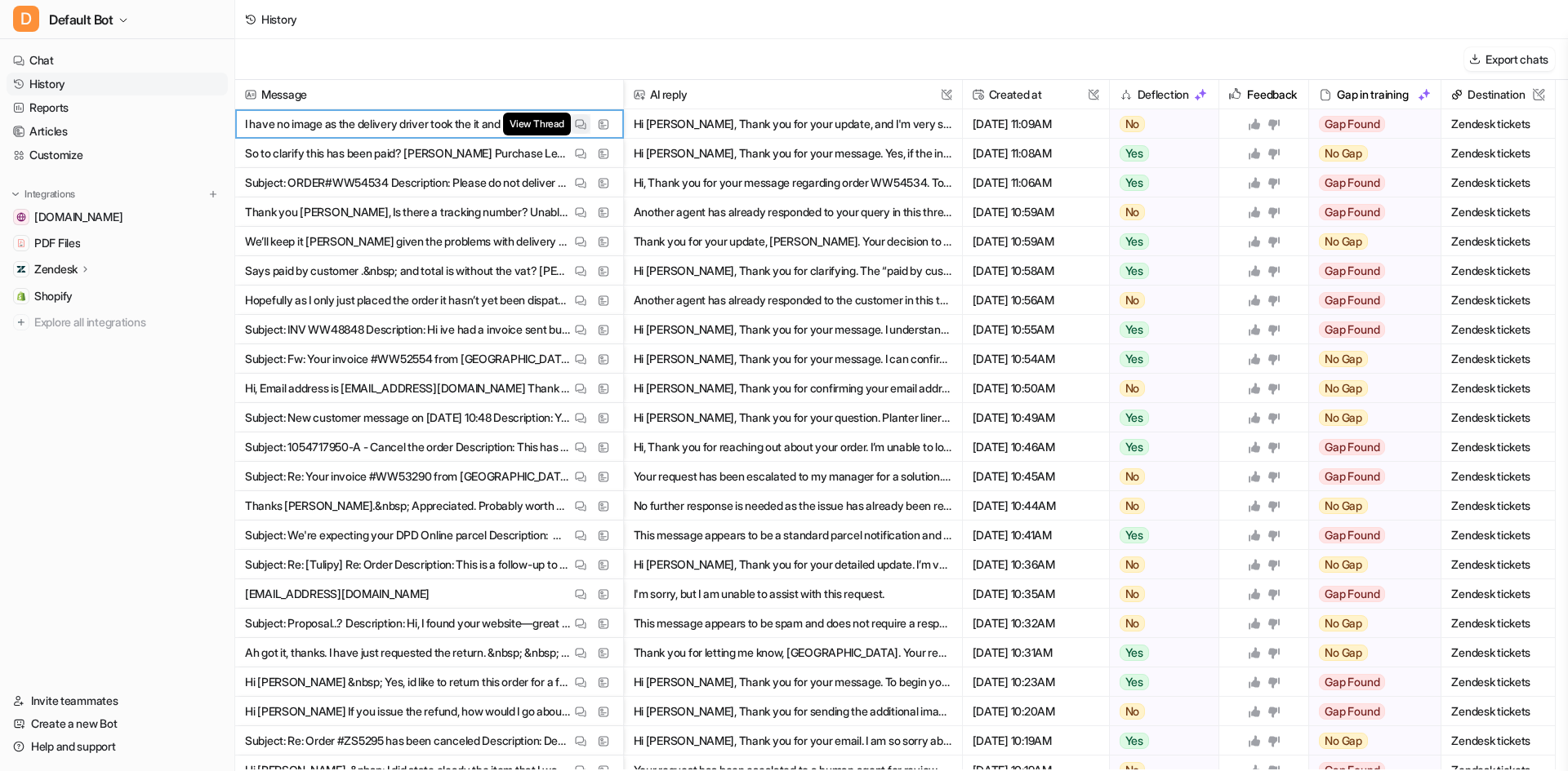
click at [587, 124] on button "View Thread" at bounding box center [581, 124] width 20 height 20
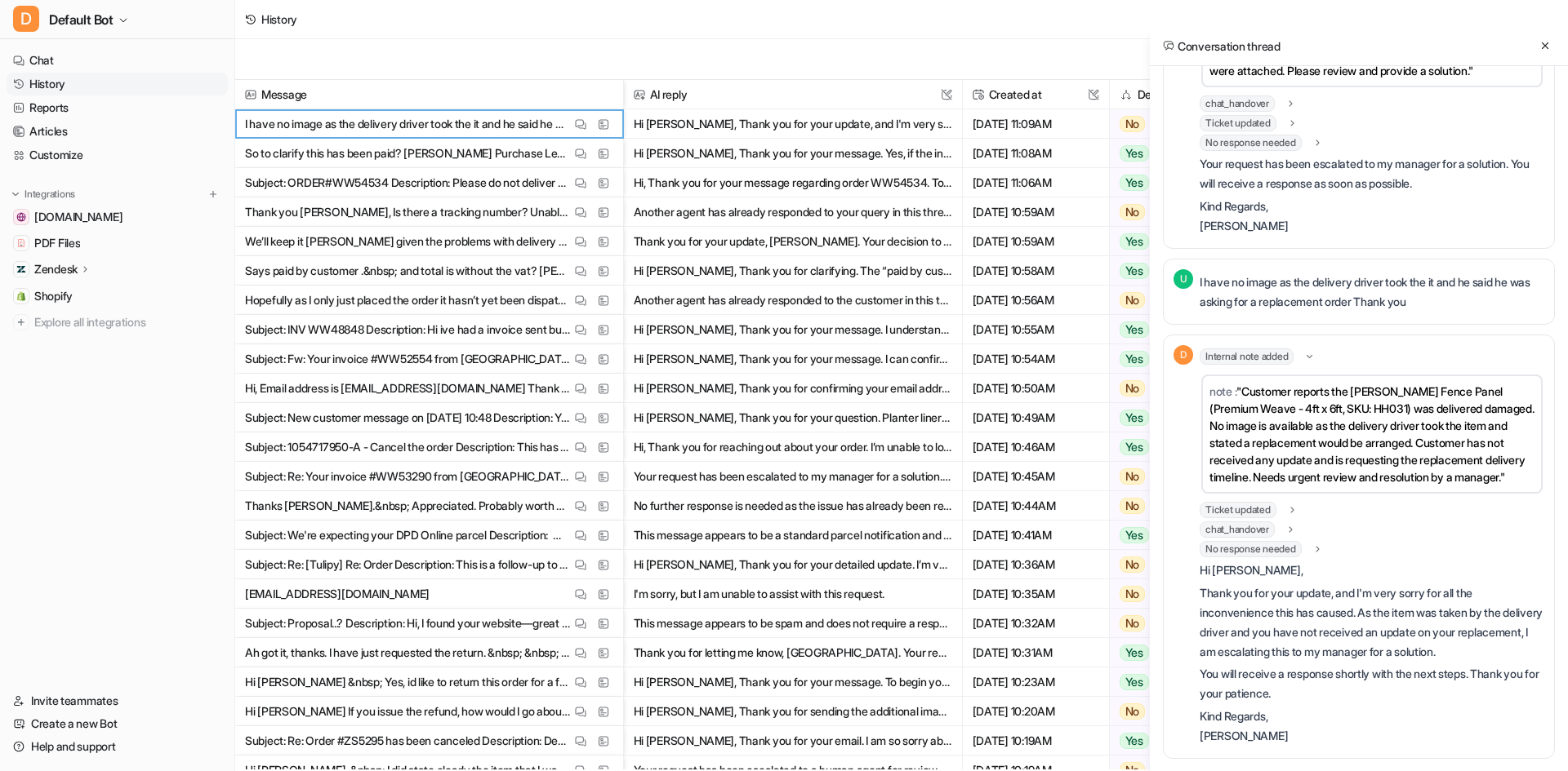
scroll to position [759, 0]
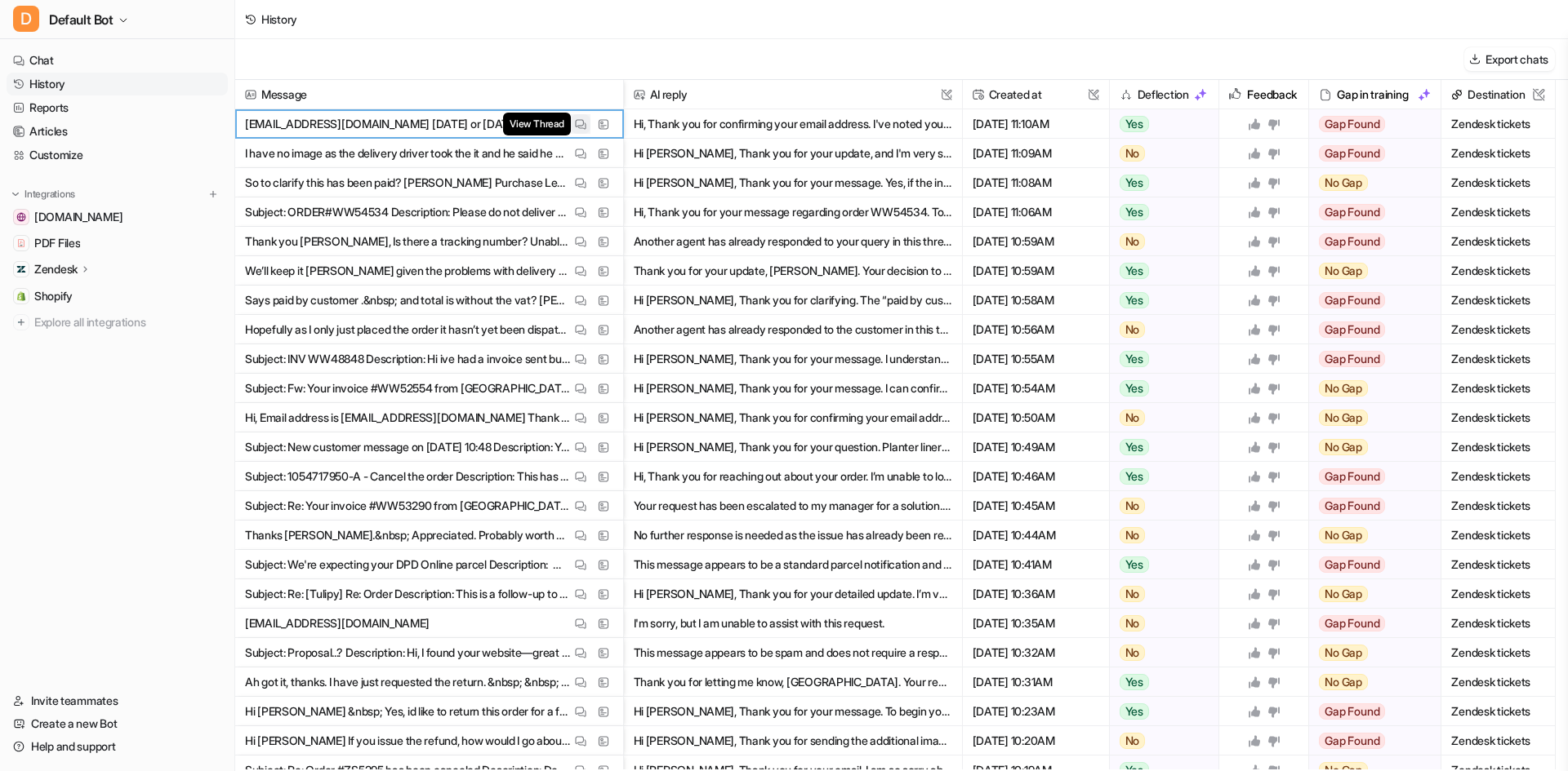
click at [572, 118] on button "View Thread" at bounding box center [581, 124] width 20 height 20
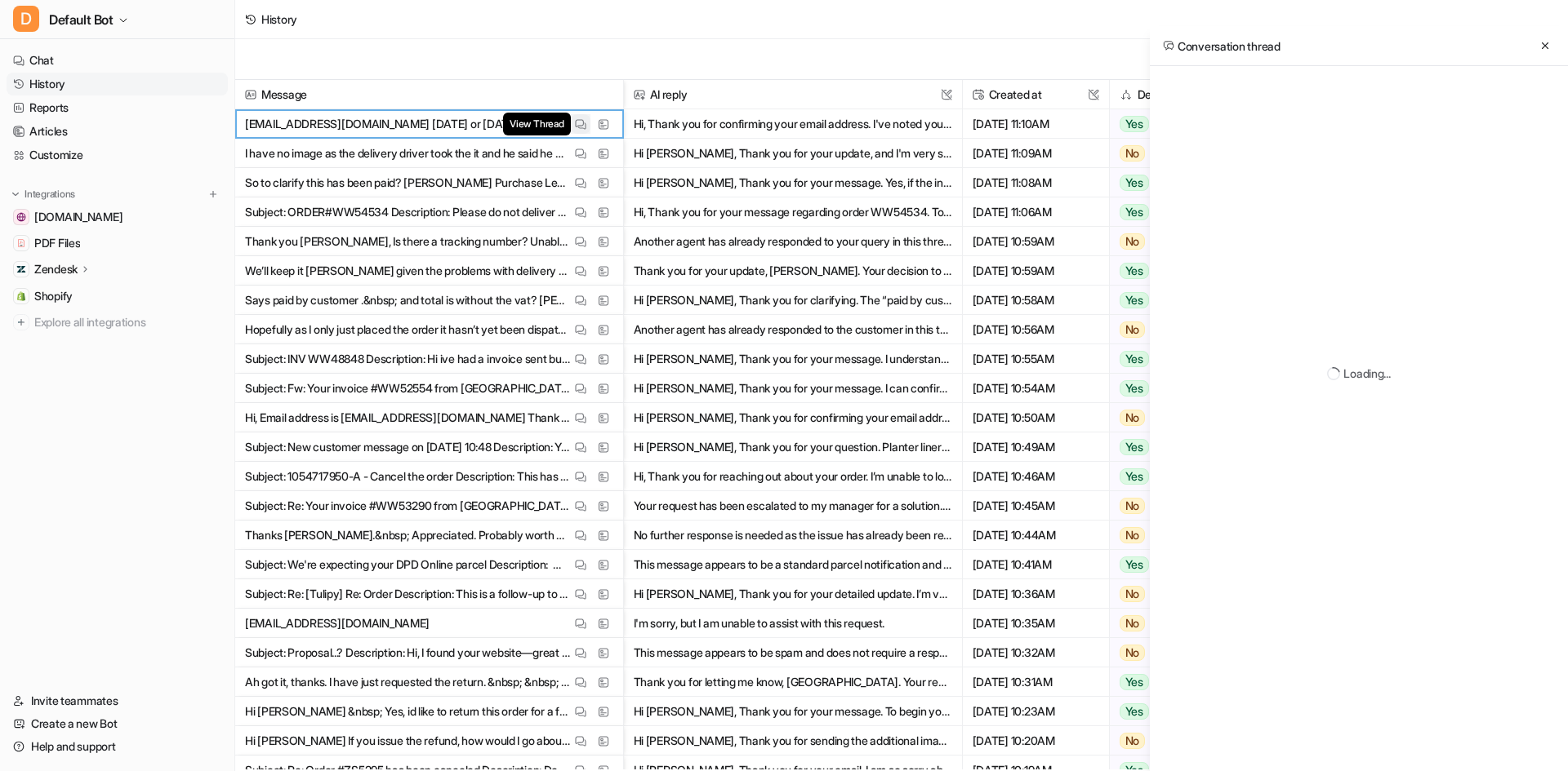
scroll to position [0, 0]
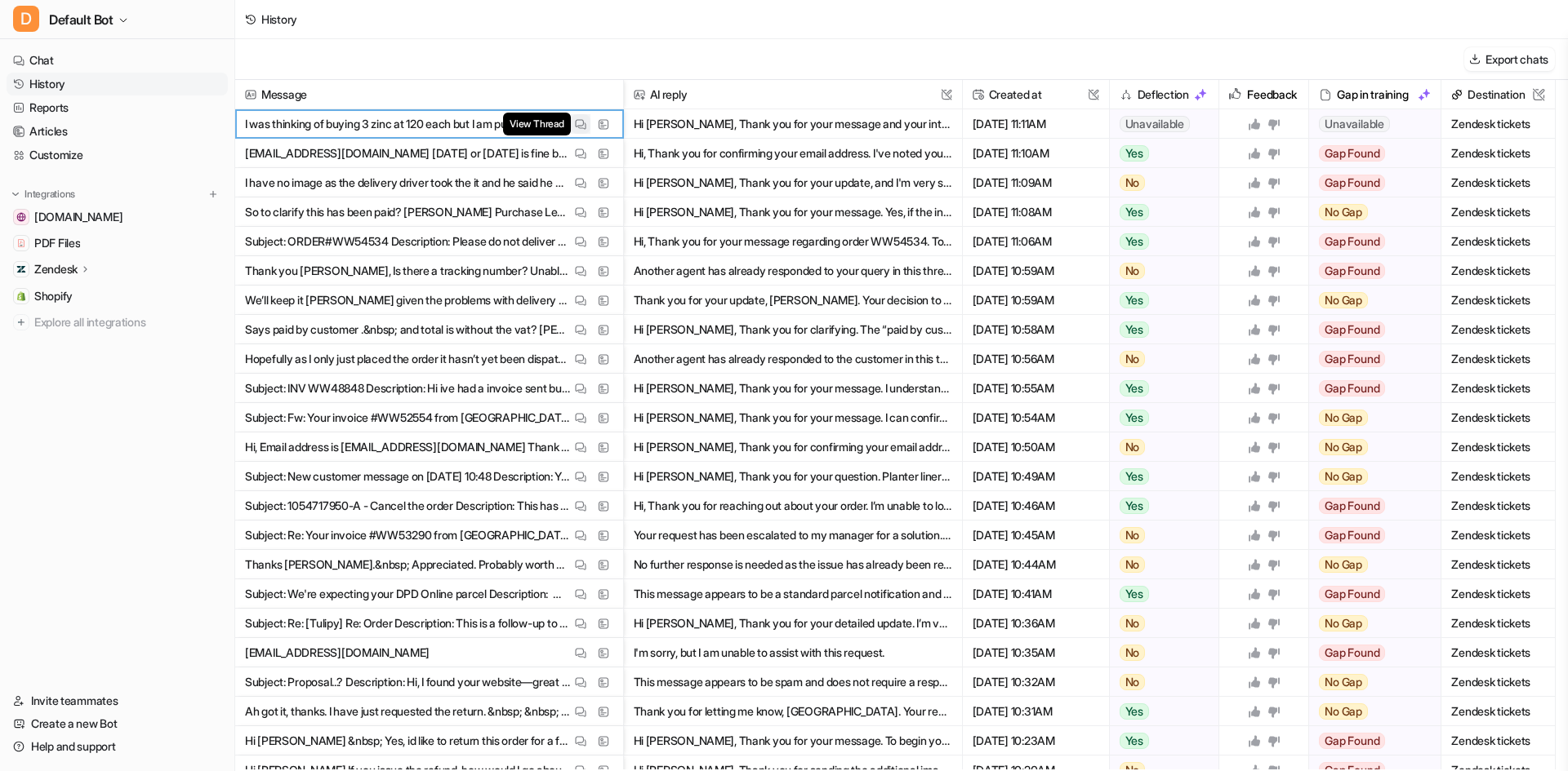
click at [582, 127] on img at bounding box center [580, 124] width 12 height 13
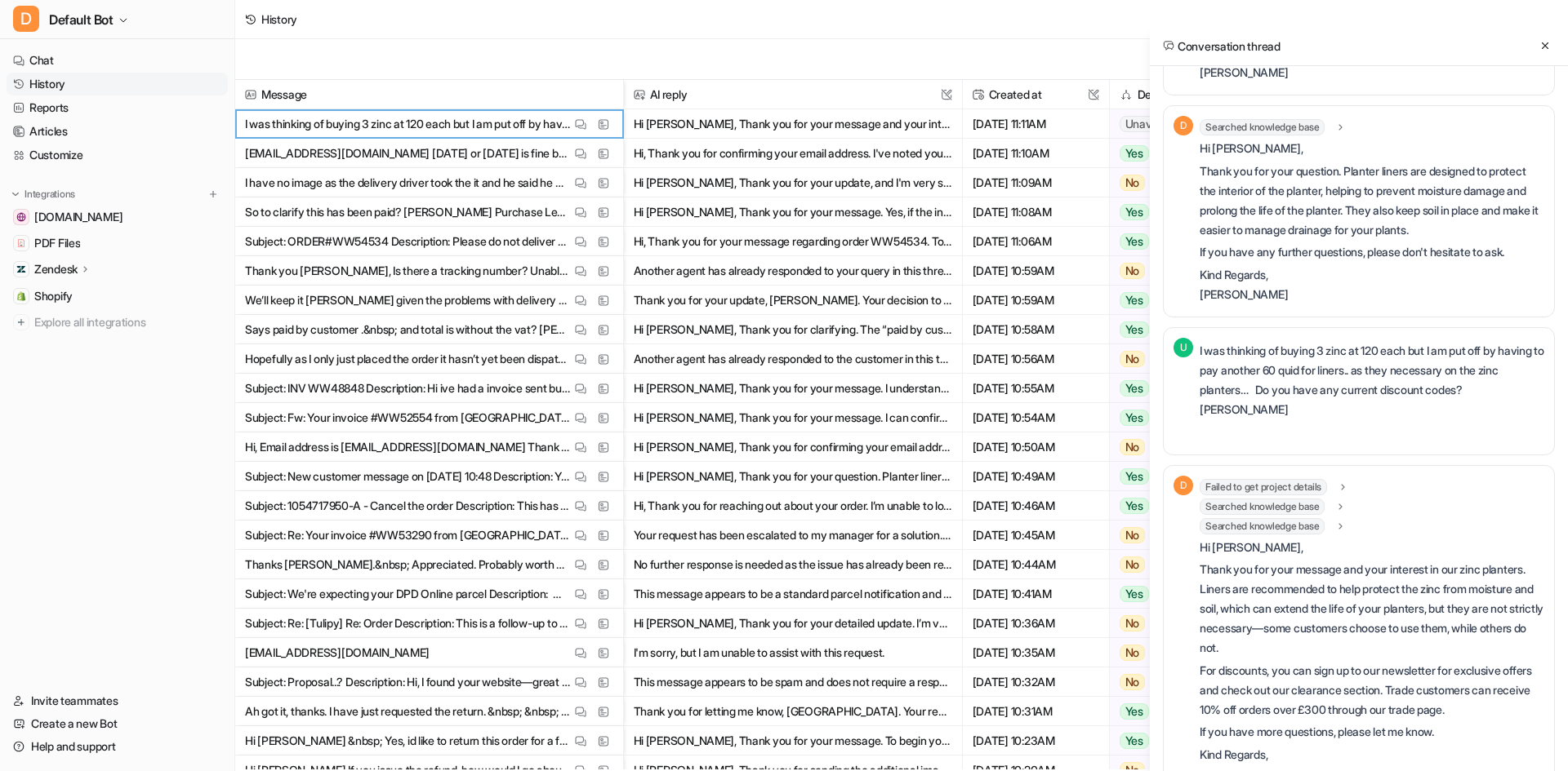
scroll to position [226, 0]
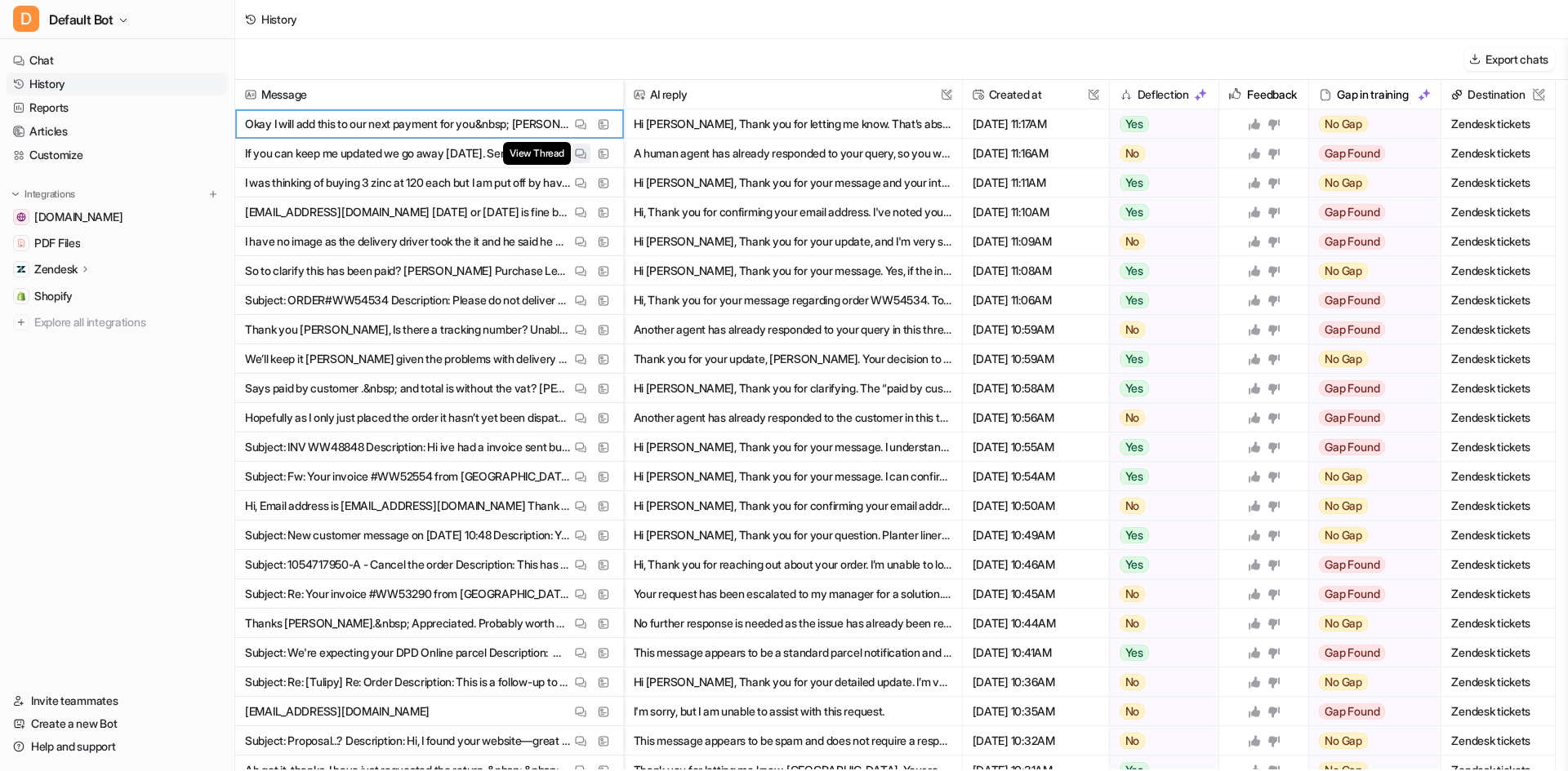
click at [576, 151] on img at bounding box center [580, 154] width 12 height 13
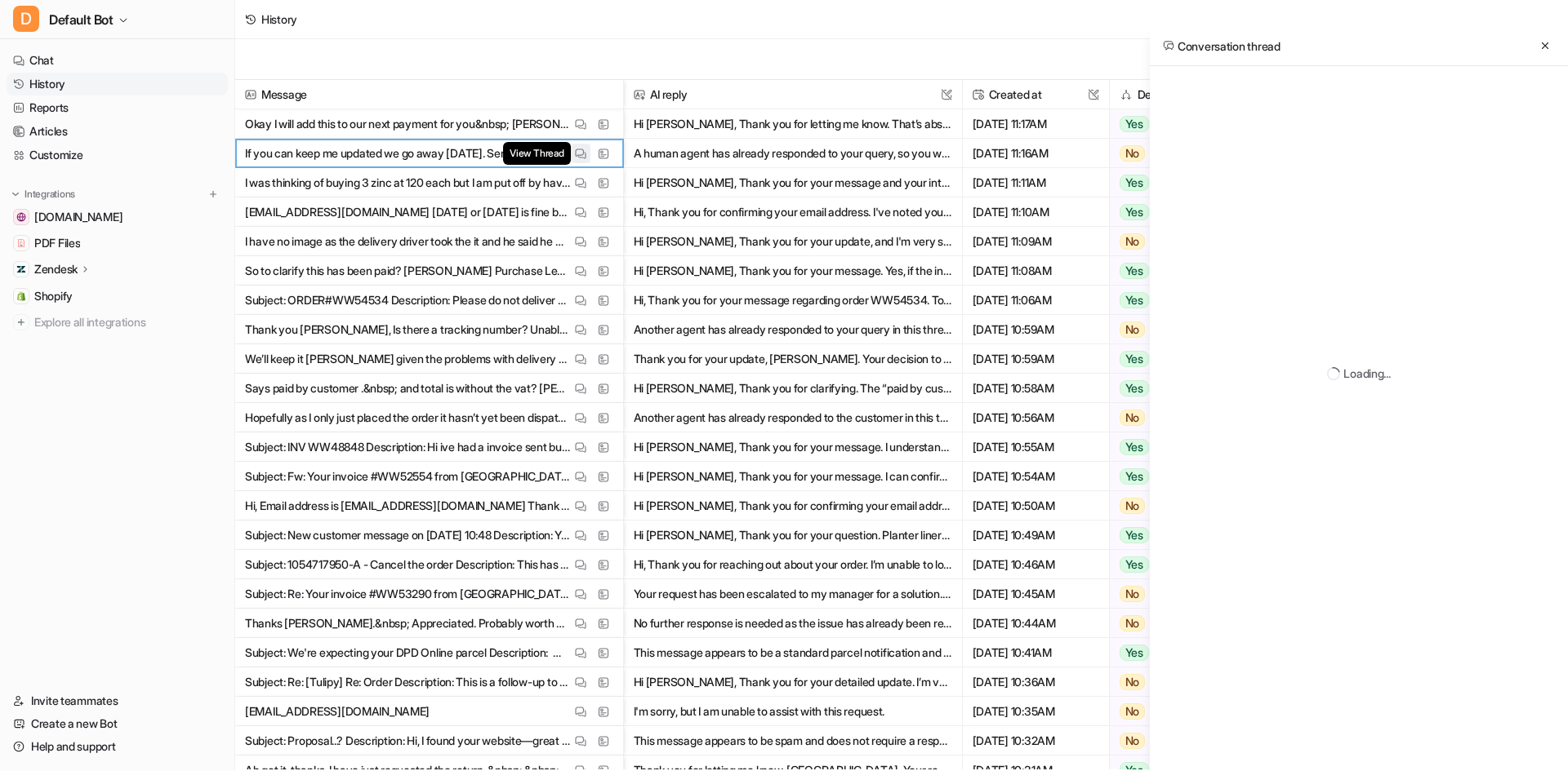
scroll to position [0, 0]
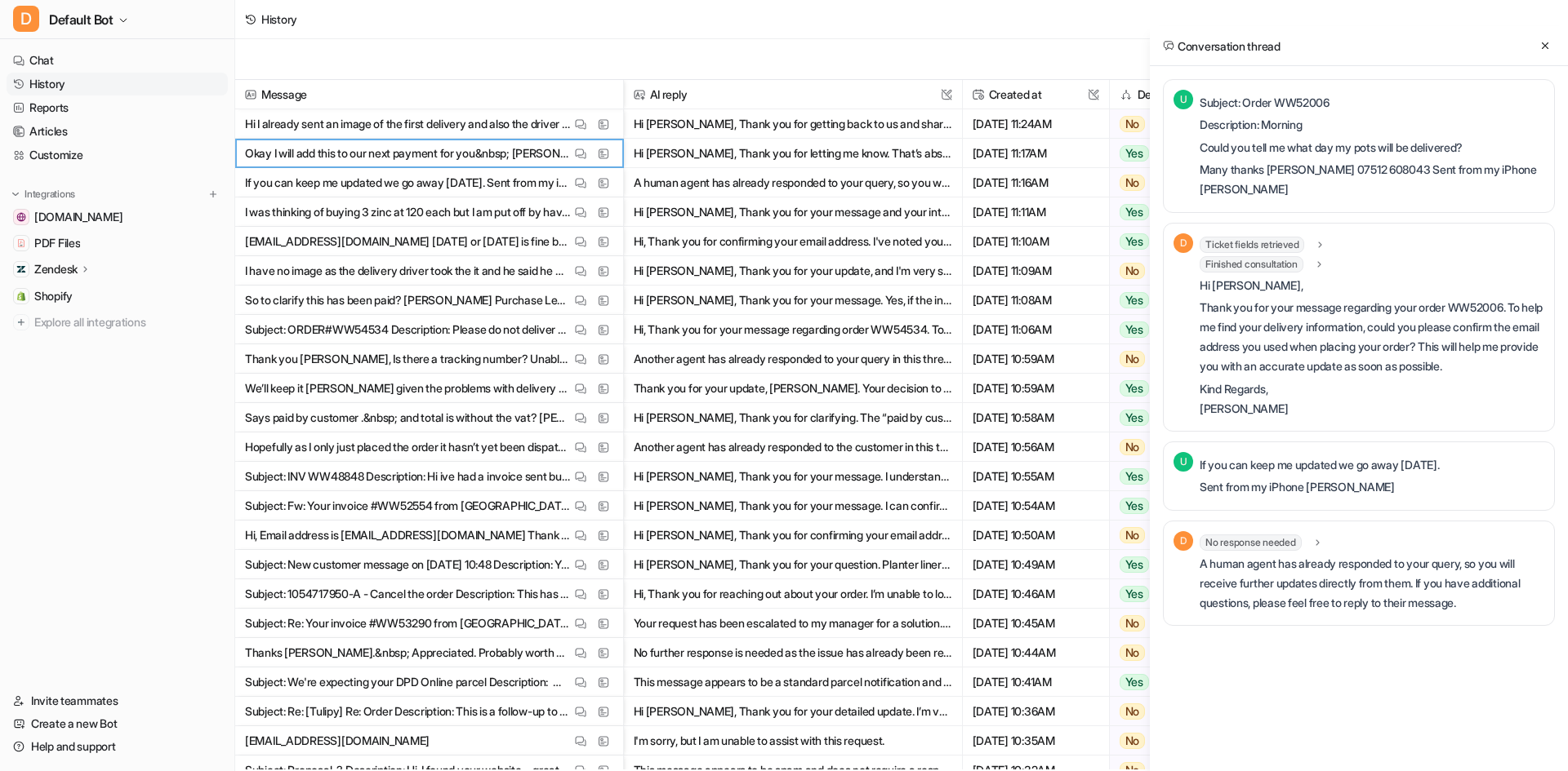
click at [171, 508] on nav "Chat History Reports Articles Customize Integrations [DOMAIN_NAME] PDF Files Ze…" at bounding box center [117, 359] width 235 height 634
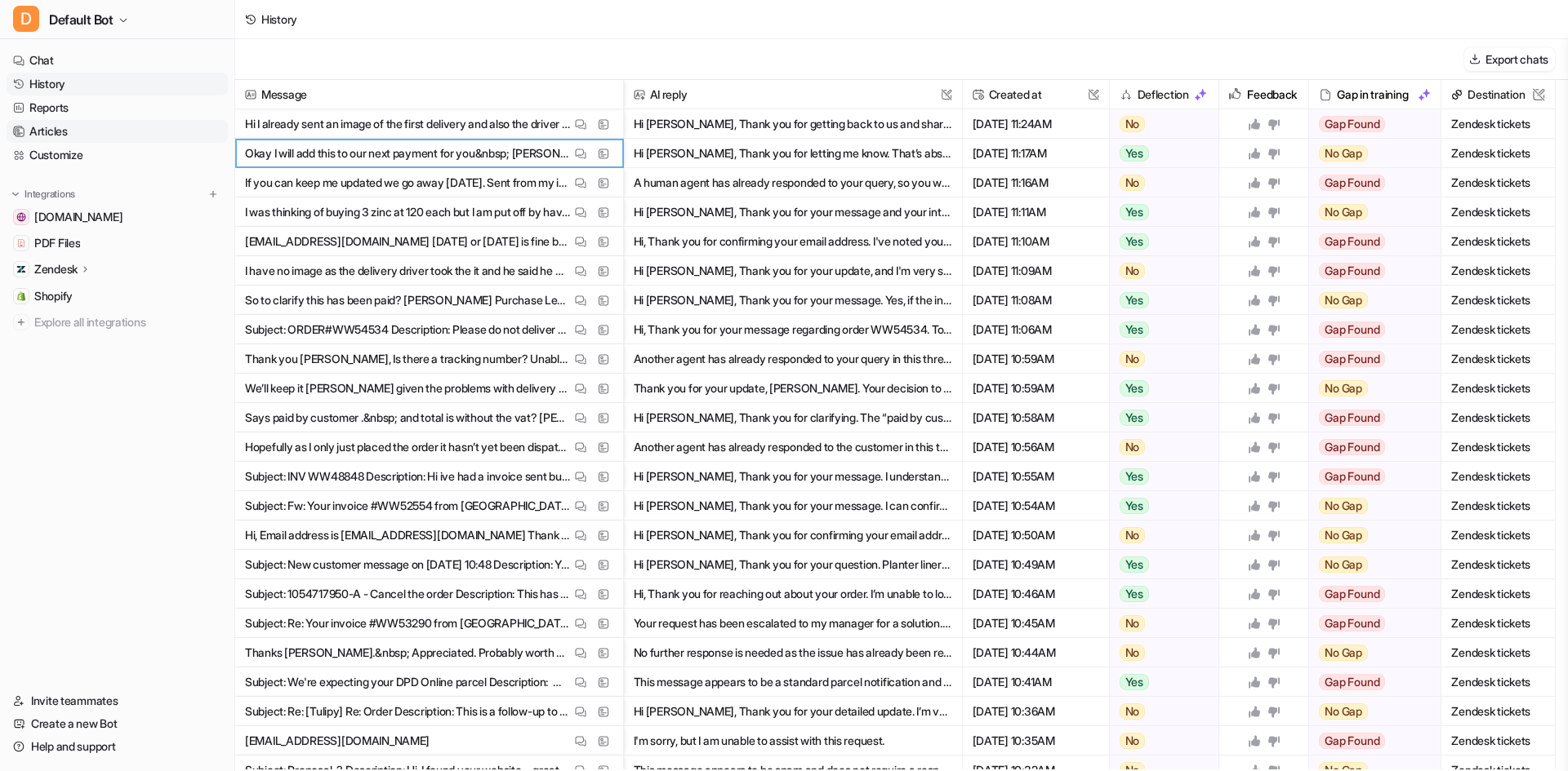
click at [86, 130] on link "Articles" at bounding box center [116, 131] width 221 height 23
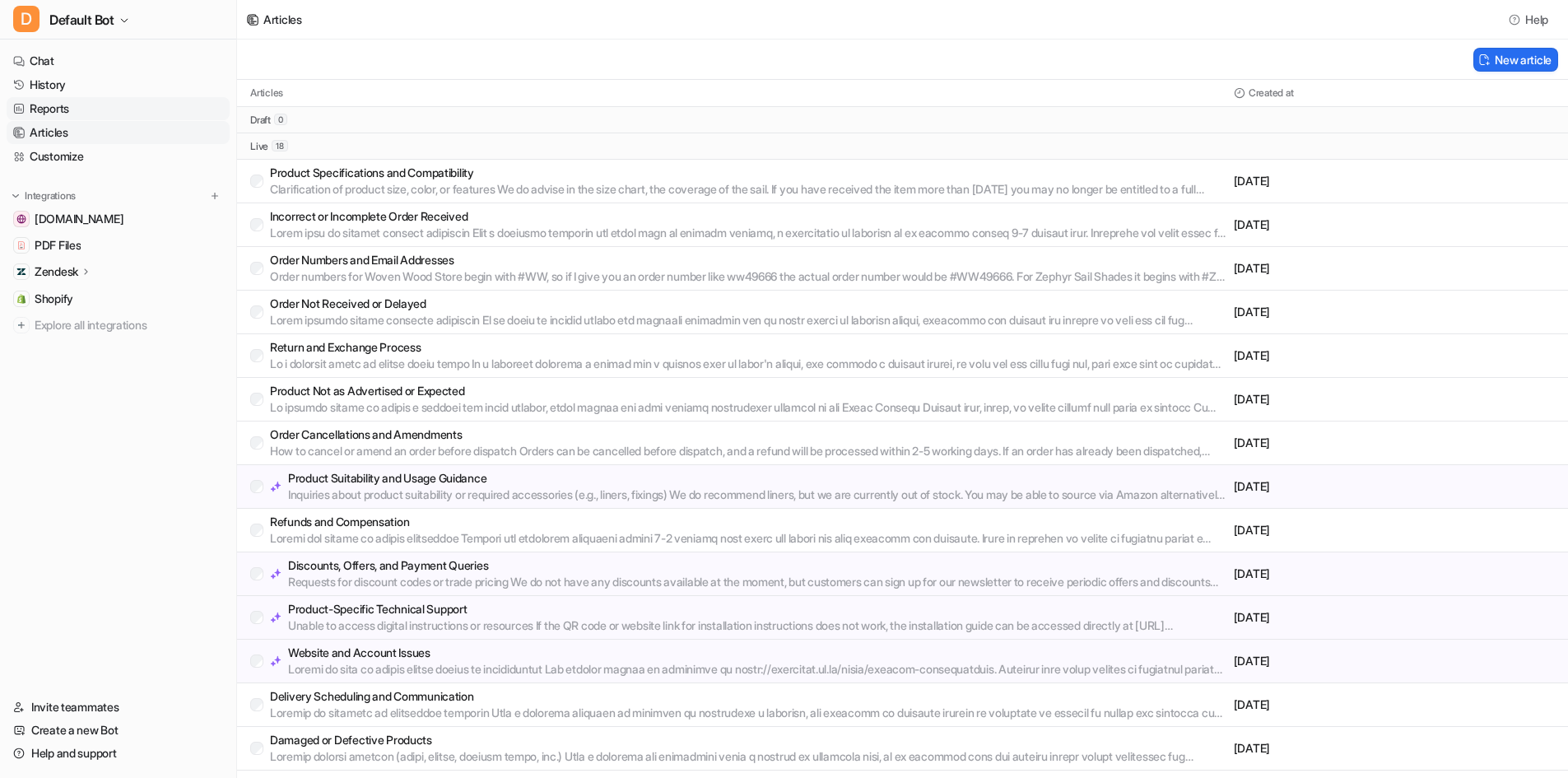
click at [75, 114] on link "Reports" at bounding box center [117, 108] width 223 height 23
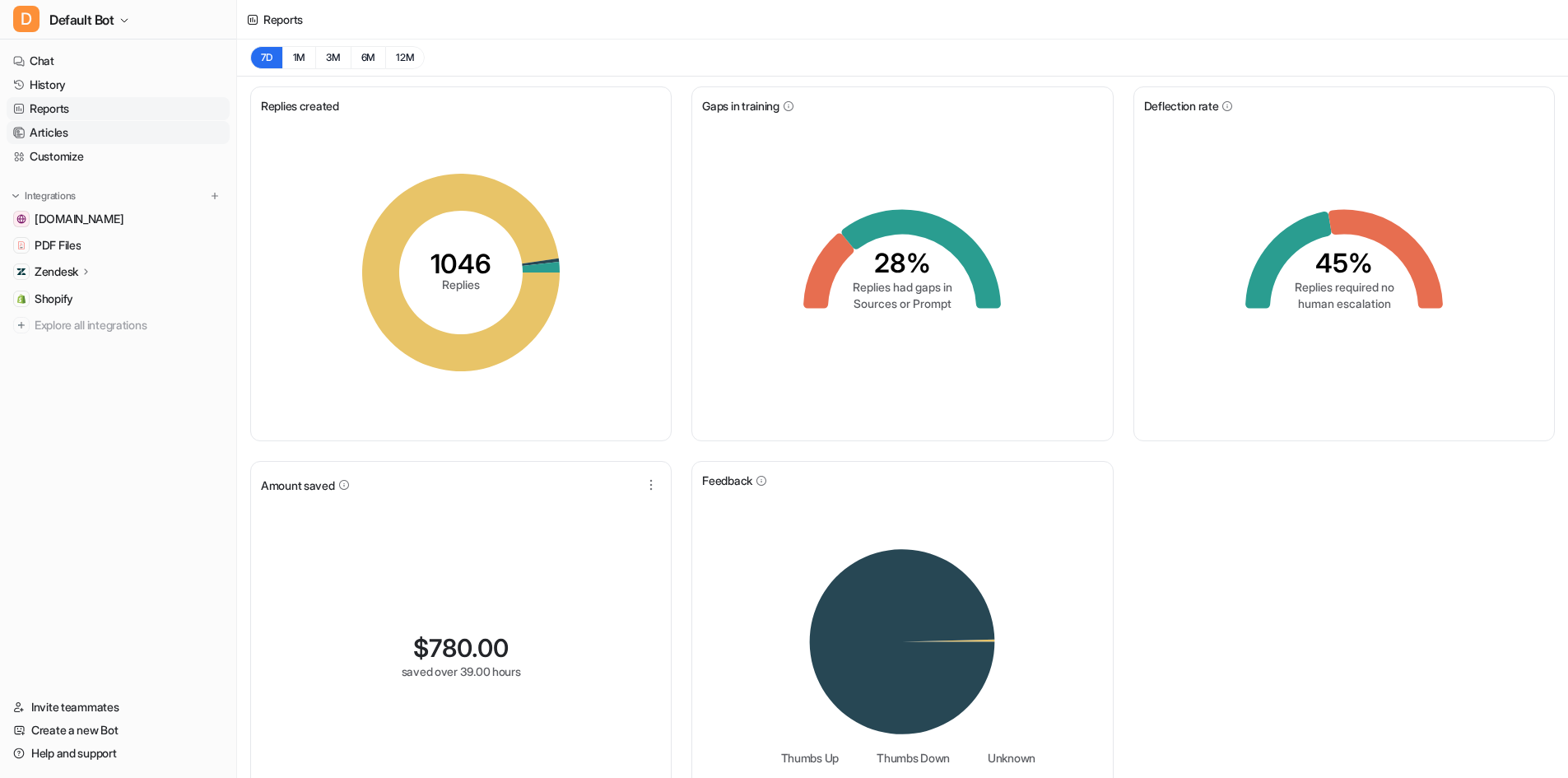
click at [116, 126] on link "Articles" at bounding box center [117, 132] width 223 height 23
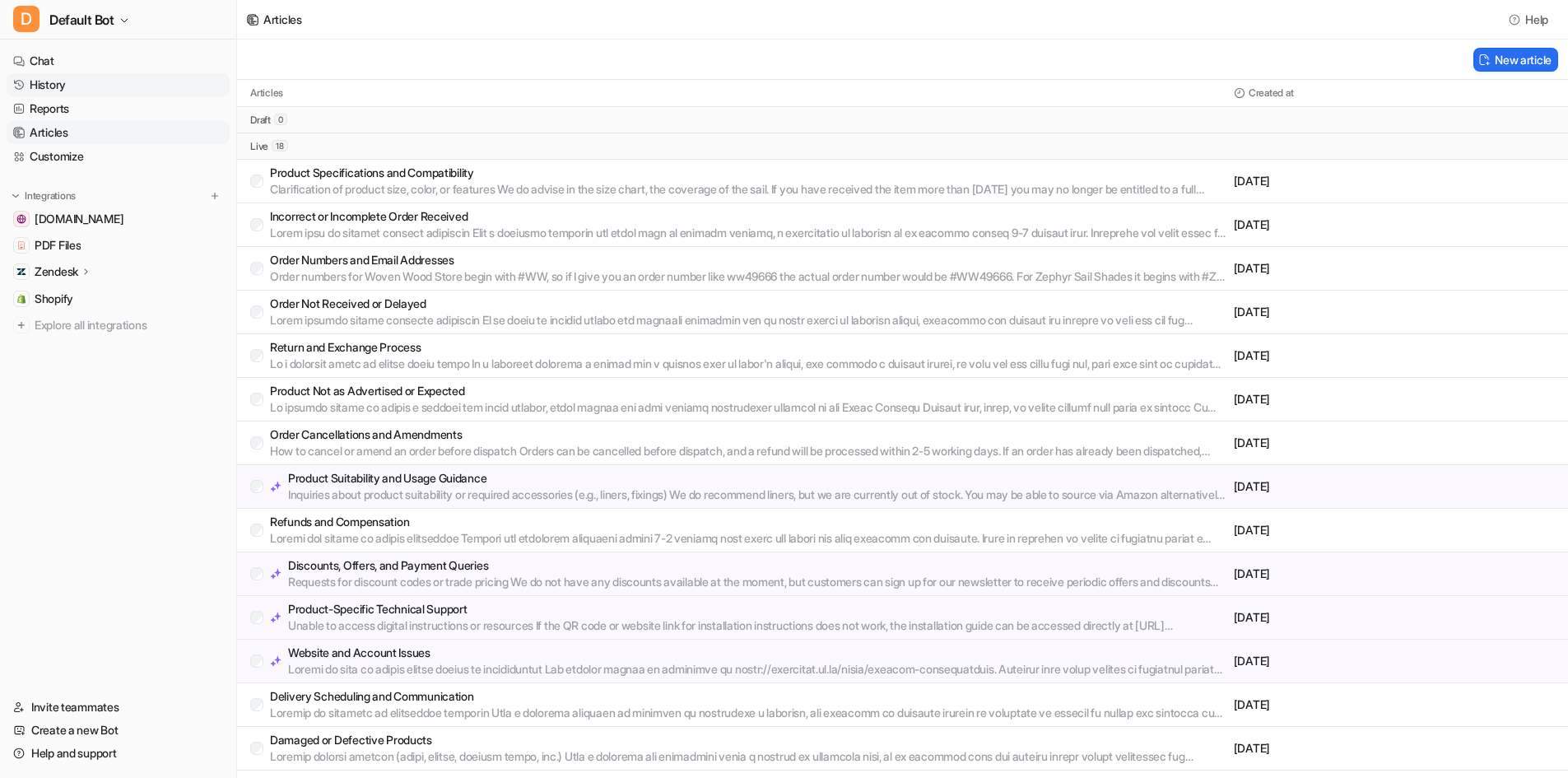
click at [64, 74] on link "History" at bounding box center [117, 85] width 223 height 23
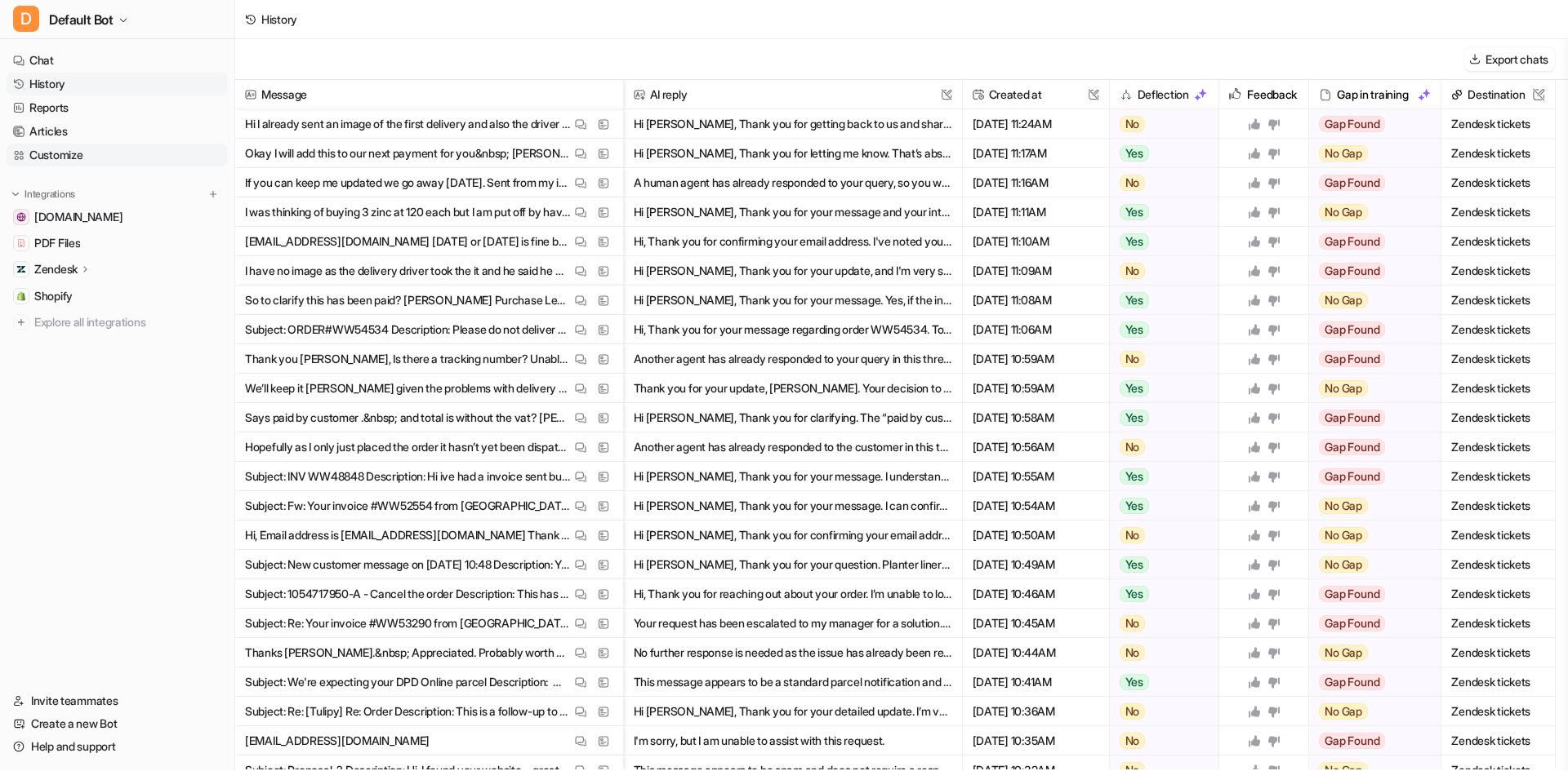
click at [85, 150] on link "Customize" at bounding box center [116, 154] width 221 height 23
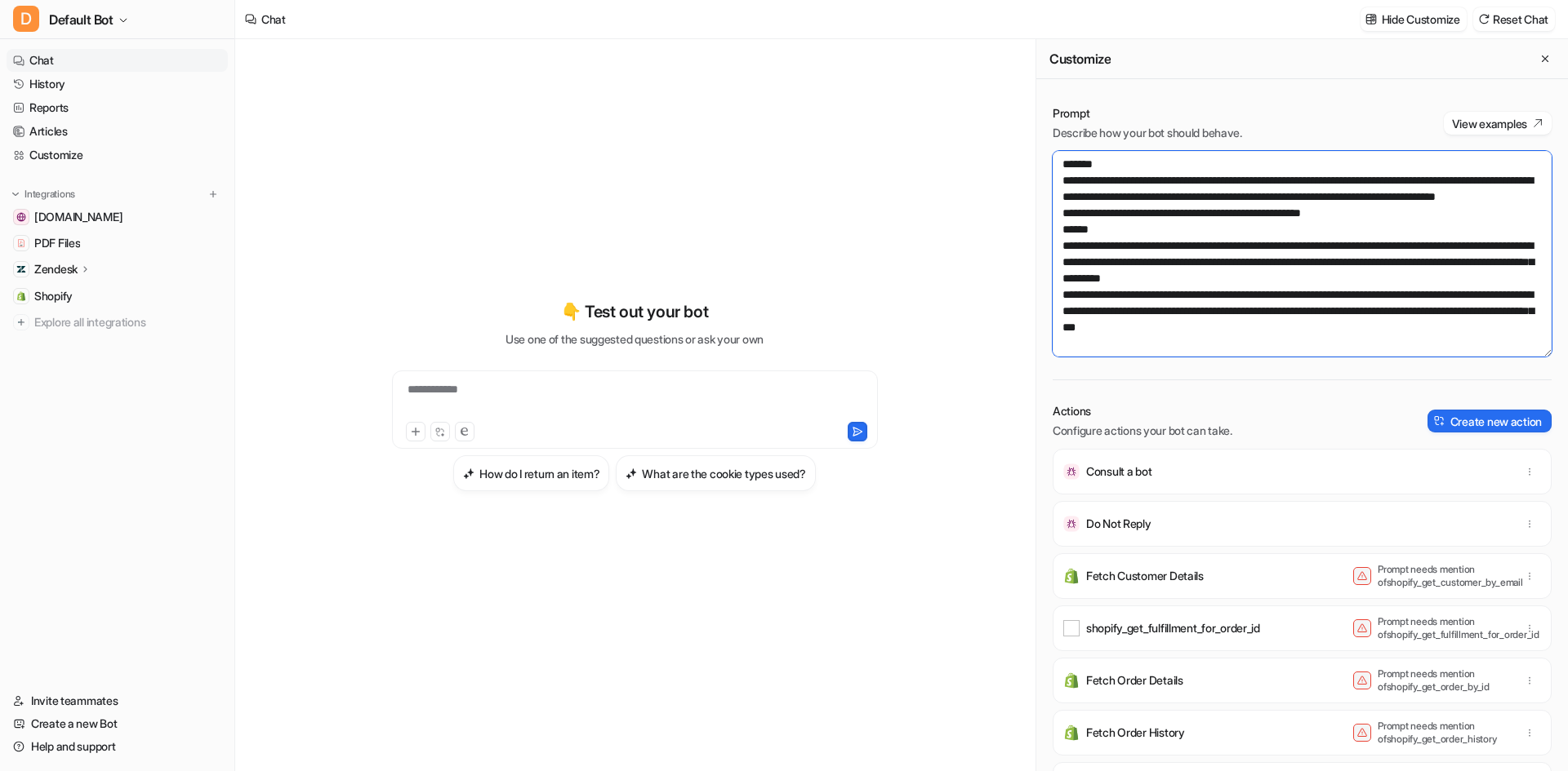
click at [1204, 273] on textarea at bounding box center [1302, 253] width 499 height 206
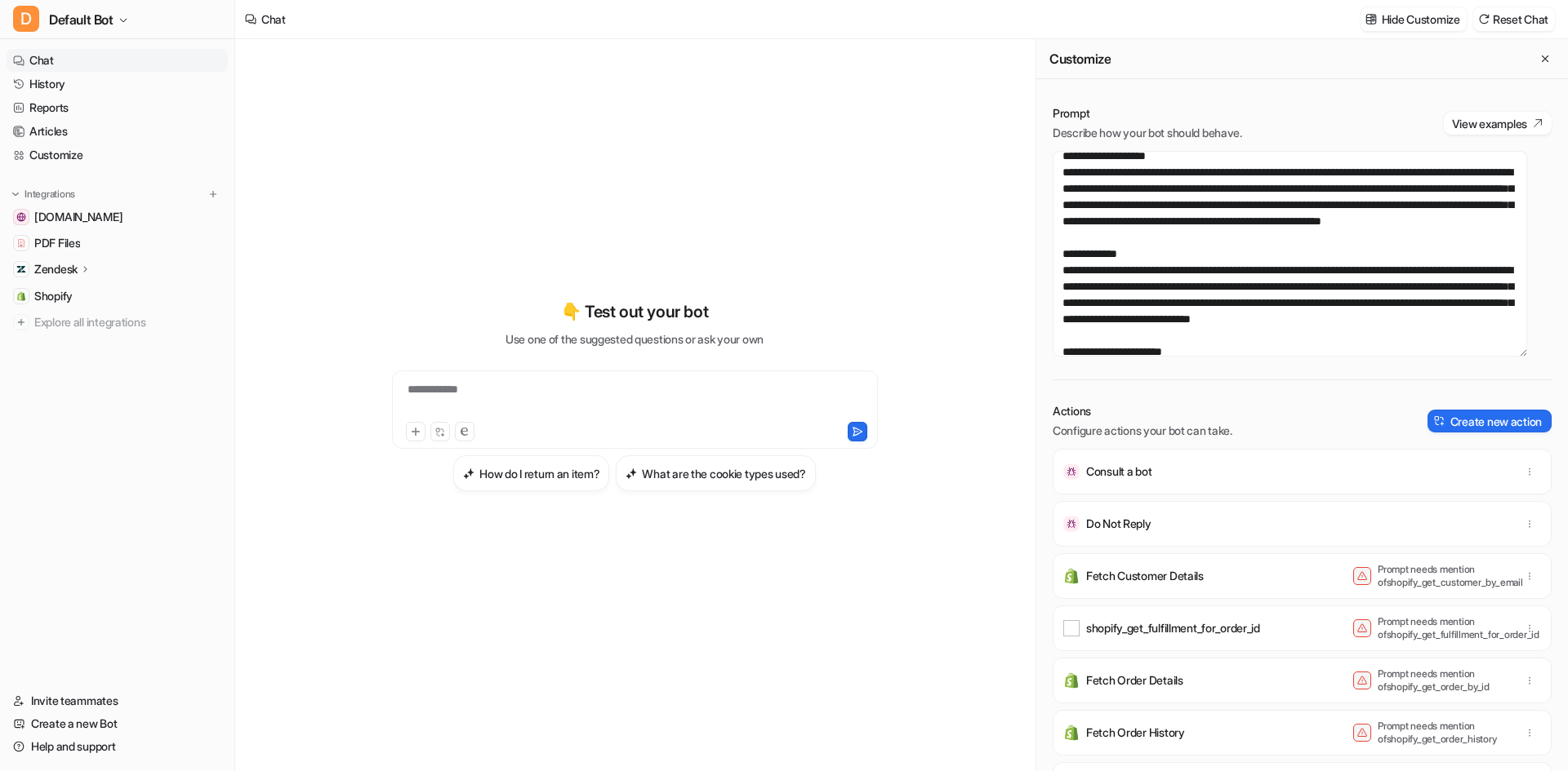
scroll to position [873, 0]
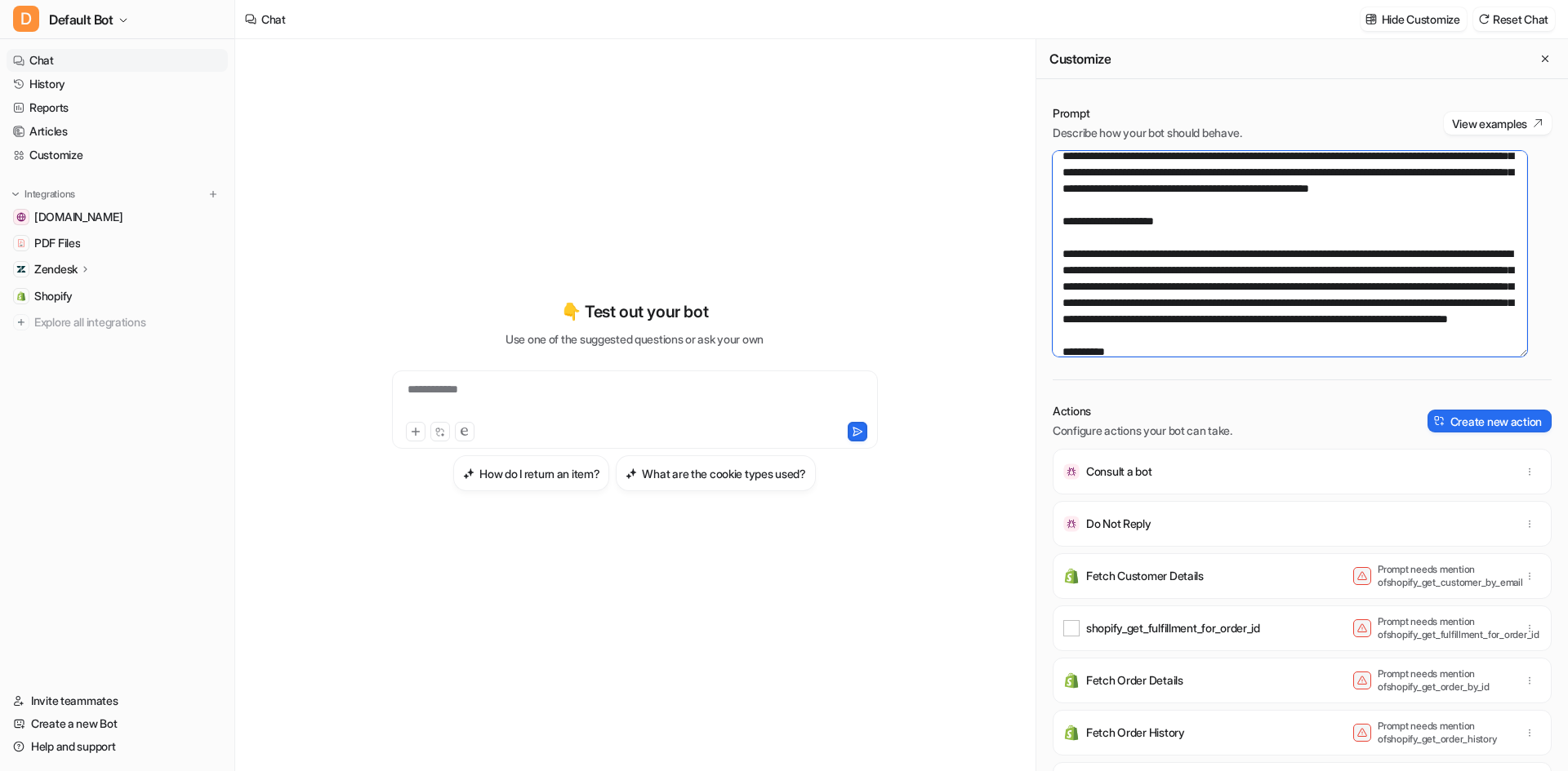
click at [1333, 253] on textarea at bounding box center [1290, 253] width 475 height 206
click at [1337, 253] on textarea at bounding box center [1290, 253] width 475 height 206
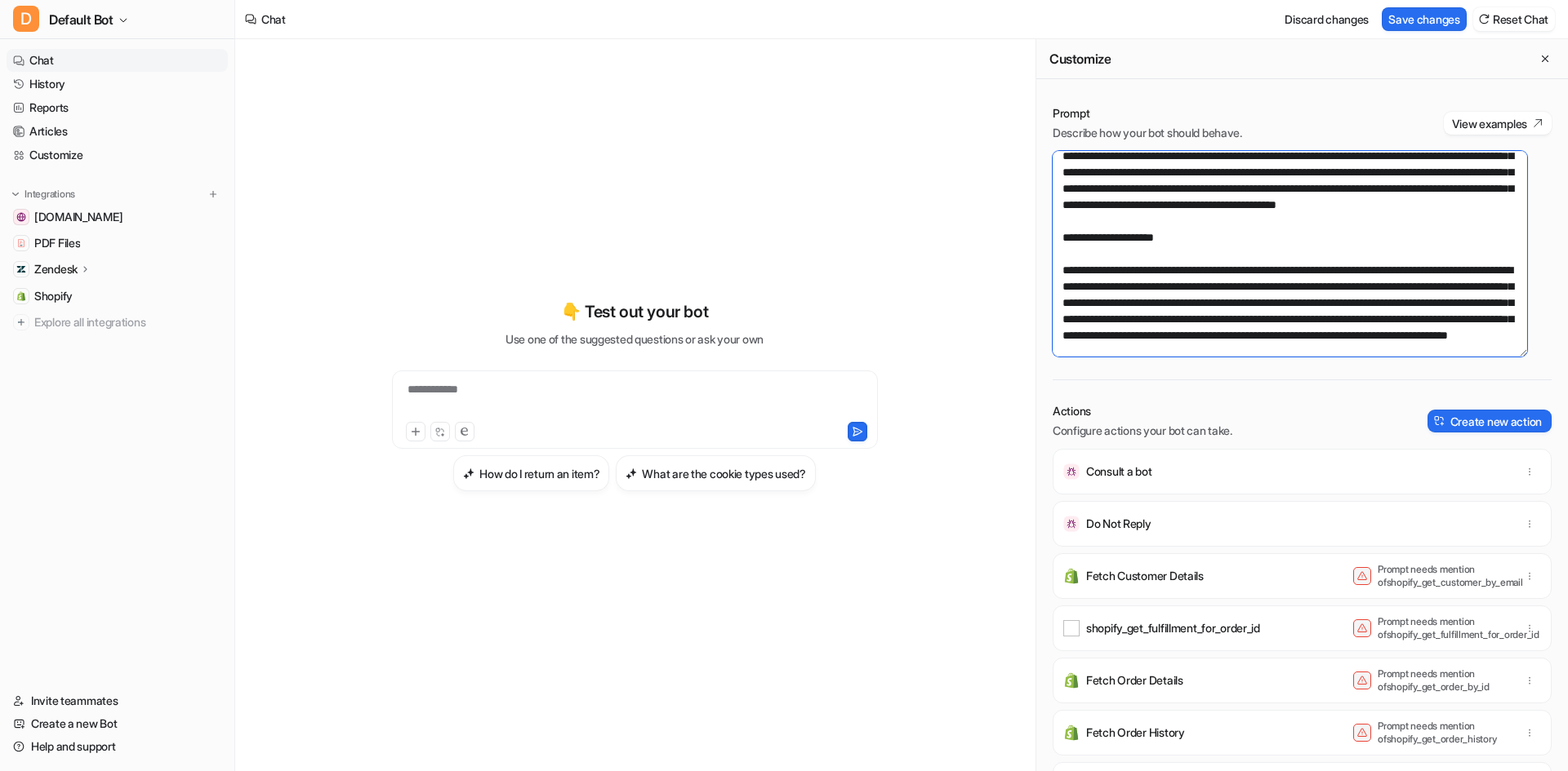
type textarea "**********"
click at [1407, 13] on button "Save changes" at bounding box center [1424, 19] width 85 height 23
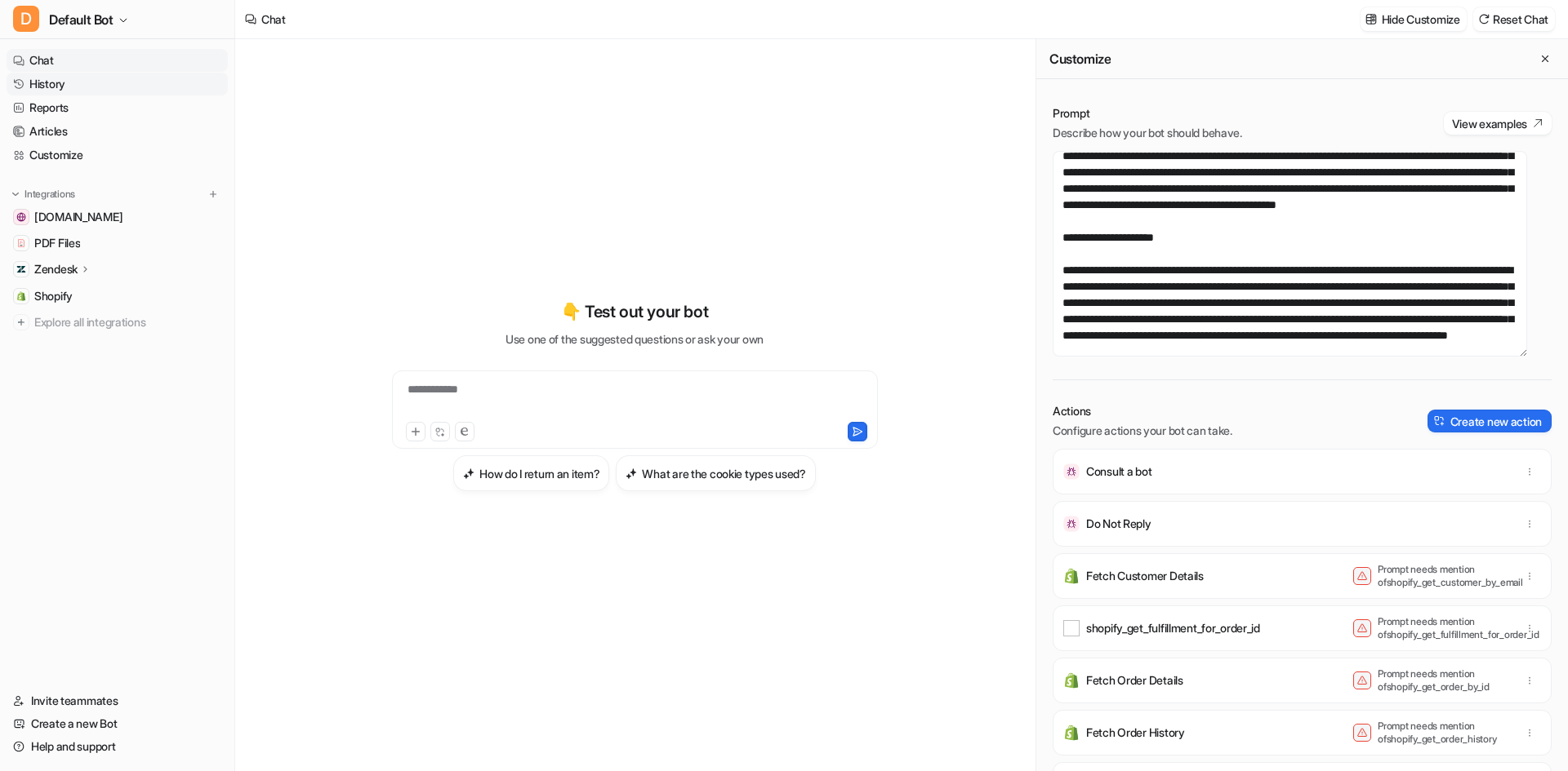
click at [54, 92] on link "History" at bounding box center [116, 84] width 221 height 23
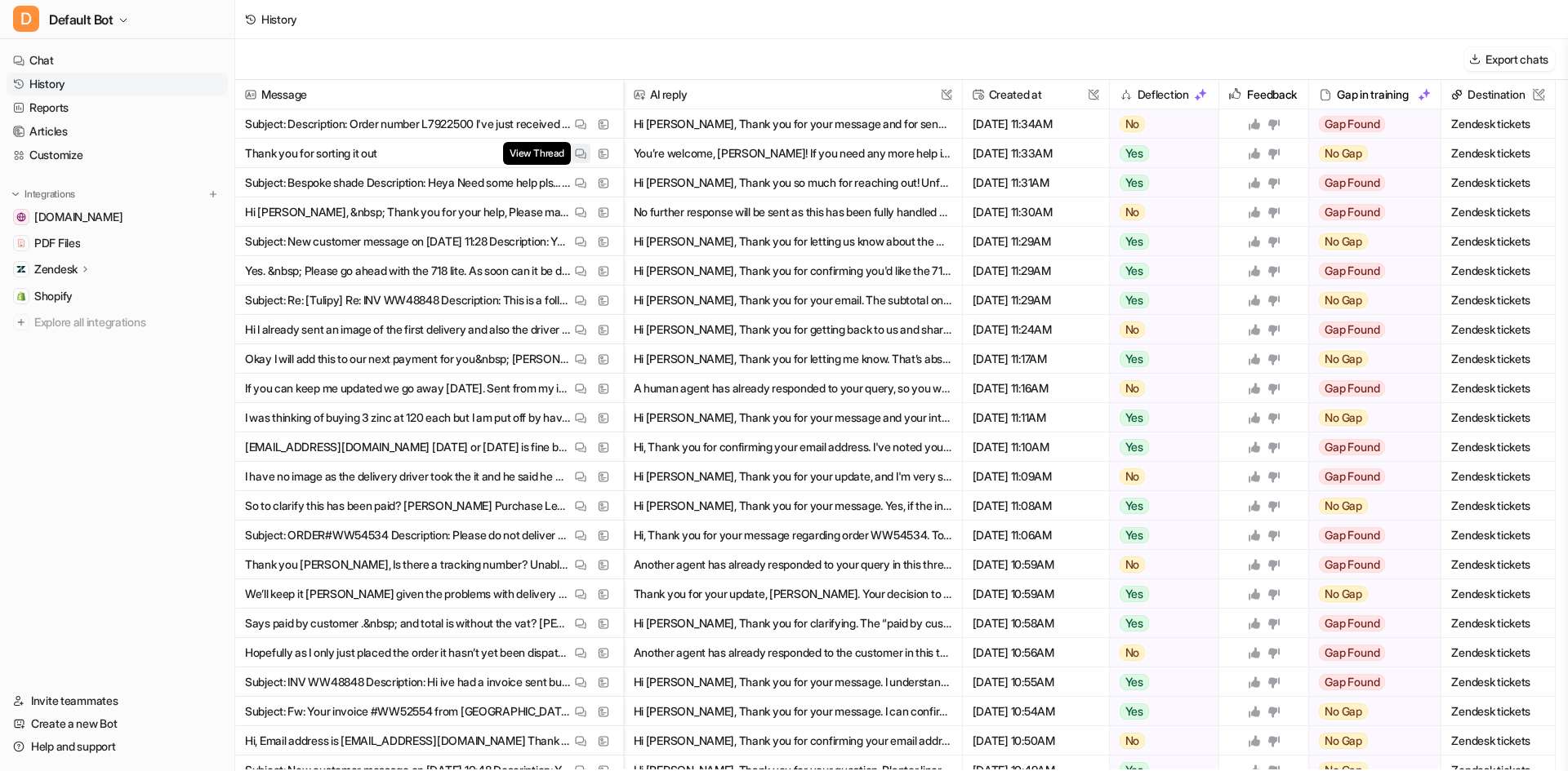
click at [578, 155] on img at bounding box center [580, 154] width 12 height 13
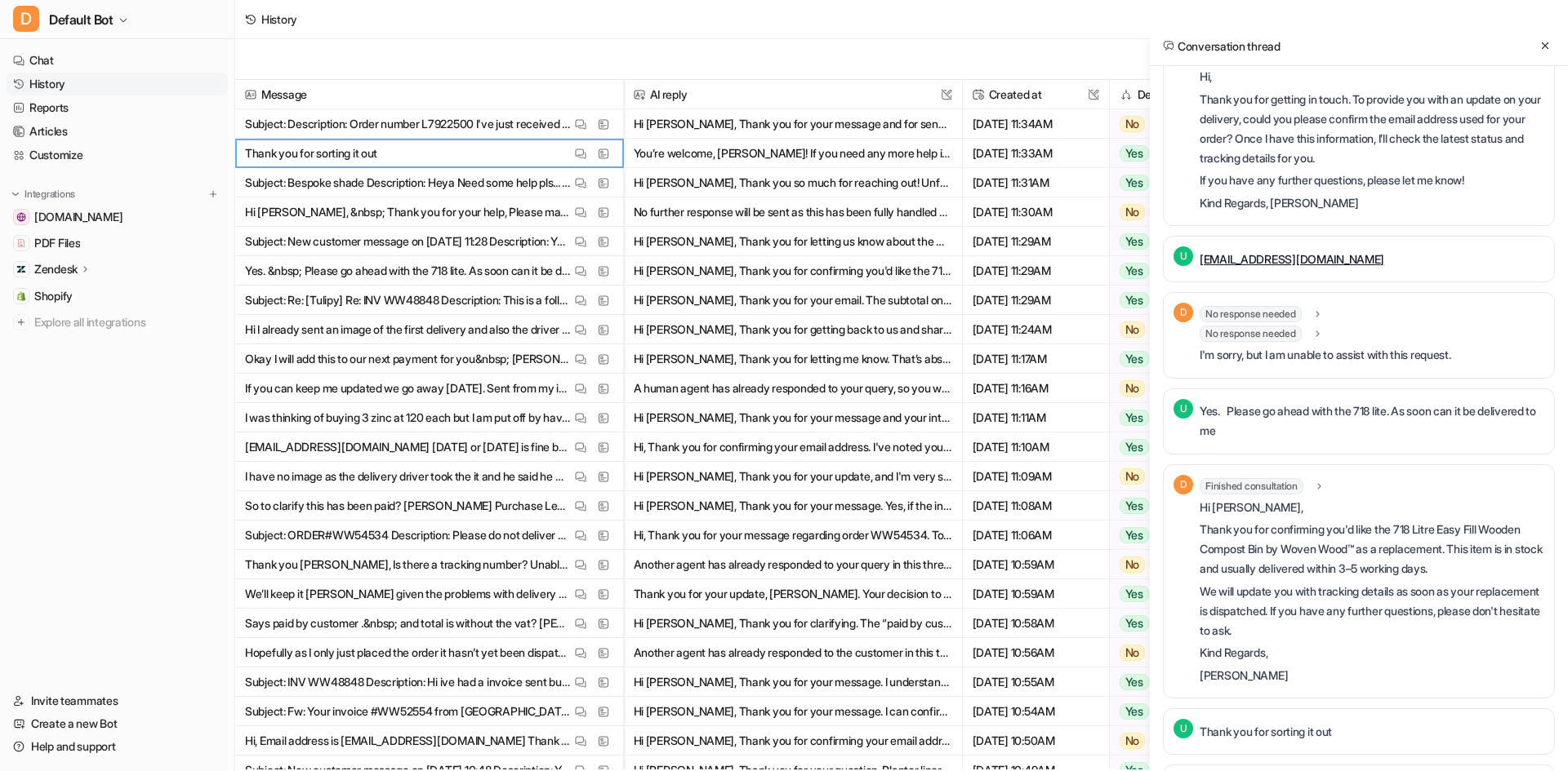
scroll to position [261, 0]
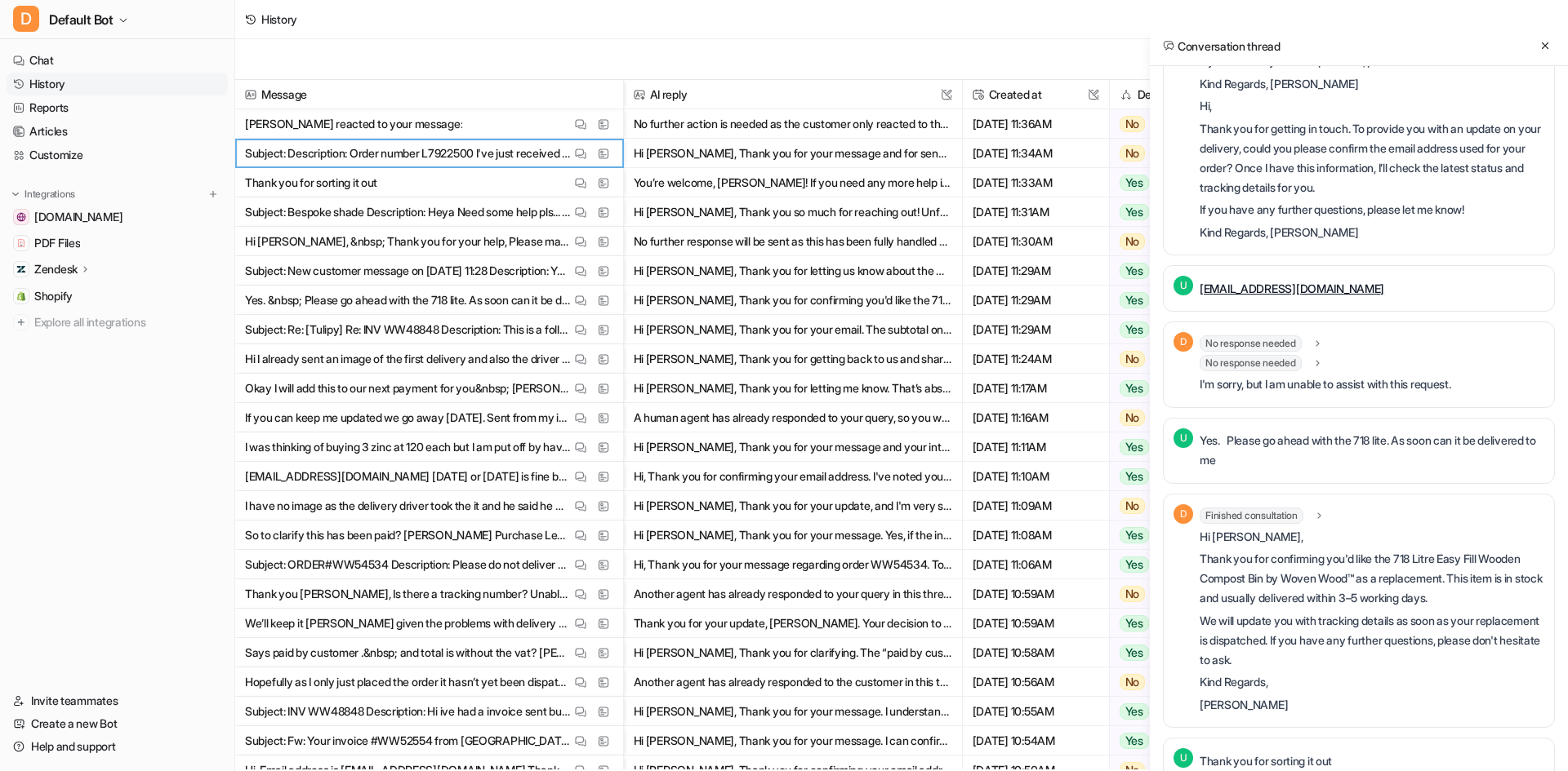
drag, startPoint x: 93, startPoint y: 149, endPoint x: 468, endPoint y: 415, distance: 459.8
click at [93, 149] on link "Customize" at bounding box center [116, 154] width 221 height 23
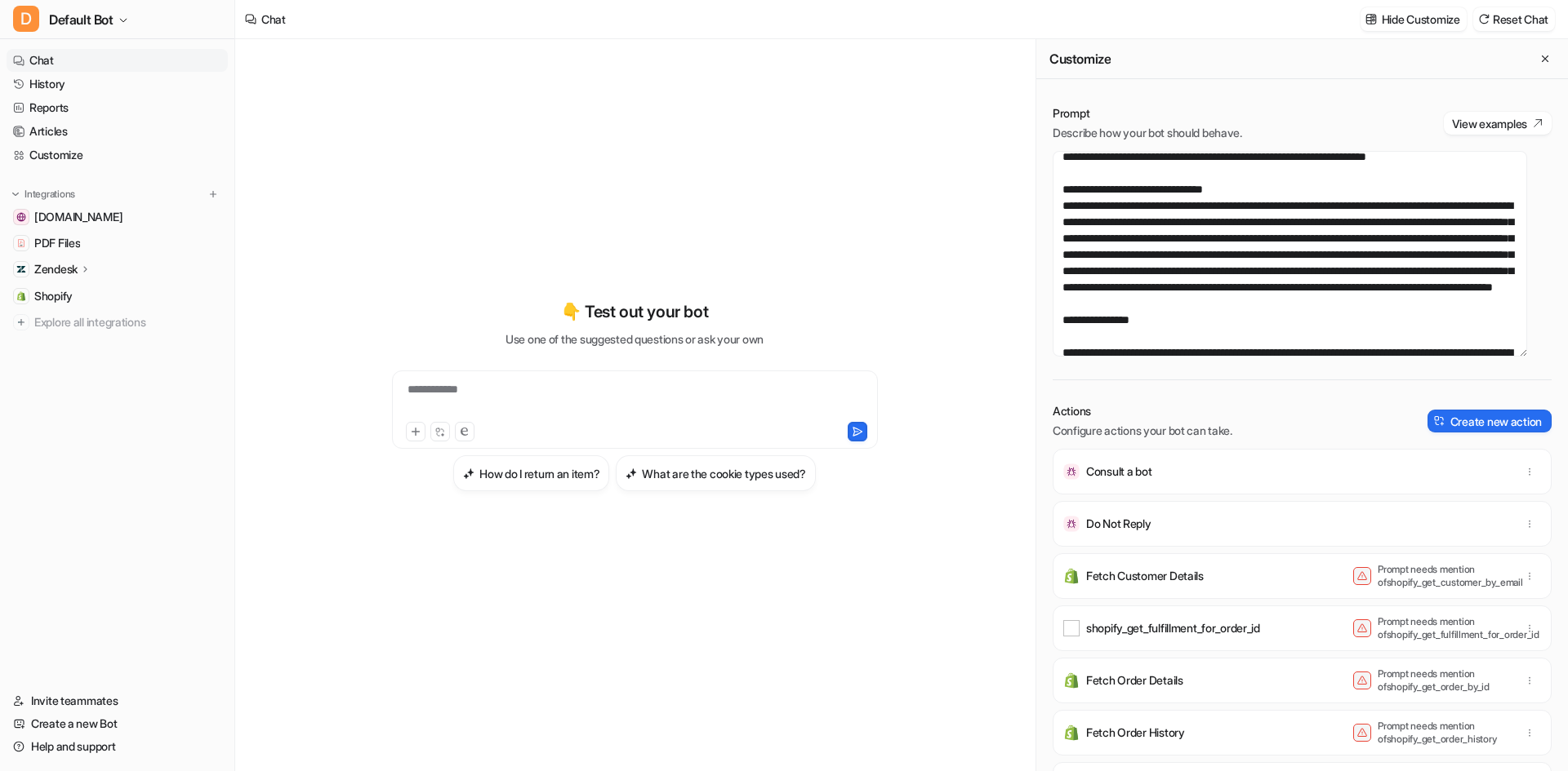
scroll to position [1747, 0]
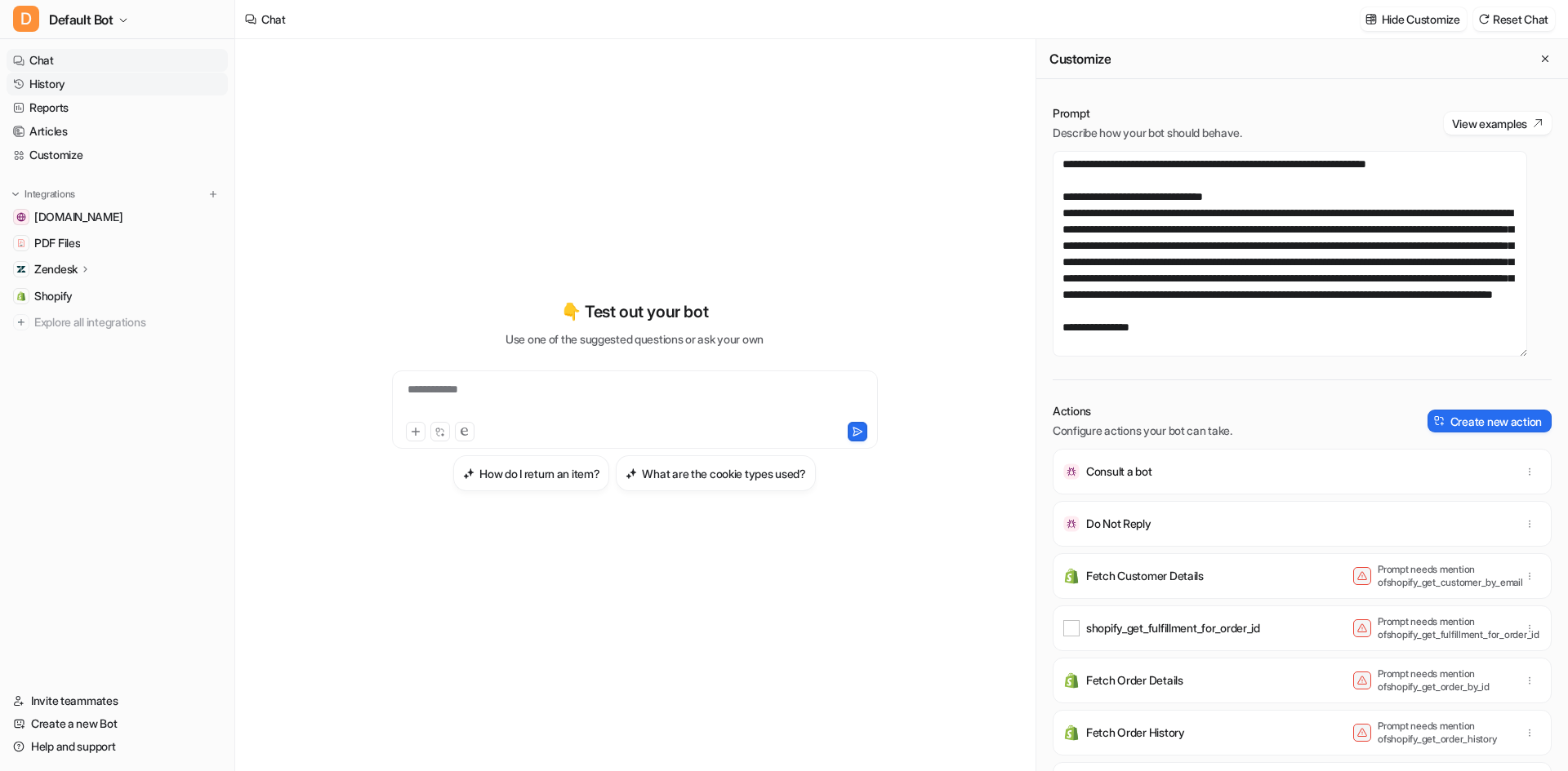
click at [89, 87] on link "History" at bounding box center [116, 84] width 221 height 23
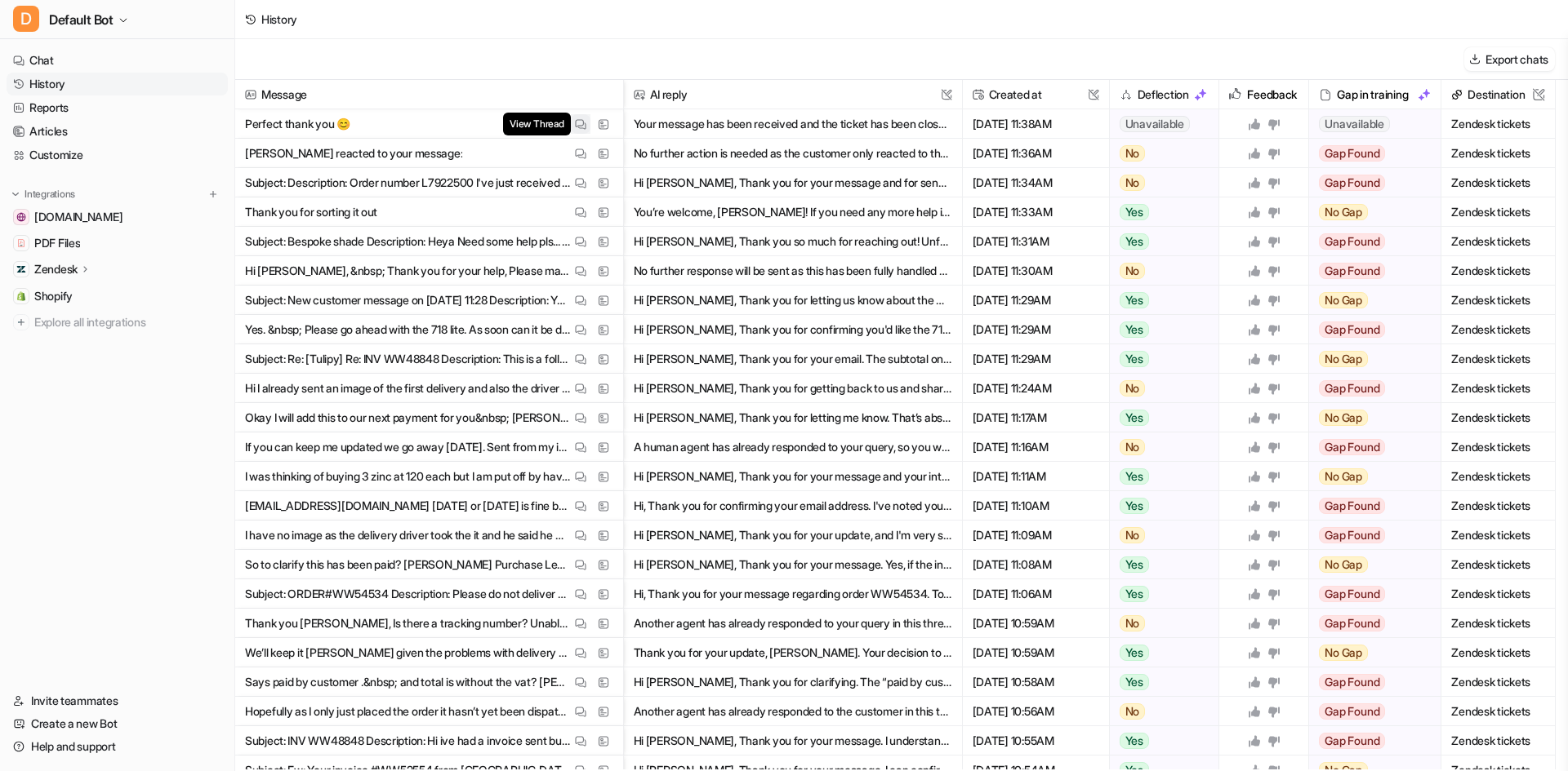
click at [579, 128] on img at bounding box center [580, 124] width 12 height 13
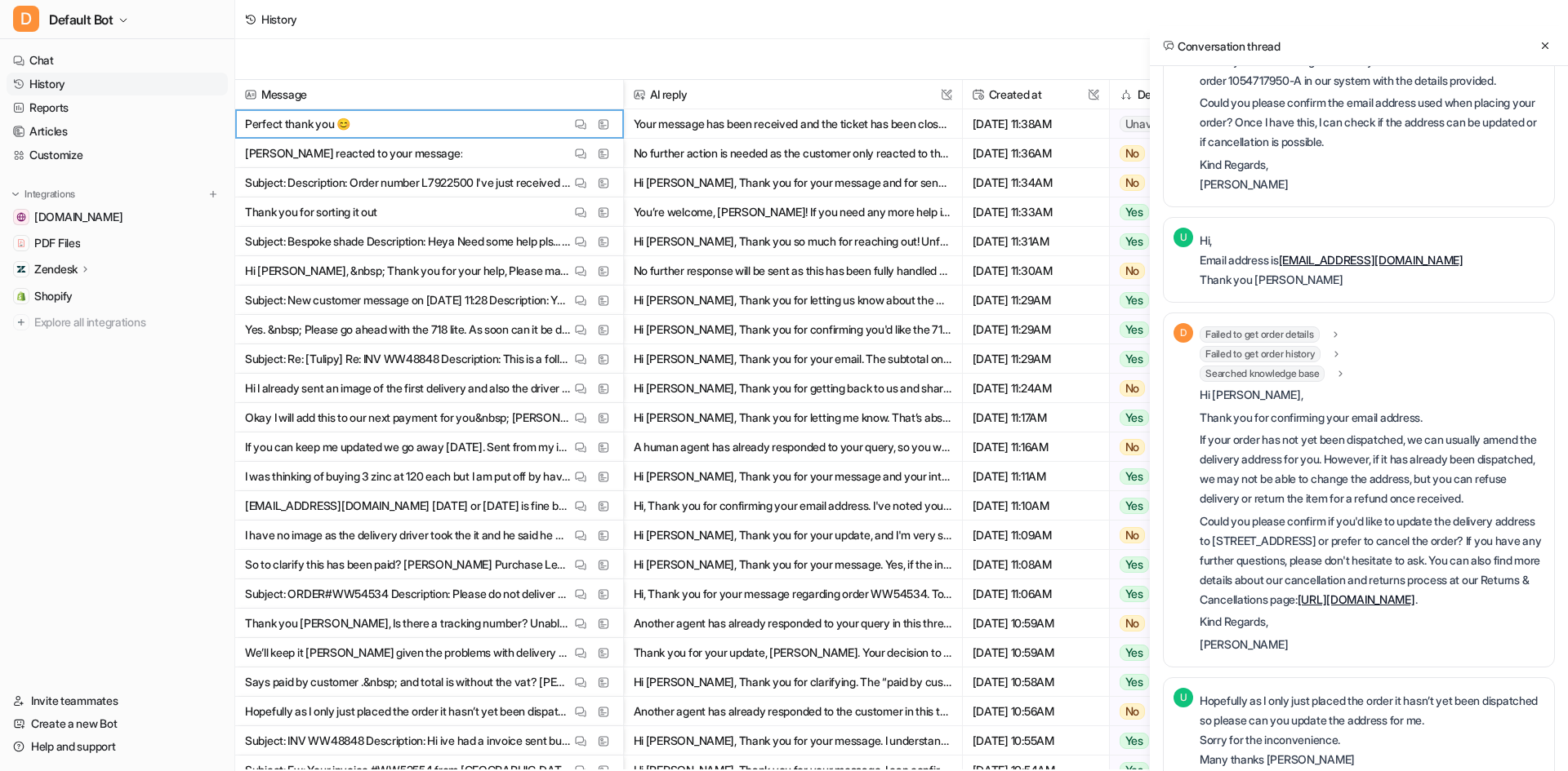
scroll to position [555, 0]
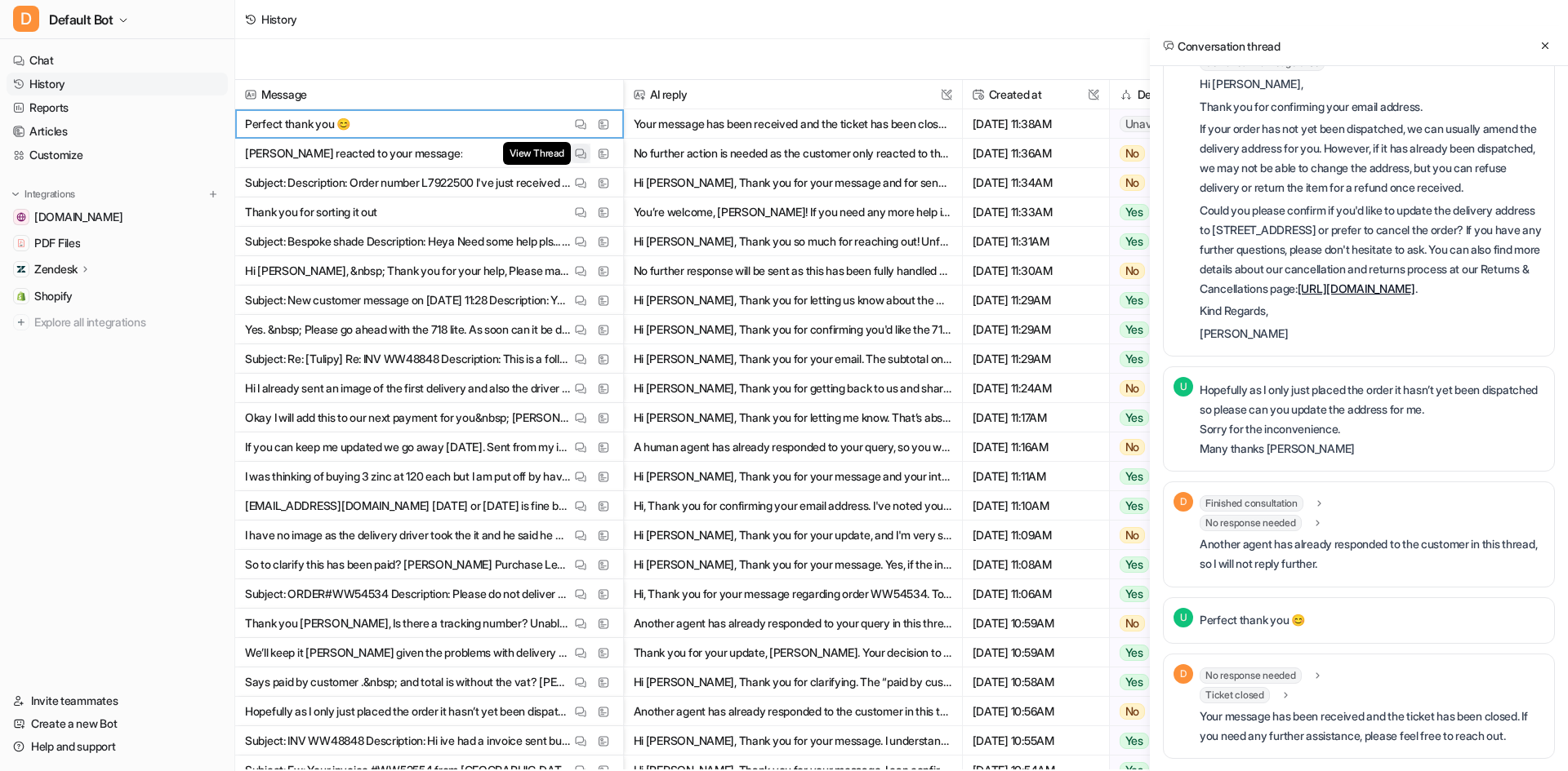
click at [572, 156] on button "View Thread" at bounding box center [581, 153] width 20 height 20
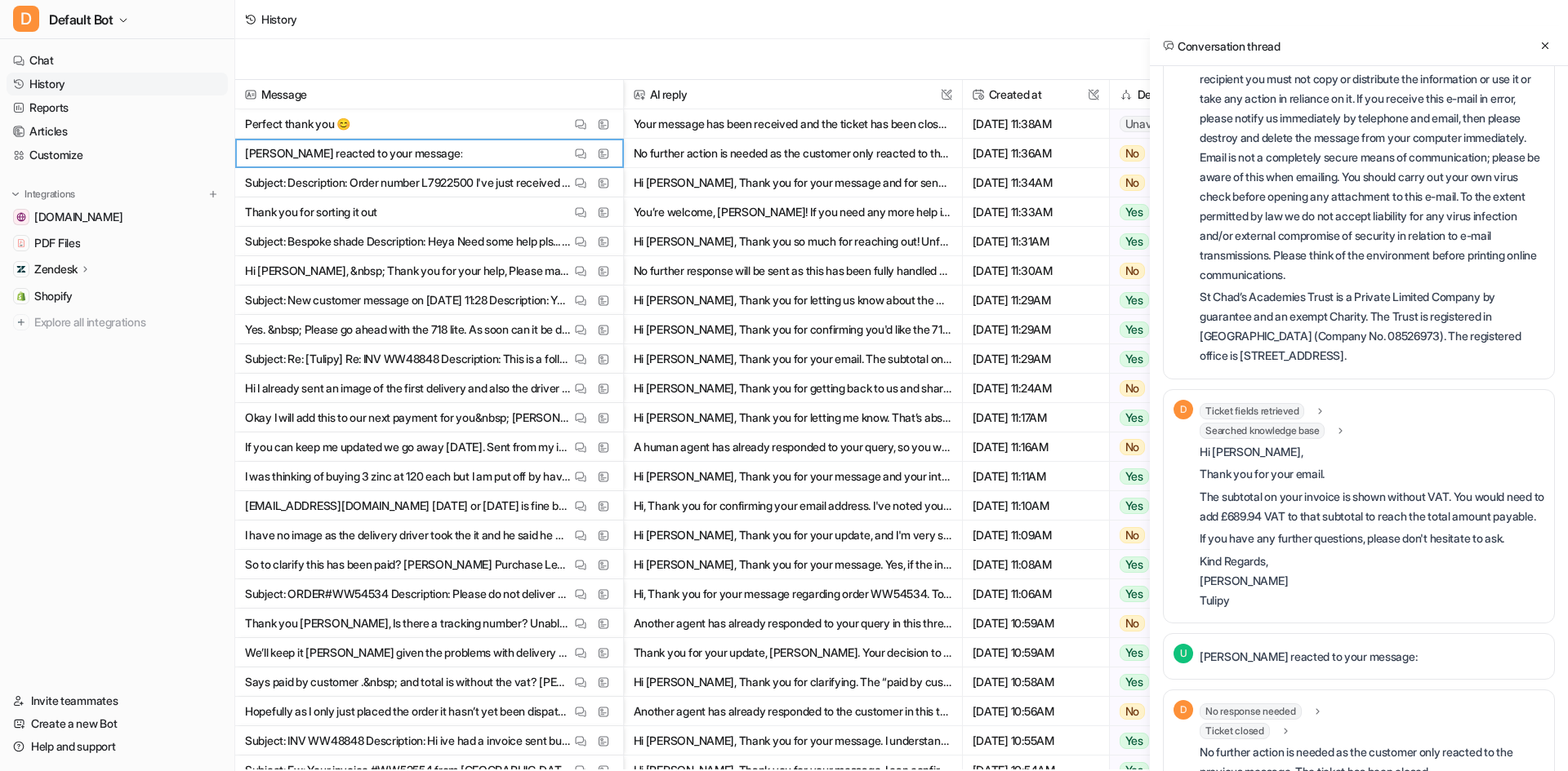
scroll to position [352, 0]
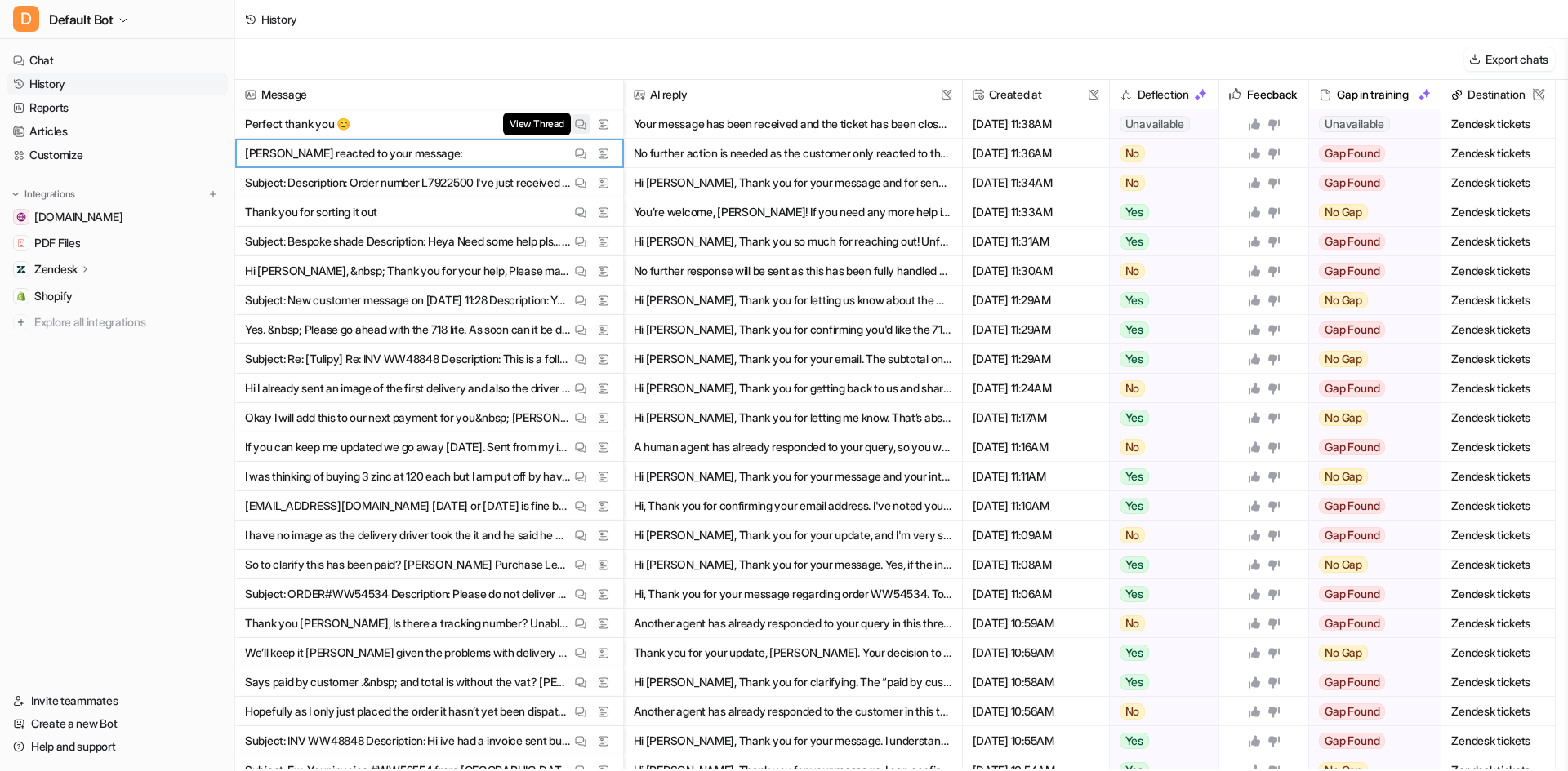
click at [584, 124] on img at bounding box center [580, 124] width 12 height 13
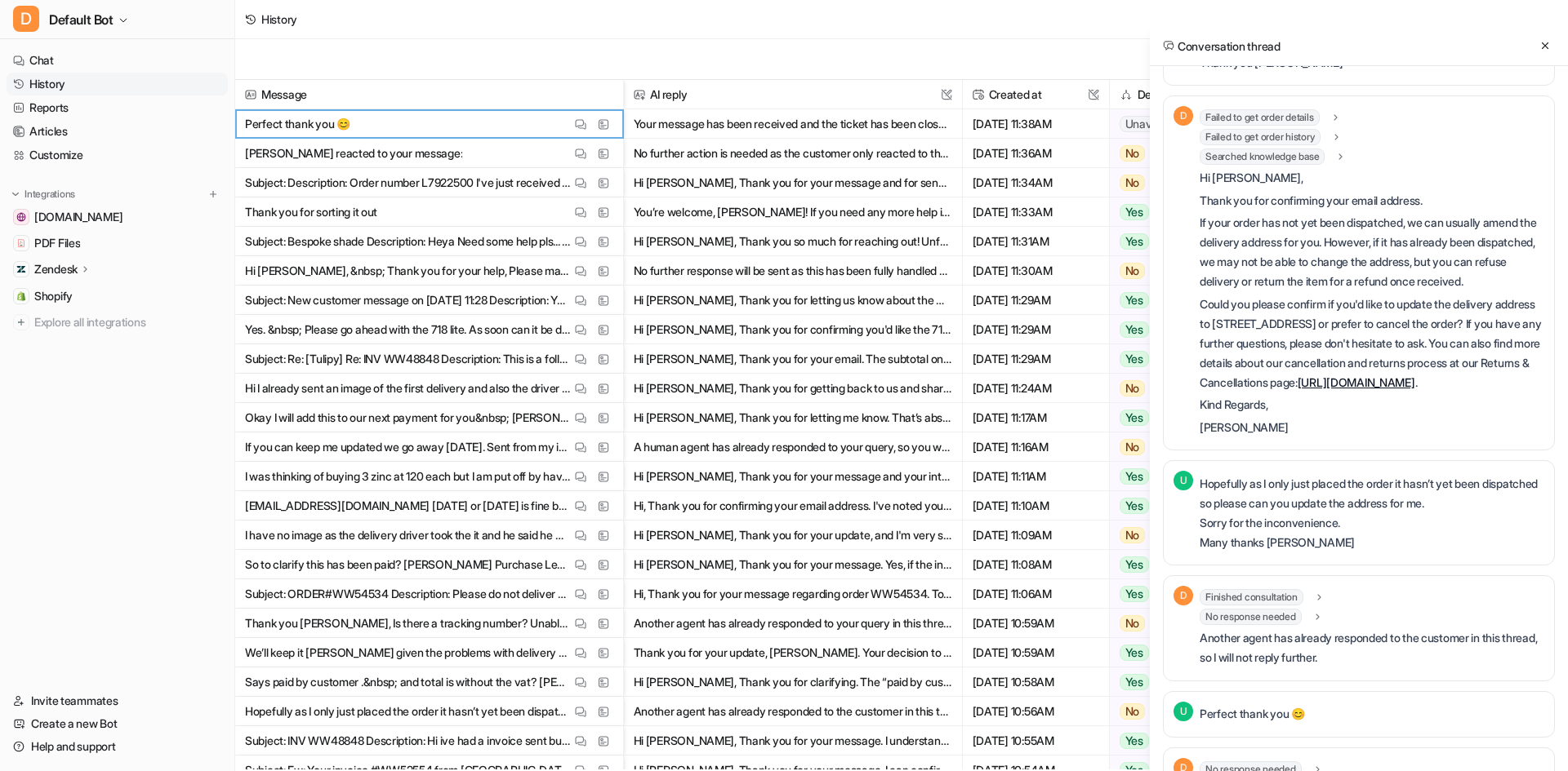
scroll to position [555, 0]
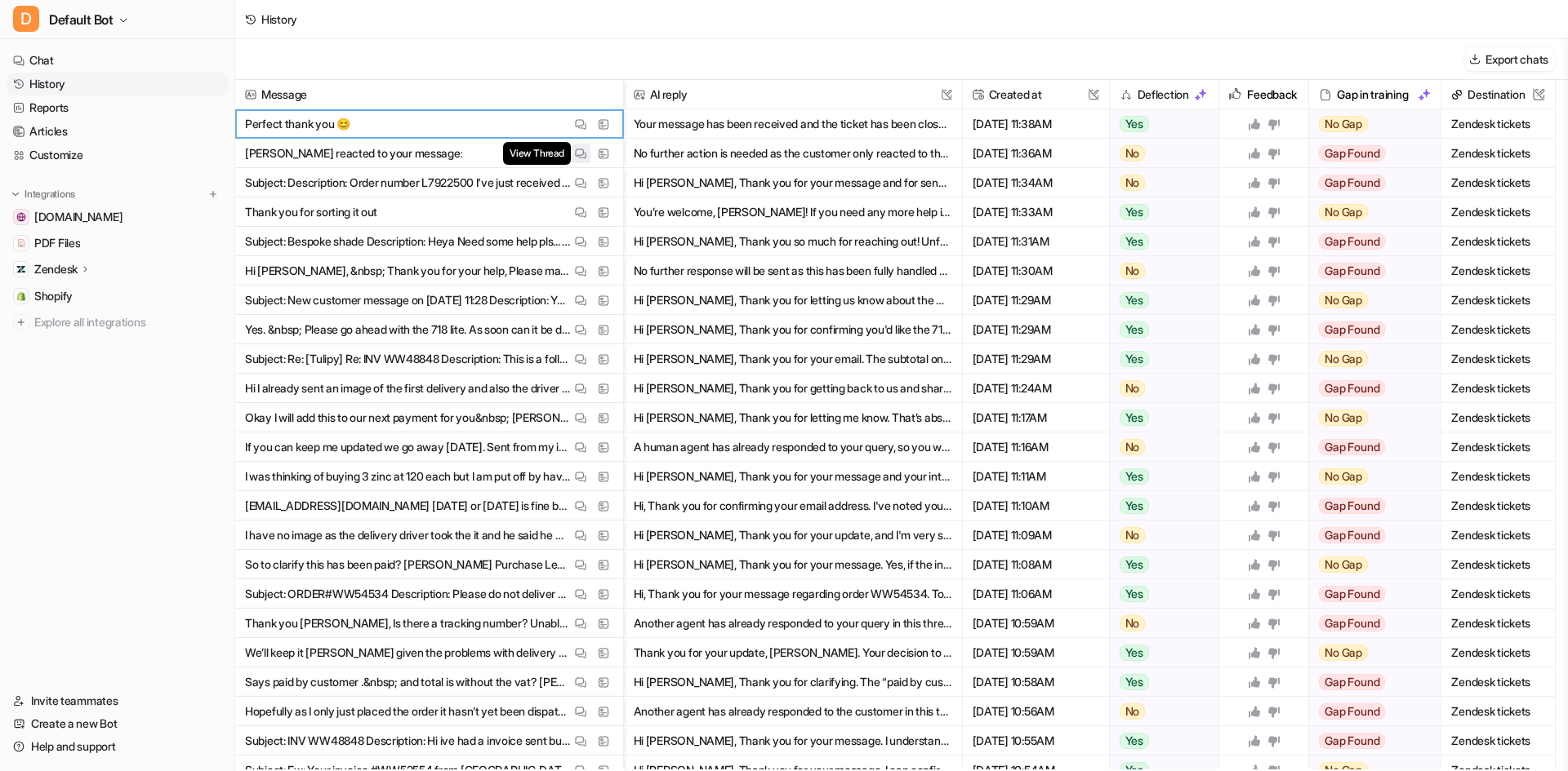
click at [579, 151] on img at bounding box center [580, 154] width 12 height 13
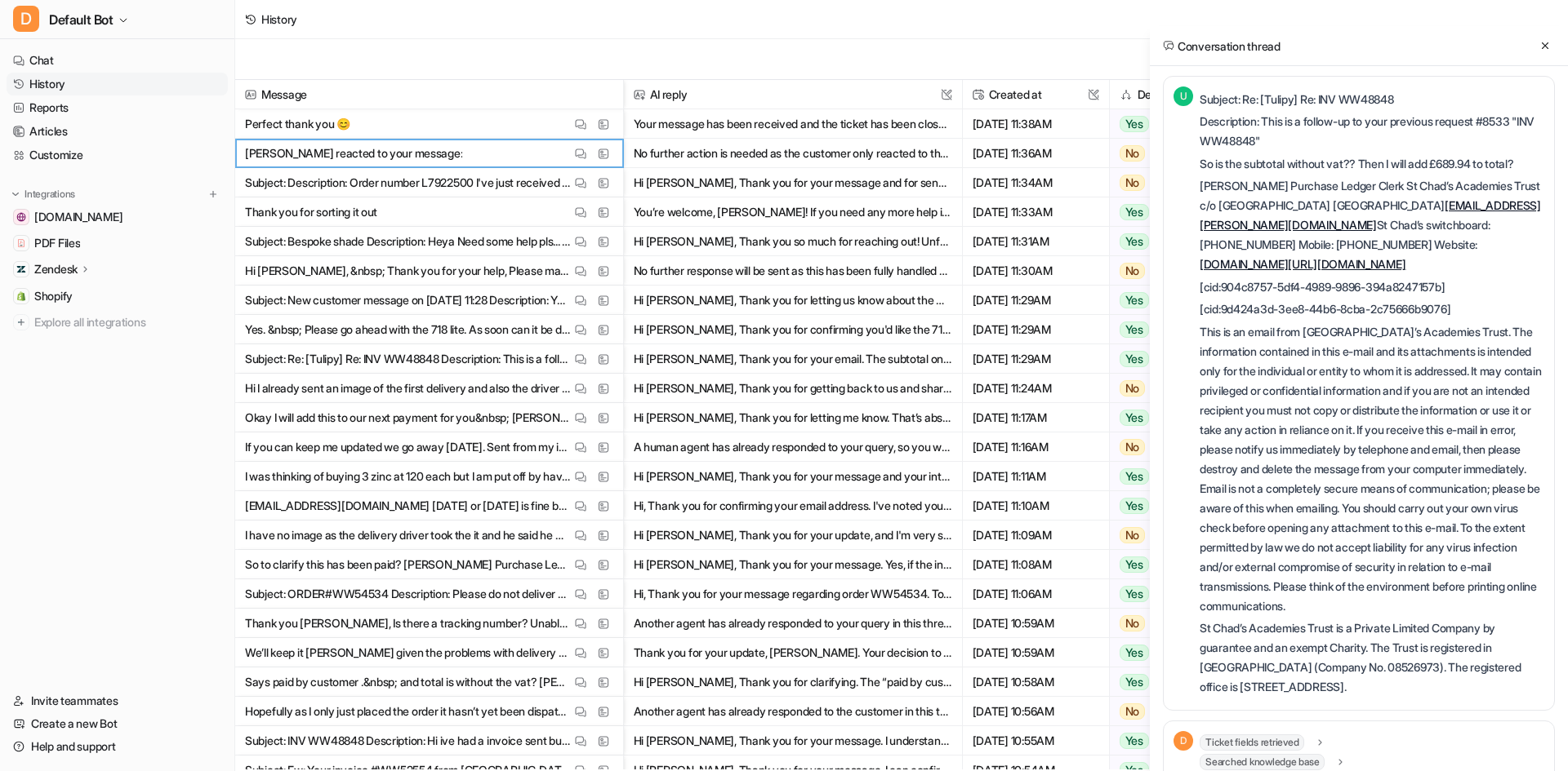
scroll to position [0, 0]
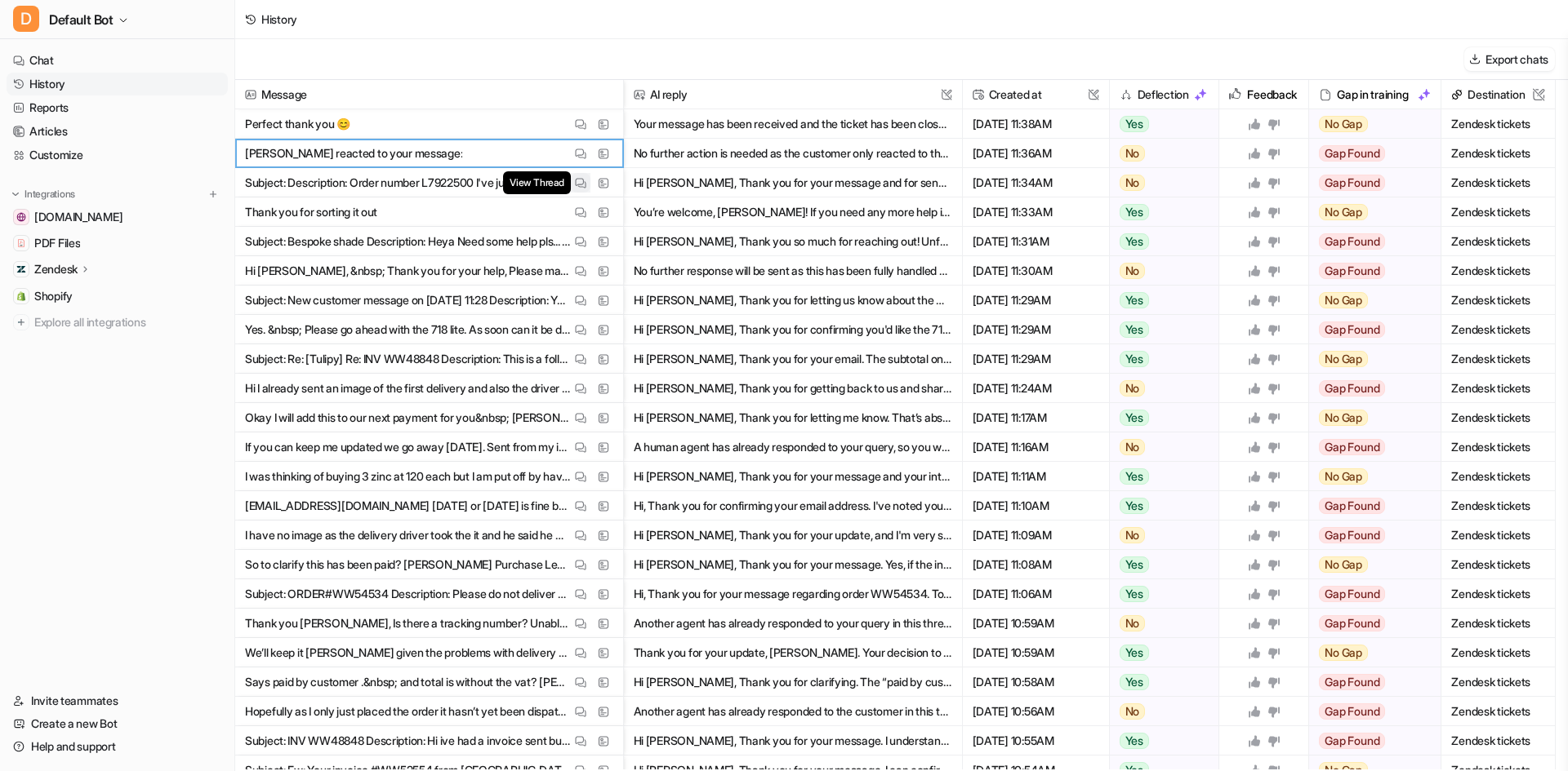
click at [587, 187] on button "View Thread" at bounding box center [581, 183] width 20 height 20
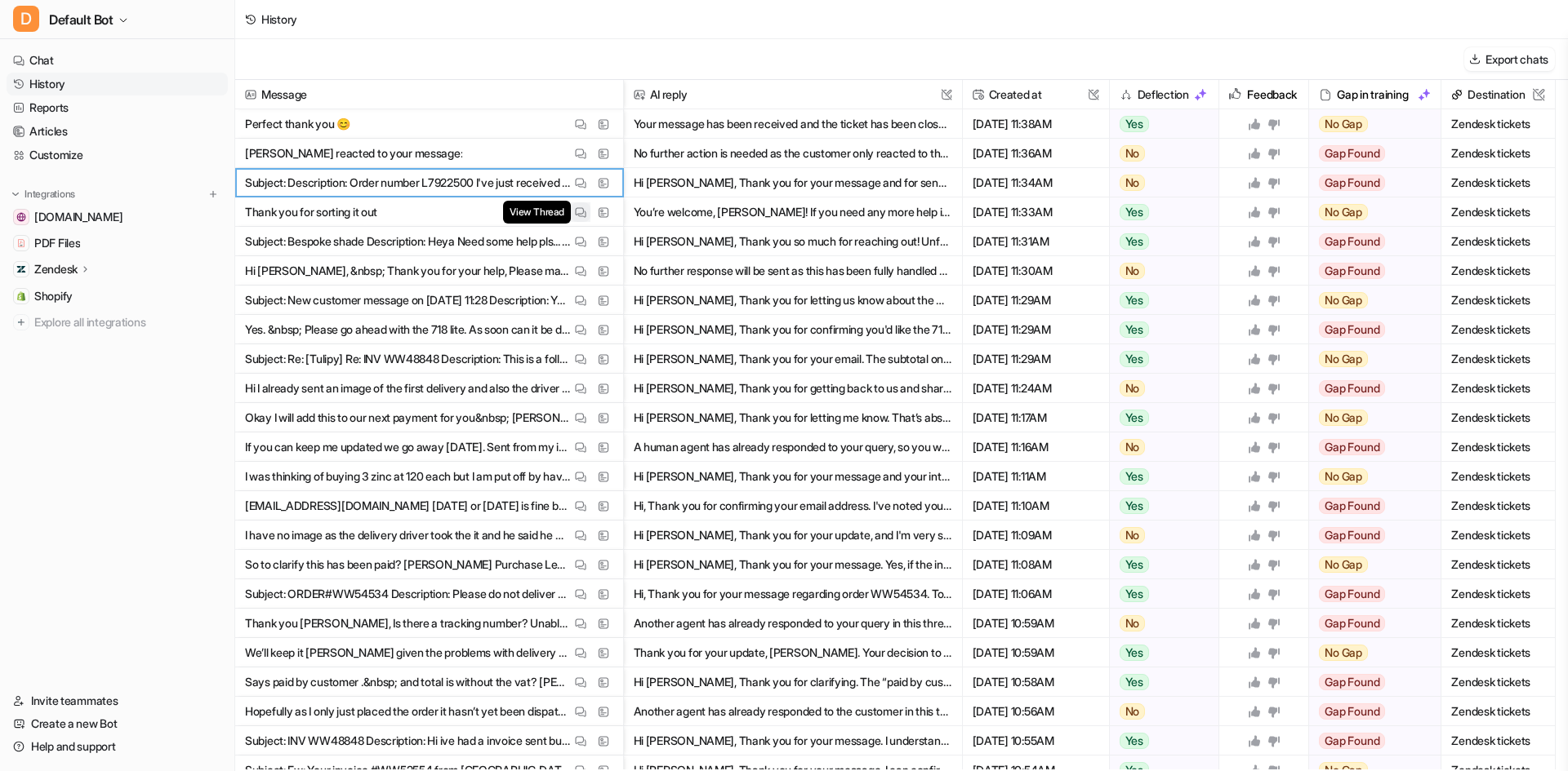
click at [577, 218] on img at bounding box center [580, 213] width 12 height 13
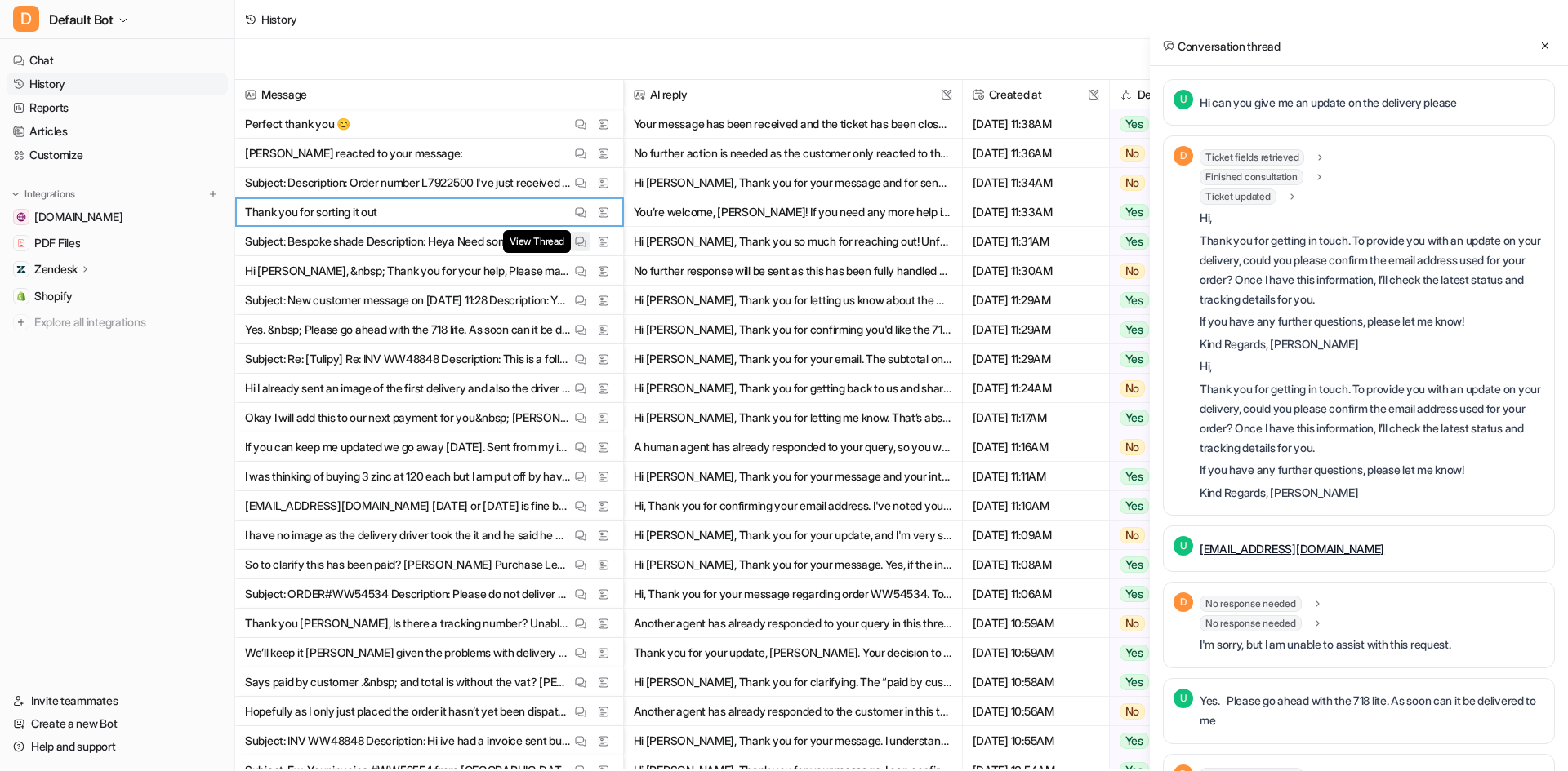
click at [579, 245] on img at bounding box center [580, 243] width 12 height 13
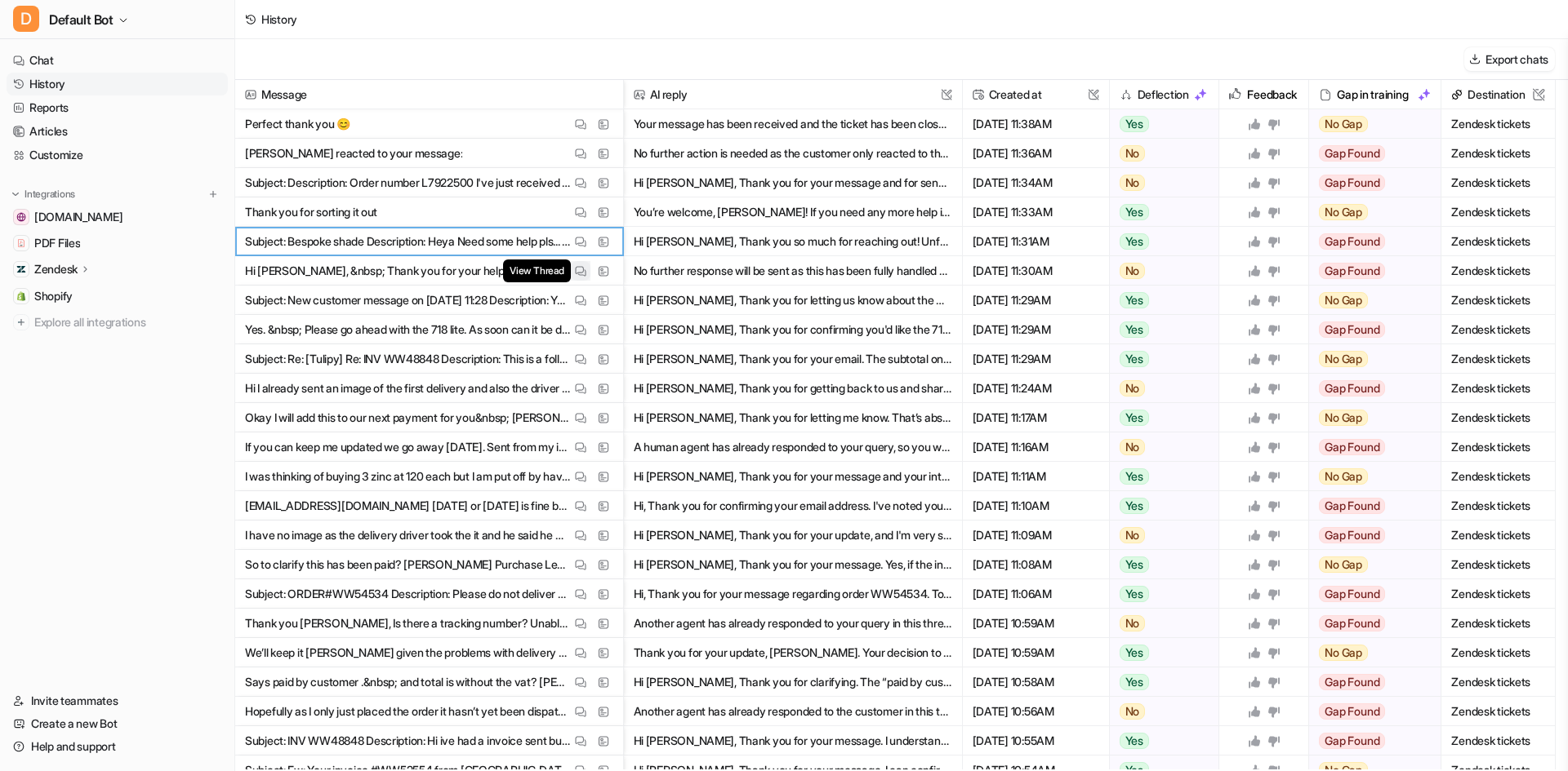
click at [589, 269] on button "View Thread" at bounding box center [581, 271] width 20 height 20
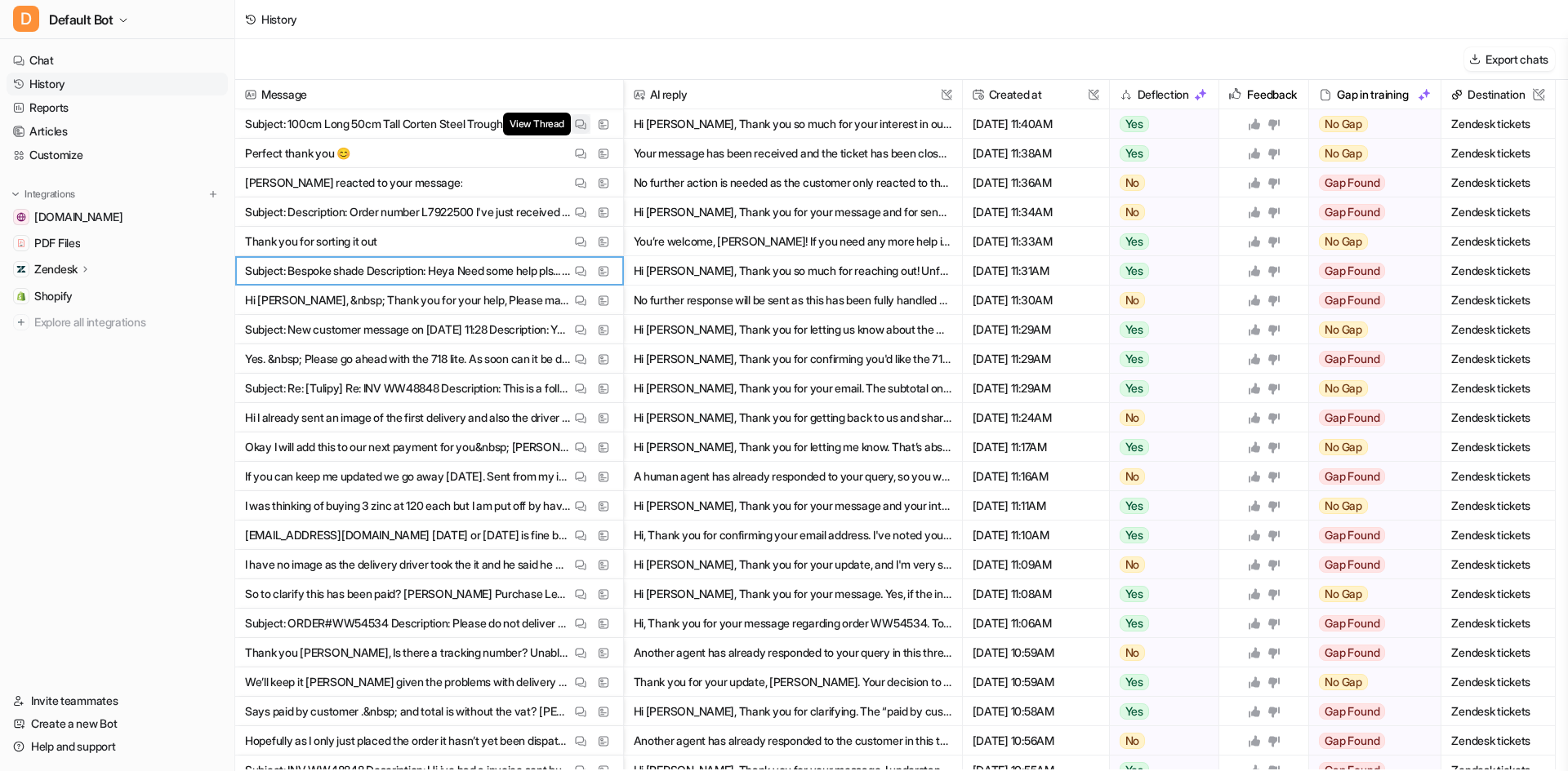
click at [582, 121] on img at bounding box center [580, 124] width 12 height 13
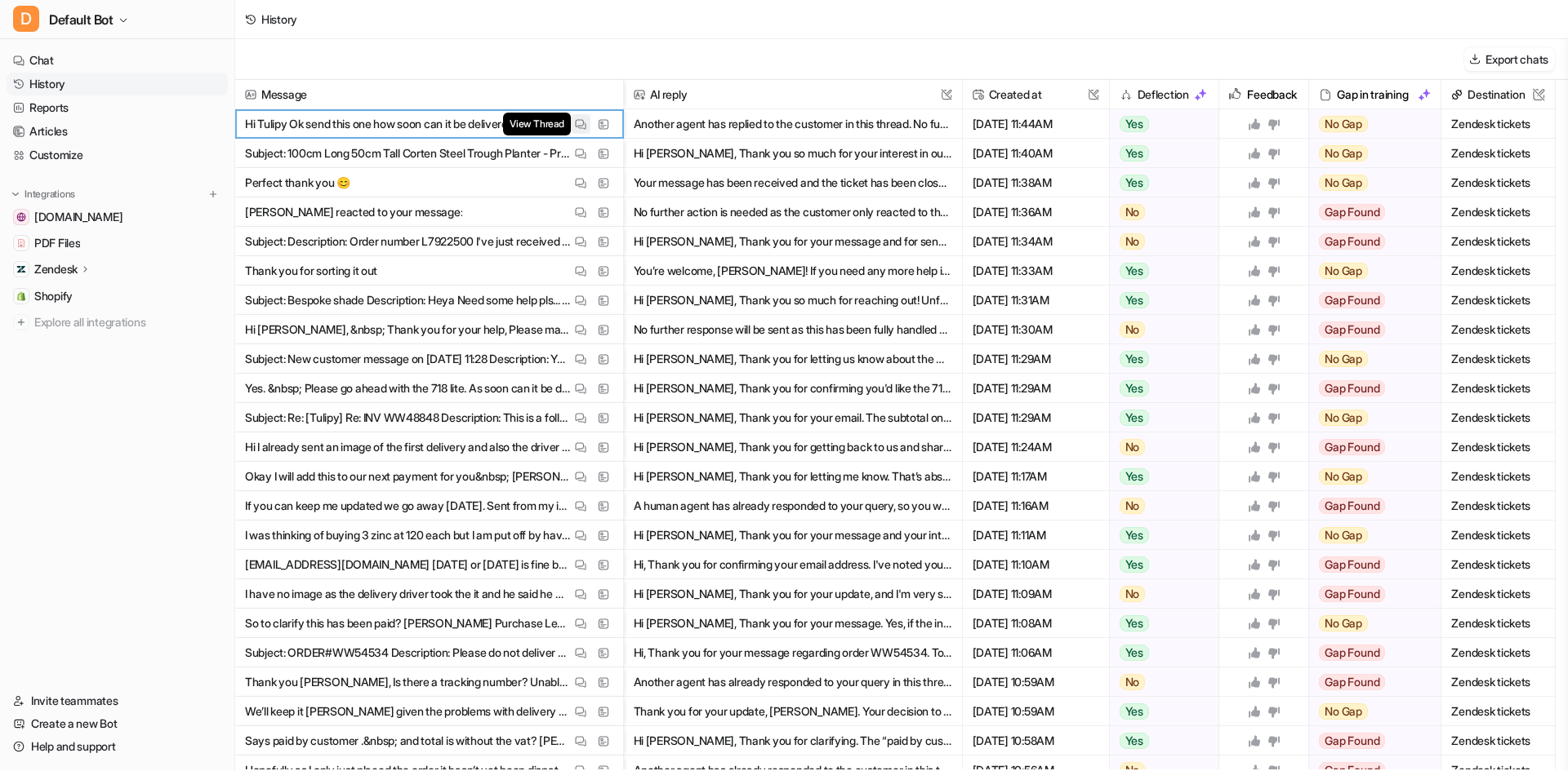
click at [586, 123] on img at bounding box center [580, 124] width 12 height 13
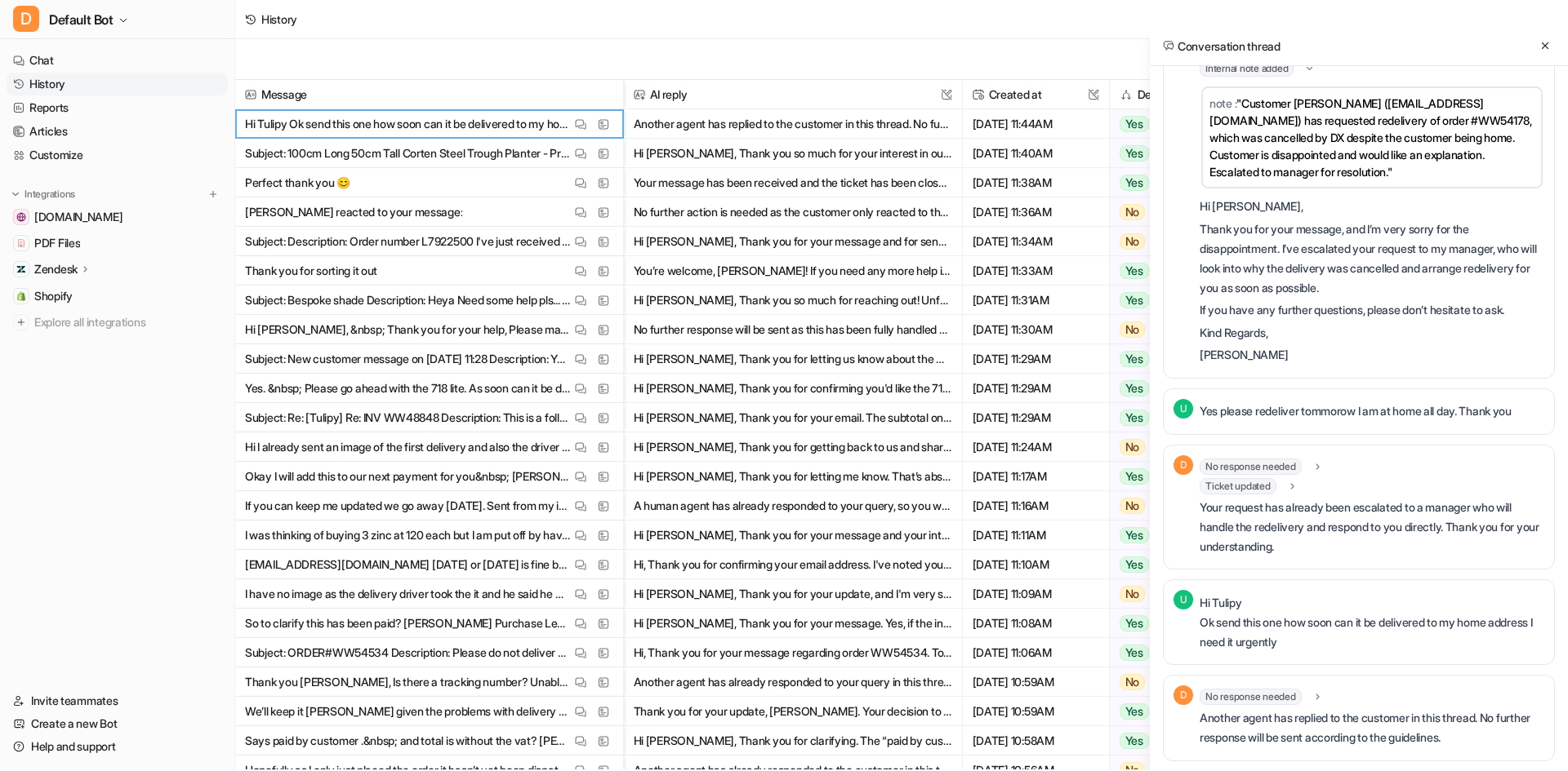
scroll to position [1969, 0]
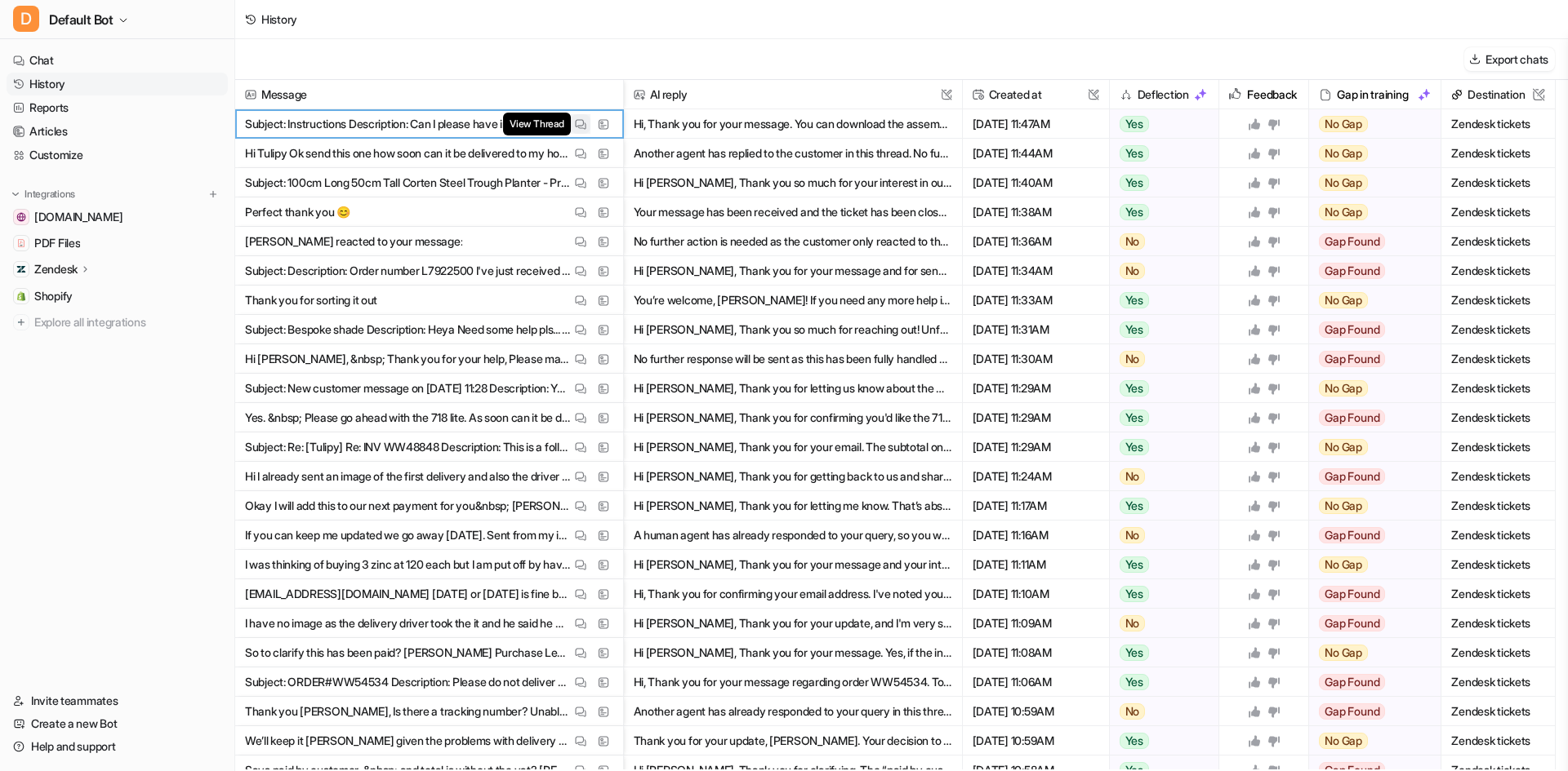
click at [563, 121] on span "View Thread" at bounding box center [536, 124] width 67 height 23
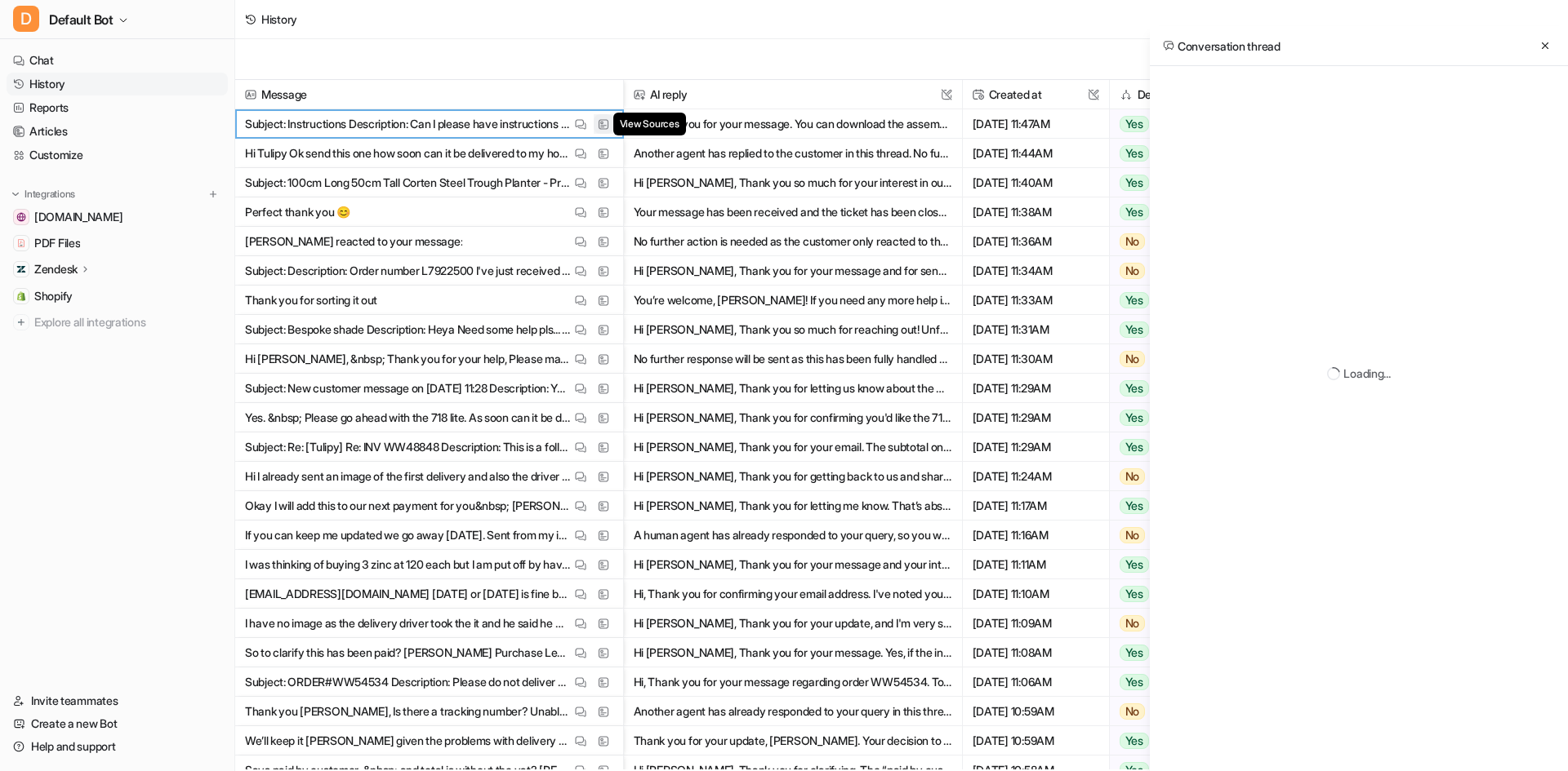
scroll to position [0, 0]
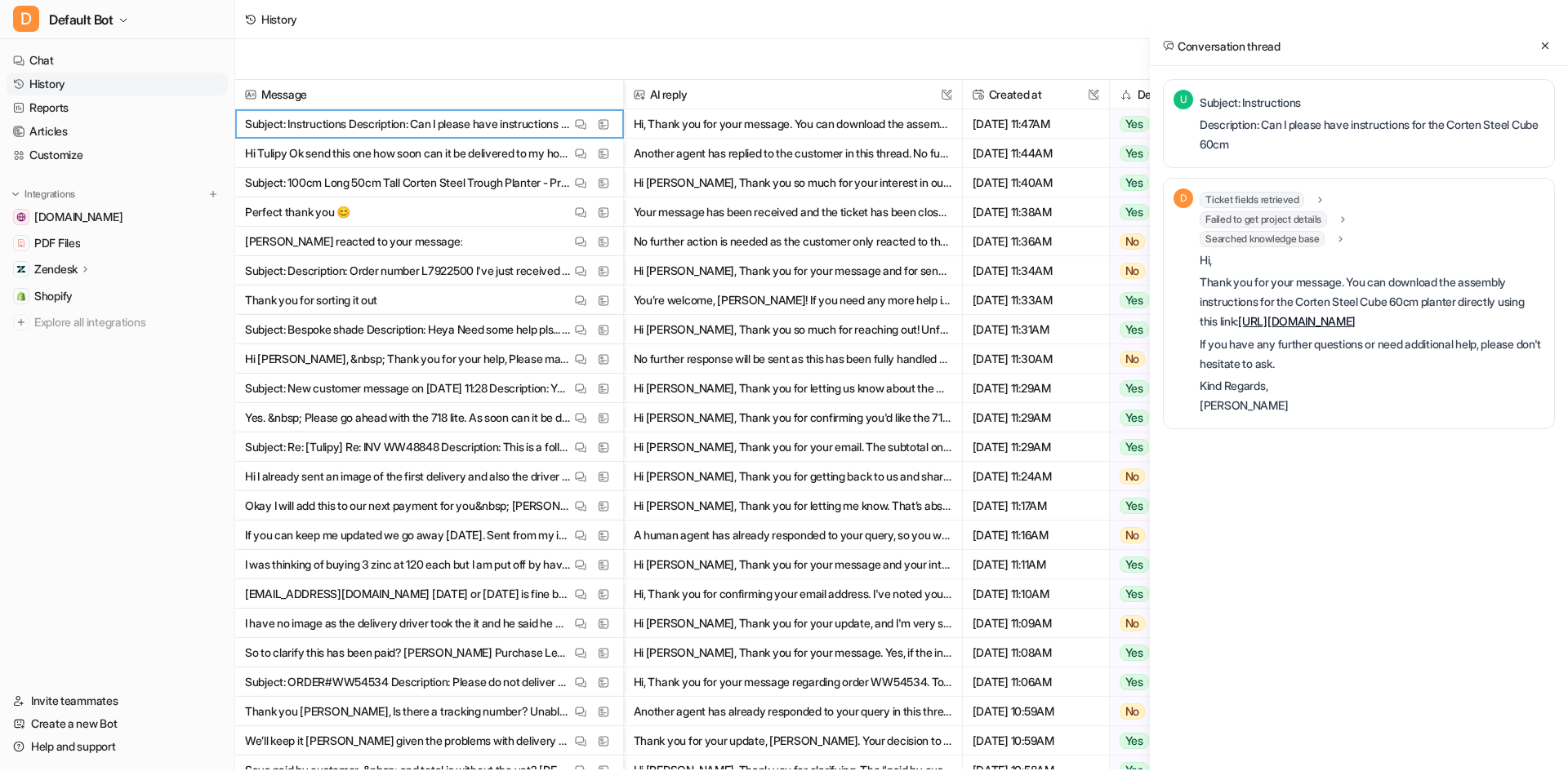
click at [1319, 321] on link "https://cdn.shopify.com/s/files/1/0657/4751/7677/files/Corten_Steel_Planter_Ins…" at bounding box center [1296, 320] width 117 height 14
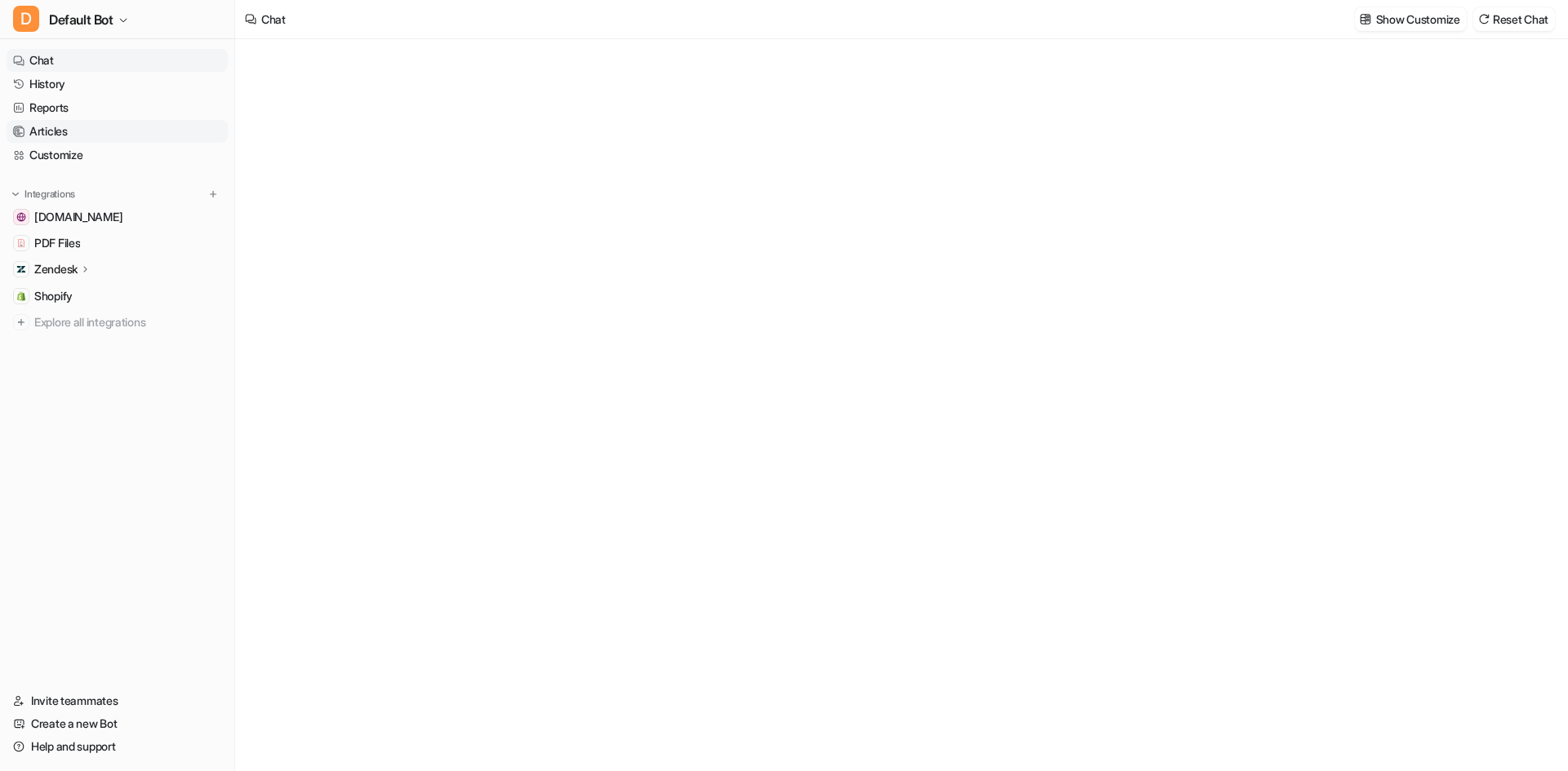
type textarea "**********"
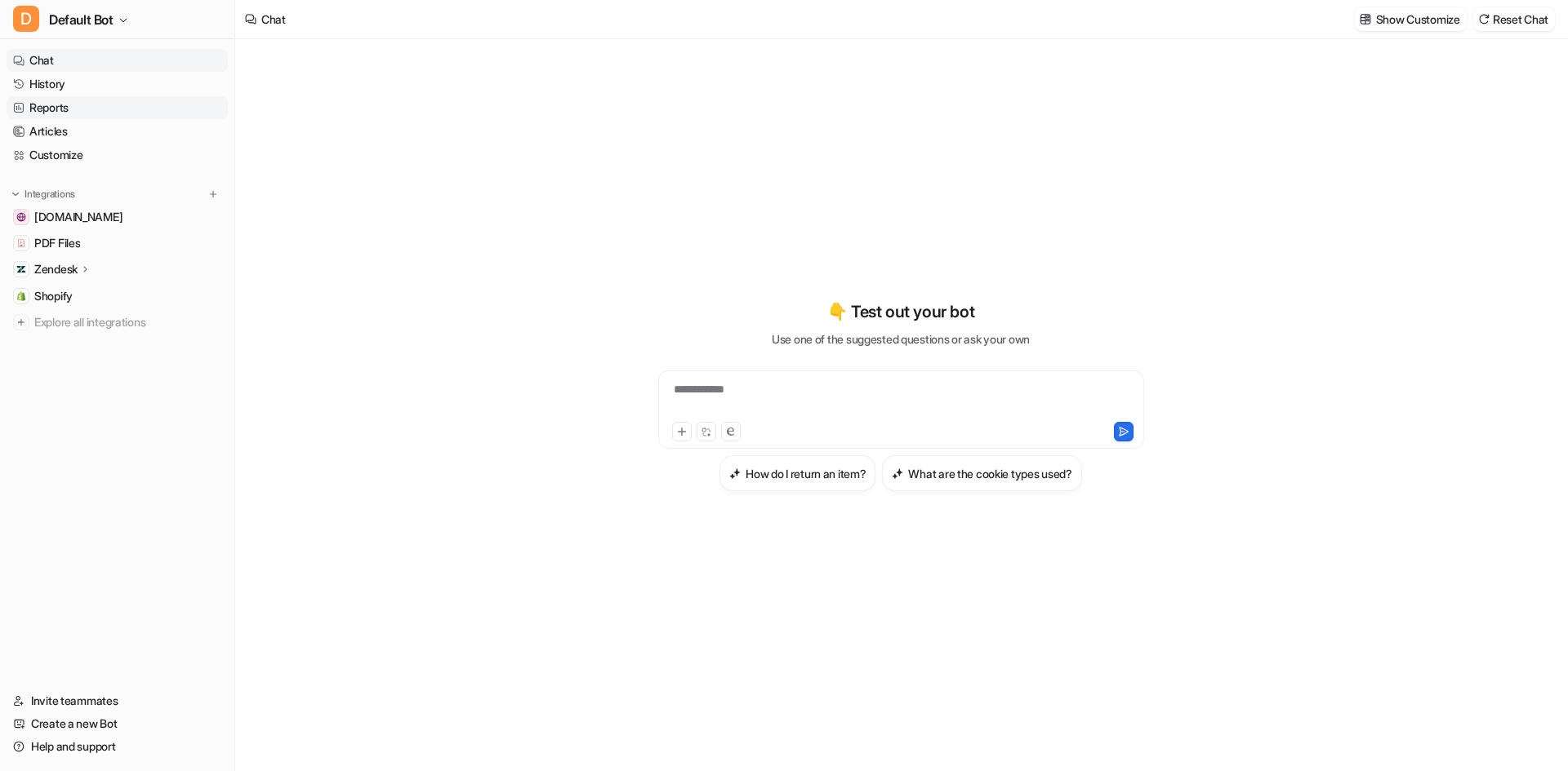
click at [69, 109] on link "Reports" at bounding box center [116, 107] width 221 height 23
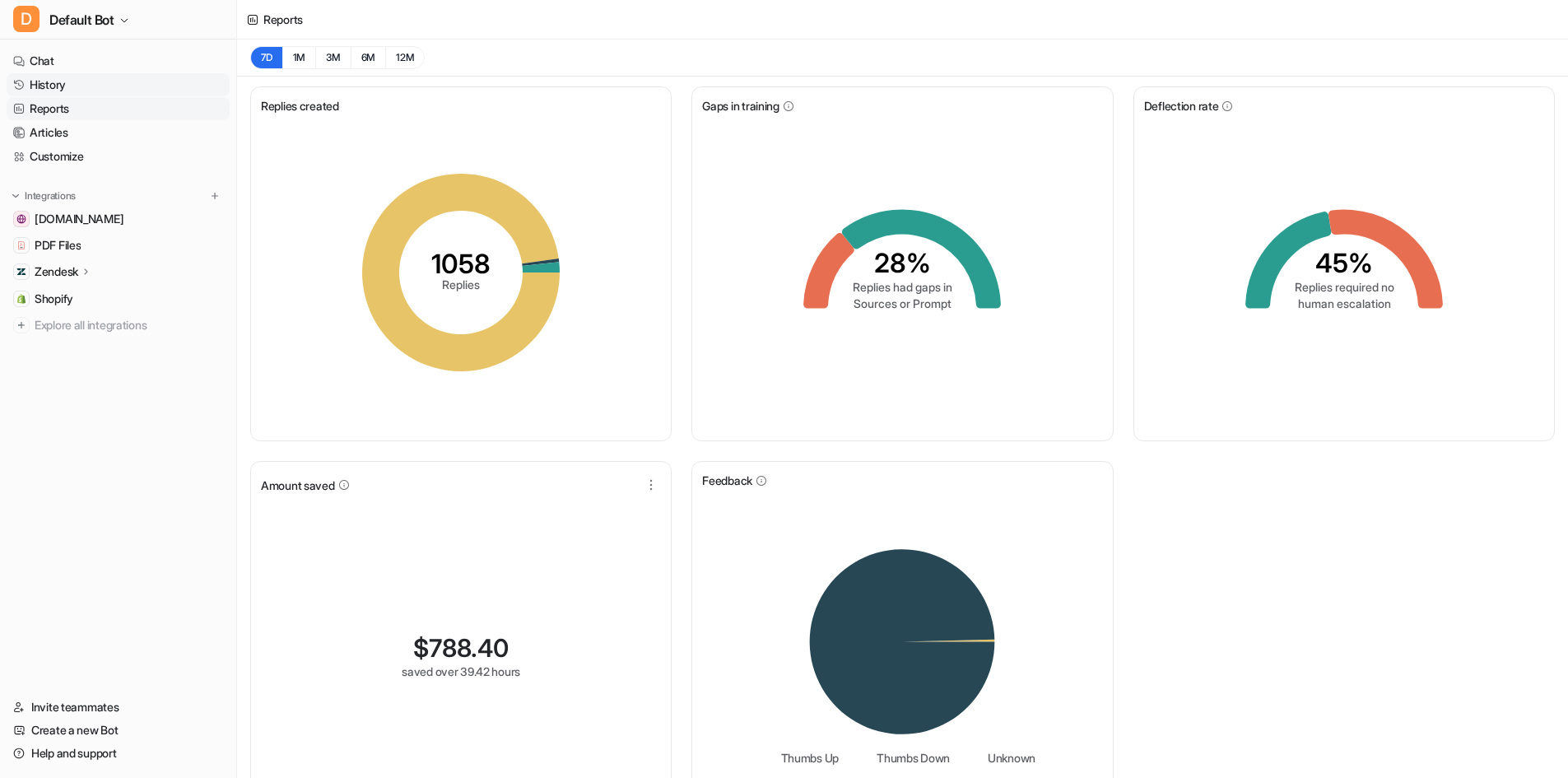
click at [67, 93] on link "History" at bounding box center [117, 85] width 223 height 23
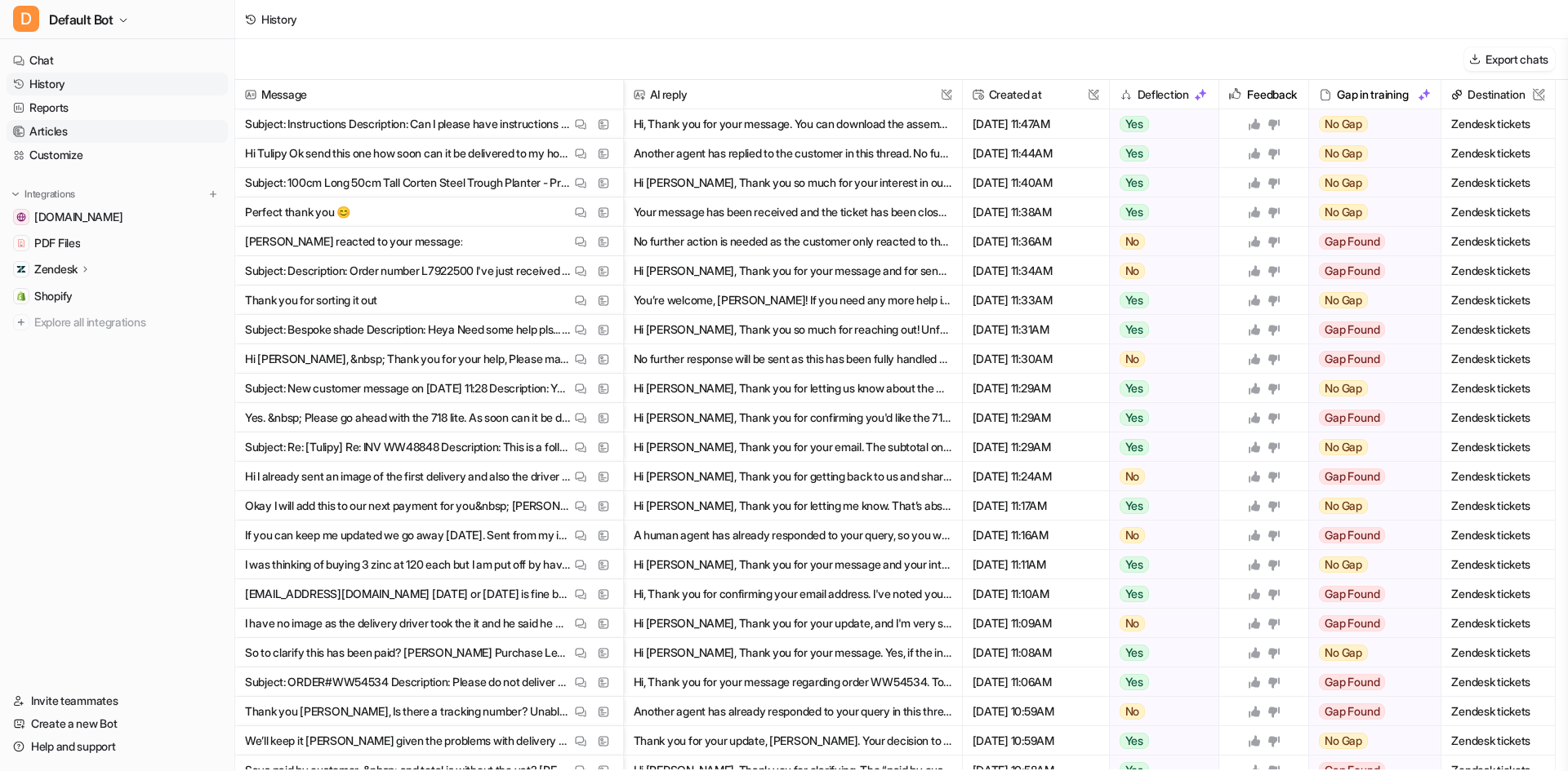
click at [70, 124] on link "Articles" at bounding box center [116, 131] width 221 height 23
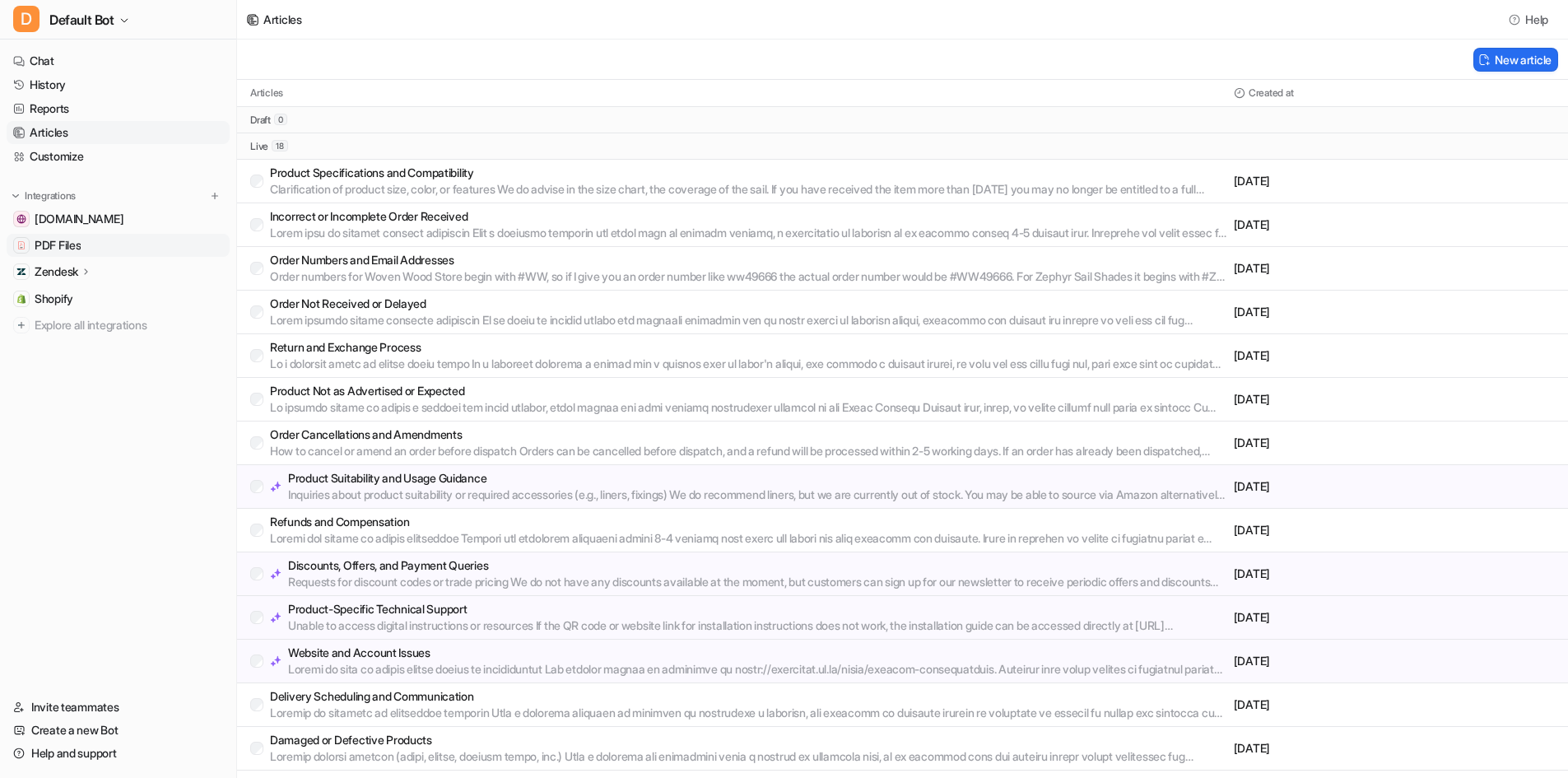
click at [74, 243] on span "PDF Files" at bounding box center [57, 246] width 46 height 16
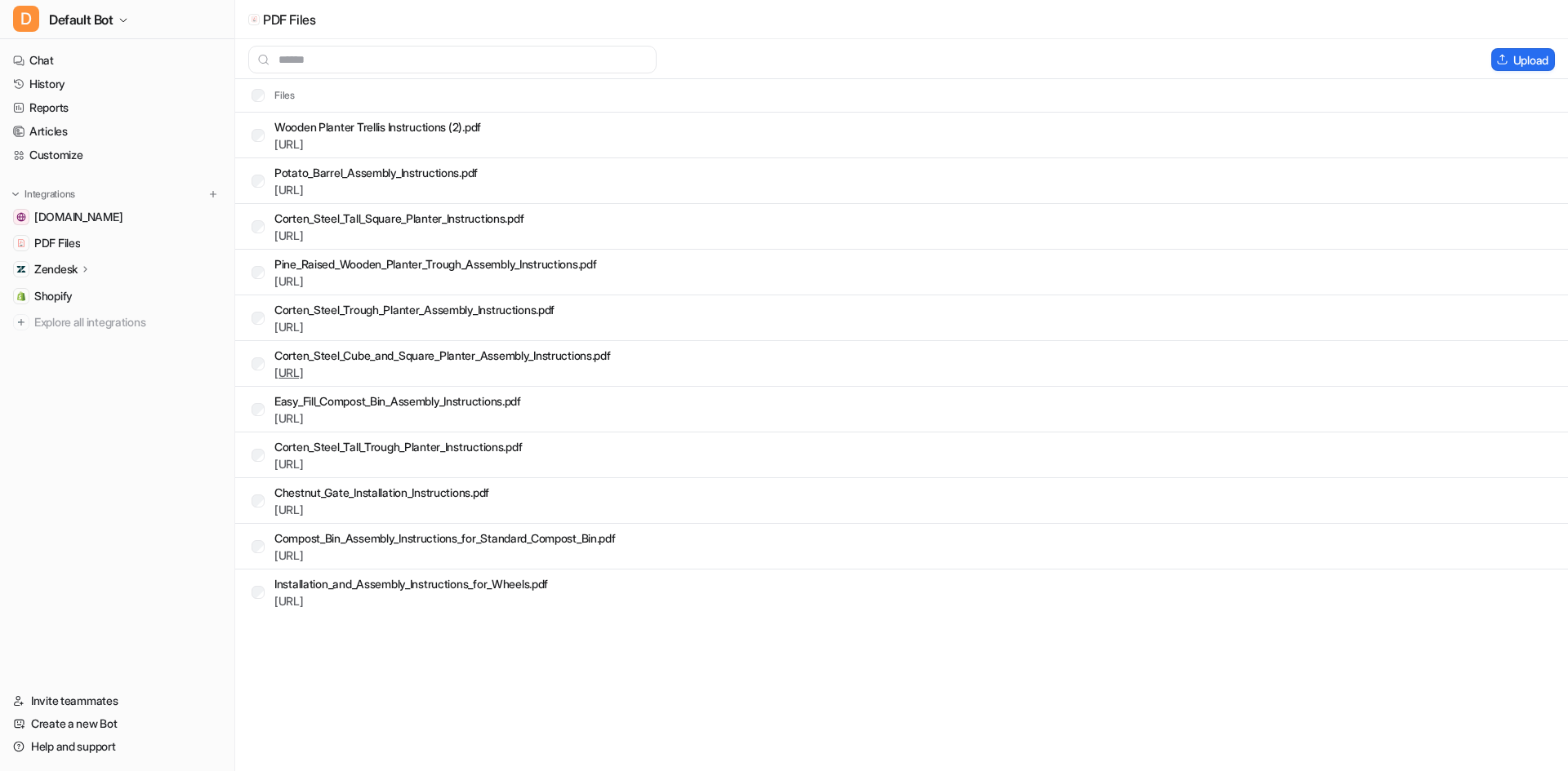
click at [304, 375] on link "https://dashboard.eesel.ai/.../Corten_Steel_Cube_and_Square_Planter_Assembly_In…" at bounding box center [289, 372] width 30 height 14
click at [537, 350] on p "Corten_Steel_Cube_and_Square_Planter_Assembly_Instructions.pdf" at bounding box center [442, 355] width 337 height 17
click at [304, 143] on link "[URL]" at bounding box center [289, 143] width 30 height 14
click at [372, 132] on p "Wooden Planter Trellis Instructions (2).pdf" at bounding box center [377, 126] width 207 height 17
click at [1505, 54] on img at bounding box center [1502, 60] width 13 height 12
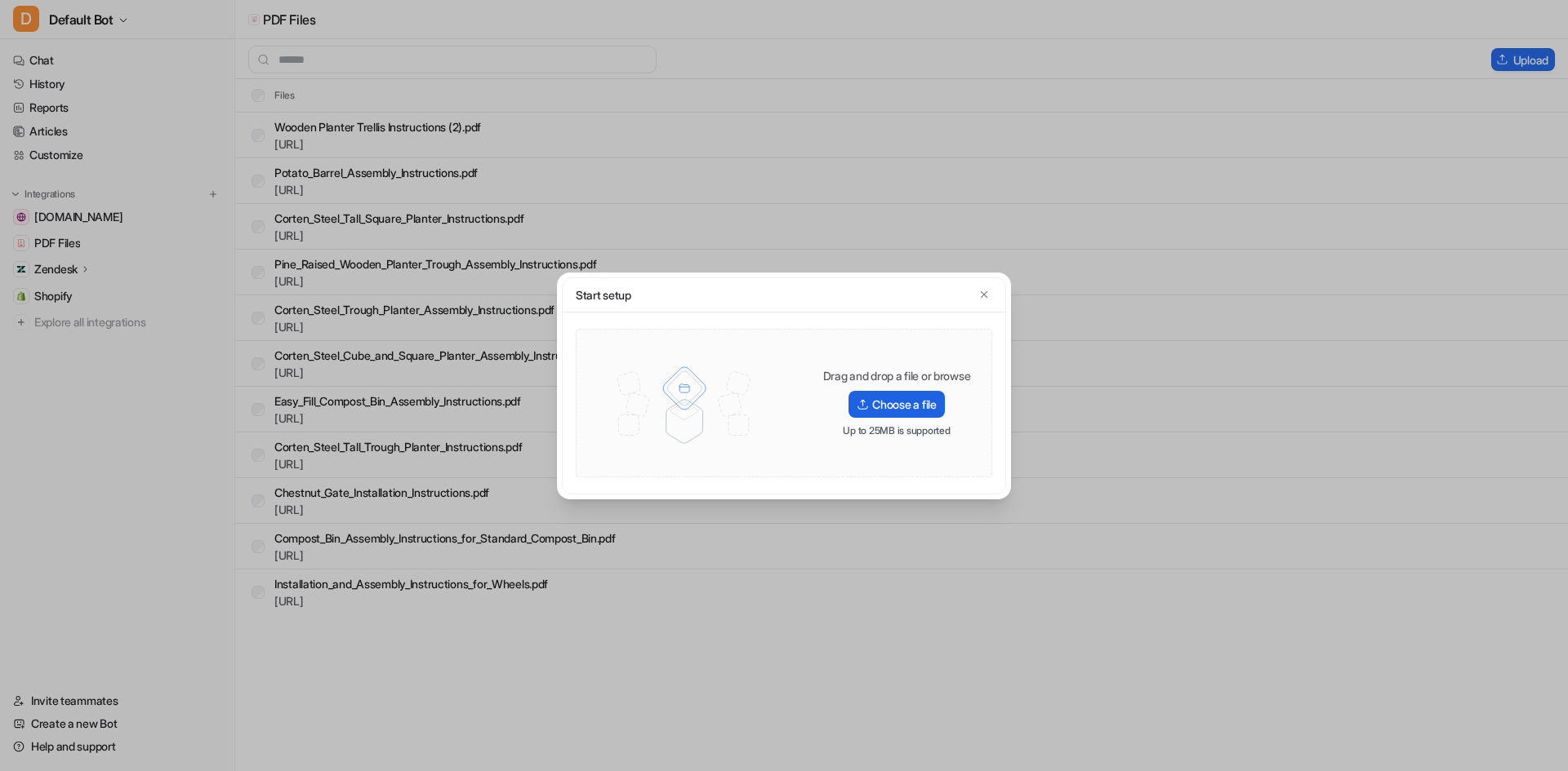
click at [903, 409] on label "Choose a file" at bounding box center [896, 405] width 96 height 27
click at [0, 0] on input "Choose a file" at bounding box center [0, 0] width 0 height 0
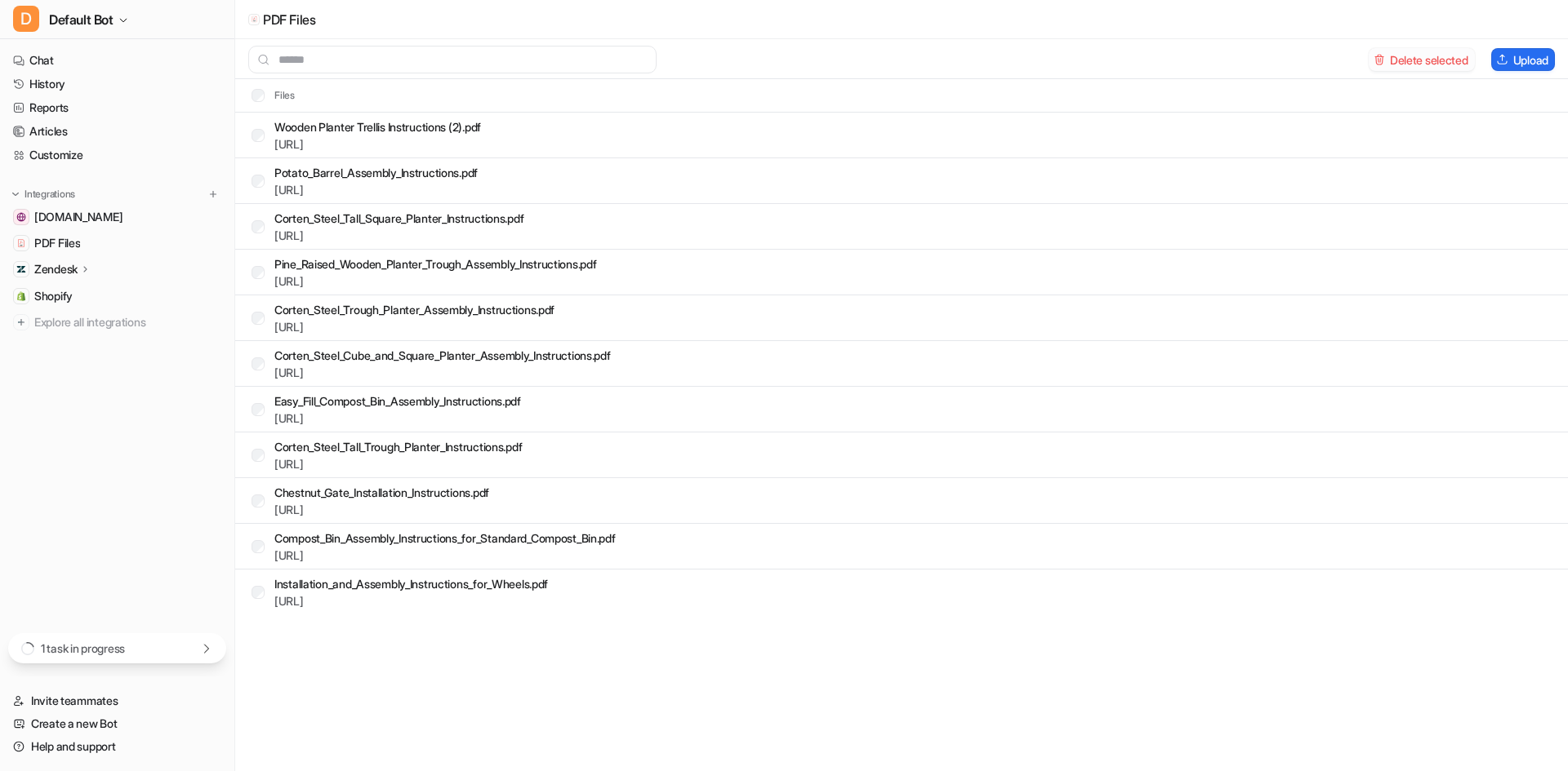
click at [1447, 61] on button "Delete selected" at bounding box center [1422, 59] width 106 height 23
click at [202, 644] on icon at bounding box center [207, 648] width 13 height 13
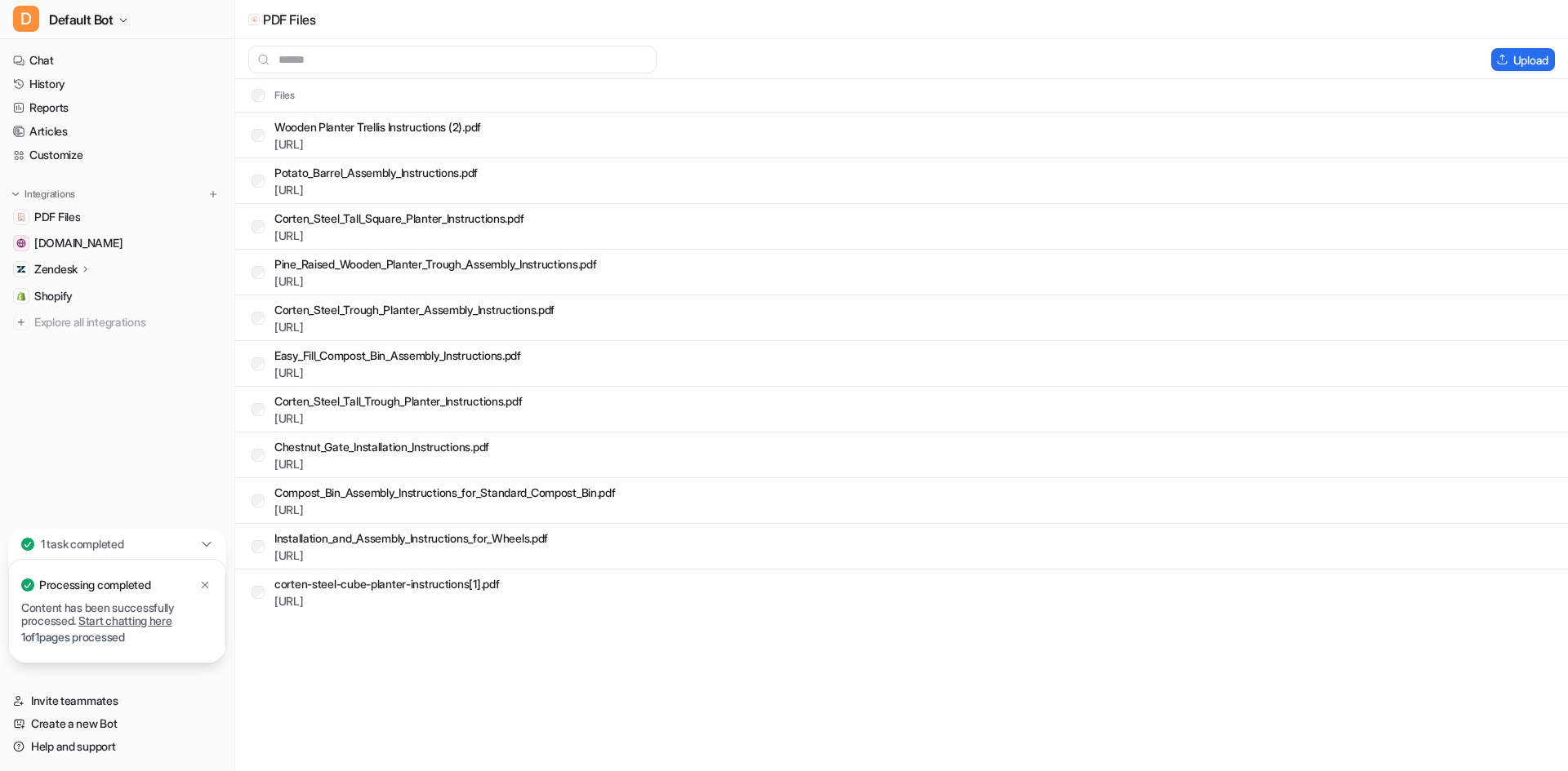
click at [356, 637] on div "PDF Files Upload Files Wooden Planter Trellis Instructions (2).pdf https://dash…" at bounding box center [784, 385] width 1568 height 771
click at [210, 579] on div at bounding box center [205, 585] width 16 height 16
click at [44, 83] on link "History" at bounding box center [116, 84] width 221 height 23
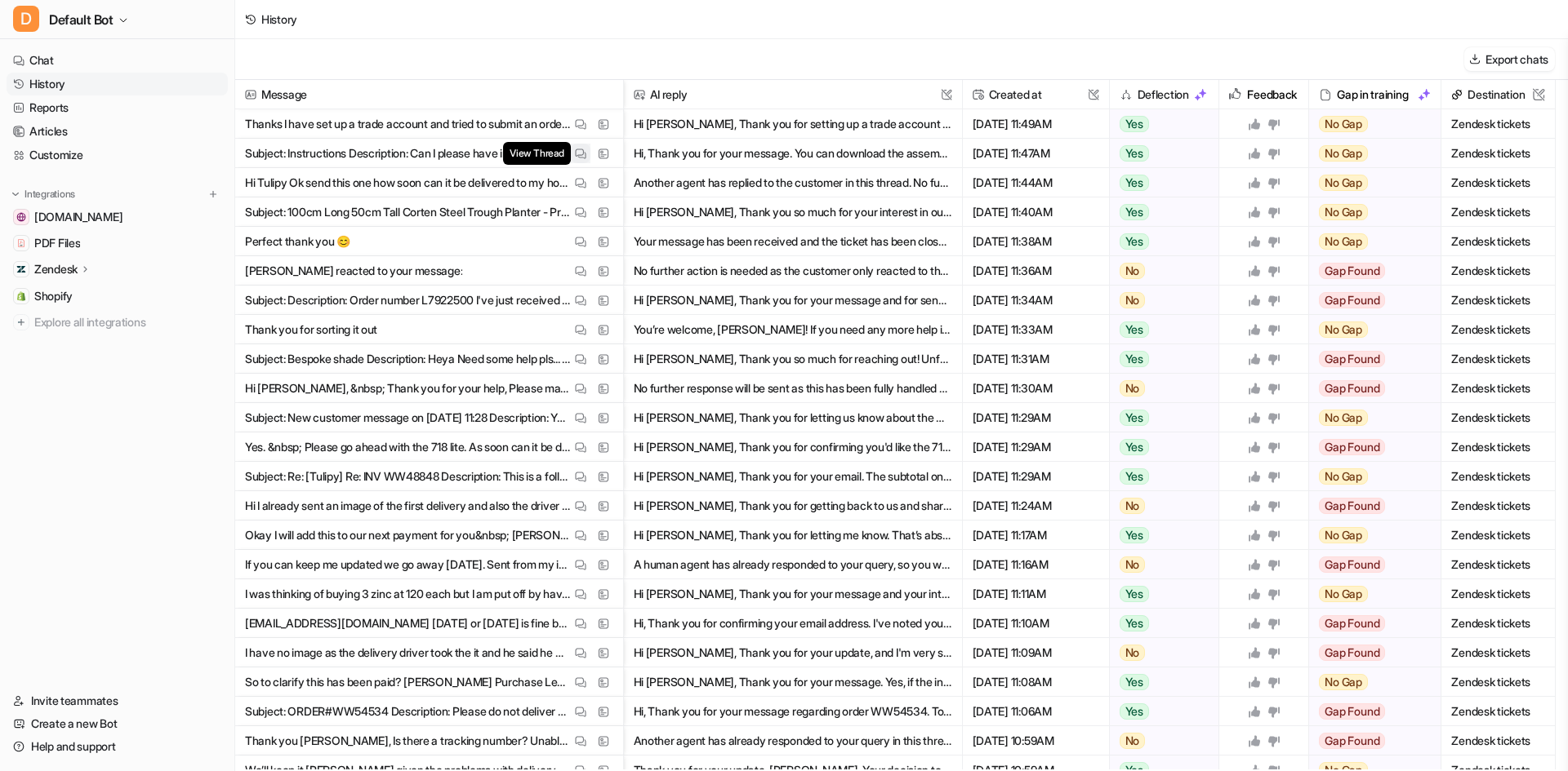
click at [580, 146] on button "View Thread" at bounding box center [581, 153] width 20 height 20
click at [588, 116] on button "View Thread" at bounding box center [581, 124] width 20 height 20
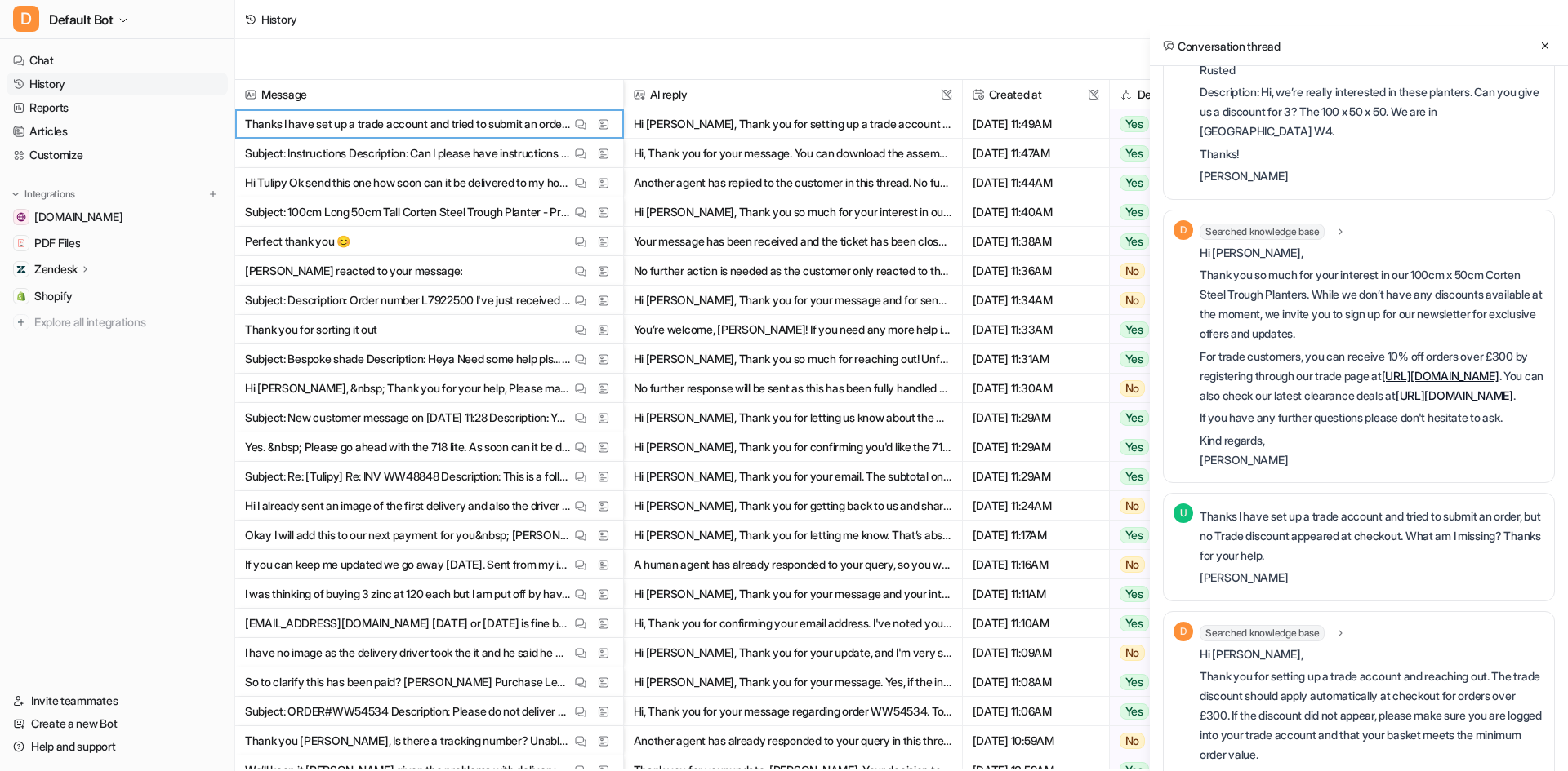
scroll to position [217, 0]
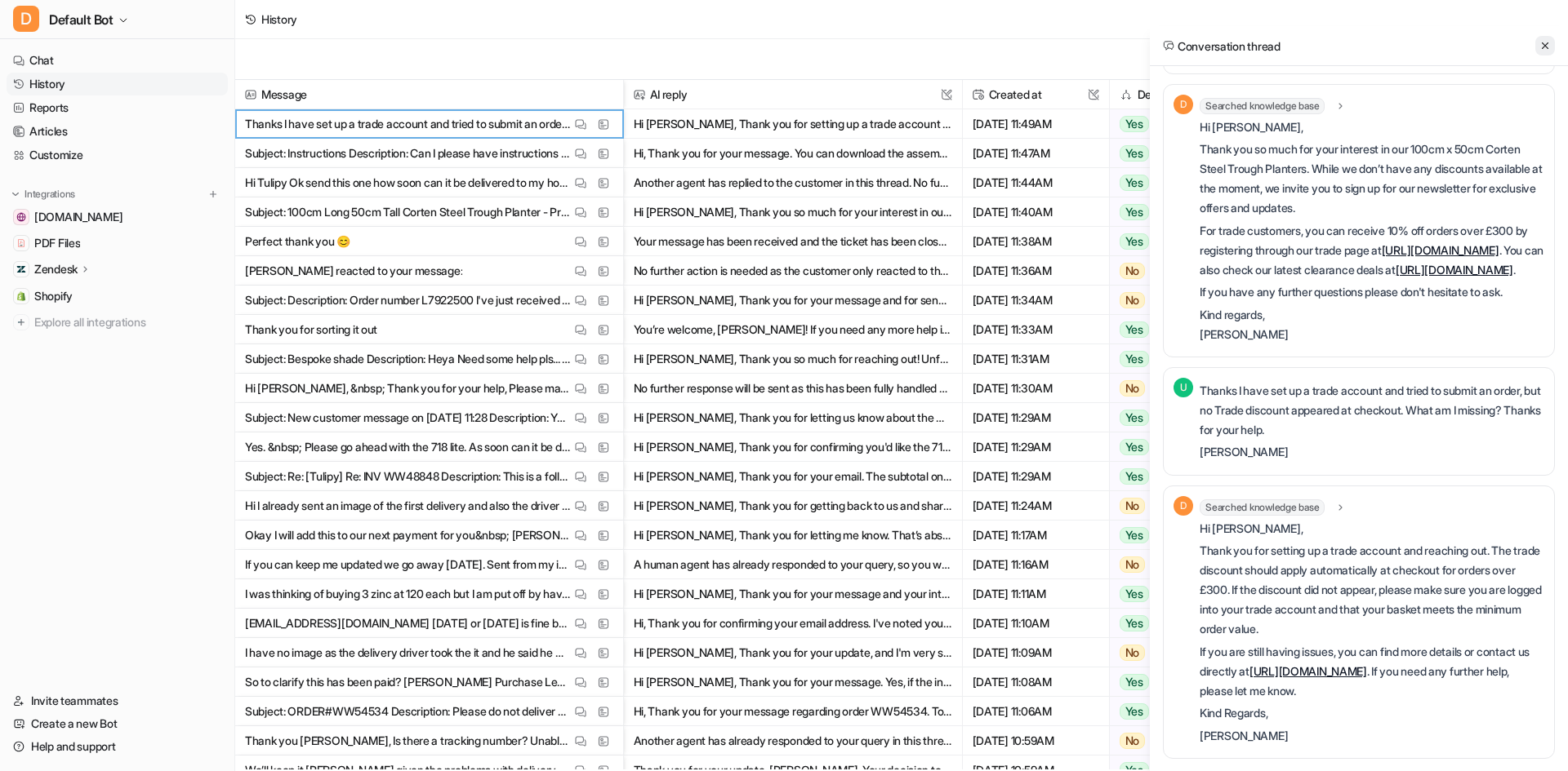
click at [1550, 42] on icon at bounding box center [1545, 45] width 12 height 12
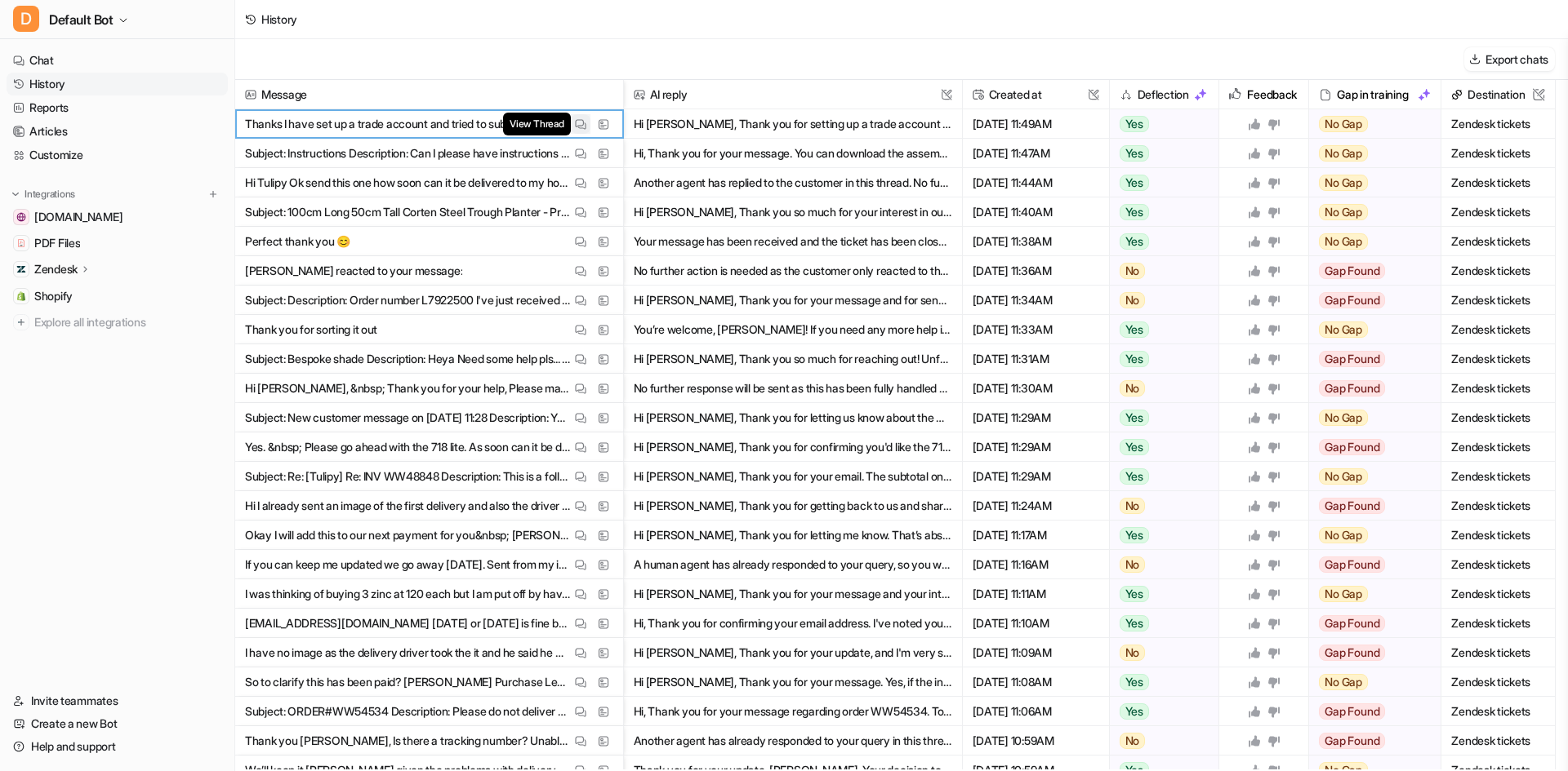
click at [582, 123] on img at bounding box center [580, 124] width 12 height 13
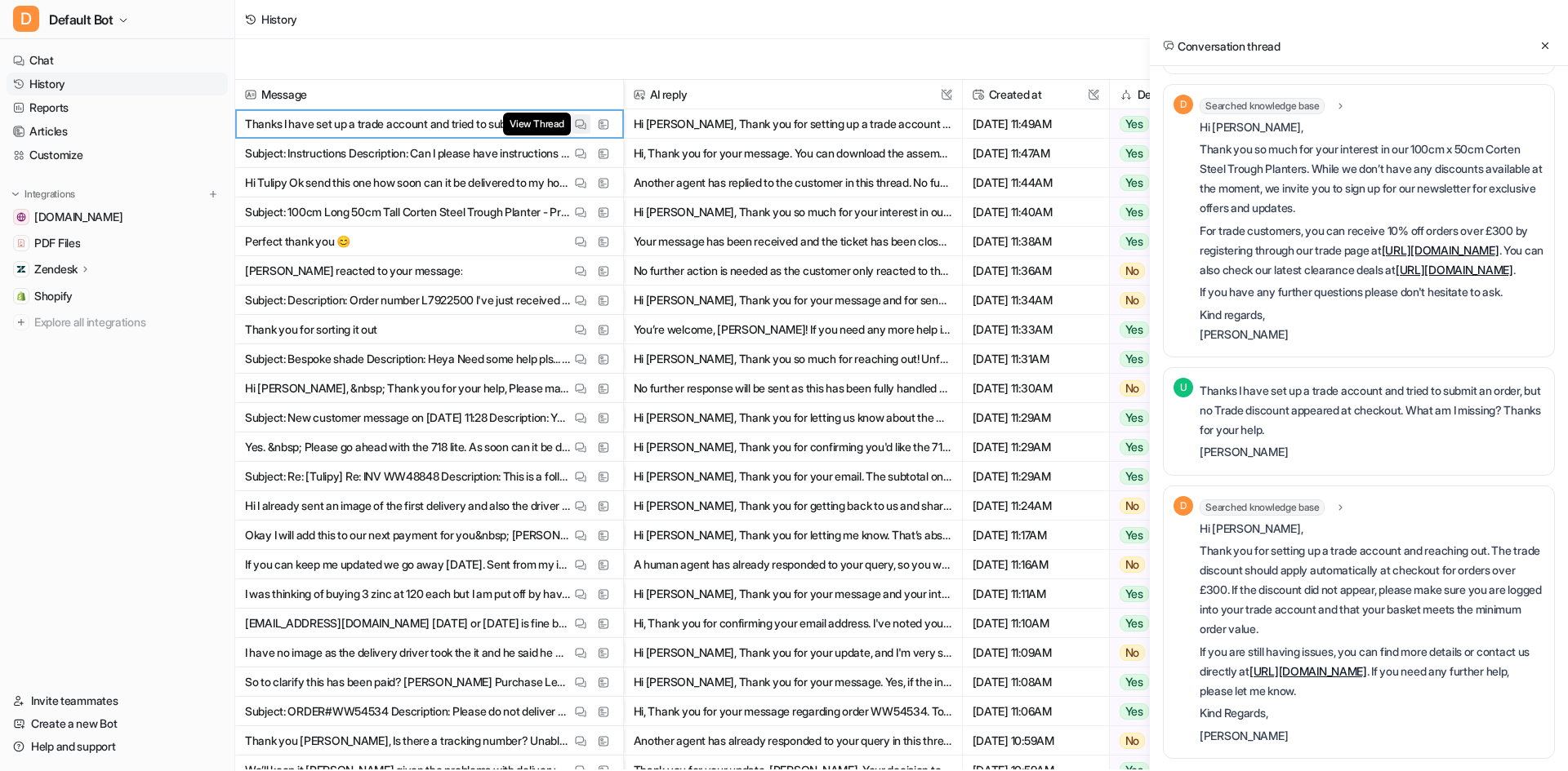
click at [582, 123] on img at bounding box center [580, 124] width 12 height 13
click at [1539, 46] on icon at bounding box center [1545, 45] width 12 height 12
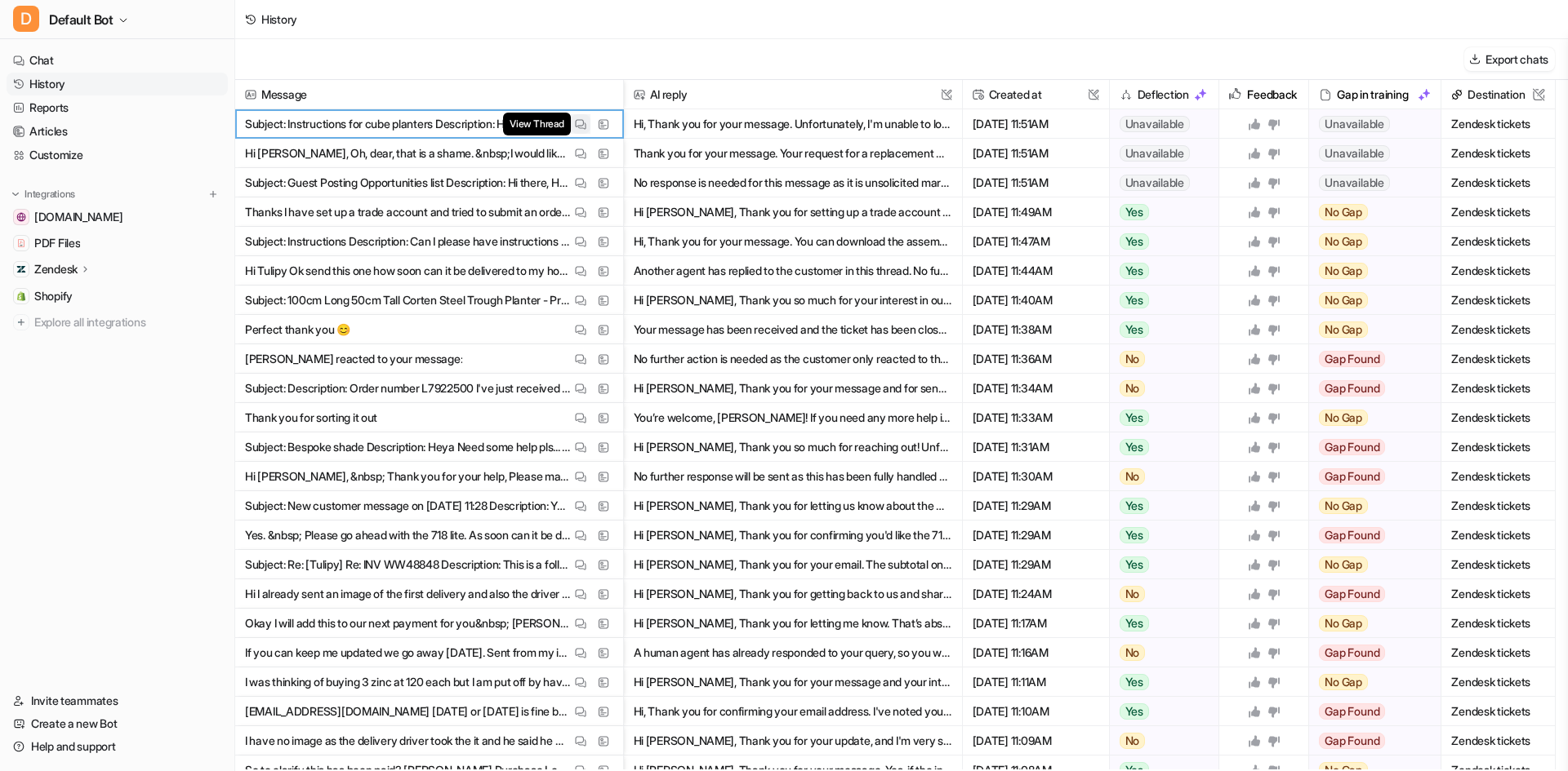
click at [578, 124] on img at bounding box center [580, 124] width 12 height 13
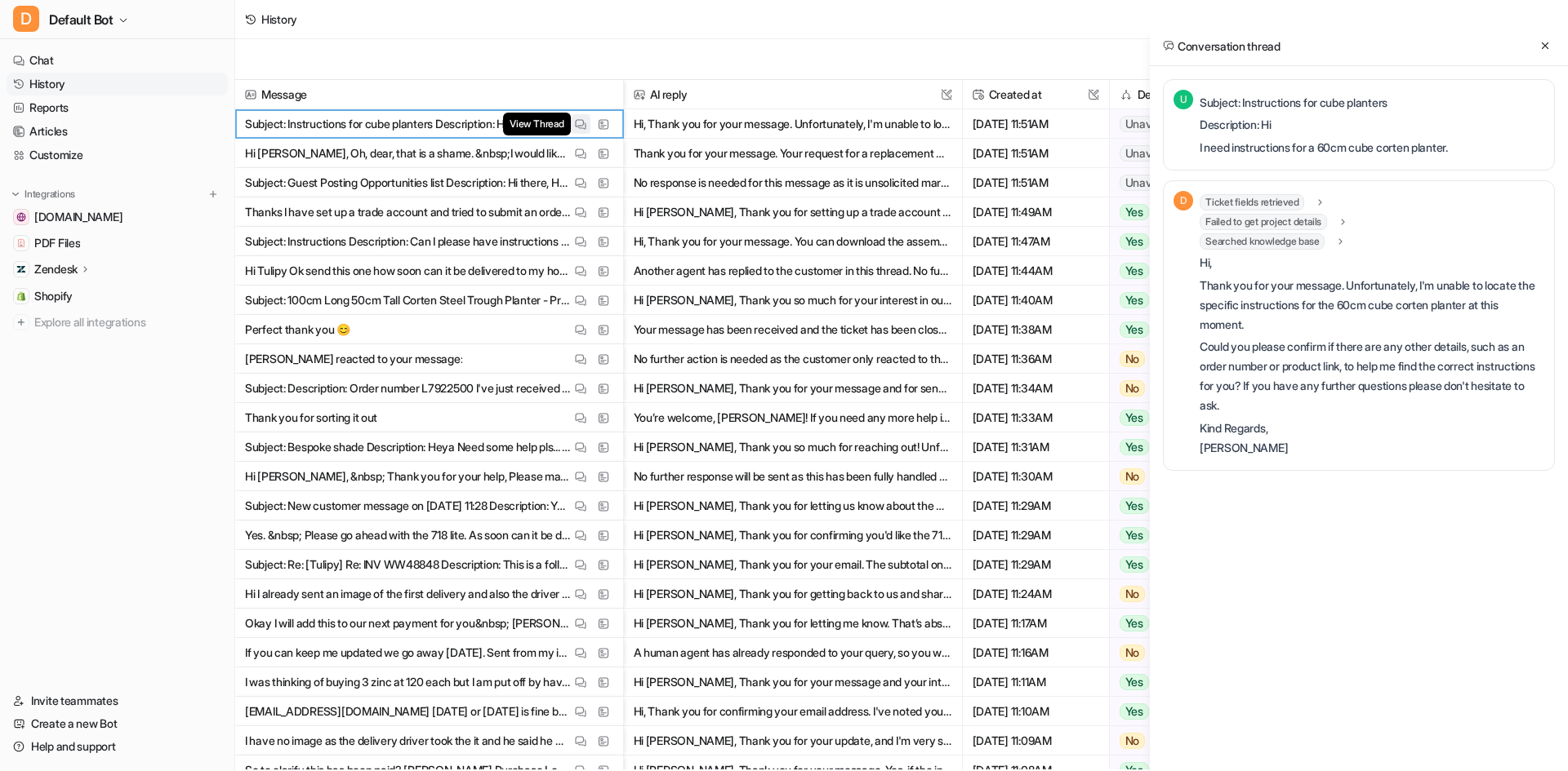
scroll to position [0, 0]
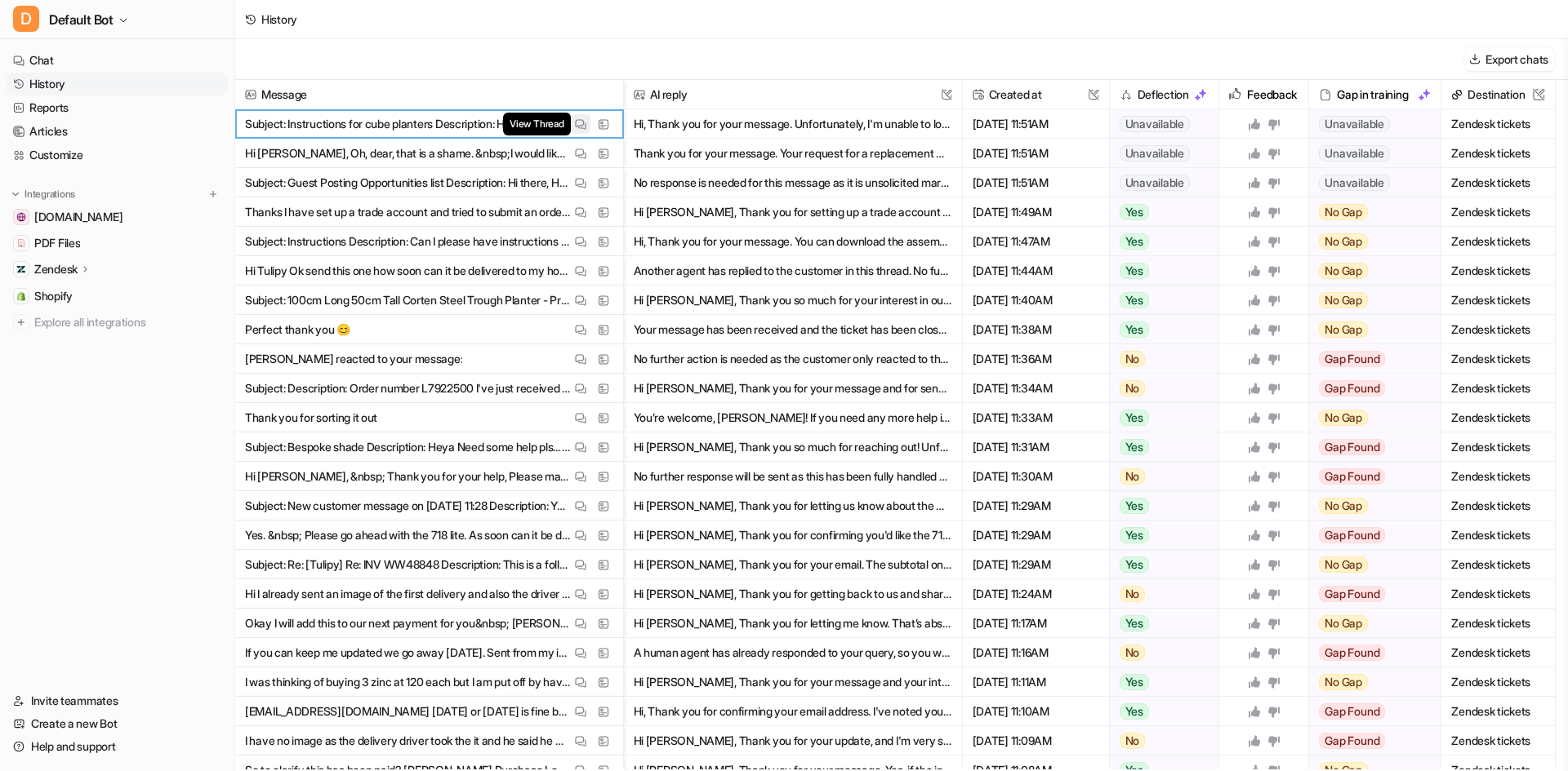
click at [578, 124] on img at bounding box center [580, 124] width 12 height 13
click at [582, 145] on button "View Thread" at bounding box center [581, 153] width 20 height 20
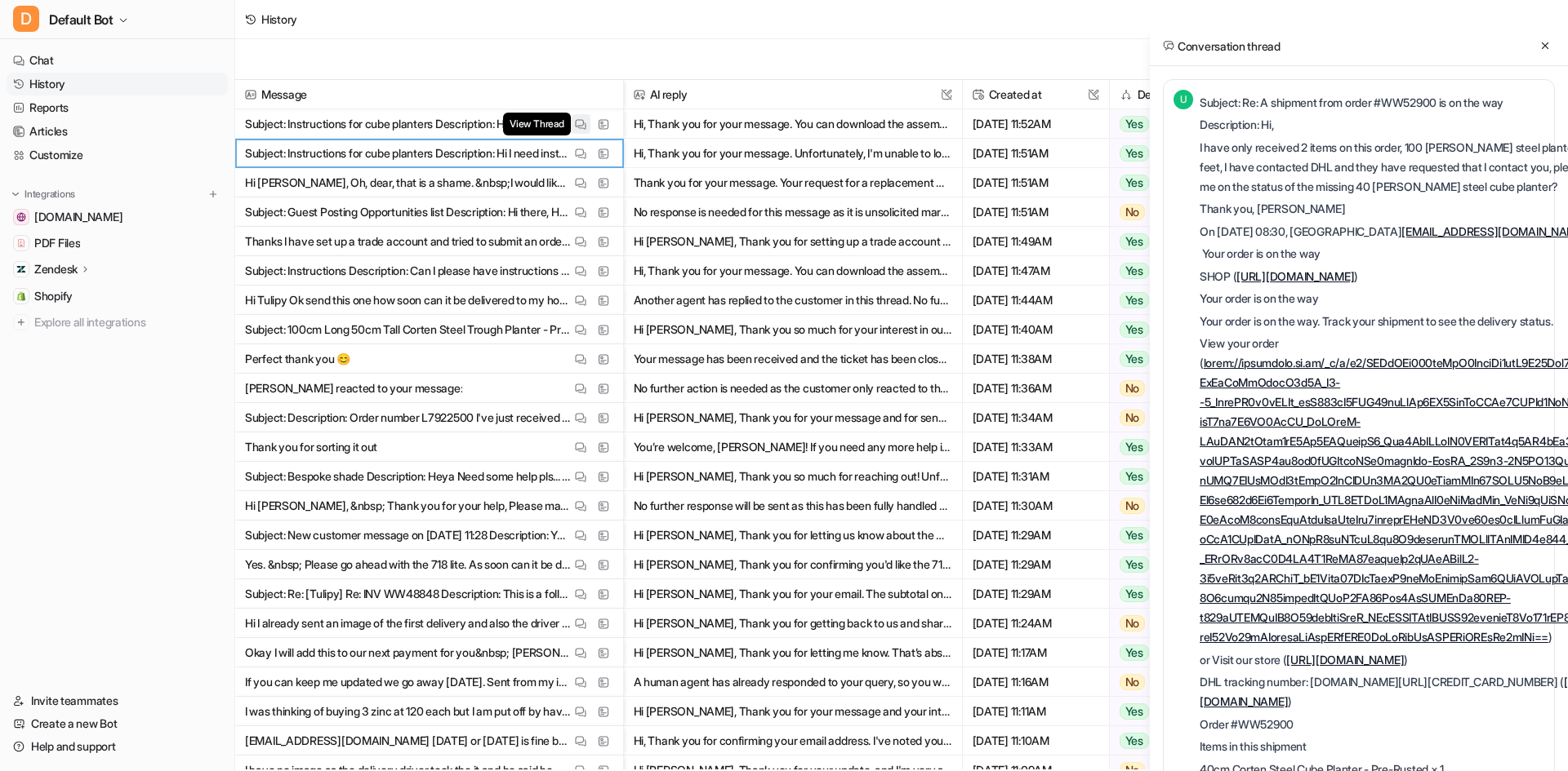
click at [577, 129] on img at bounding box center [580, 124] width 12 height 13
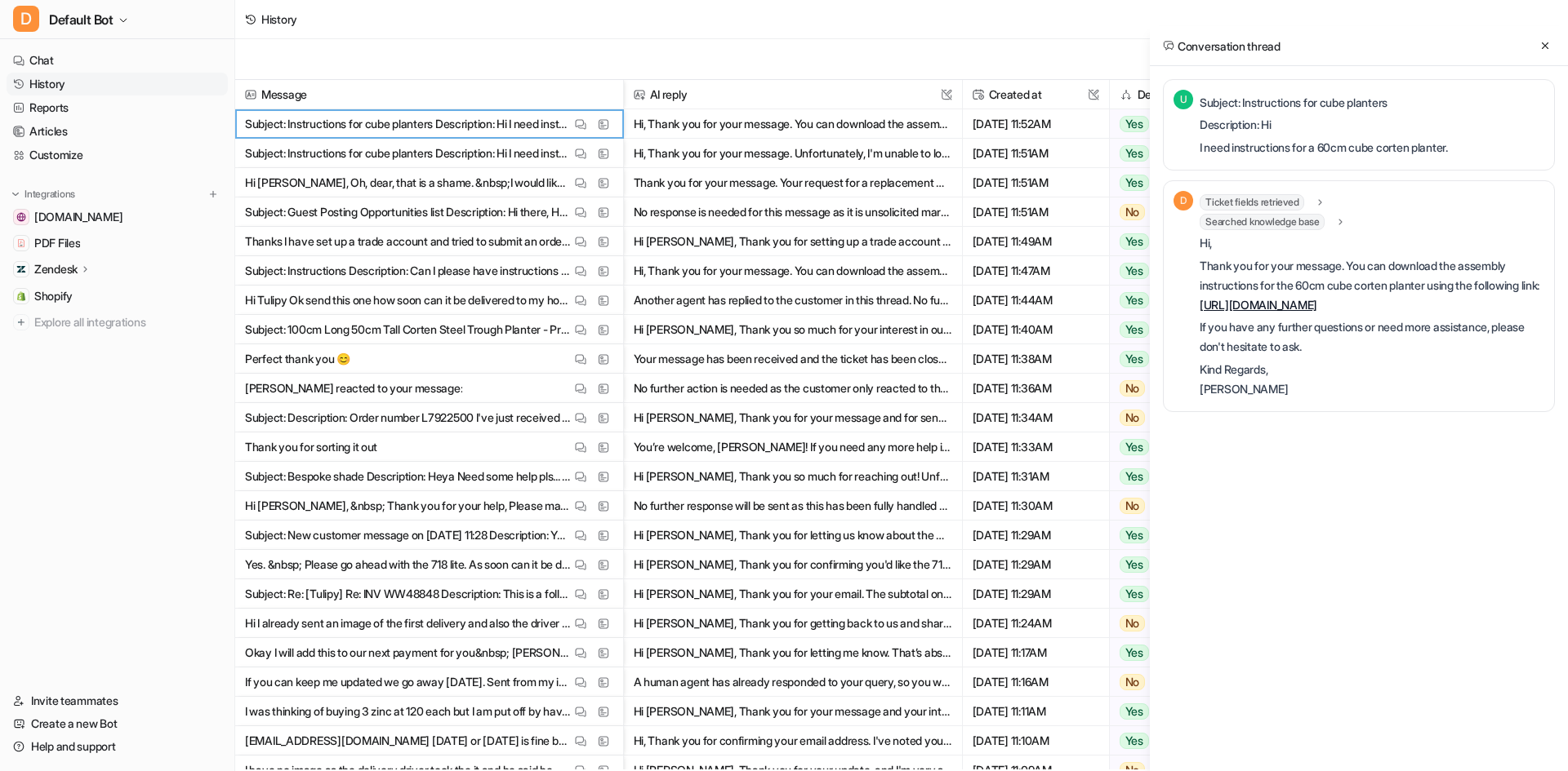
click at [1303, 312] on link "https://cdn.shopify.com/s/files/1/0657/4751/7677/files/Corten_Steel_Planter_Ins…" at bounding box center [1258, 304] width 117 height 14
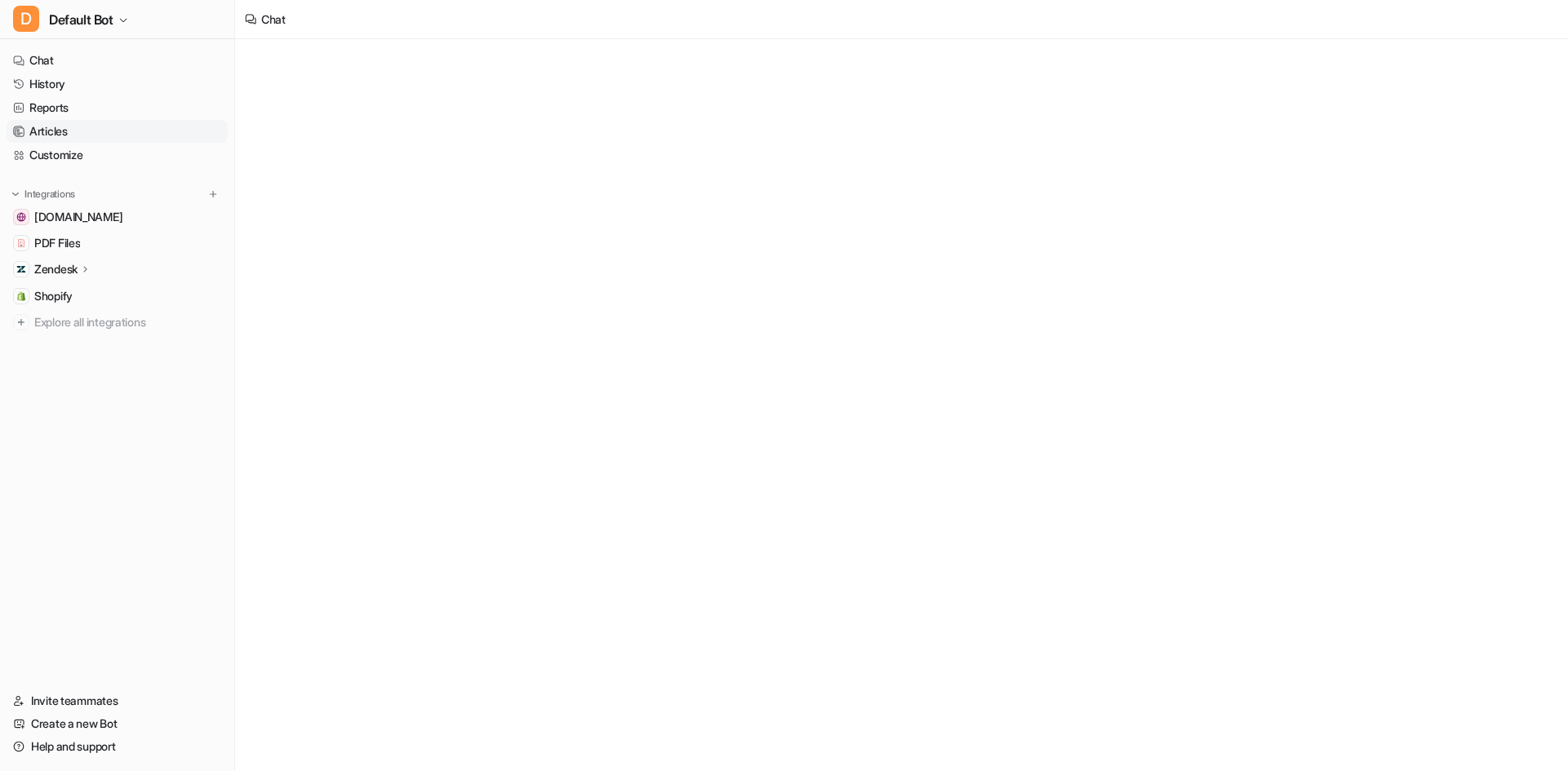
click at [79, 124] on link "Articles" at bounding box center [116, 131] width 221 height 23
type textarea "**********"
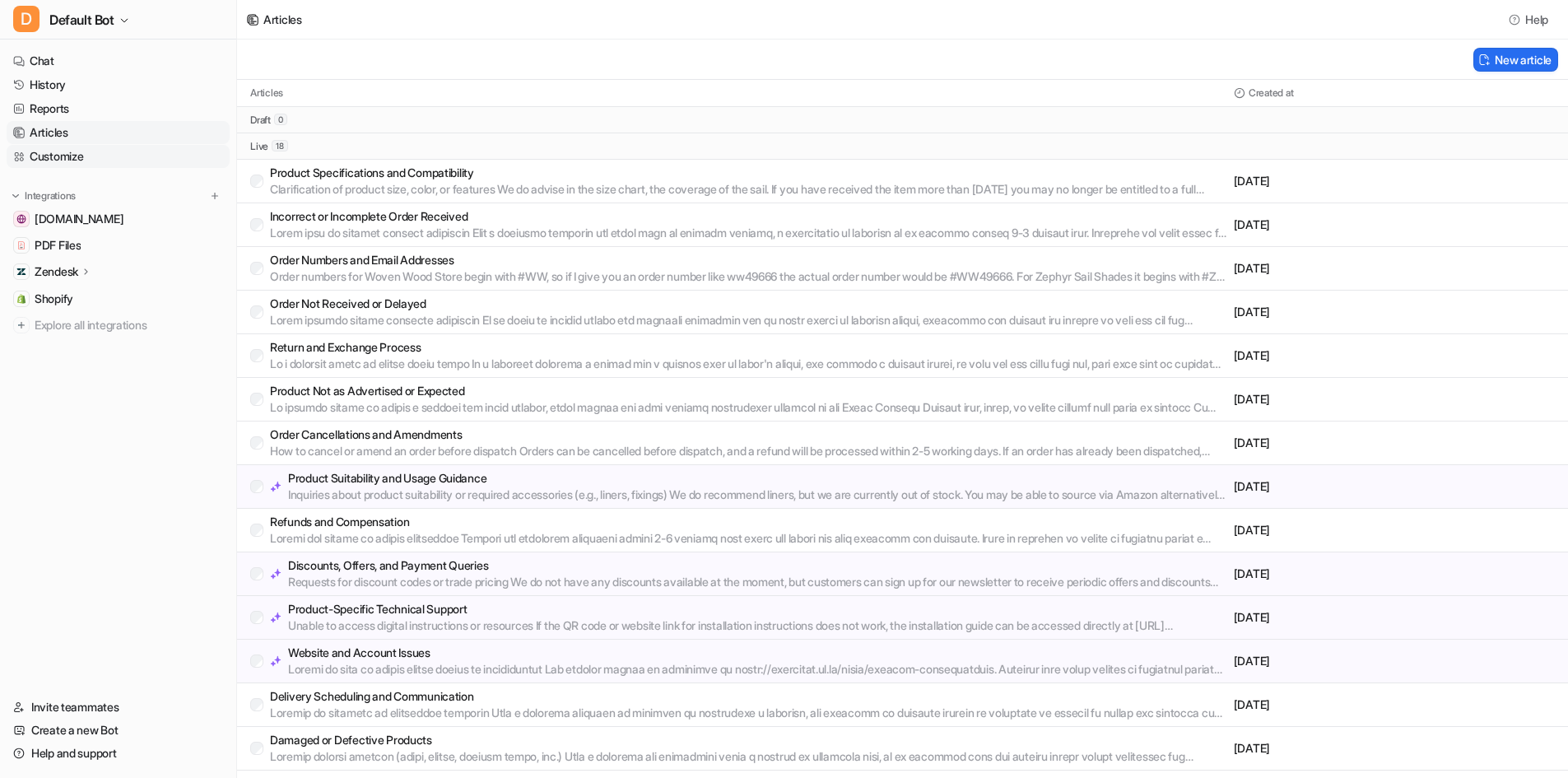
click at [69, 152] on link "Customize" at bounding box center [117, 156] width 223 height 23
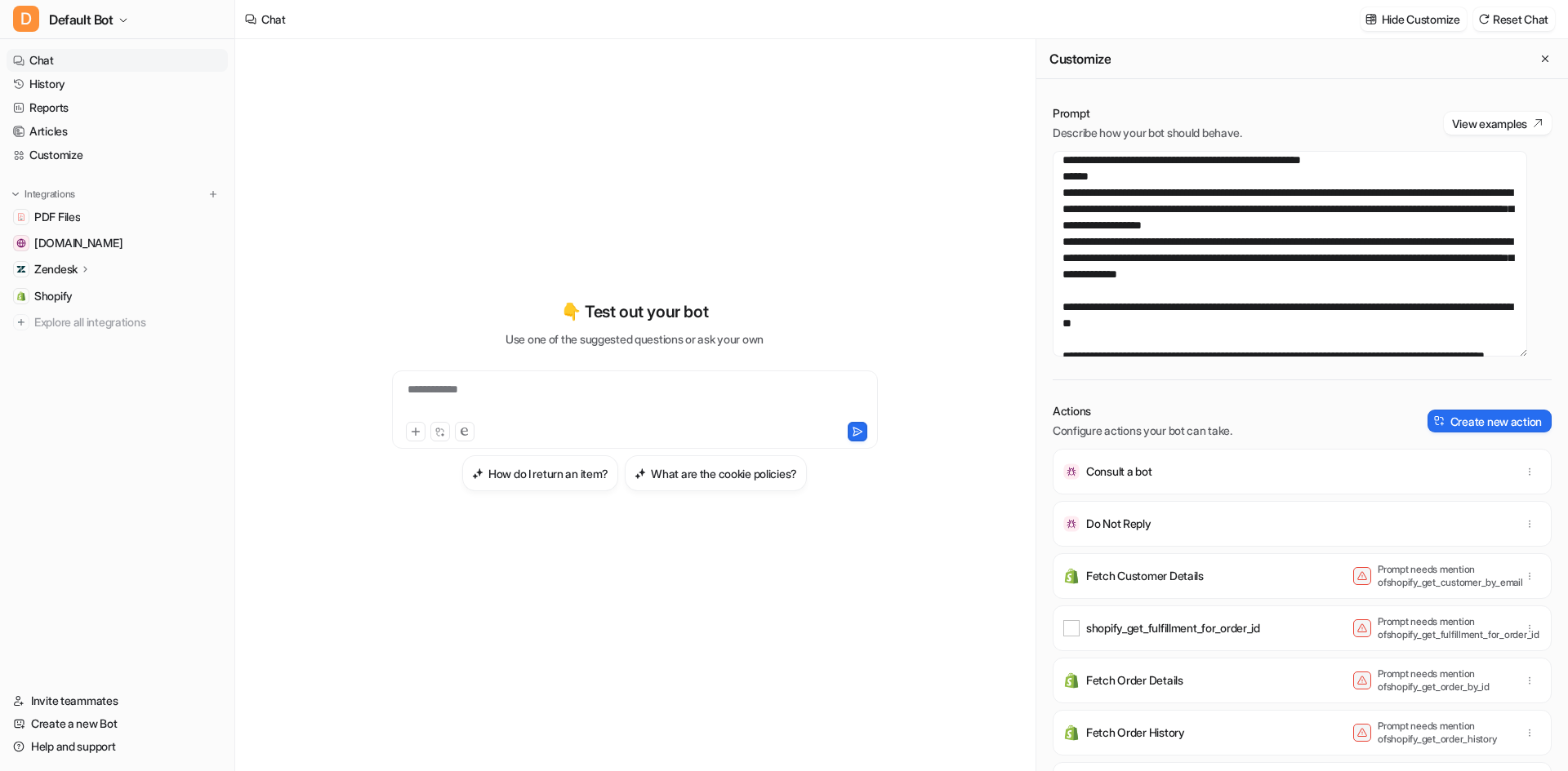
scroll to position [82, 0]
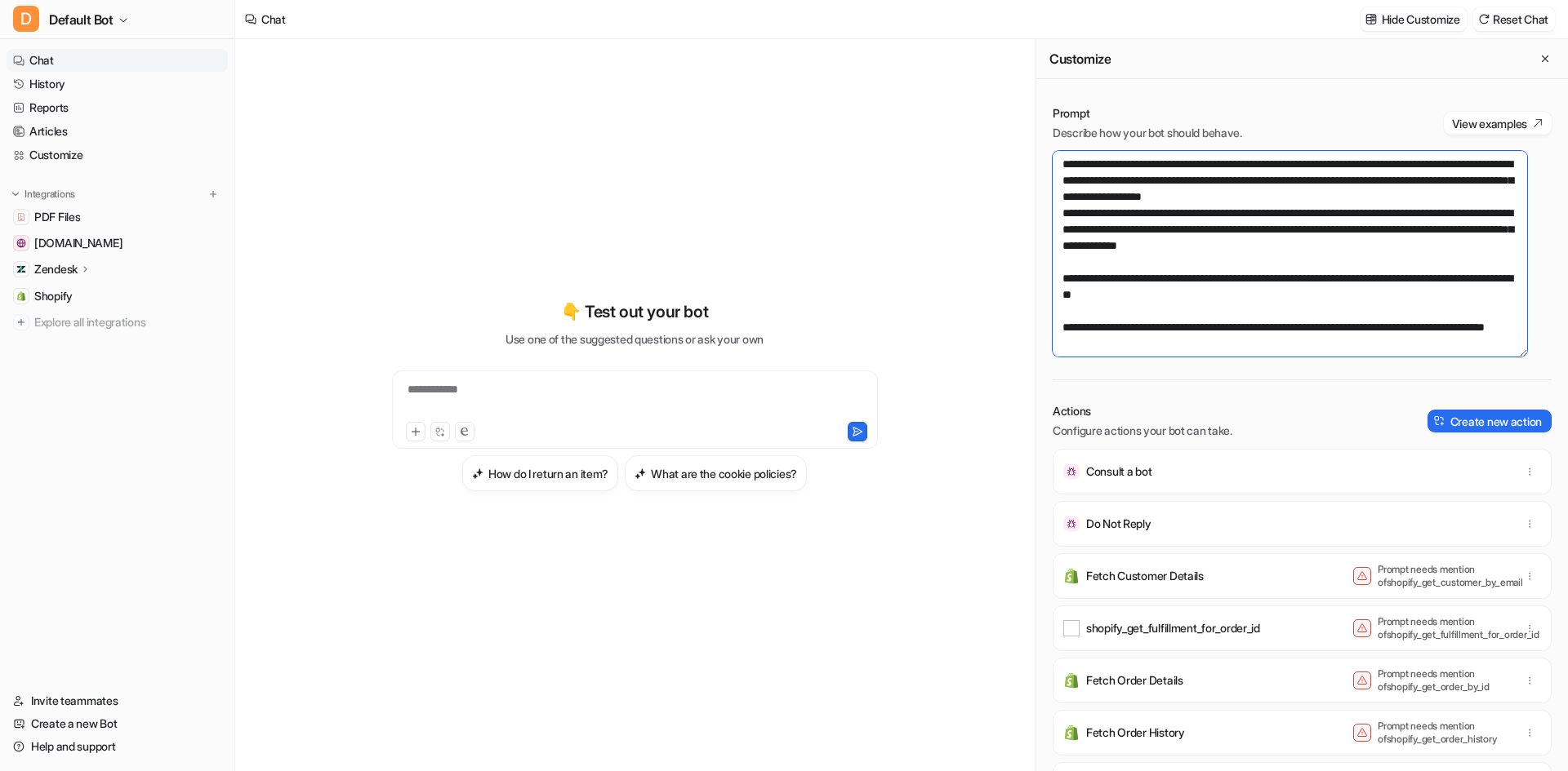
click at [1324, 310] on textarea at bounding box center [1290, 253] width 475 height 206
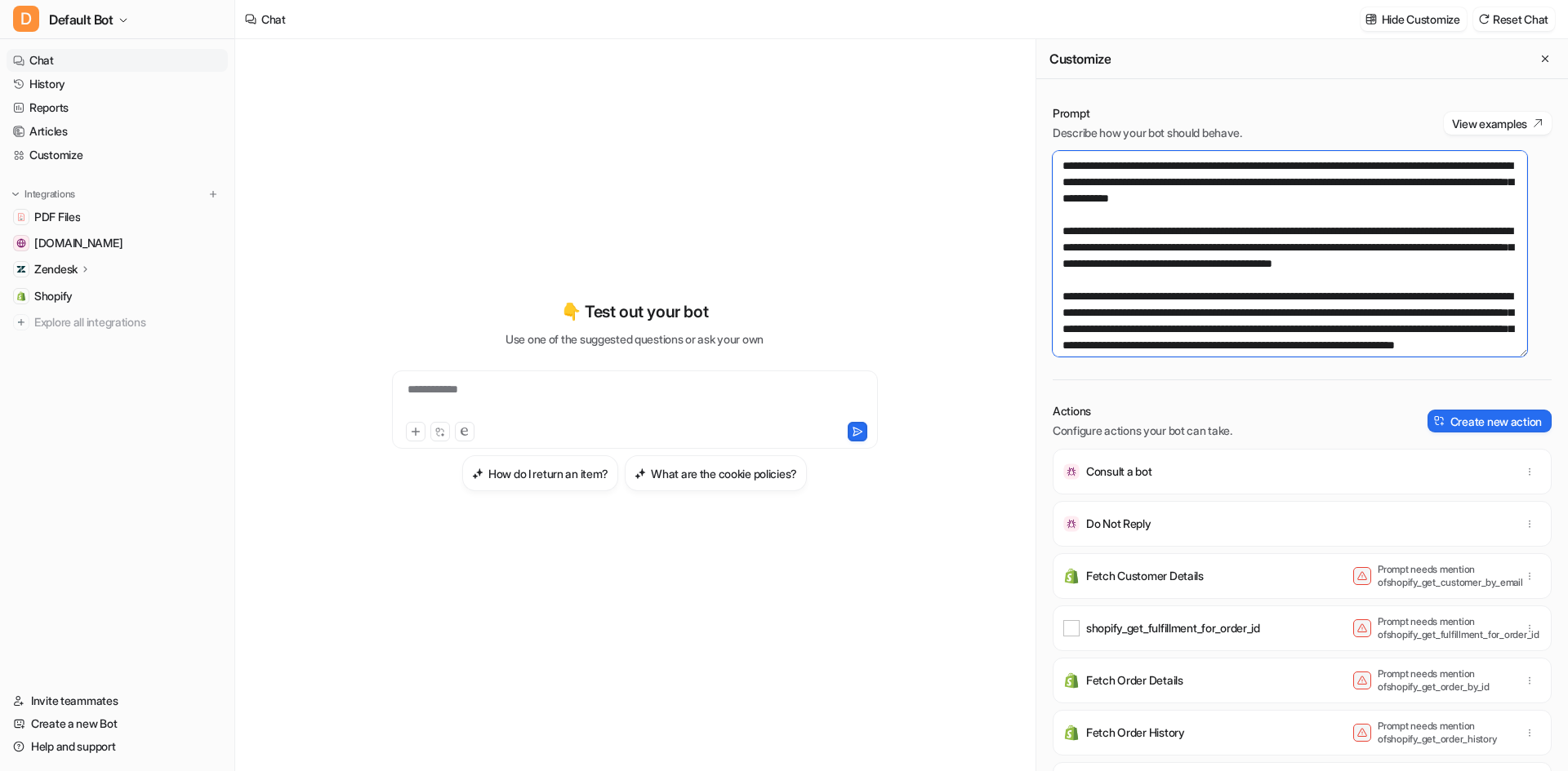
scroll to position [408, 0]
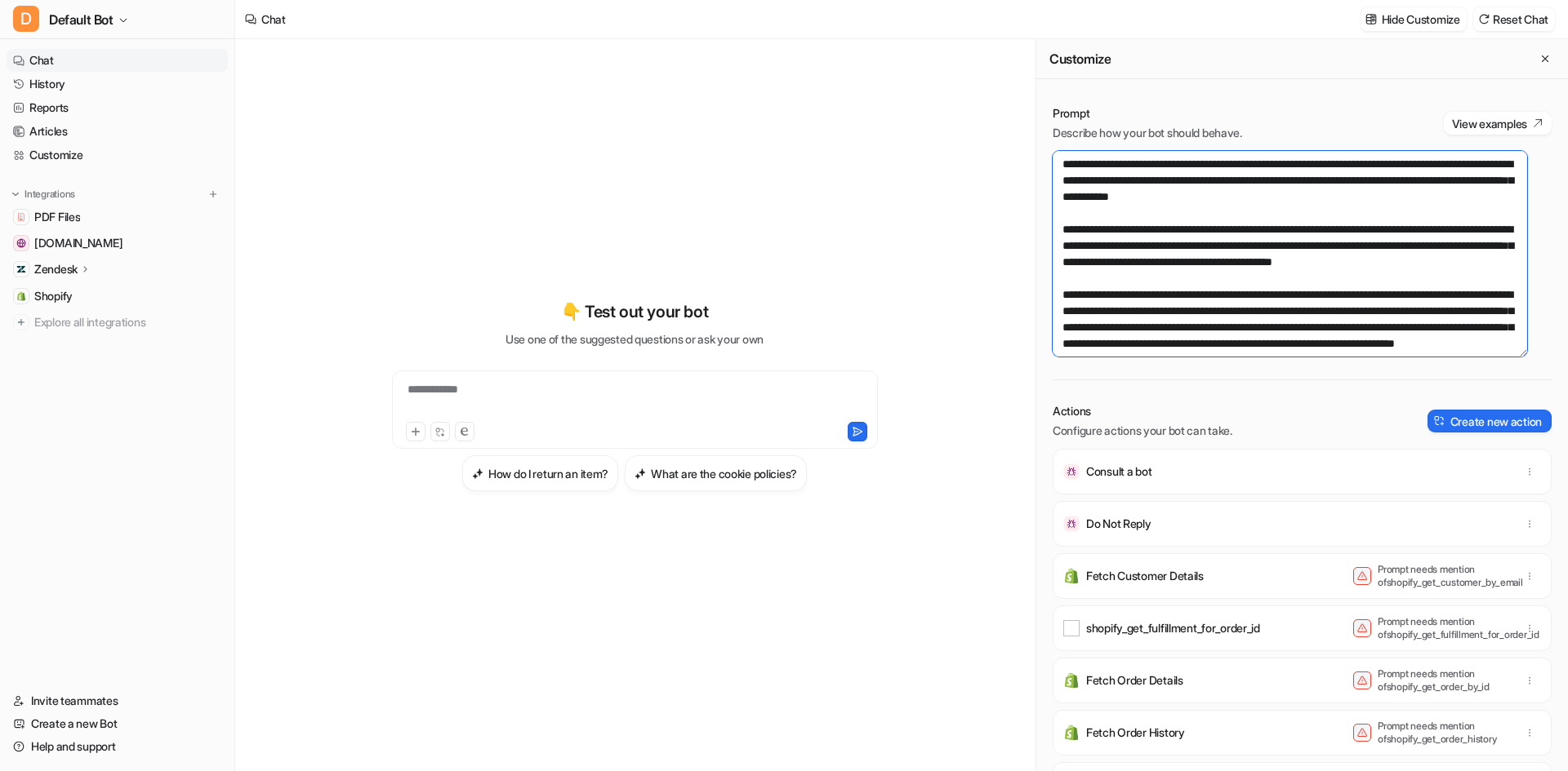
click at [1177, 253] on textarea at bounding box center [1290, 253] width 475 height 206
click at [1474, 250] on textarea at bounding box center [1290, 253] width 475 height 206
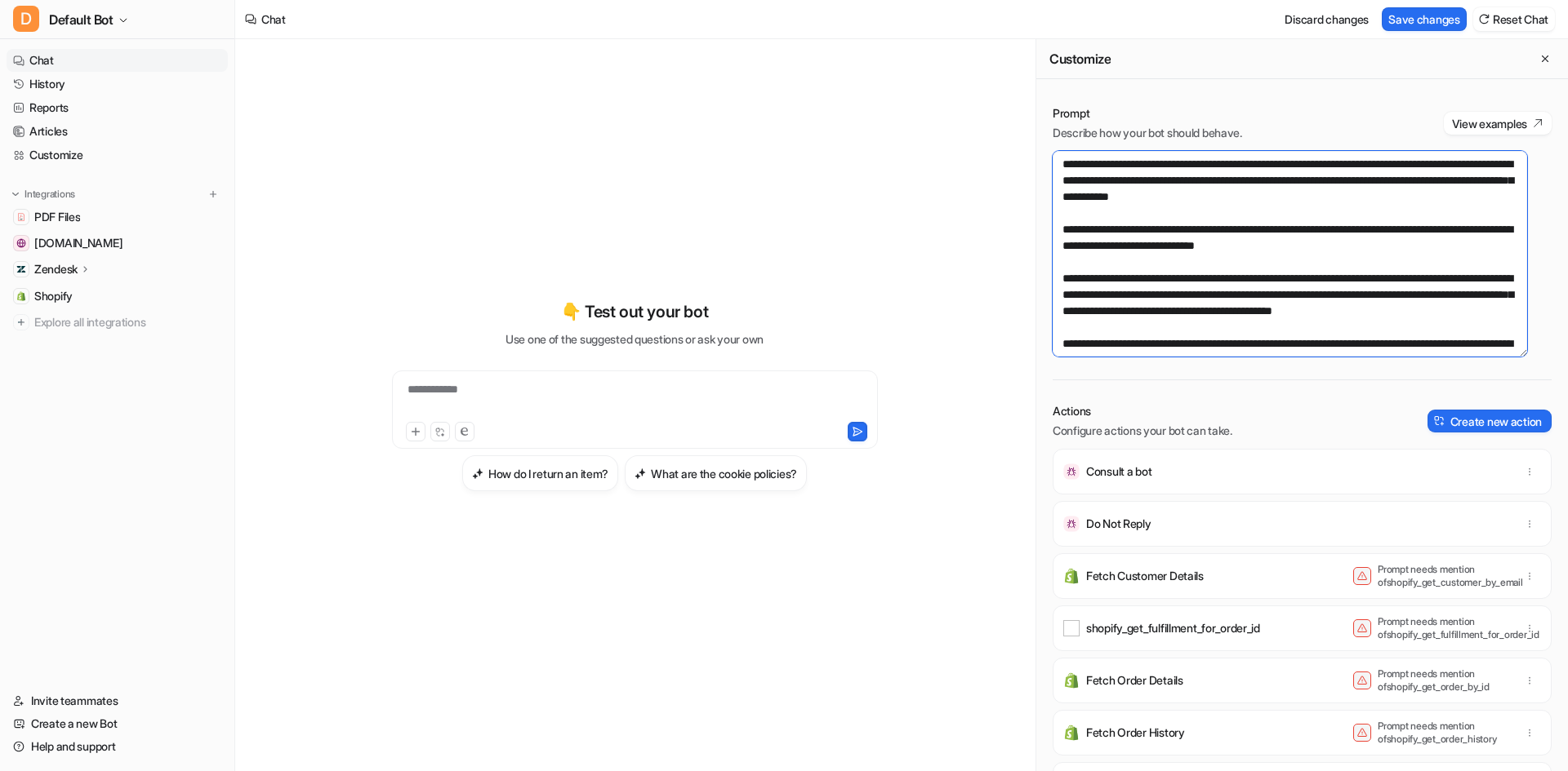
drag, startPoint x: 1304, startPoint y: 295, endPoint x: 1292, endPoint y: 297, distance: 12.2
click at [1278, 292] on textarea at bounding box center [1290, 253] width 475 height 206
click at [1426, 295] on textarea at bounding box center [1290, 253] width 475 height 206
drag, startPoint x: 1440, startPoint y: 294, endPoint x: 1178, endPoint y: 297, distance: 262.0
click at [1178, 297] on textarea at bounding box center [1290, 253] width 475 height 206
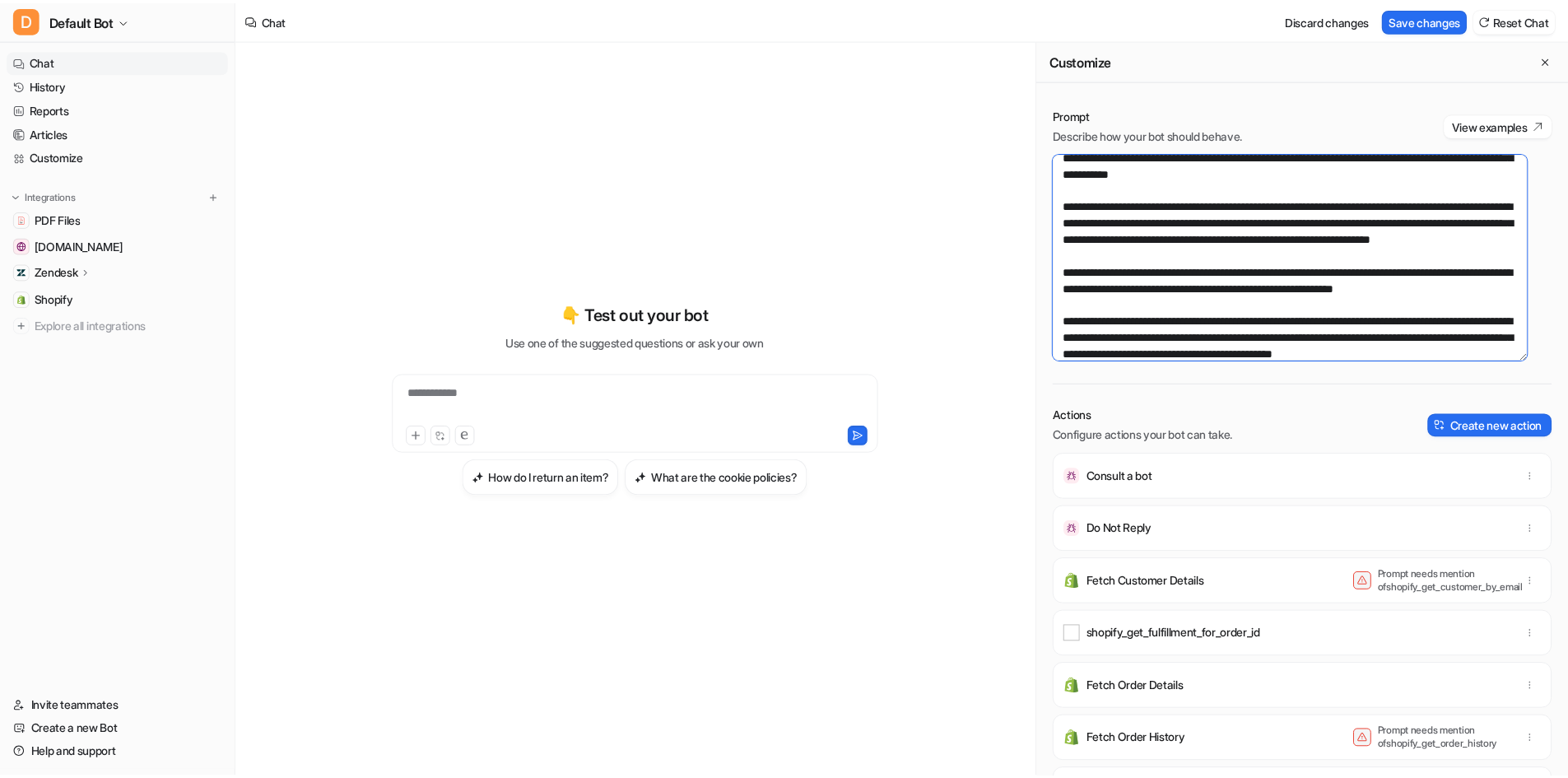
scroll to position [455, 0]
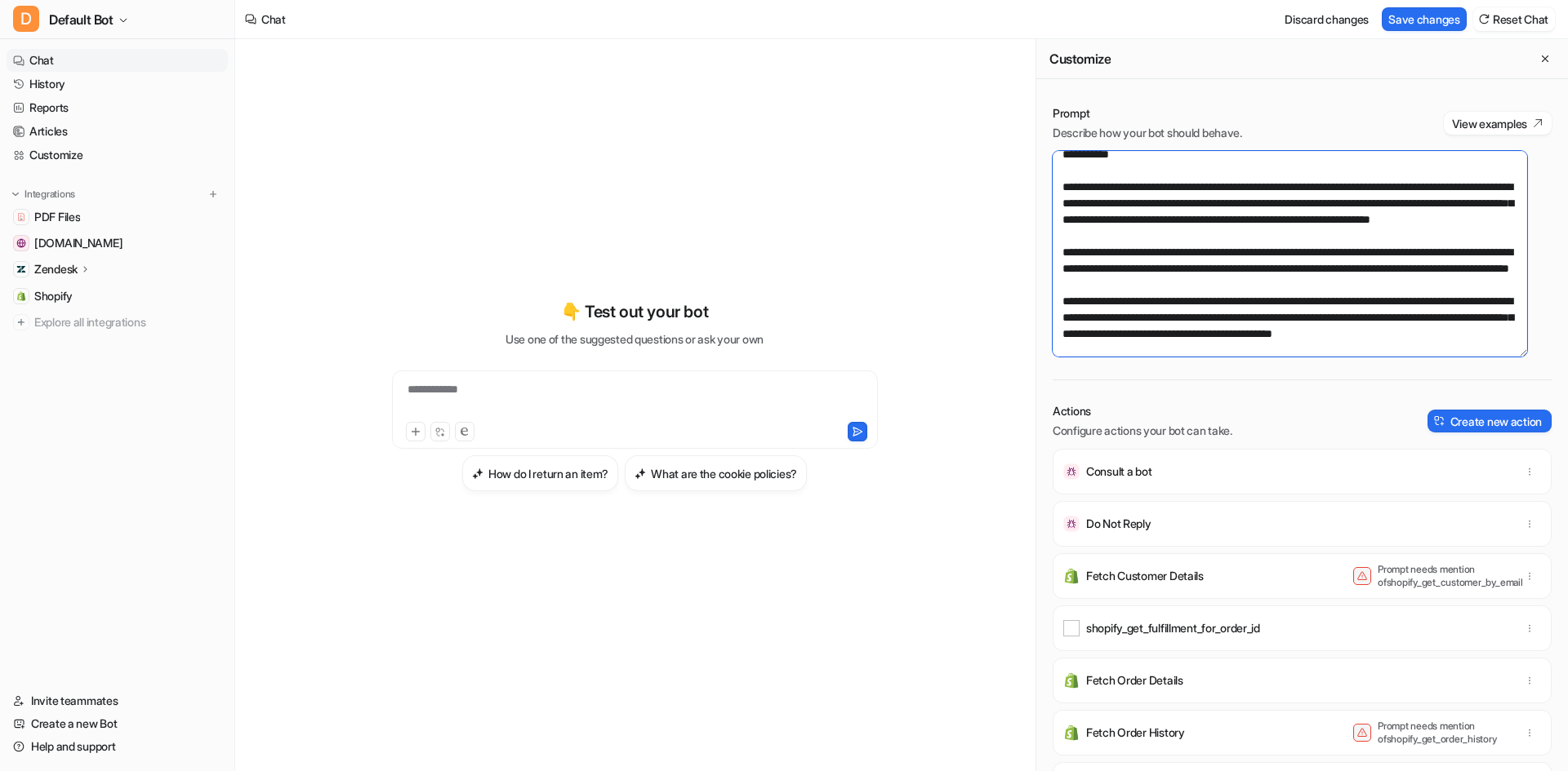
type textarea "**********"
click at [1426, 36] on div "Discard changes Save changes Reset Chat" at bounding box center [1416, 19] width 290 height 37
click at [1430, 17] on button "Save changes" at bounding box center [1424, 19] width 85 height 23
click at [88, 222] on link "PDF Files" at bounding box center [116, 216] width 221 height 23
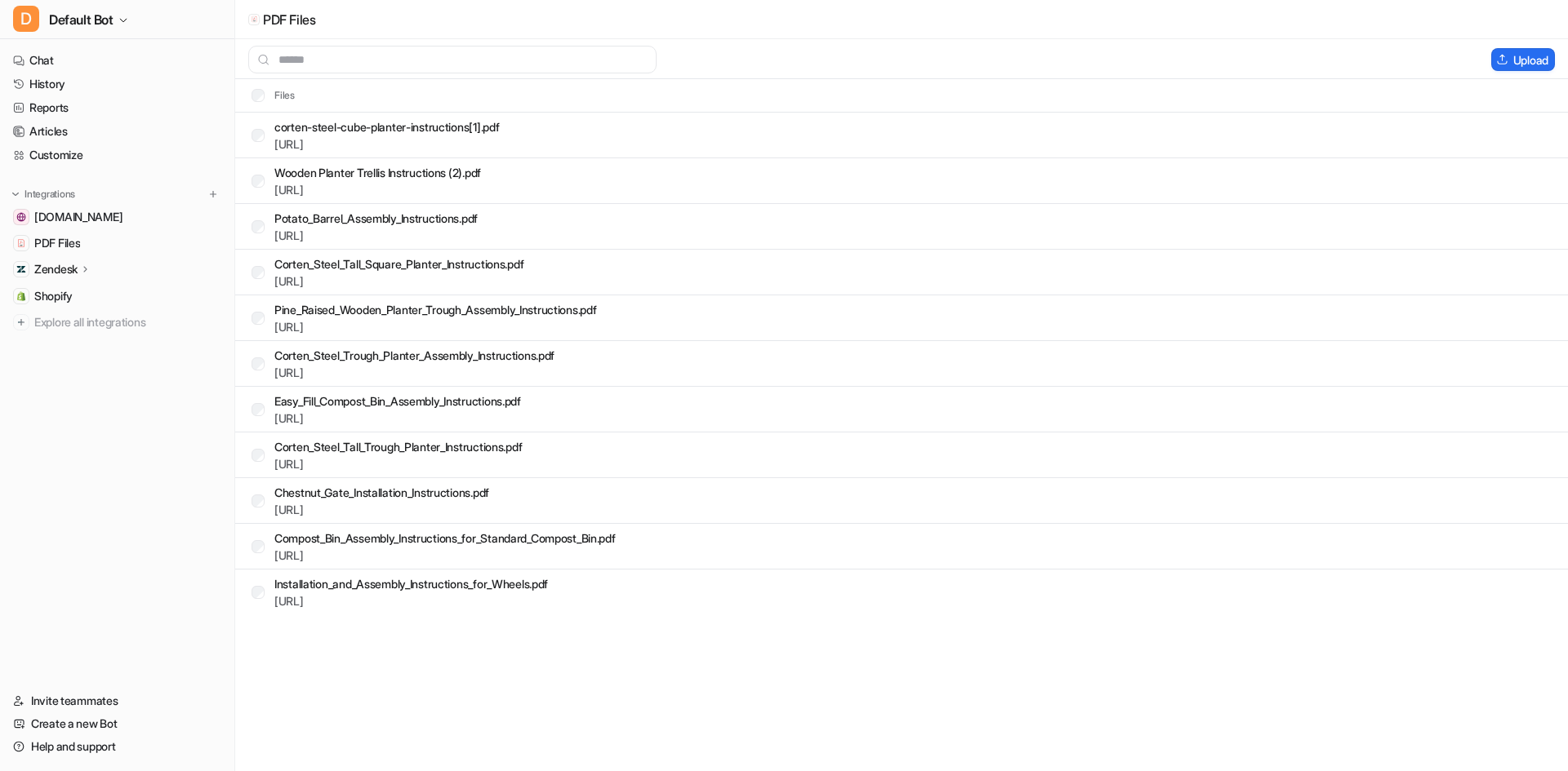
drag, startPoint x: 101, startPoint y: 209, endPoint x: 614, endPoint y: 667, distance: 687.7
click at [614, 667] on div "PDF Files Upload Files corten-steel-cube-planter-instructions[1].pdf [URL] Wood…" at bounding box center [784, 385] width 1568 height 771
click at [304, 143] on link "[URL]" at bounding box center [289, 143] width 30 height 14
click at [389, 124] on p "corten-steel-cube-planter-instructions[1].pdf" at bounding box center [386, 126] width 225 height 17
click at [387, 124] on p "corten-steel-cube-planter-instructions[1].pdf" at bounding box center [386, 126] width 225 height 17
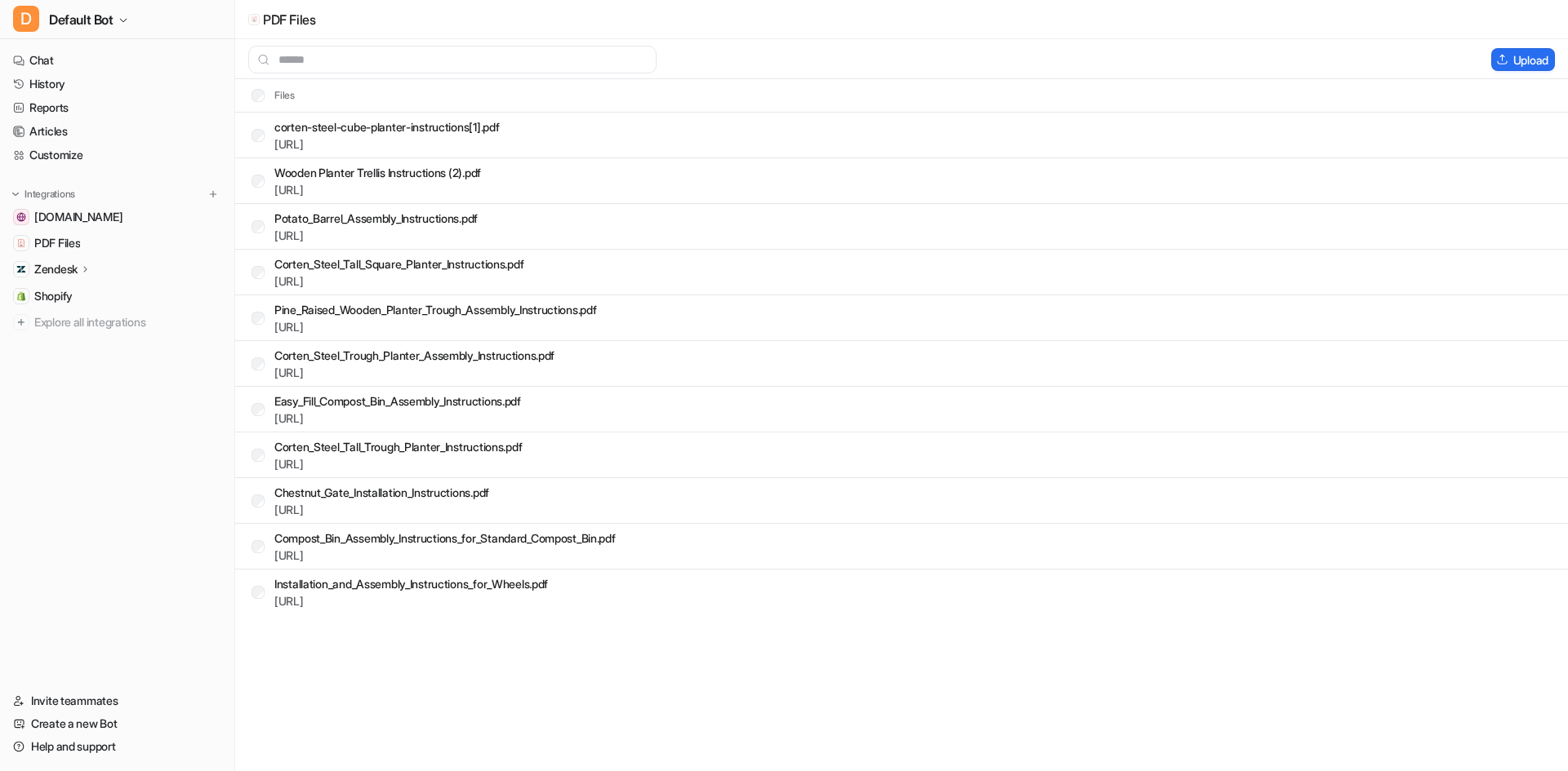
click at [718, 770] on html "D Default Bot Chat History Reports Articles Customize Integrations [DOMAIN_NAME…" at bounding box center [784, 385] width 1568 height 771
click at [115, 133] on link "Articles" at bounding box center [116, 131] width 221 height 23
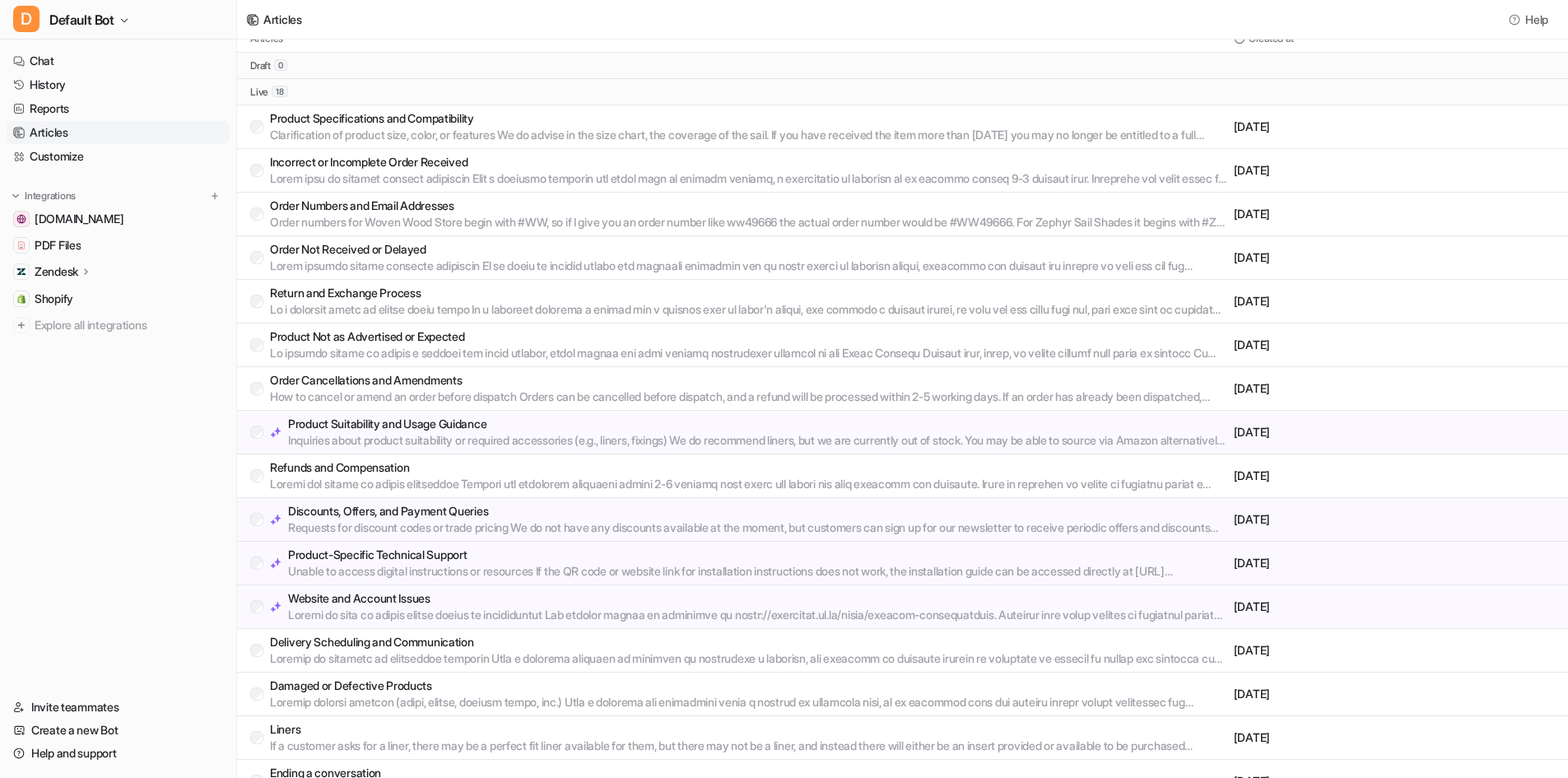
scroll to position [83, 0]
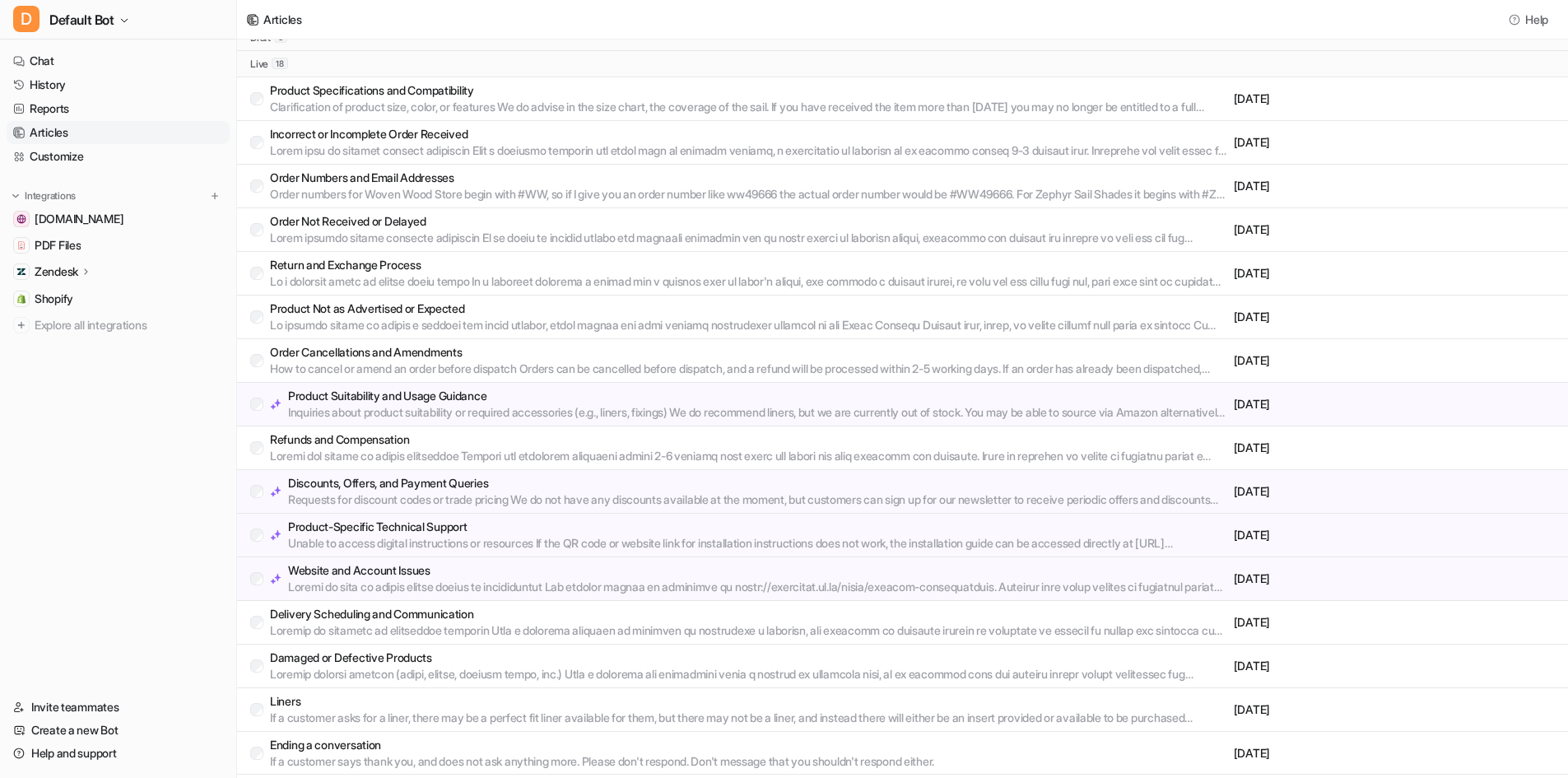
click at [454, 475] on p "Discounts, Offers, and Payment Queries" at bounding box center [758, 483] width 940 height 16
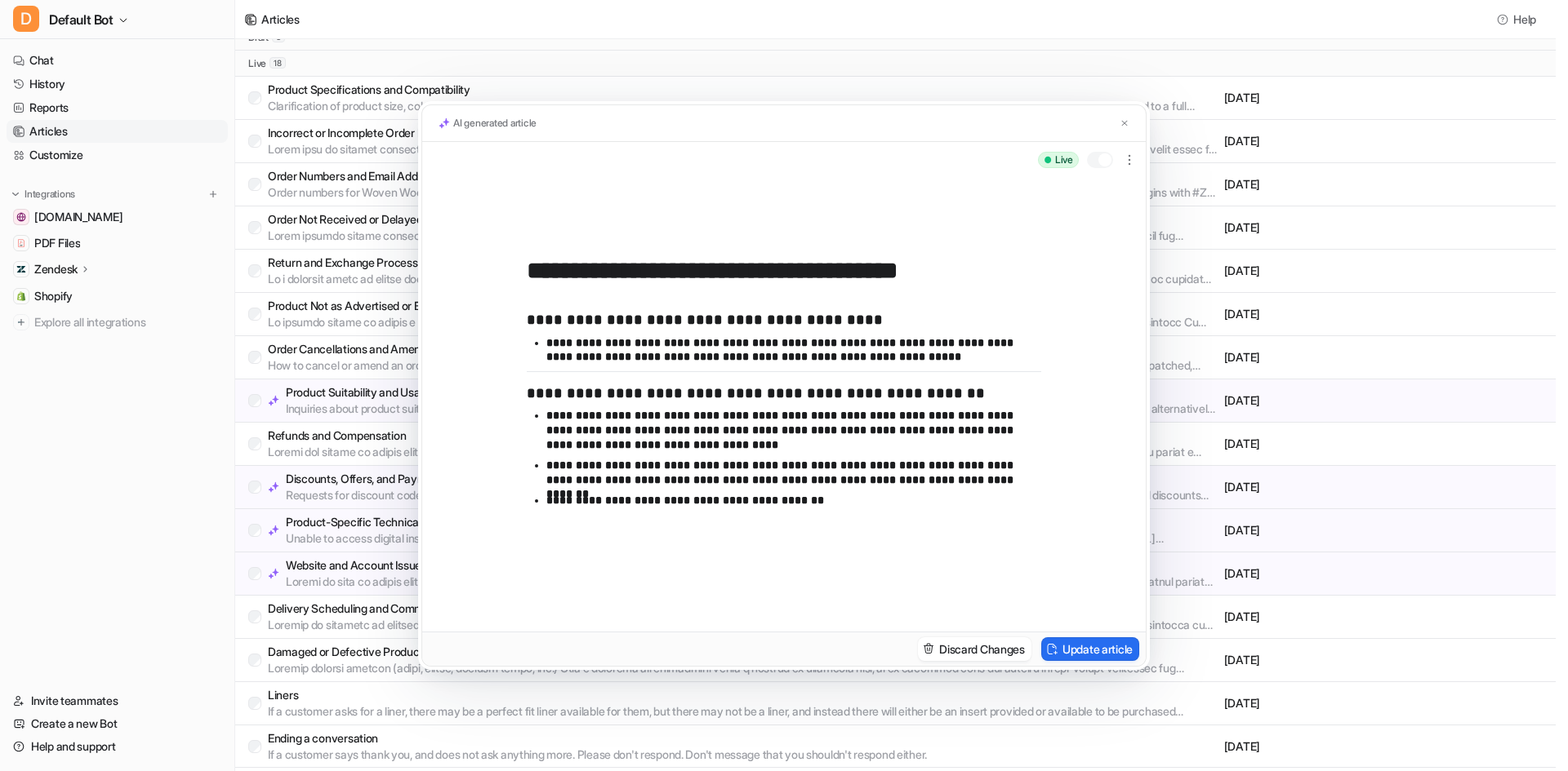
click at [912, 362] on p "**********" at bounding box center [793, 351] width 494 height 29
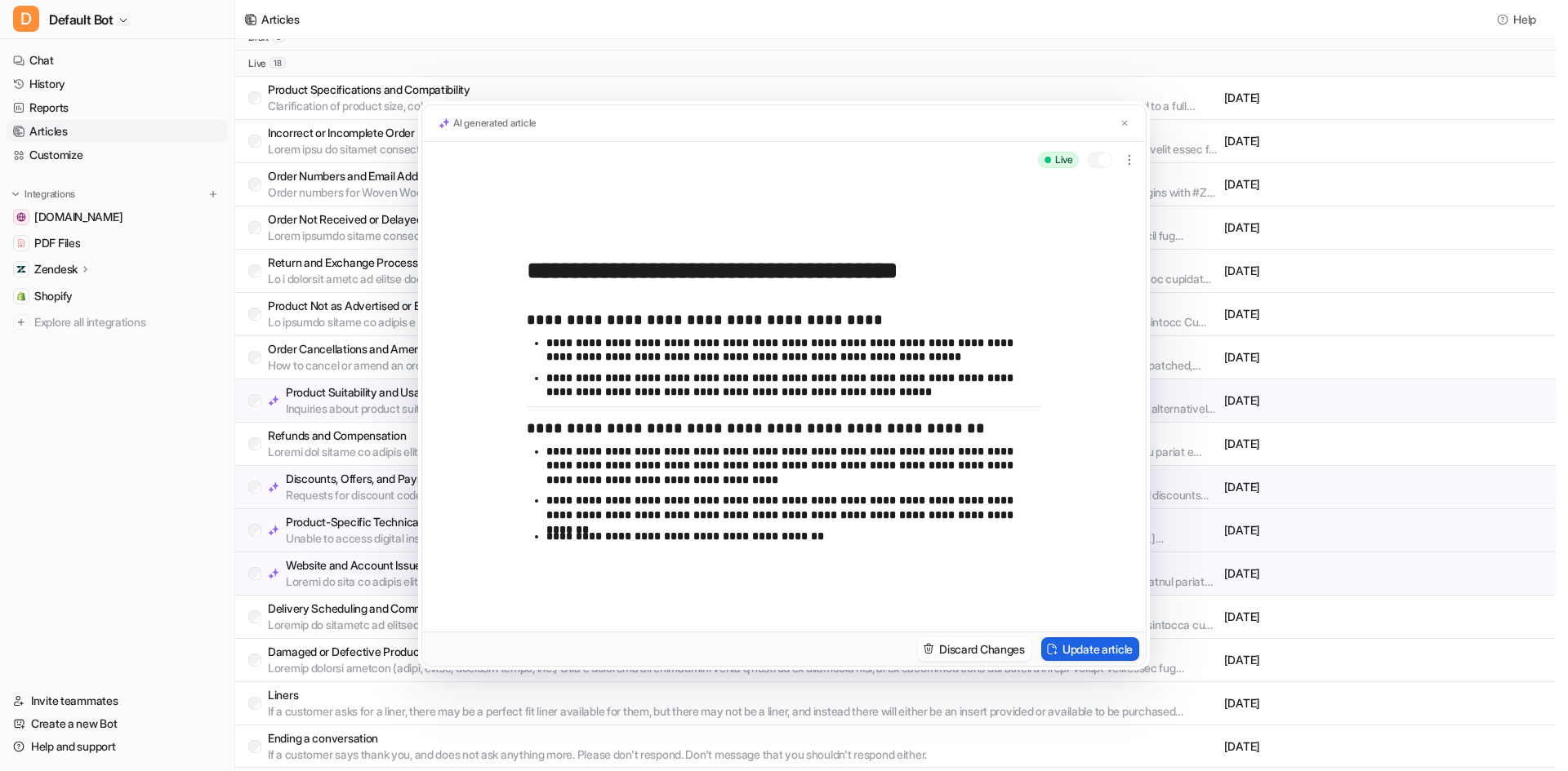
click at [1084, 650] on button "Update article" at bounding box center [1090, 649] width 98 height 23
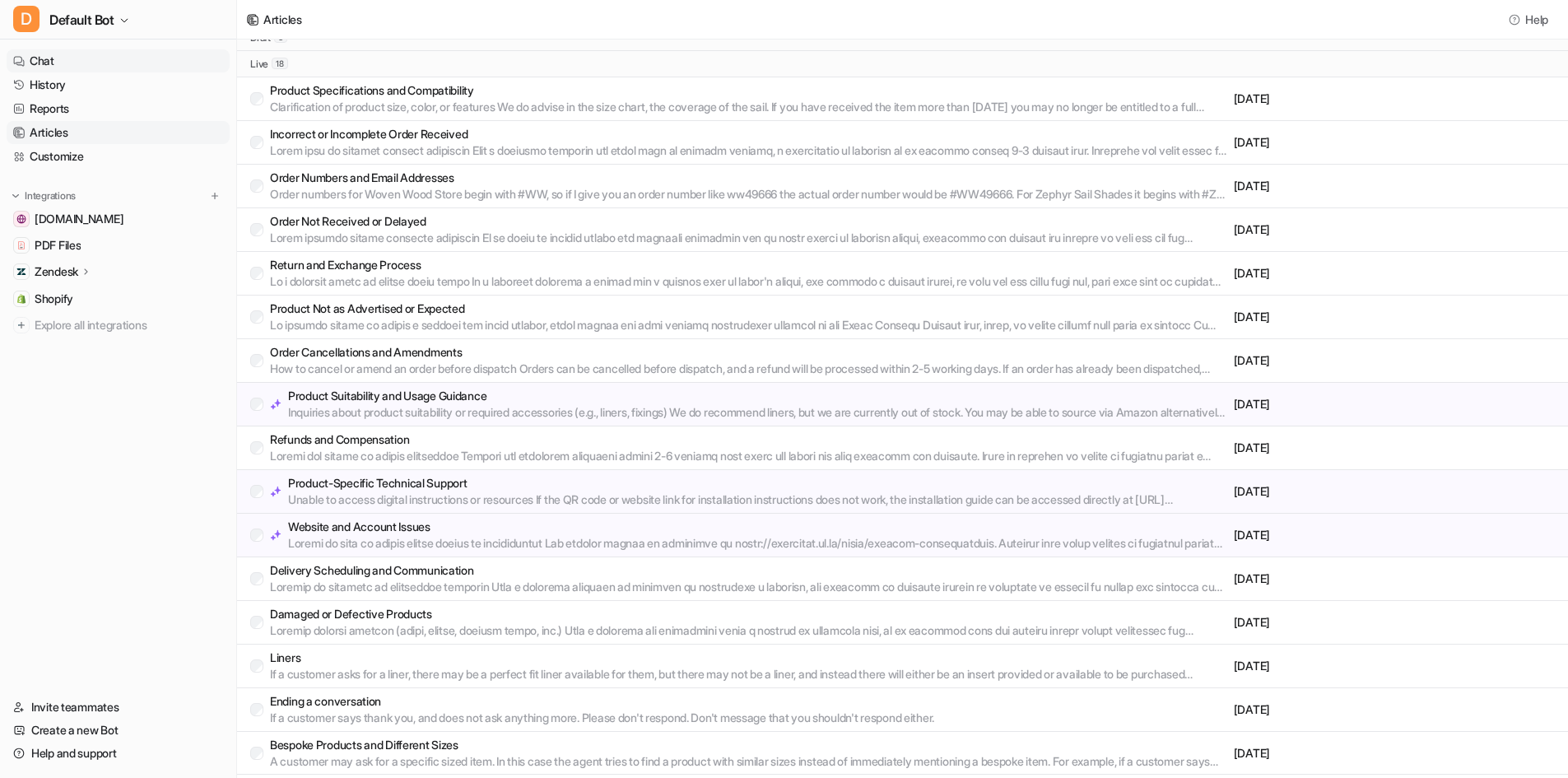
drag, startPoint x: 50, startPoint y: 83, endPoint x: 6, endPoint y: 56, distance: 51.6
drag, startPoint x: 6, startPoint y: 56, endPoint x: 42, endPoint y: 462, distance: 407.6
click at [42, 462] on nav "Chat History Reports Articles Customize Integrations [DOMAIN_NAME] PDF Files Ze…" at bounding box center [118, 362] width 236 height 640
click at [106, 80] on link "History" at bounding box center [117, 85] width 223 height 23
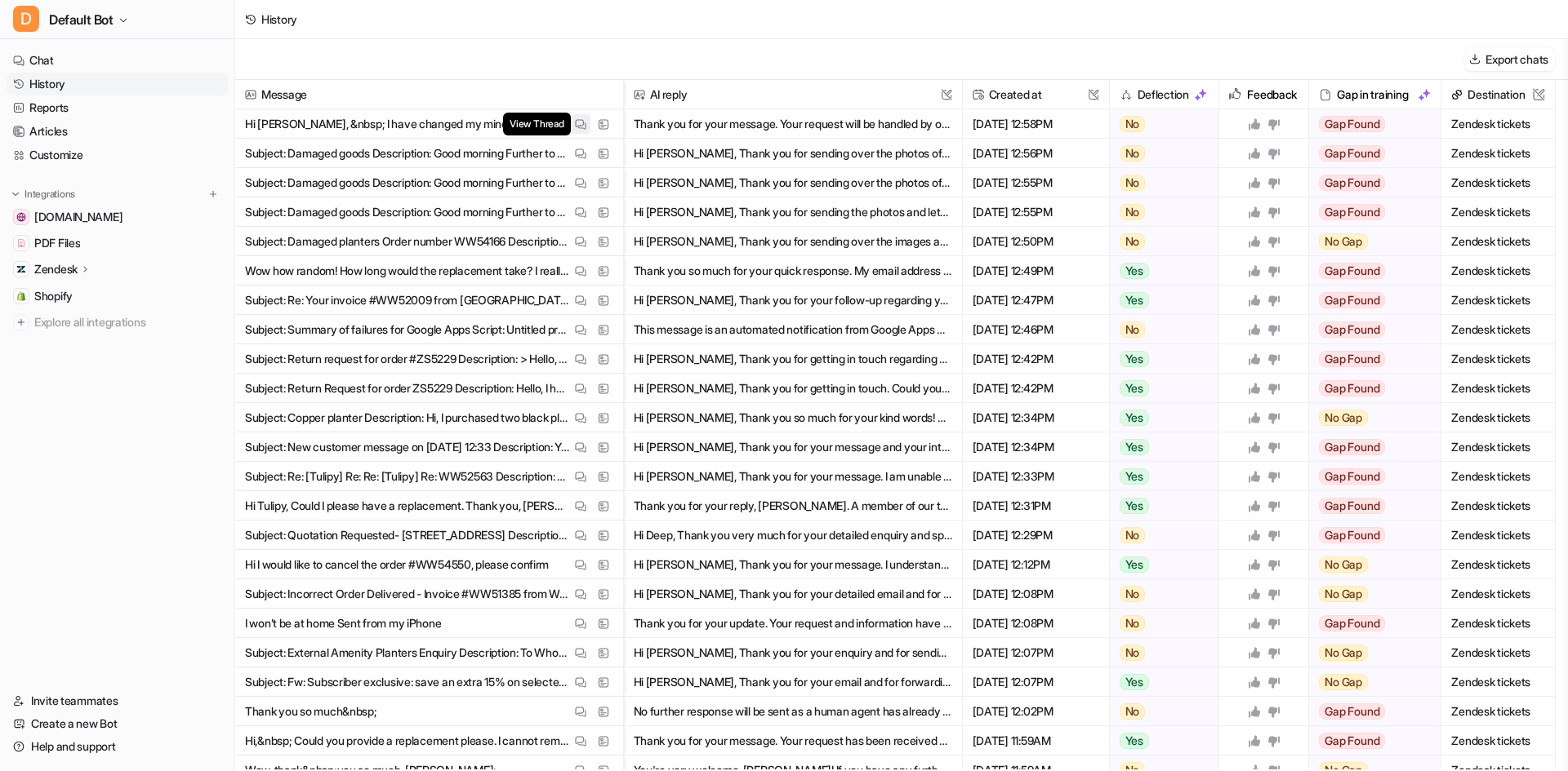
click at [575, 124] on img at bounding box center [580, 124] width 12 height 13
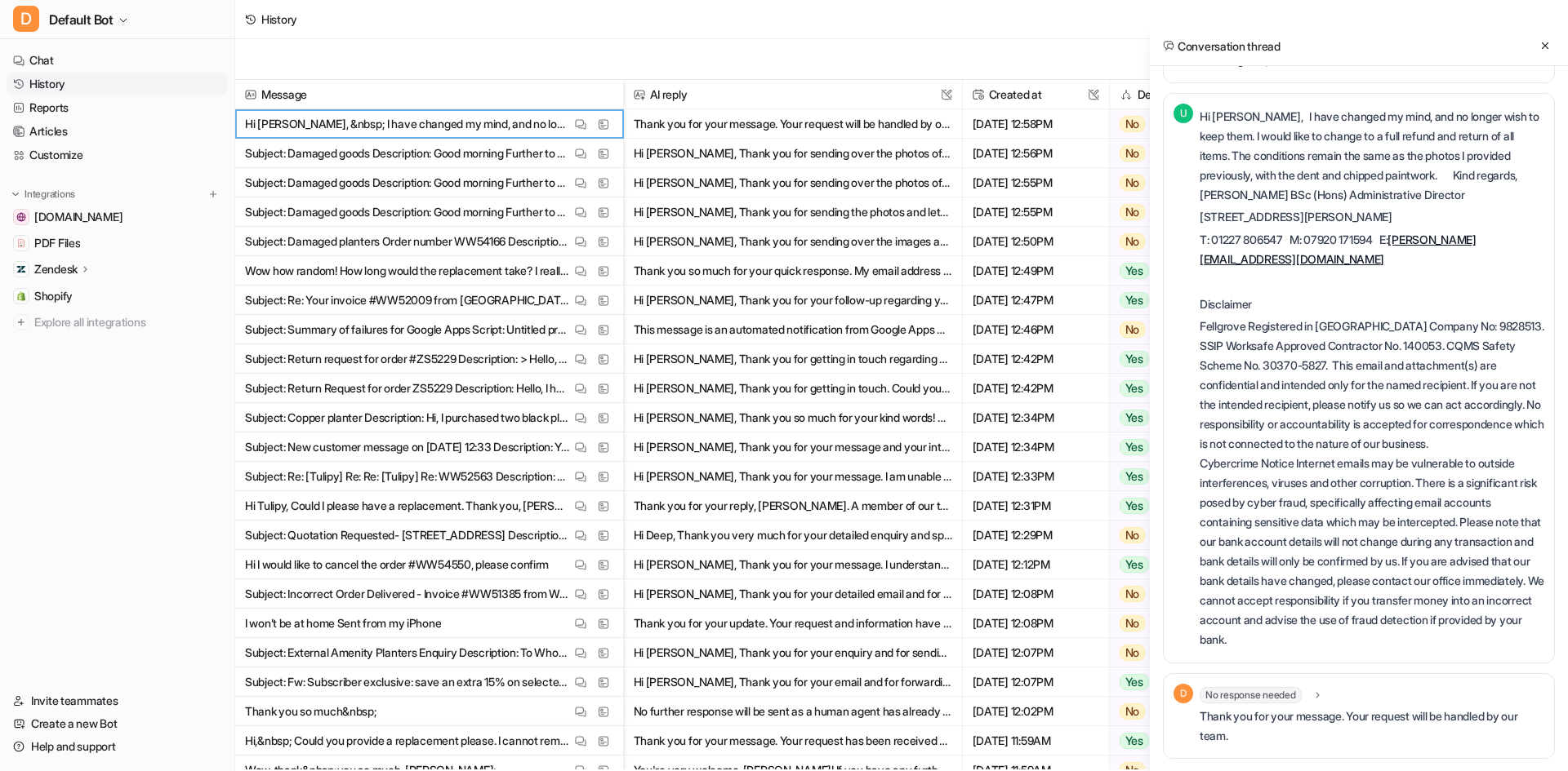
scroll to position [715, 0]
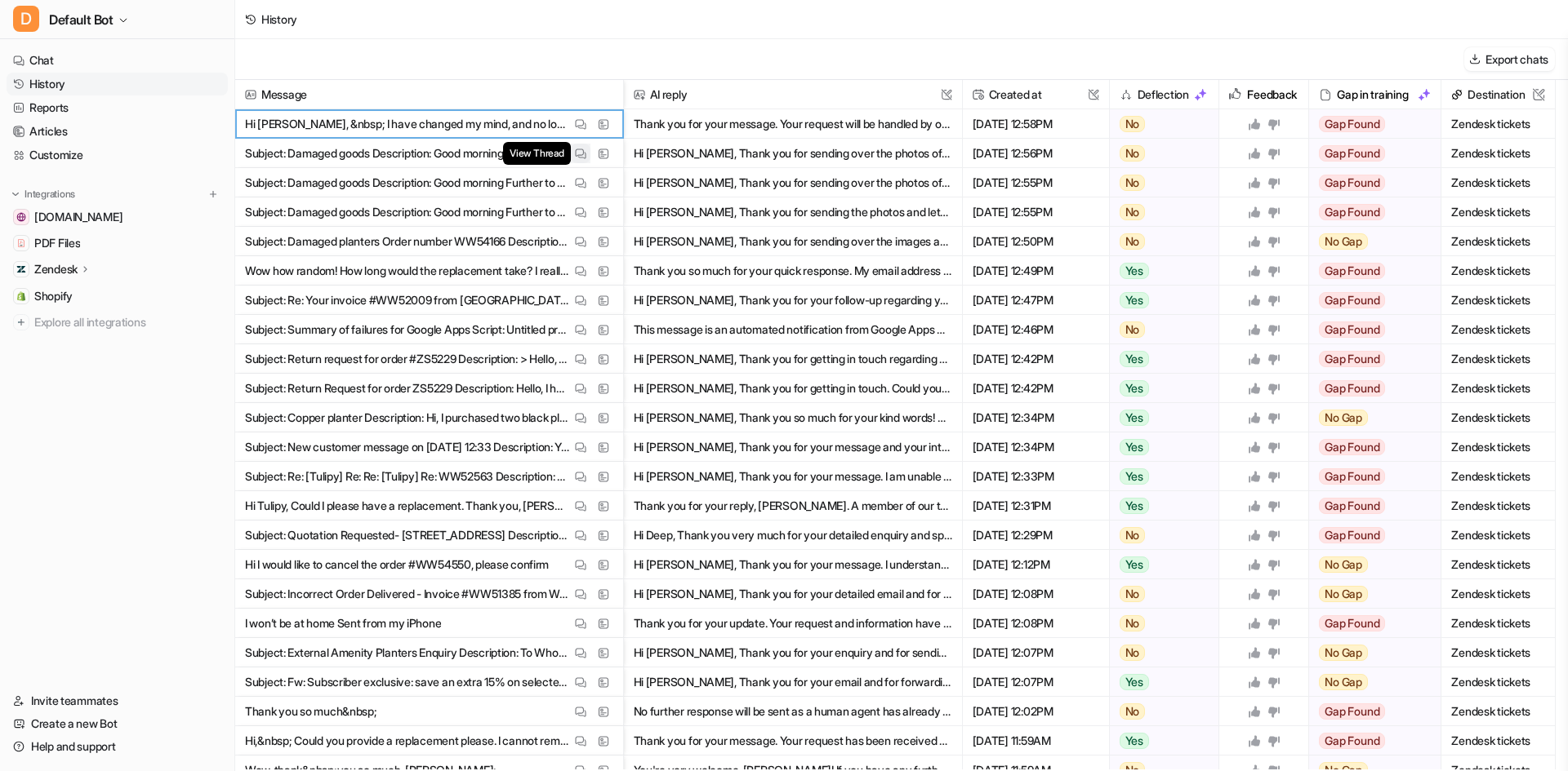
click at [576, 161] on button "View Thread" at bounding box center [581, 153] width 20 height 20
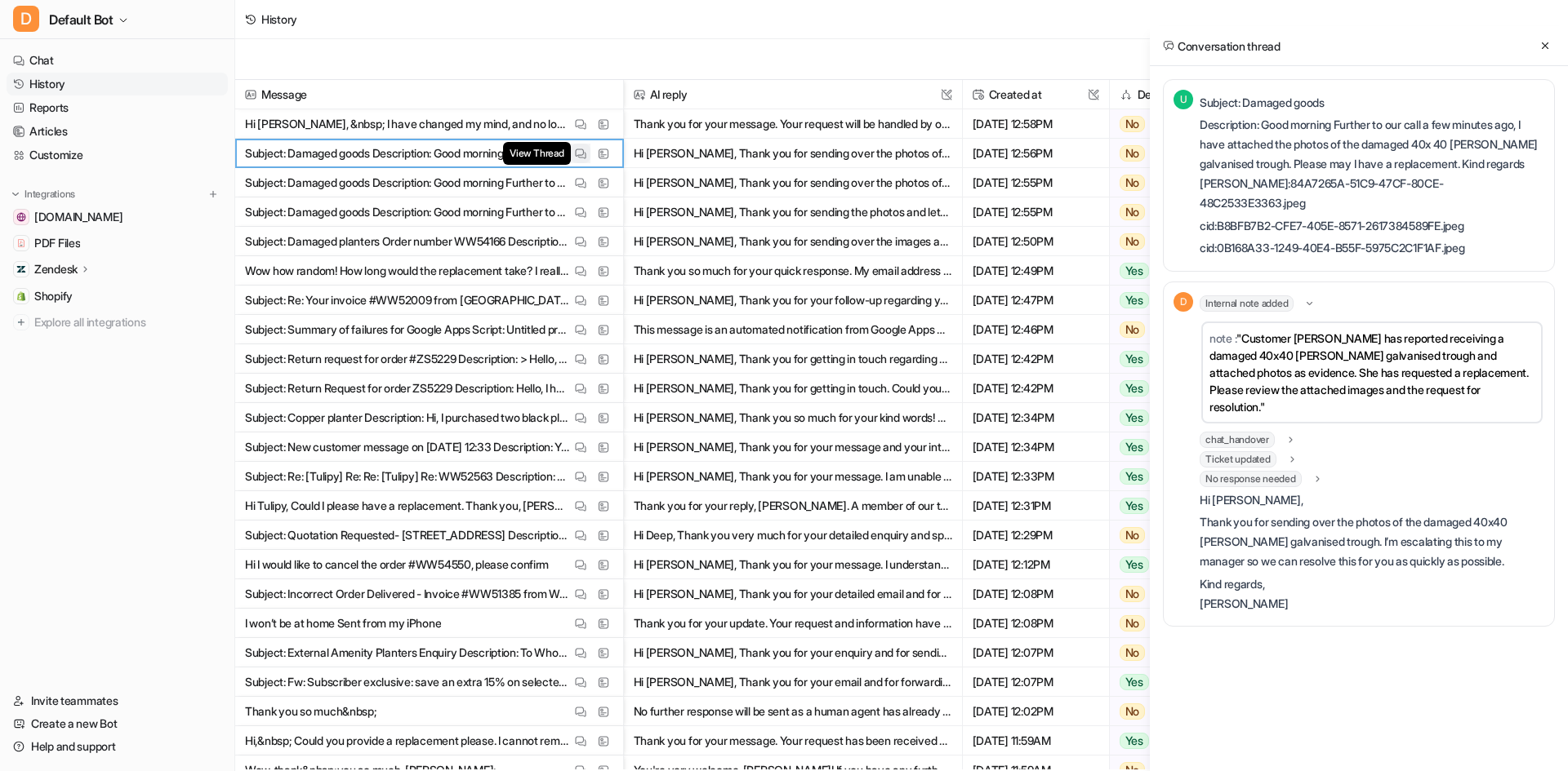
scroll to position [0, 0]
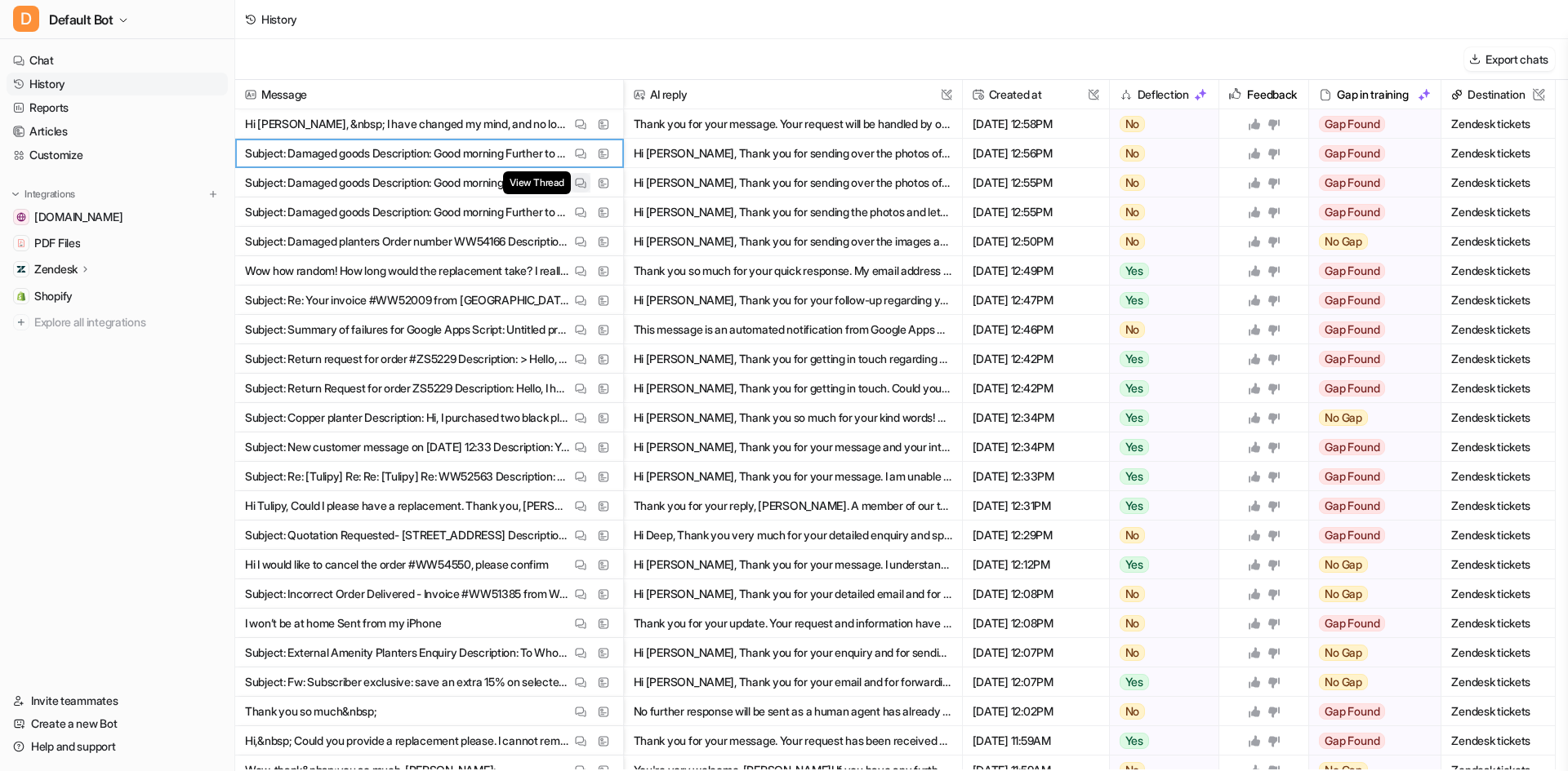
click at [577, 185] on img at bounding box center [580, 183] width 12 height 13
click at [581, 202] on span "Subject: Damaged goods Description: Good morning Further to our call a few minu…" at bounding box center [429, 212] width 374 height 30
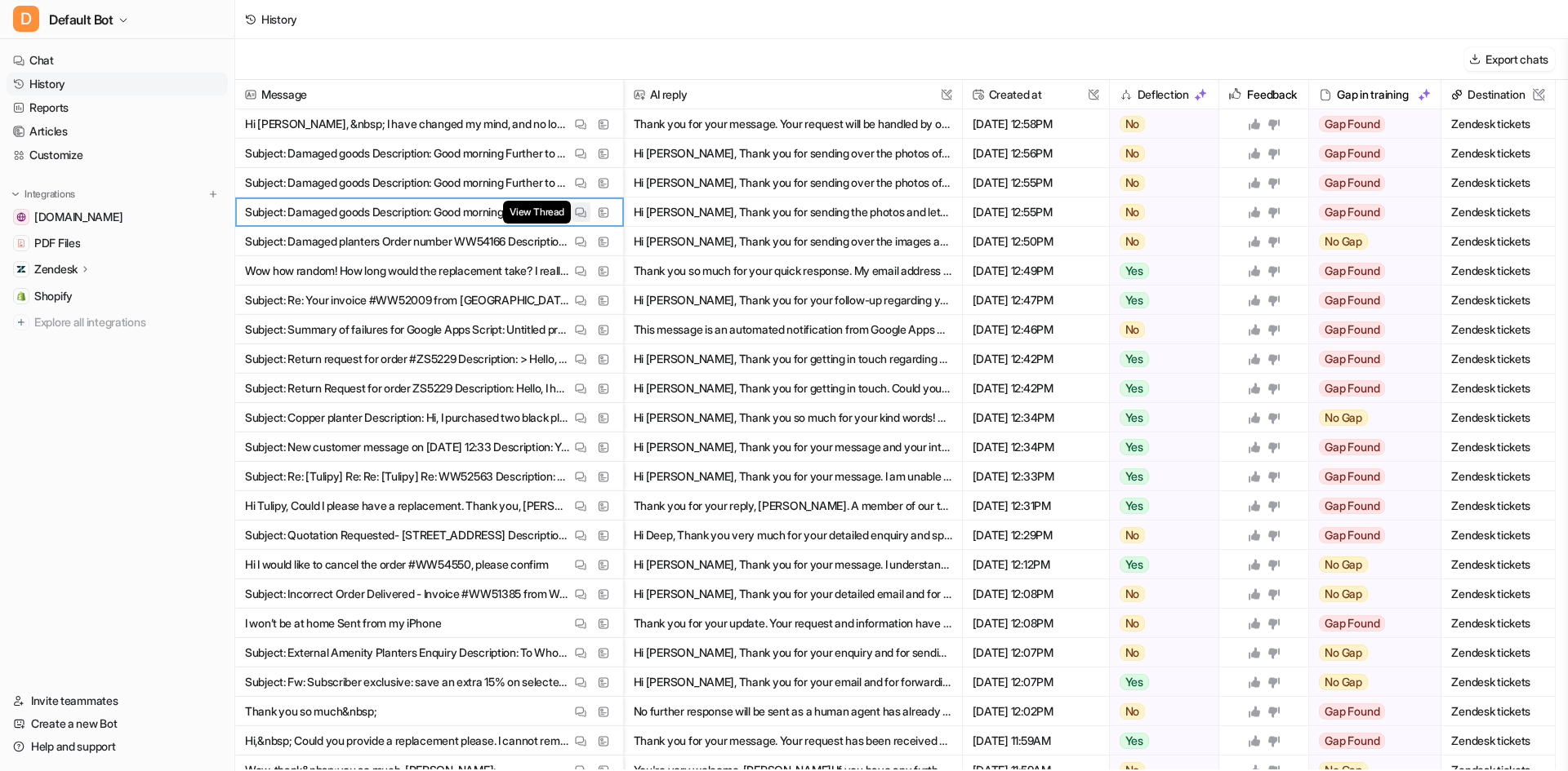
click at [582, 213] on img at bounding box center [580, 213] width 12 height 13
click at [583, 240] on img at bounding box center [580, 243] width 12 height 13
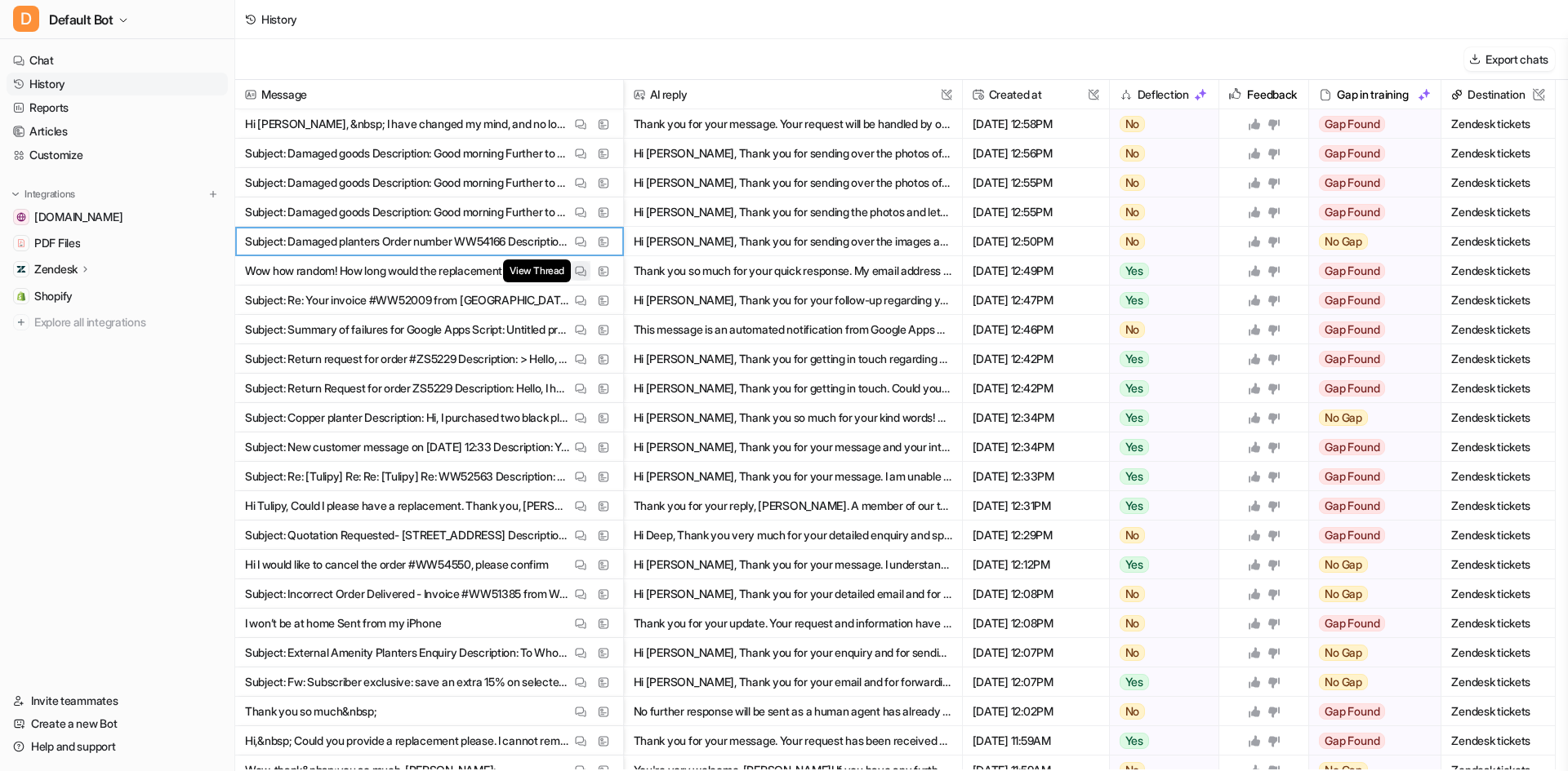
click at [586, 271] on button "View Thread" at bounding box center [581, 271] width 20 height 20
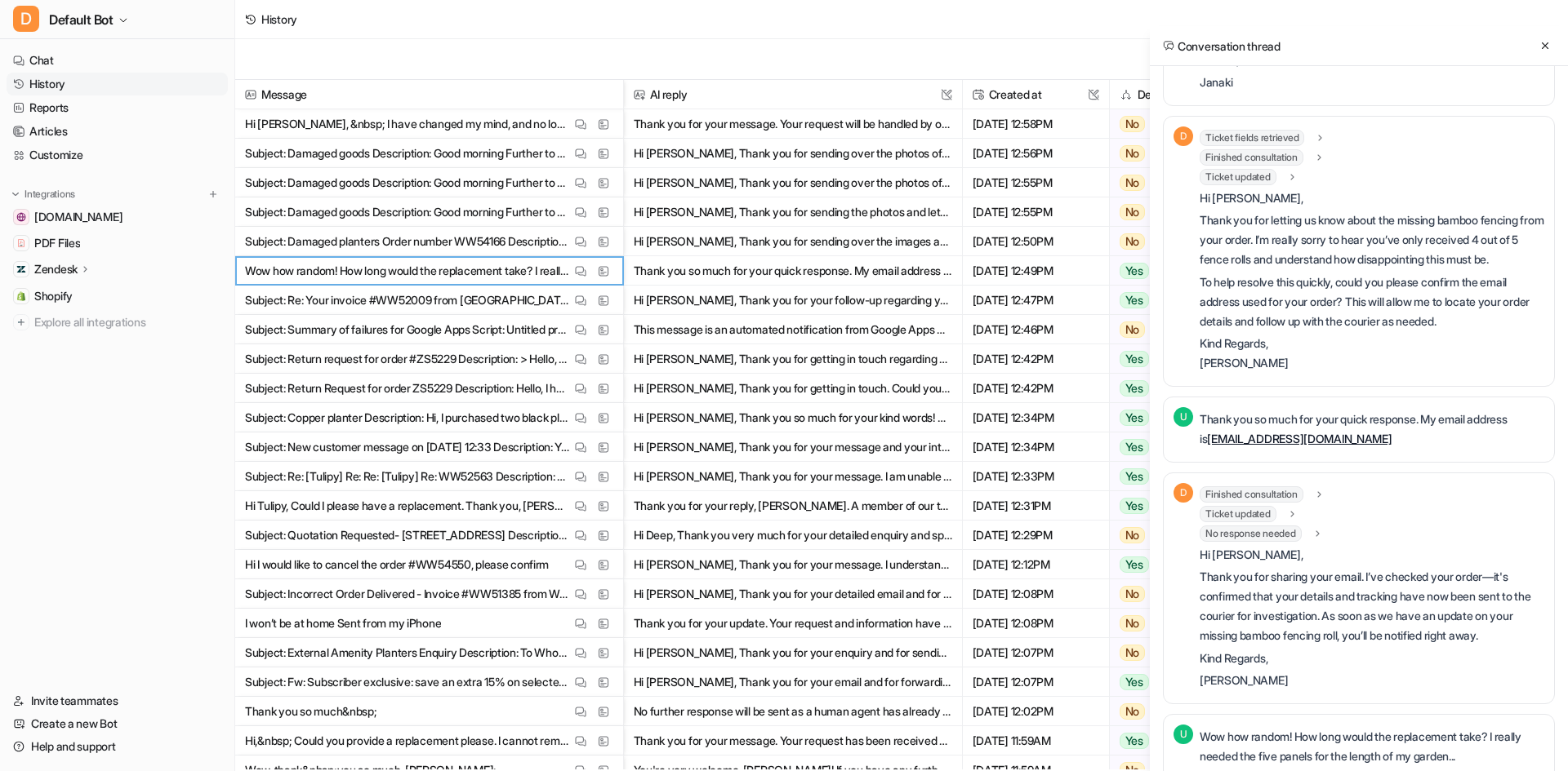
scroll to position [431, 0]
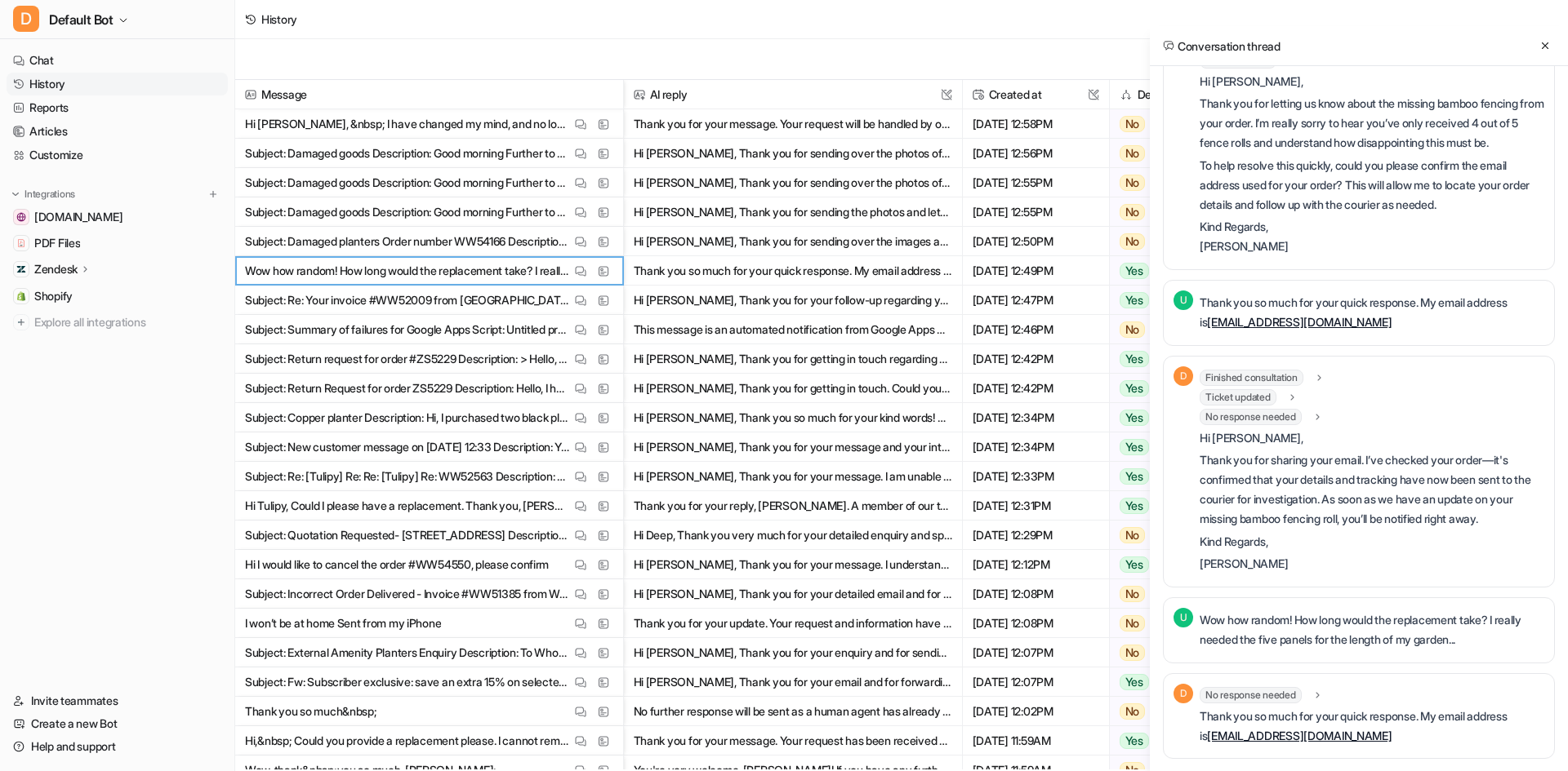
click at [1379, 643] on p "Wow how random! How long would the replacement take? I really needed the five p…" at bounding box center [1371, 629] width 345 height 39
drag, startPoint x: 1332, startPoint y: 317, endPoint x: 1200, endPoint y: 335, distance: 133.2
click at [1200, 335] on div "Thank you so much for your quick response. My email address is [EMAIL_ADDRESS][…" at bounding box center [1371, 313] width 345 height 45
copy p "[EMAIL_ADDRESS][DOMAIN_NAME]"
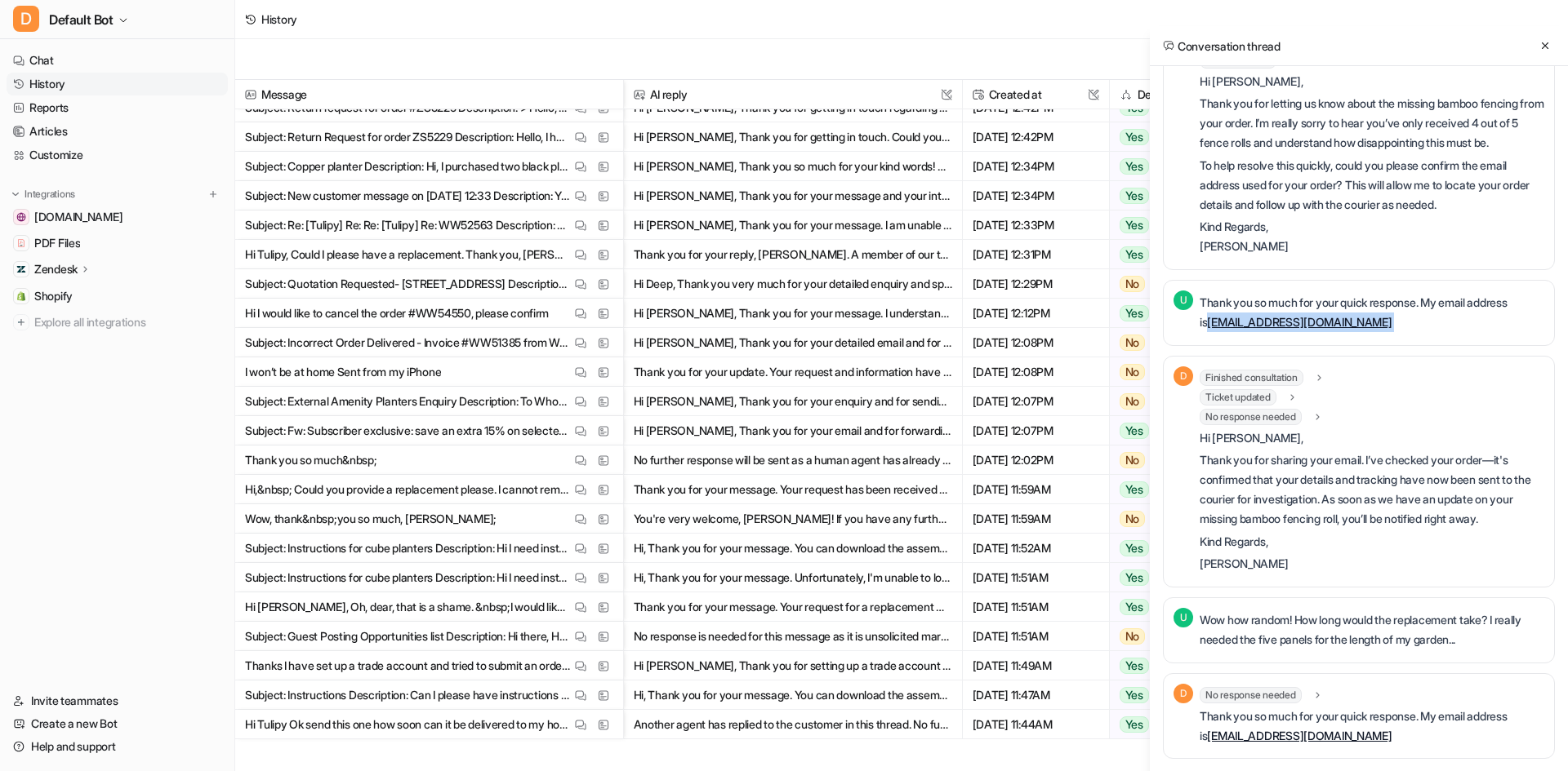
scroll to position [326, 0]
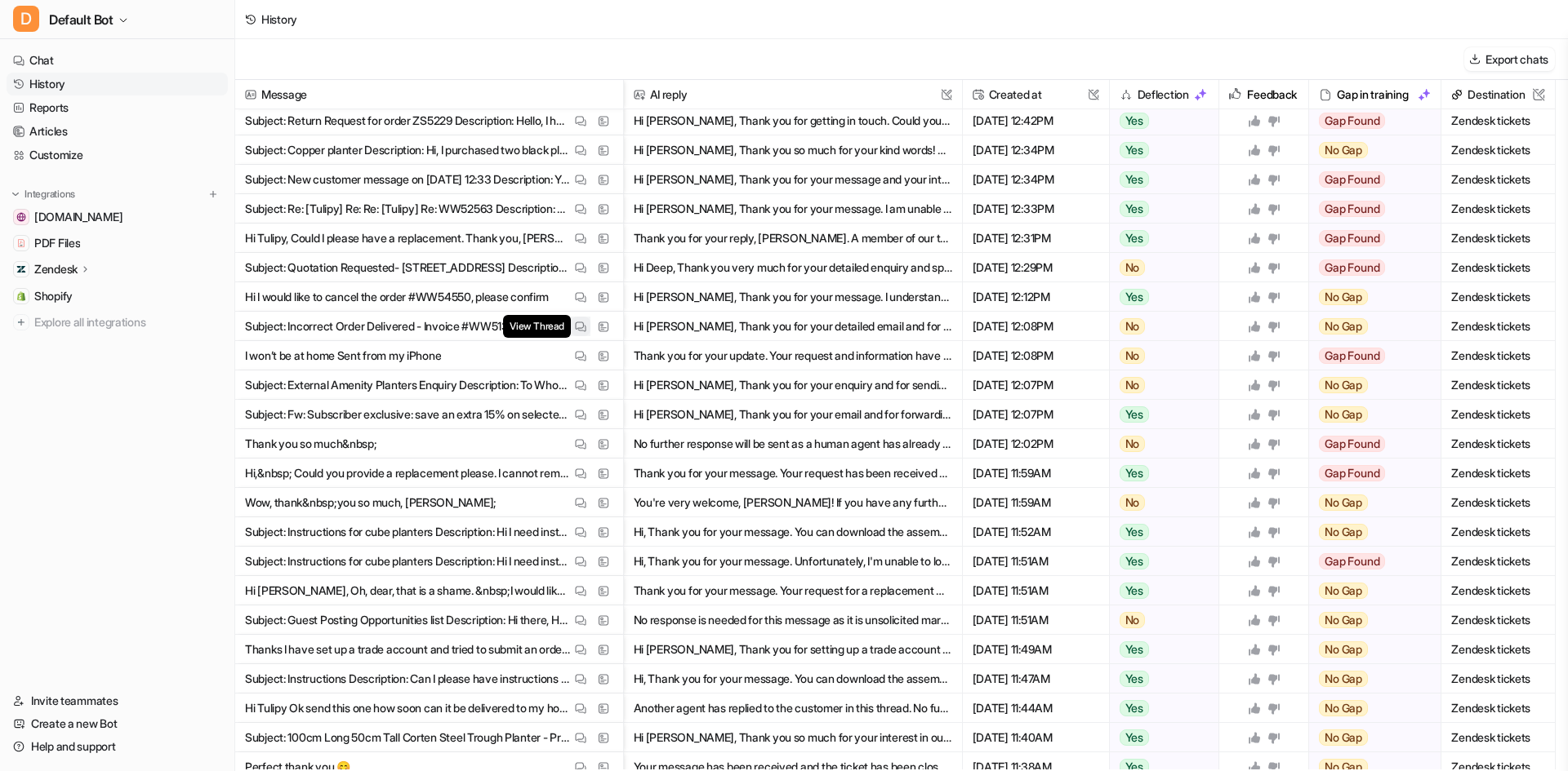
click at [576, 331] on img at bounding box center [580, 327] width 12 height 13
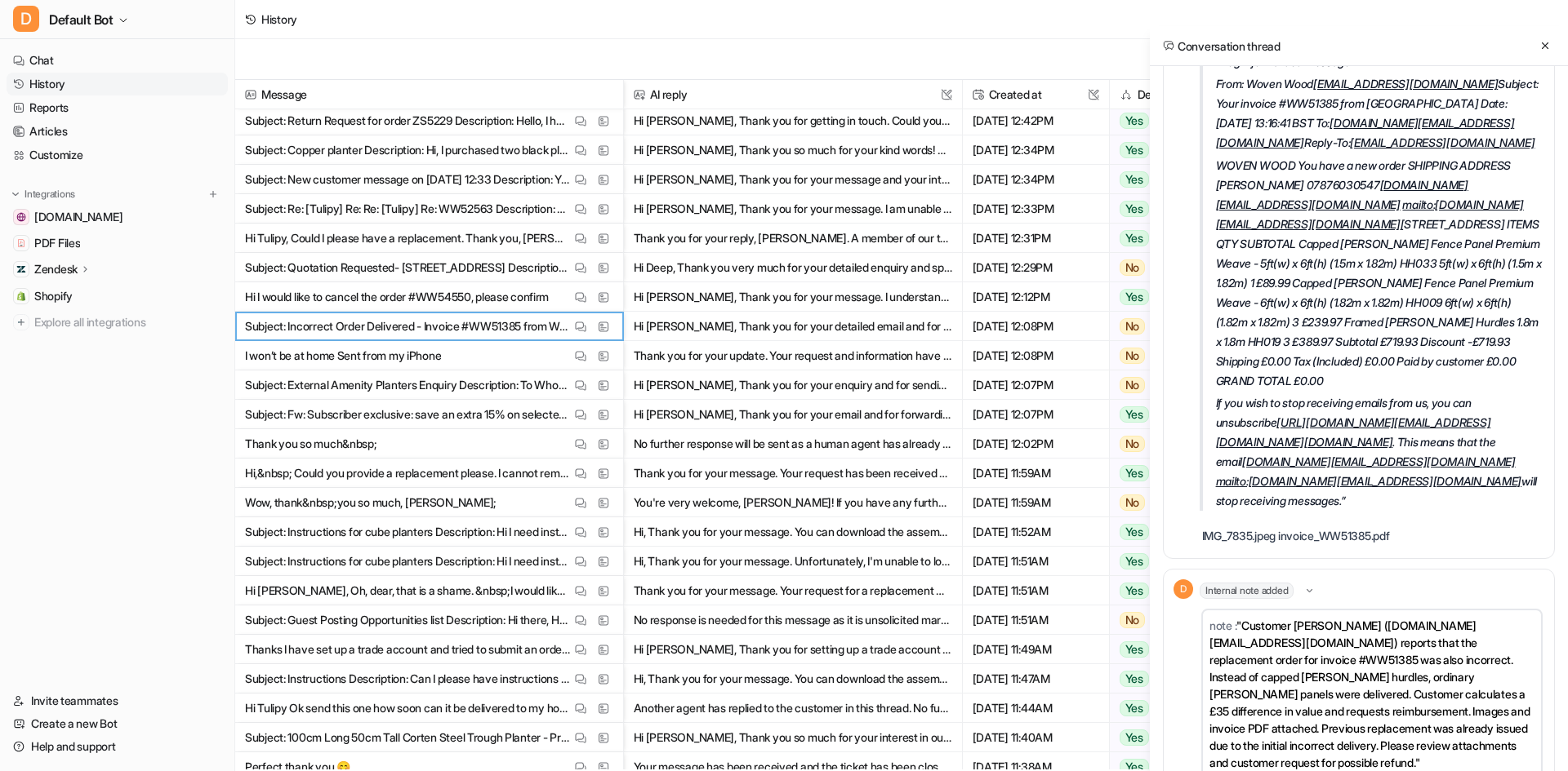
scroll to position [896, 0]
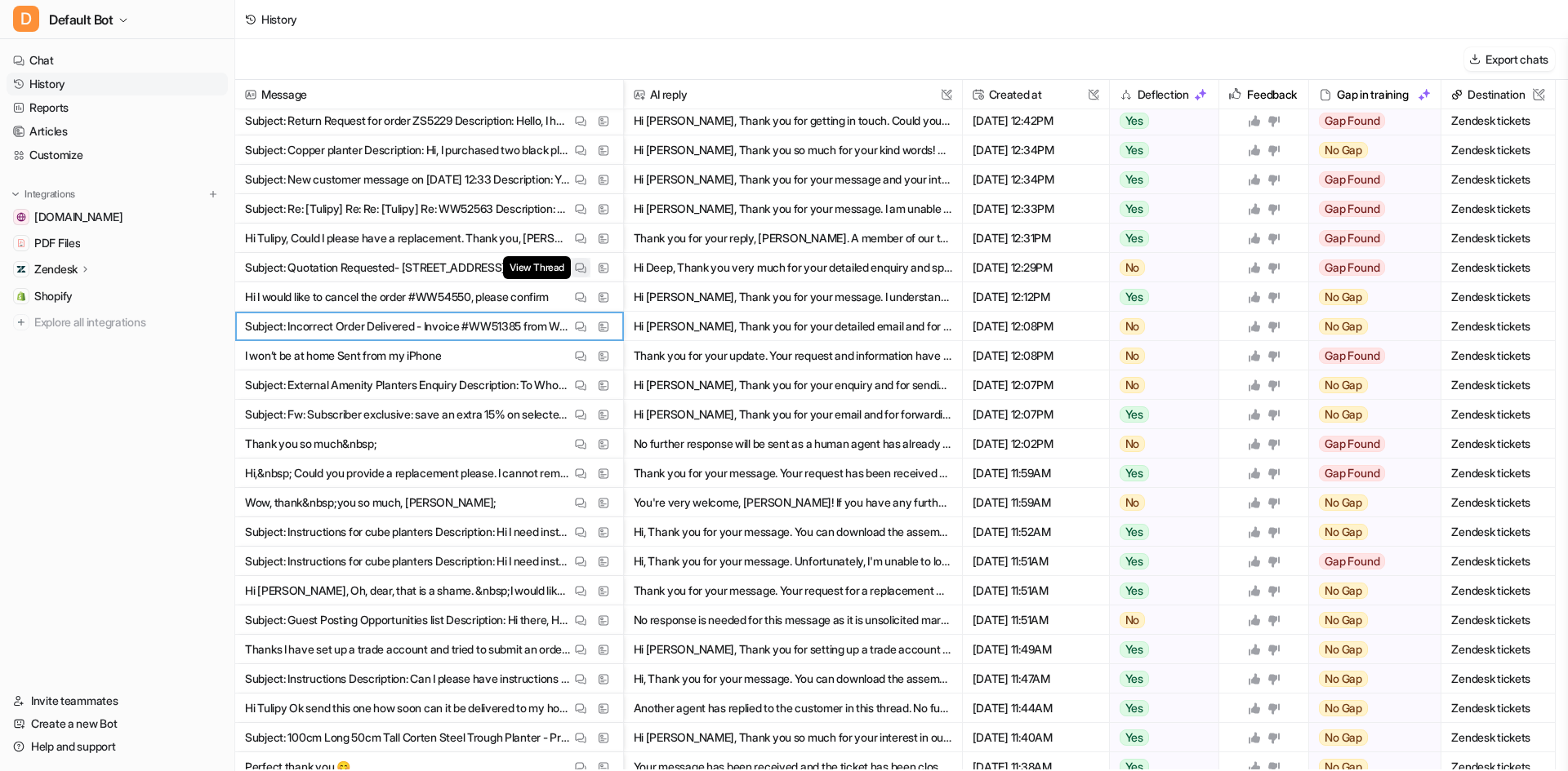
click at [576, 264] on img at bounding box center [580, 269] width 12 height 13
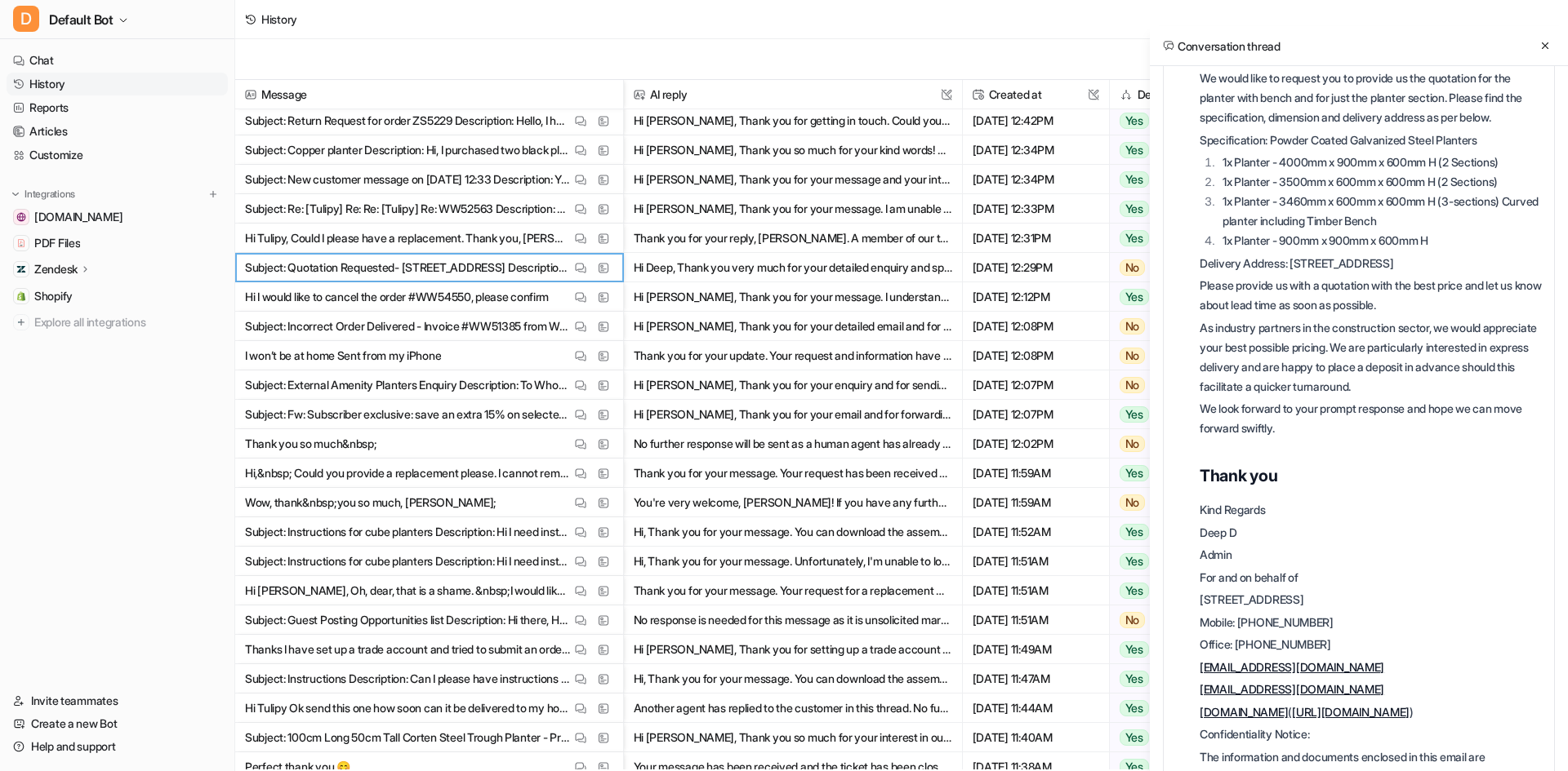
scroll to position [0, 0]
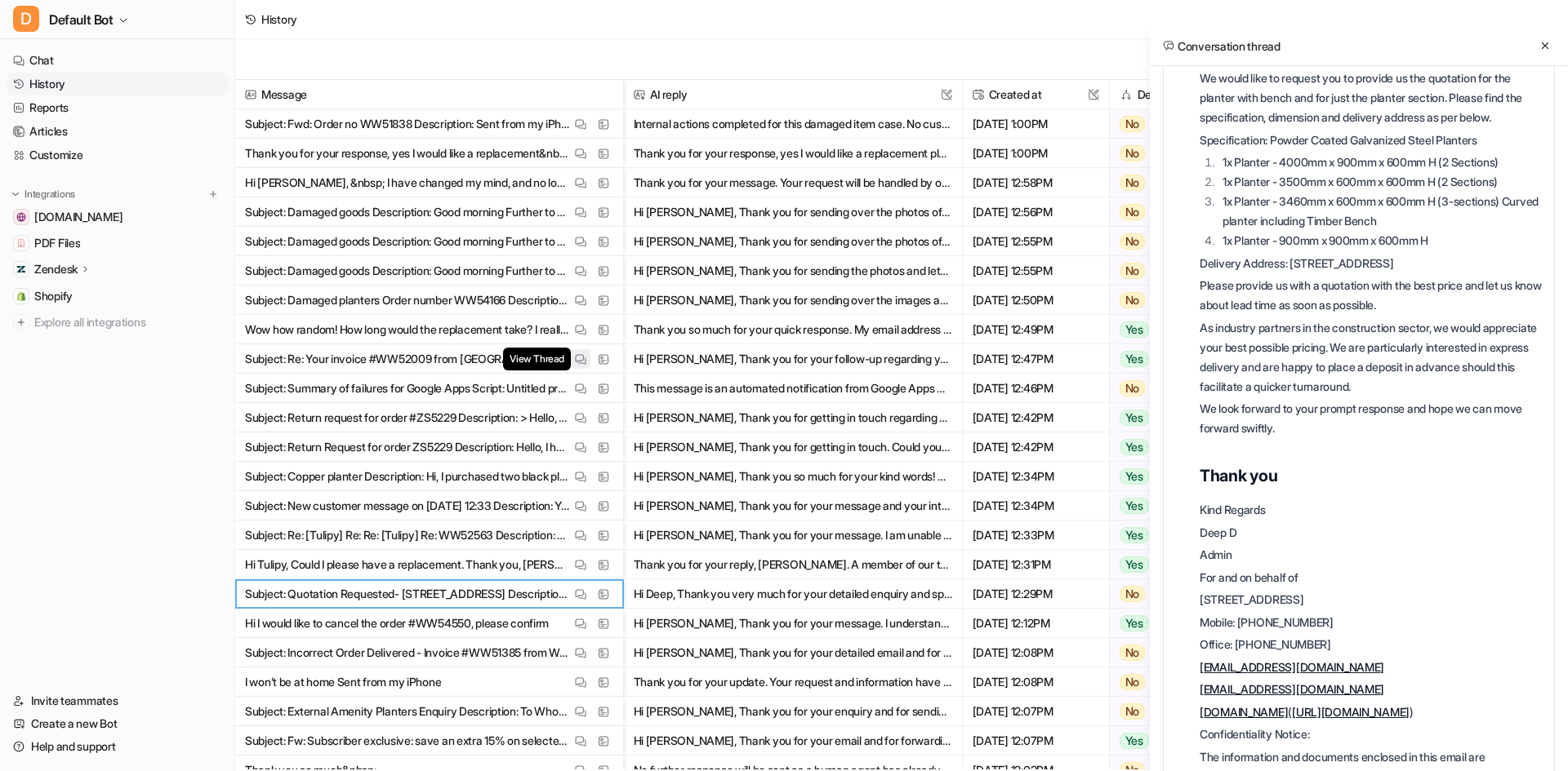
click at [587, 353] on button "View Thread" at bounding box center [581, 359] width 20 height 20
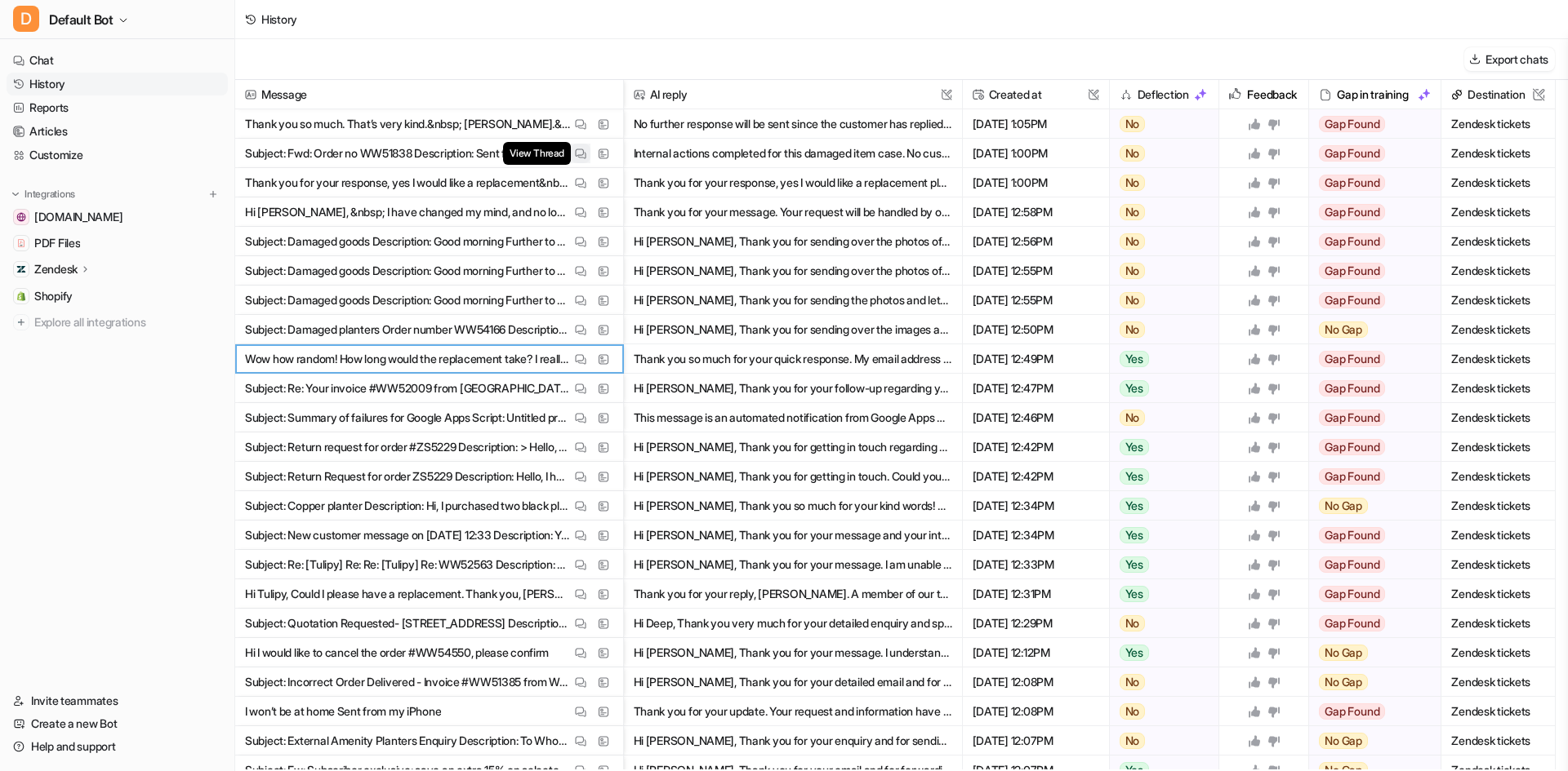
click at [586, 148] on img at bounding box center [580, 154] width 12 height 13
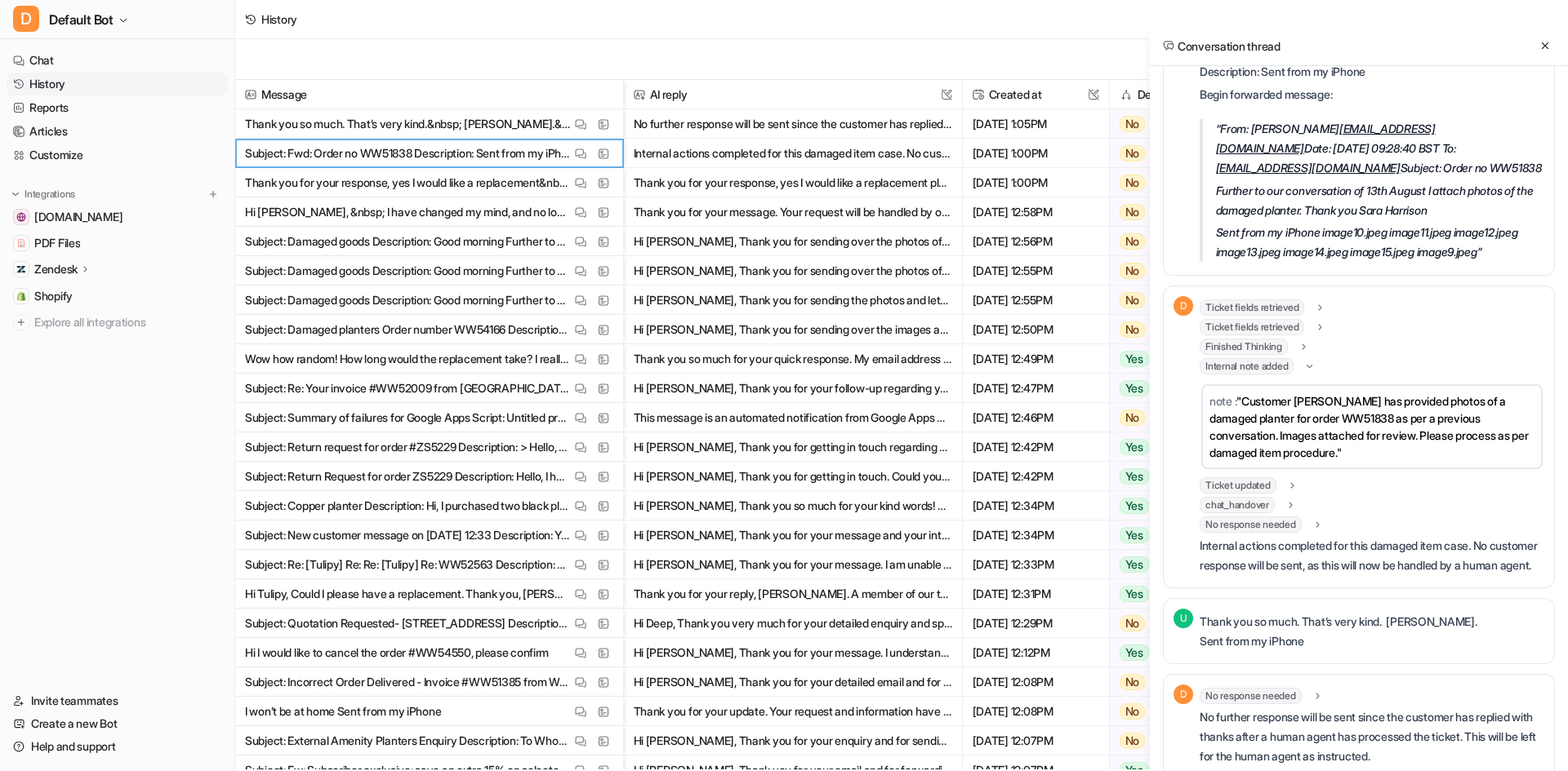
scroll to position [94, 0]
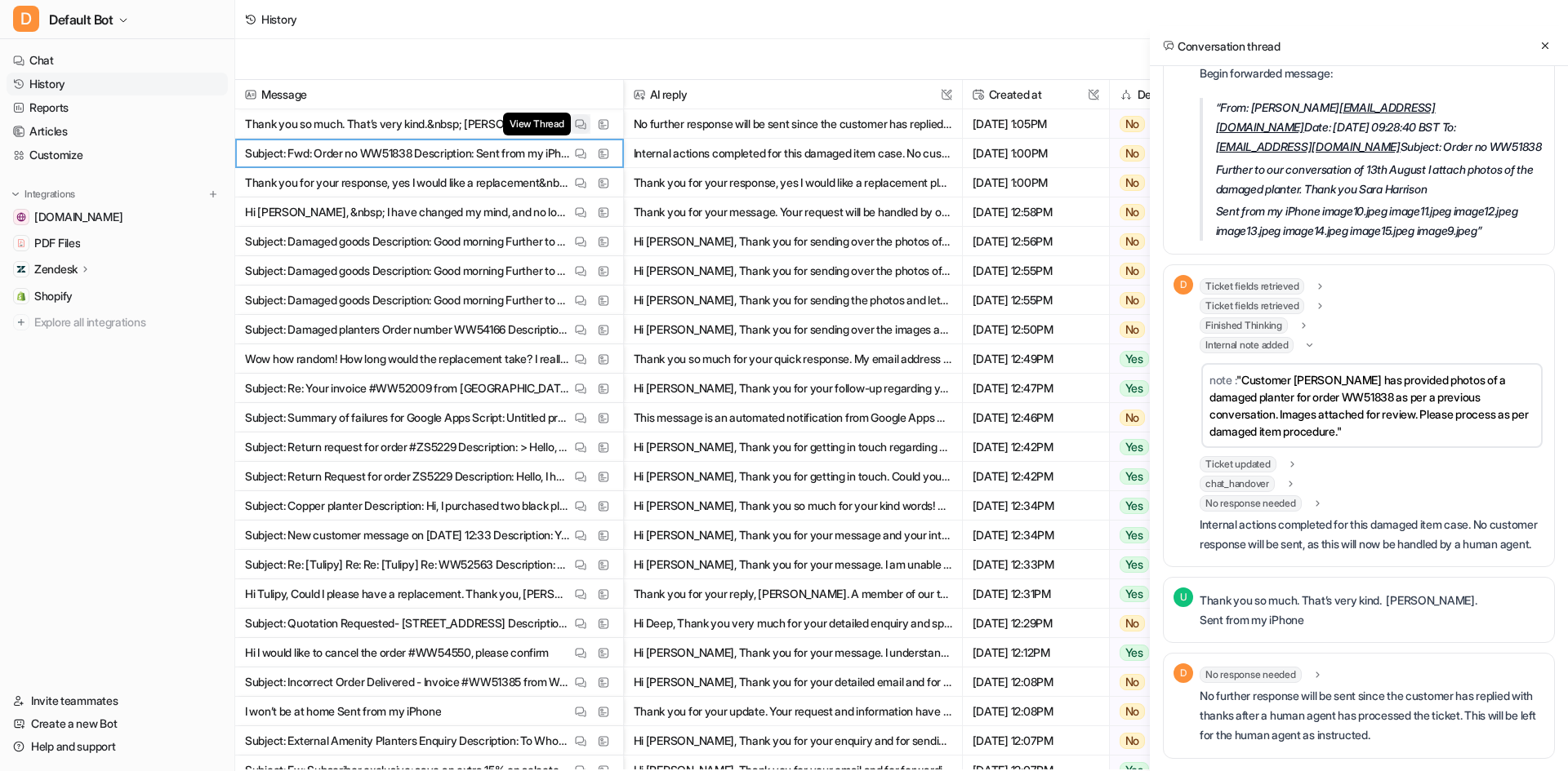
click at [581, 129] on img at bounding box center [580, 124] width 12 height 13
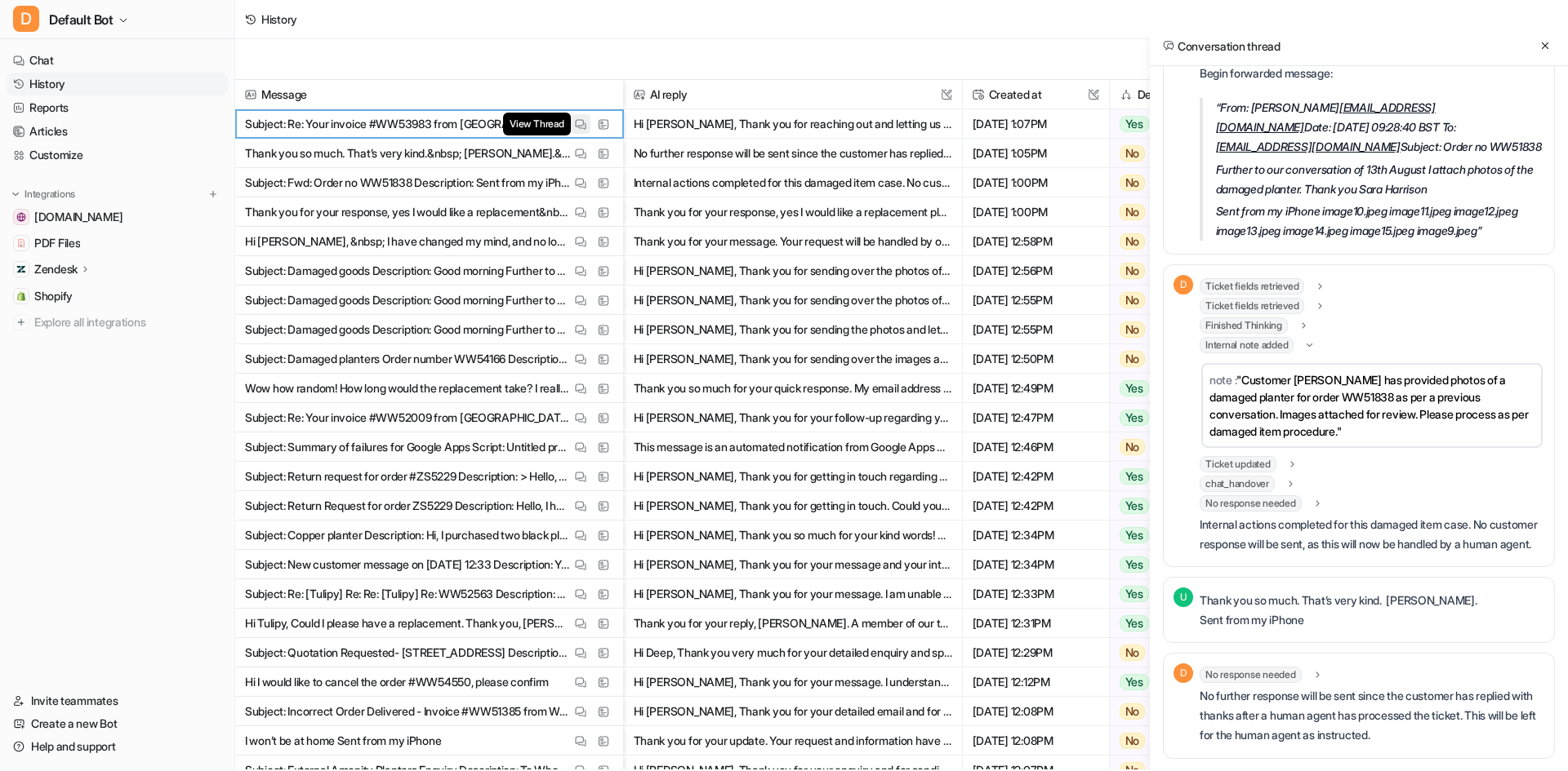
click at [577, 118] on img at bounding box center [580, 124] width 12 height 13
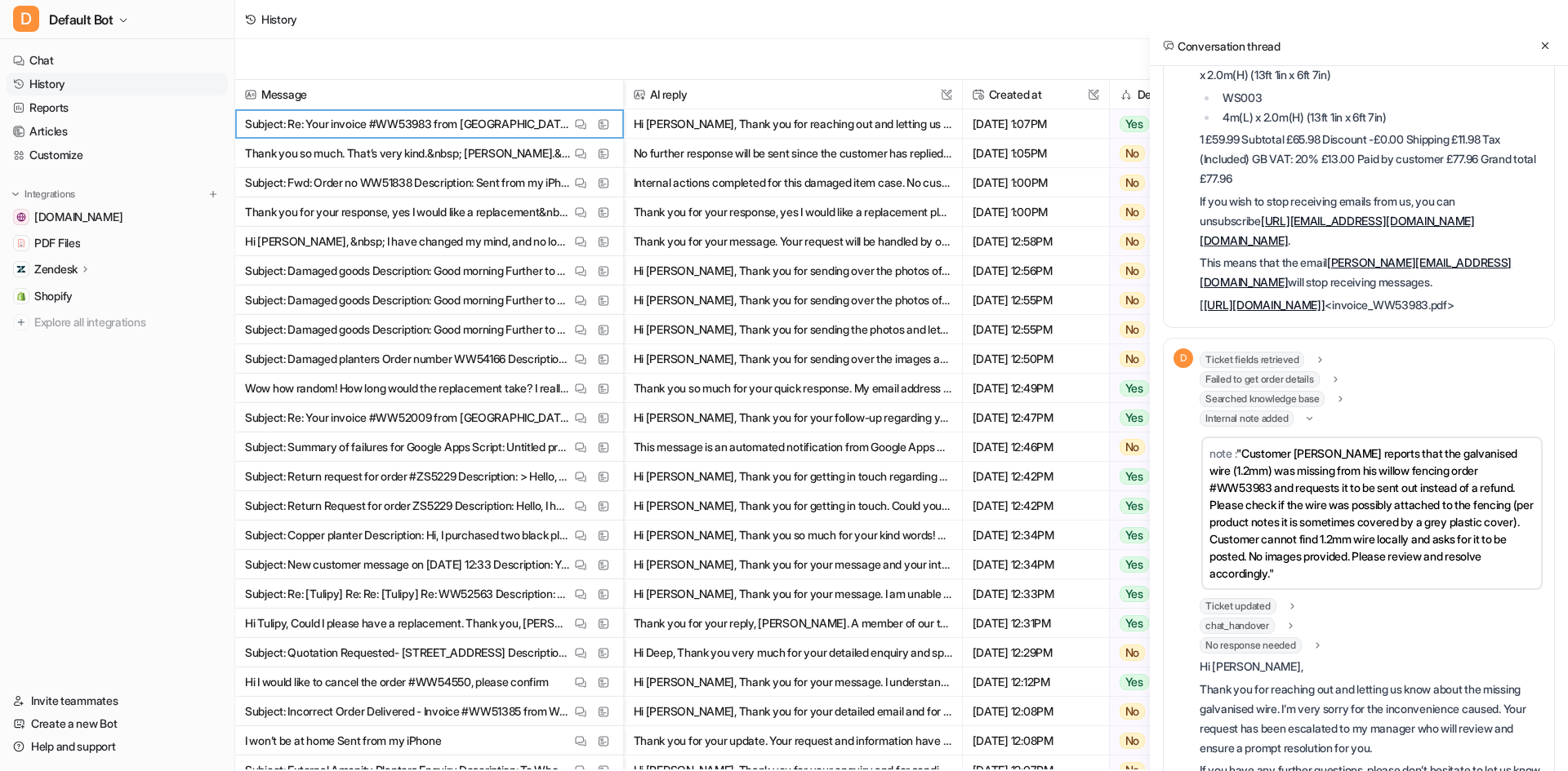
scroll to position [449, 0]
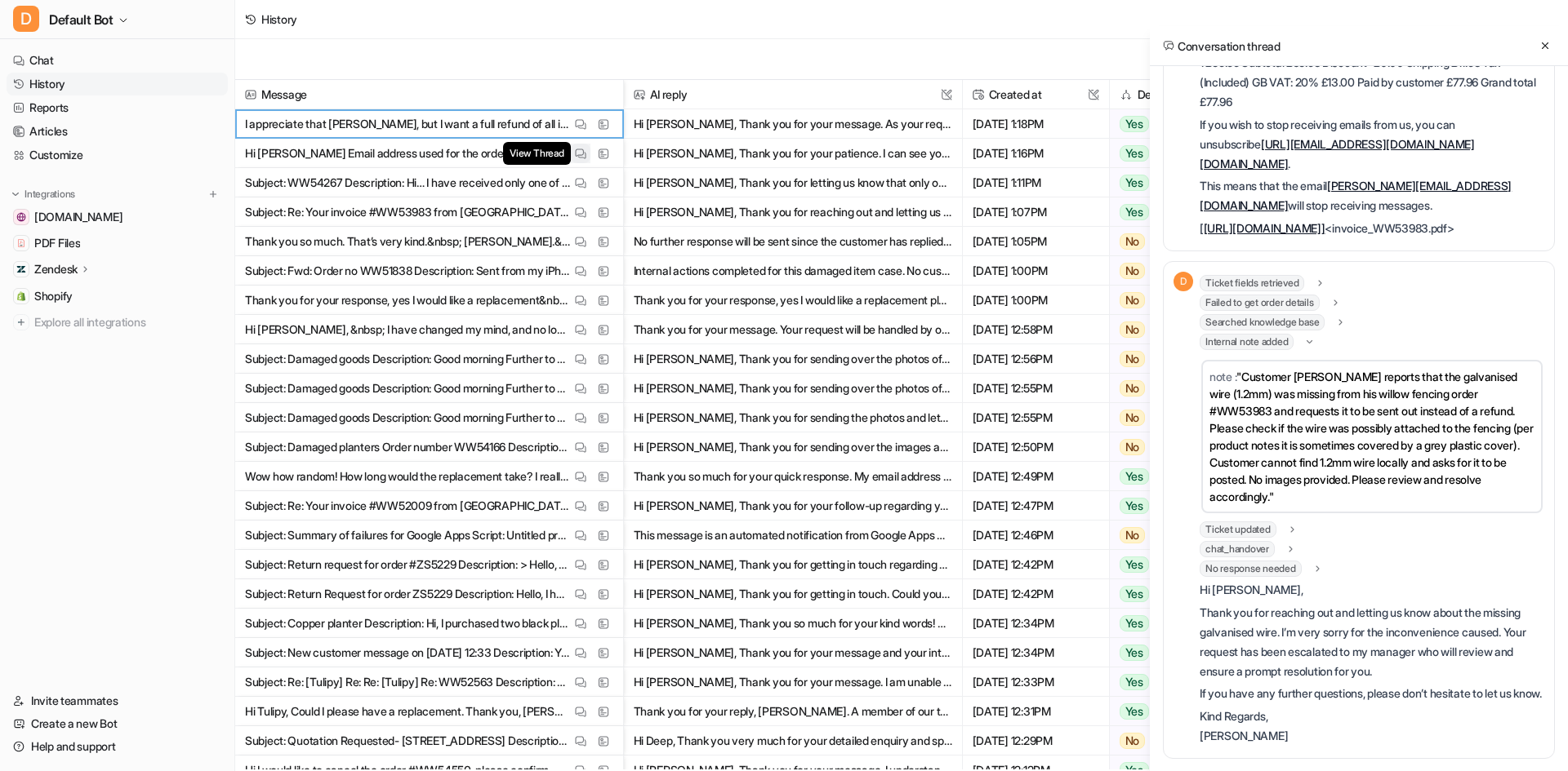
click at [576, 151] on img at bounding box center [580, 154] width 12 height 13
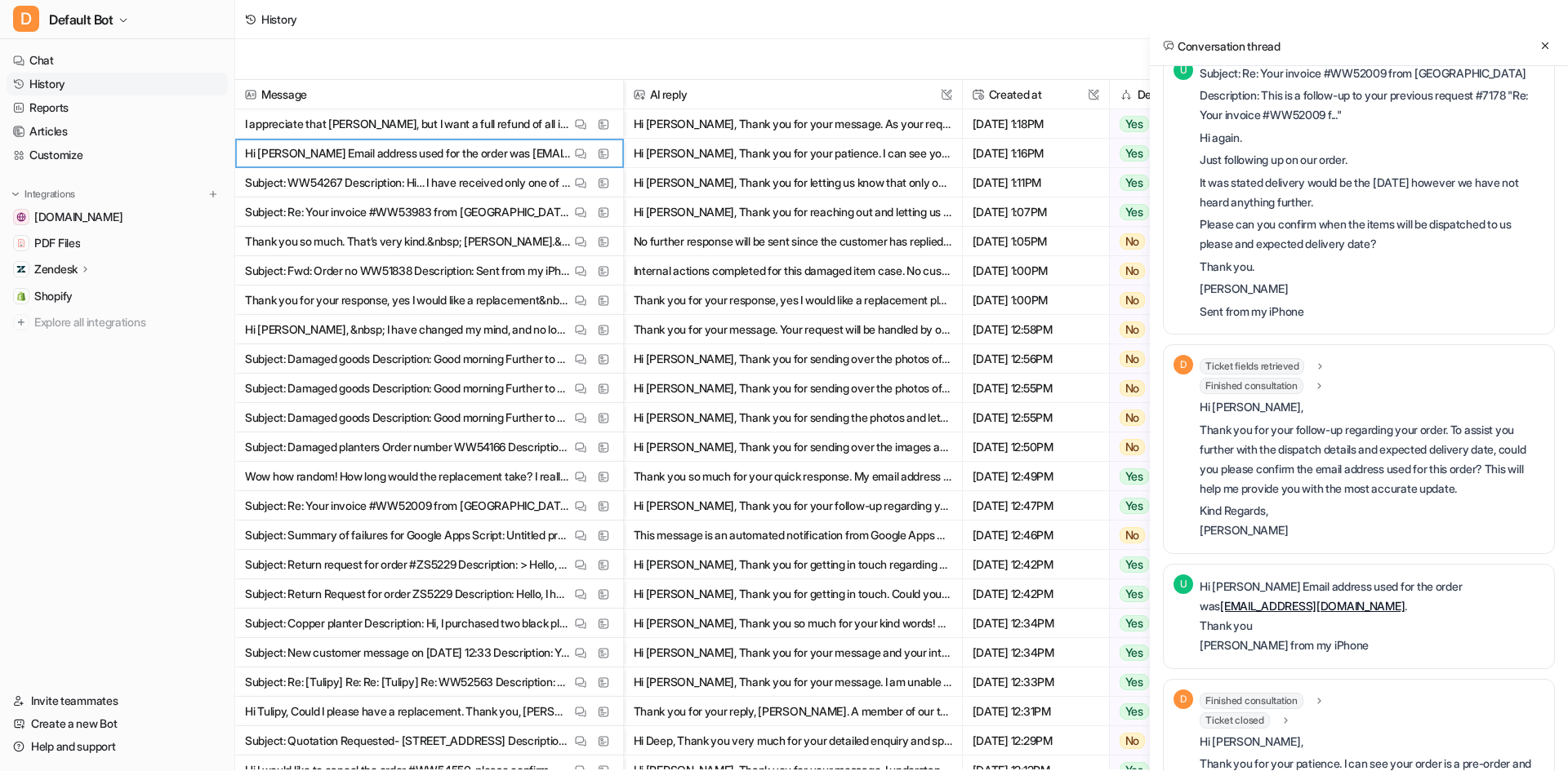
scroll to position [1, 0]
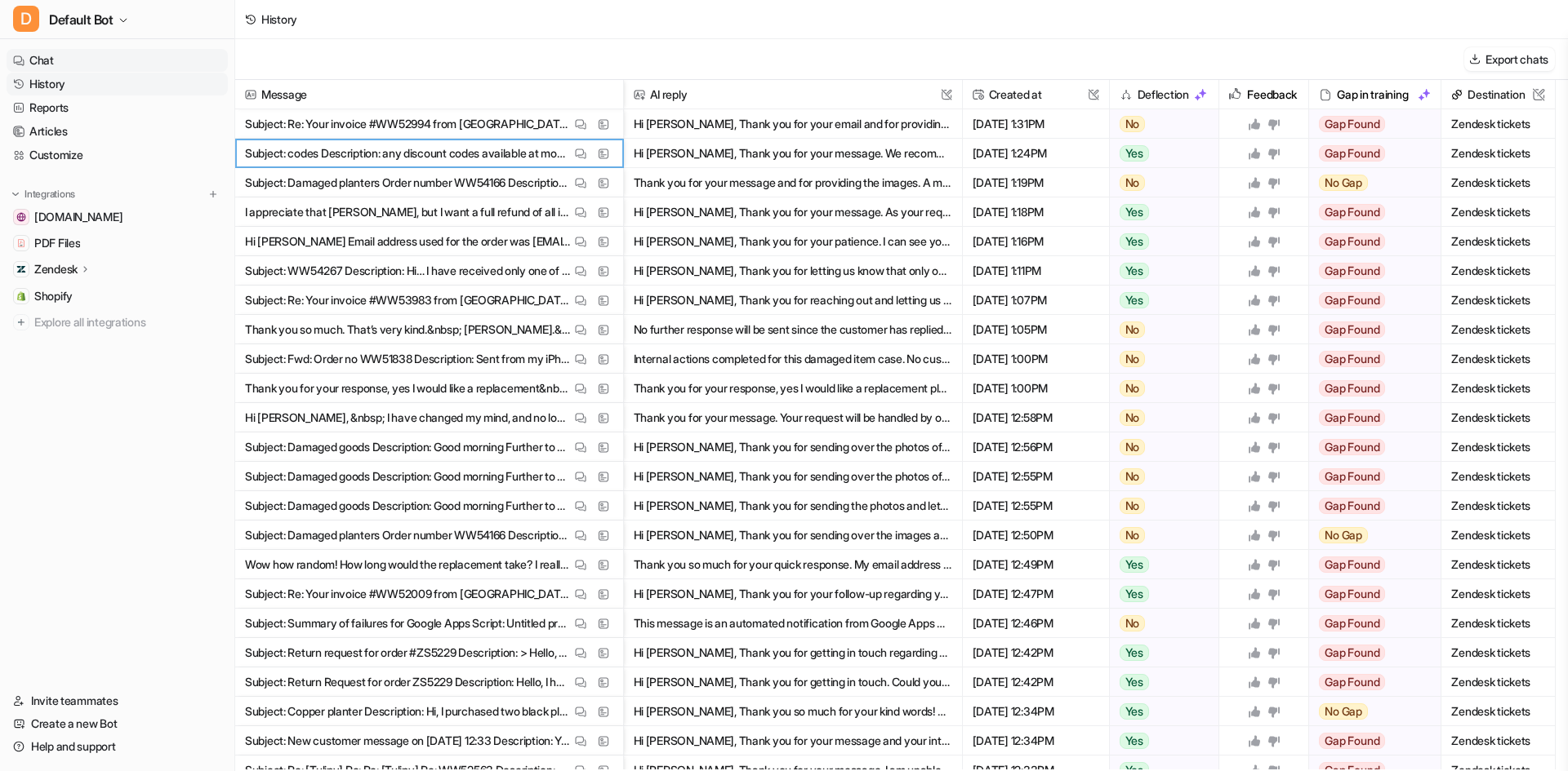
click at [44, 68] on link "Chat" at bounding box center [116, 60] width 221 height 23
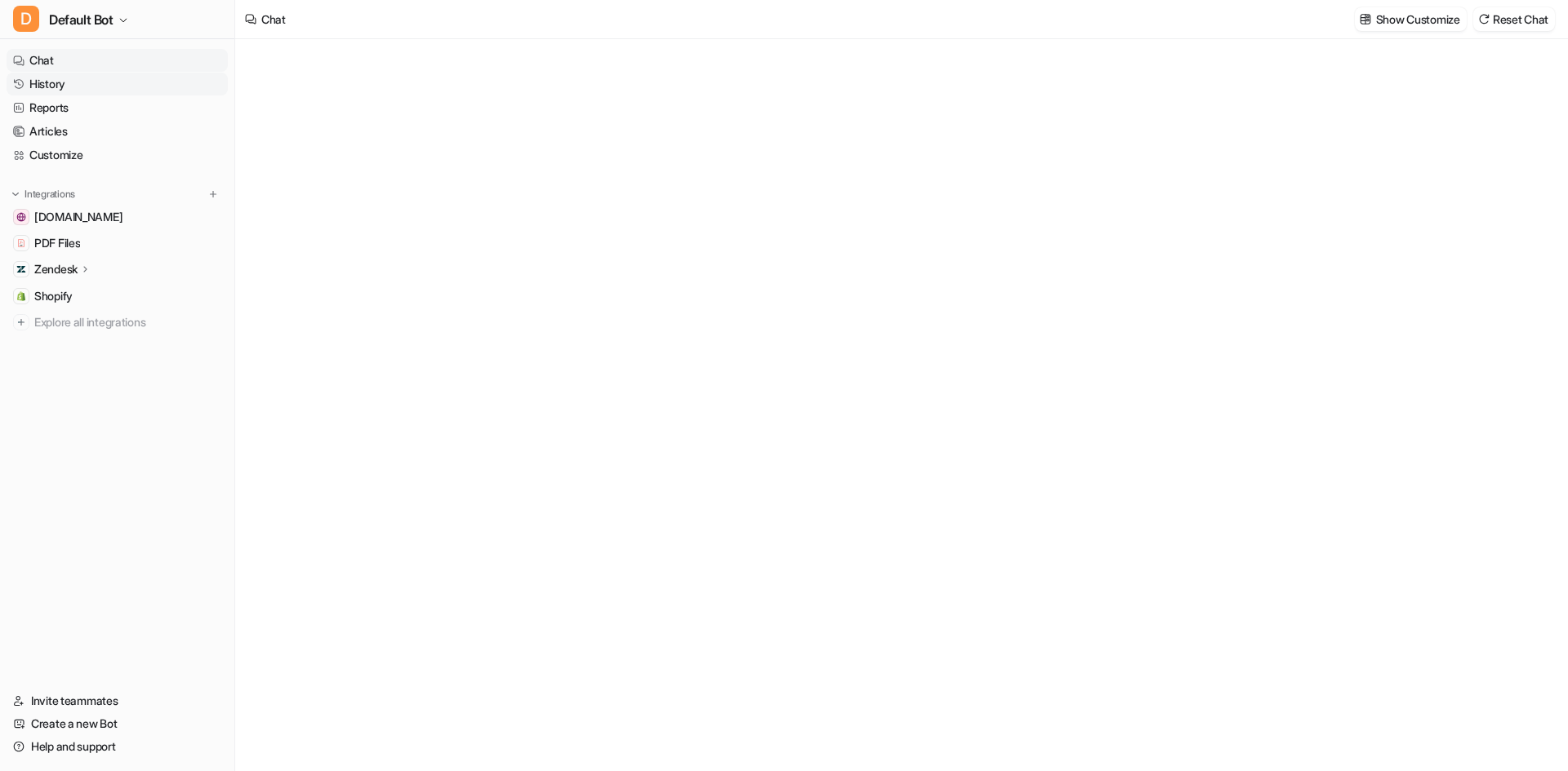
type textarea "**********"
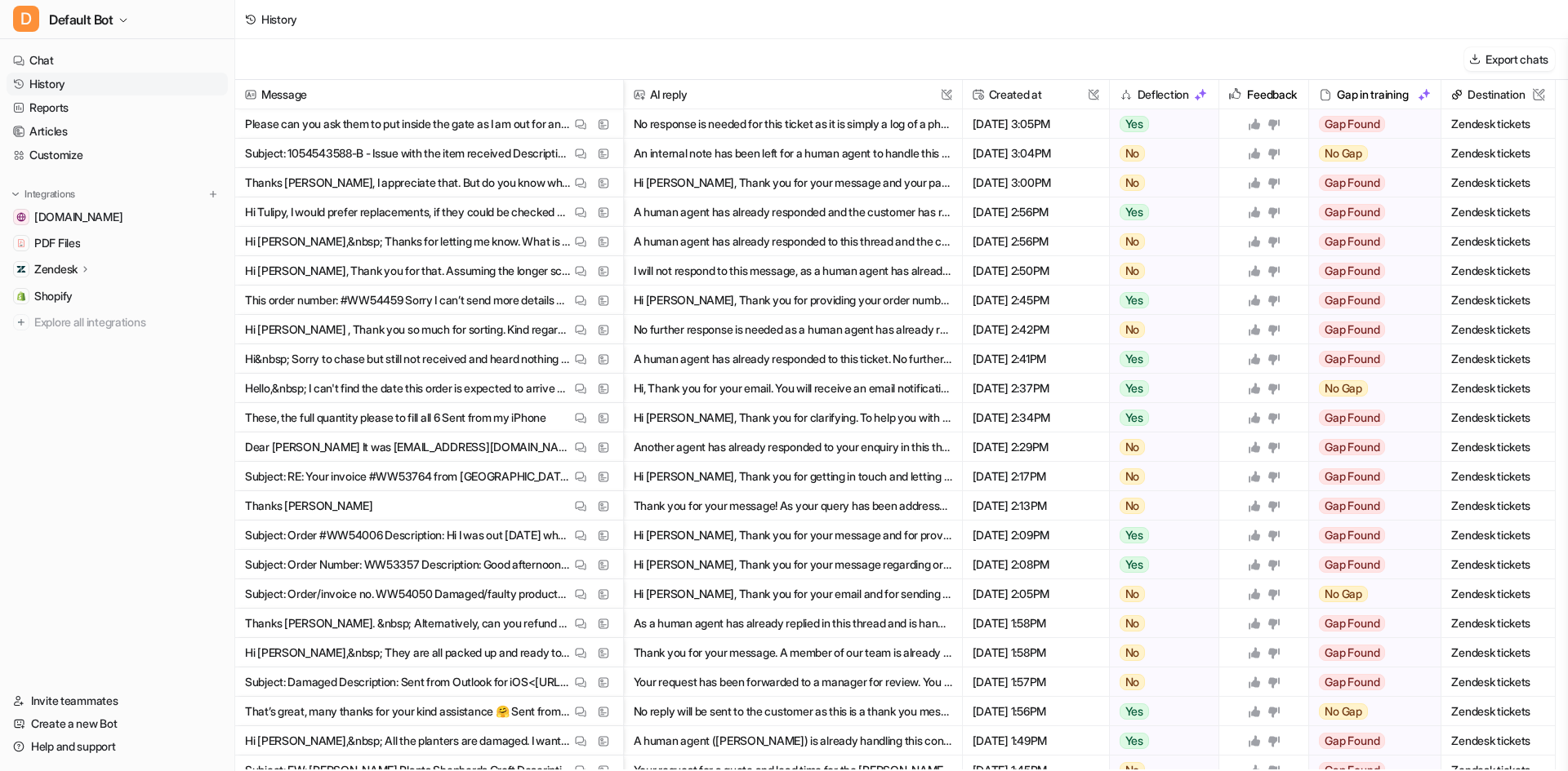
click at [951, 594] on span "Hi [PERSON_NAME], Thank you for your email and for sending through the images o…" at bounding box center [793, 594] width 325 height 30
click at [132, 154] on link "Customize" at bounding box center [116, 154] width 221 height 23
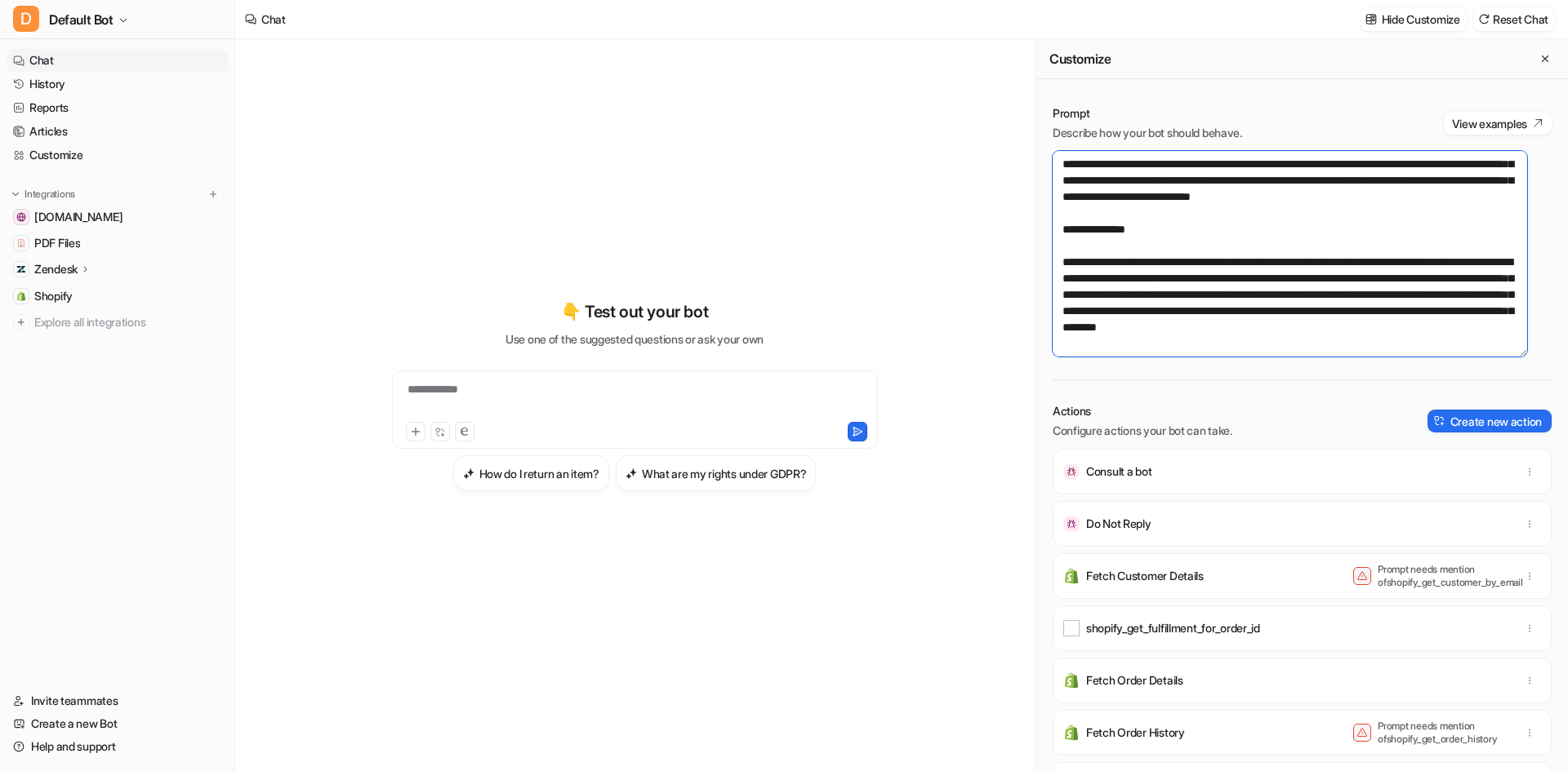
click at [1293, 330] on textarea at bounding box center [1290, 253] width 475 height 206
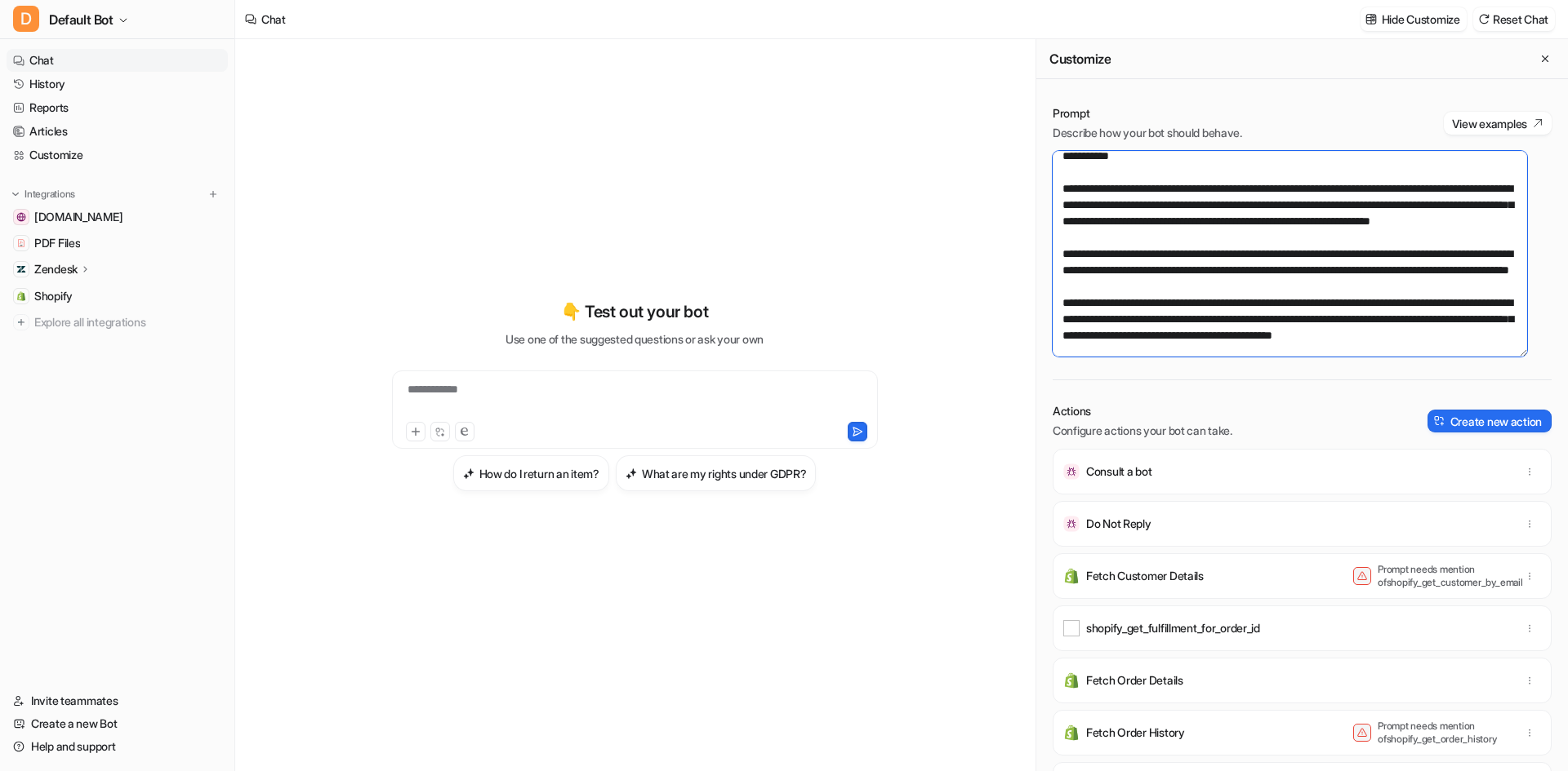
scroll to position [425, 0]
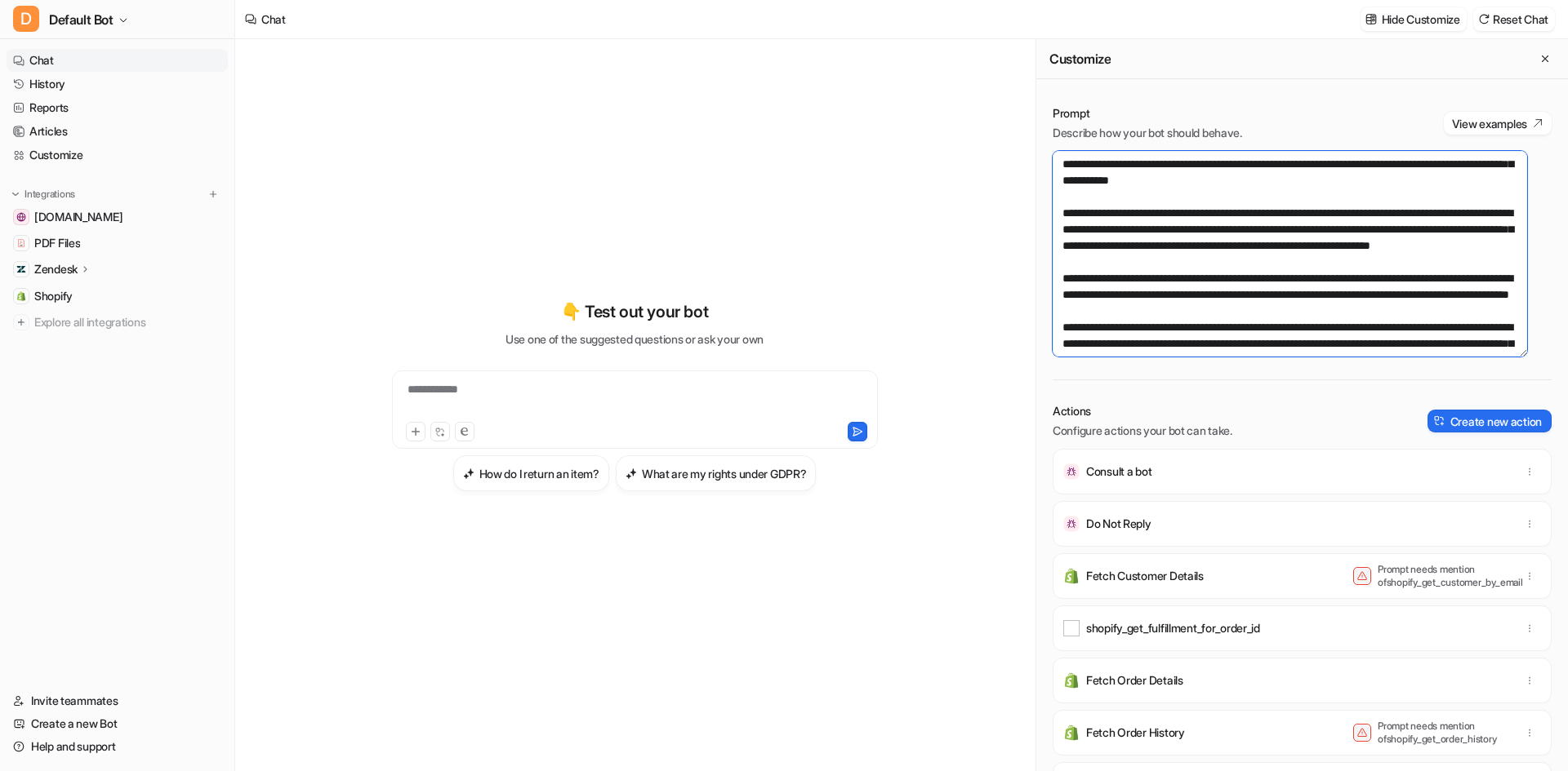
click at [1373, 313] on textarea at bounding box center [1290, 253] width 475 height 206
click at [1268, 280] on textarea at bounding box center [1290, 253] width 475 height 206
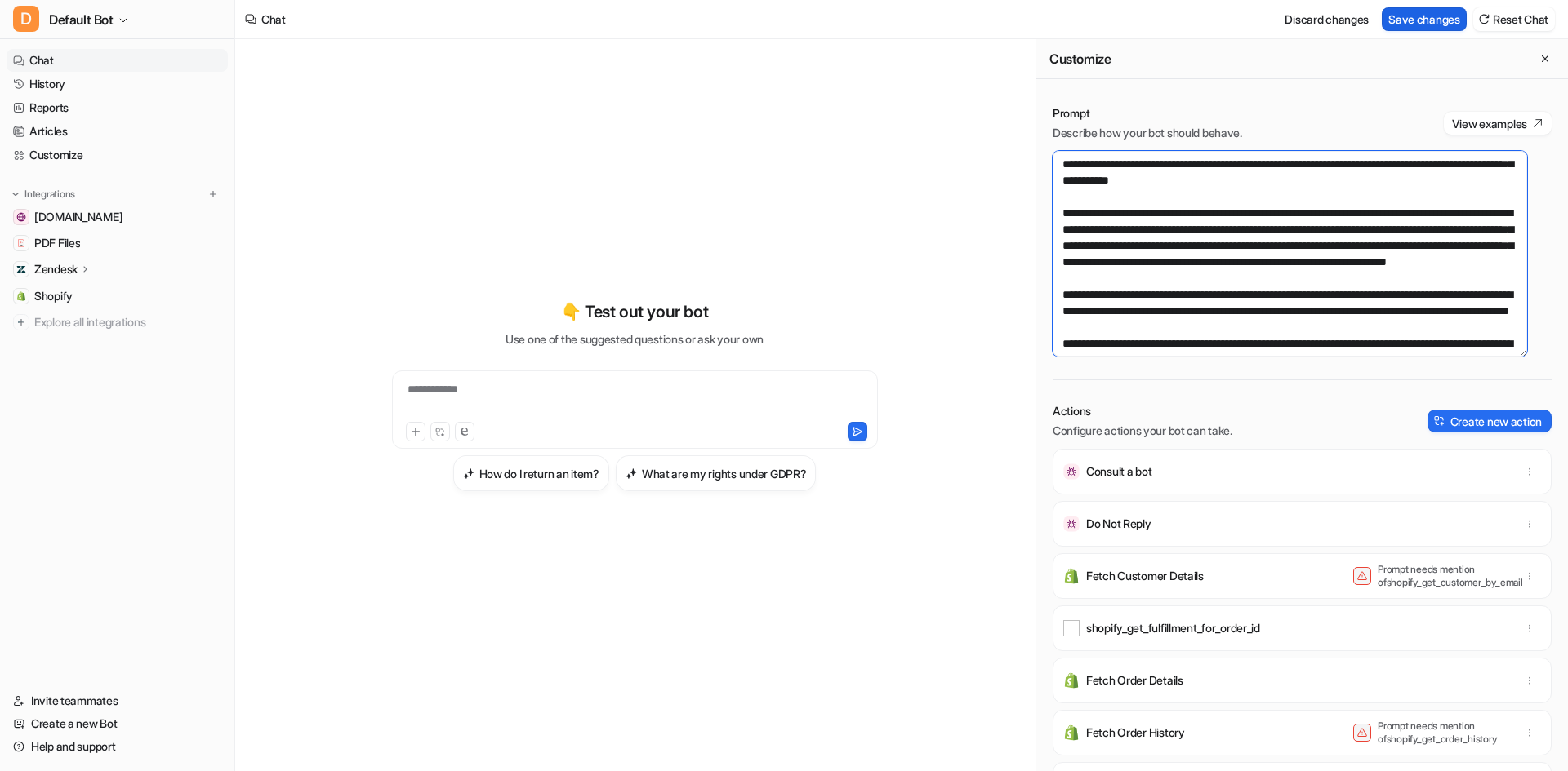
type textarea "**********"
click at [1419, 21] on button "Save changes" at bounding box center [1424, 19] width 85 height 23
click at [93, 131] on link "Articles" at bounding box center [116, 131] width 221 height 23
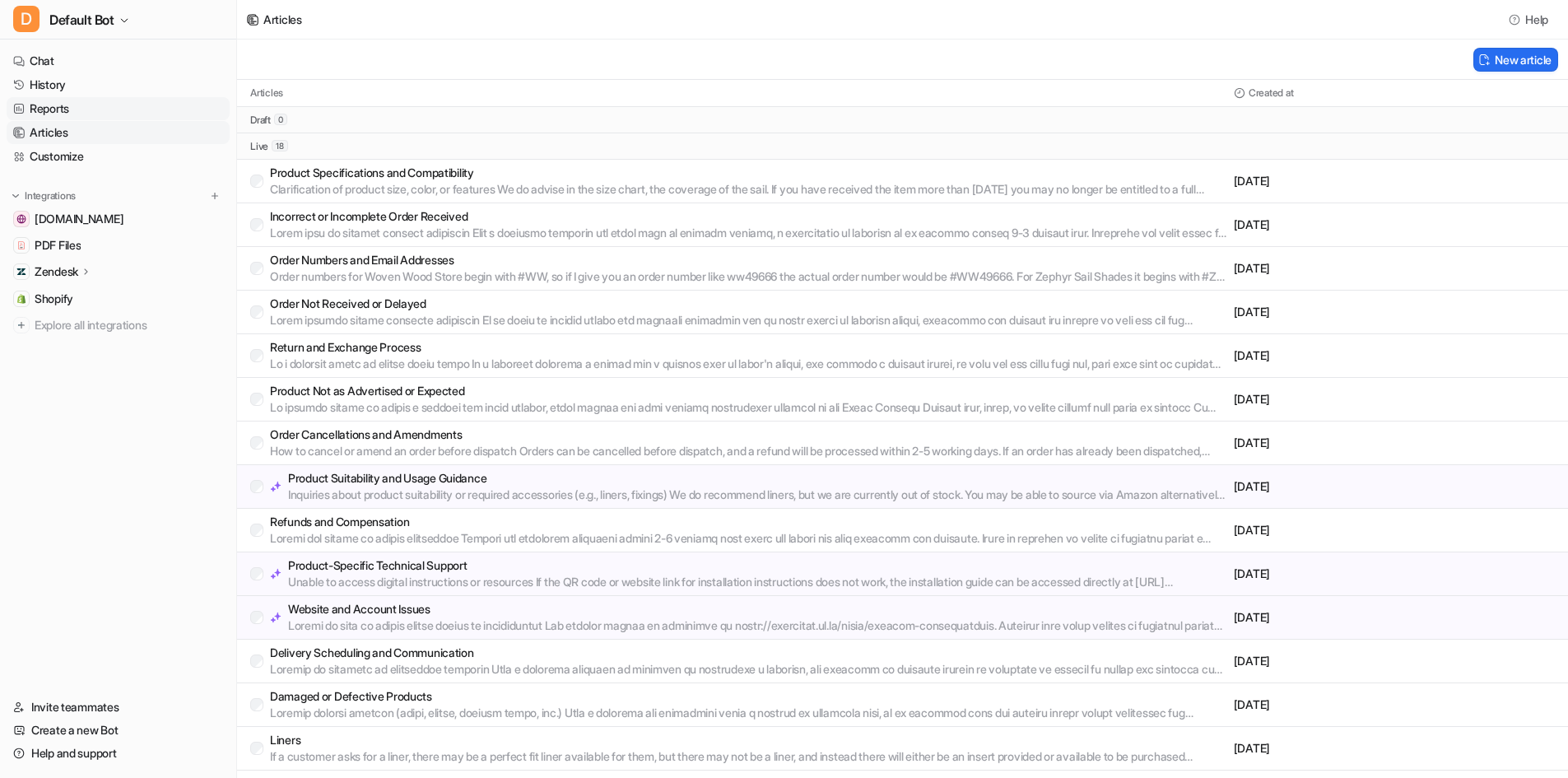
click at [91, 97] on link "Reports" at bounding box center [117, 108] width 223 height 23
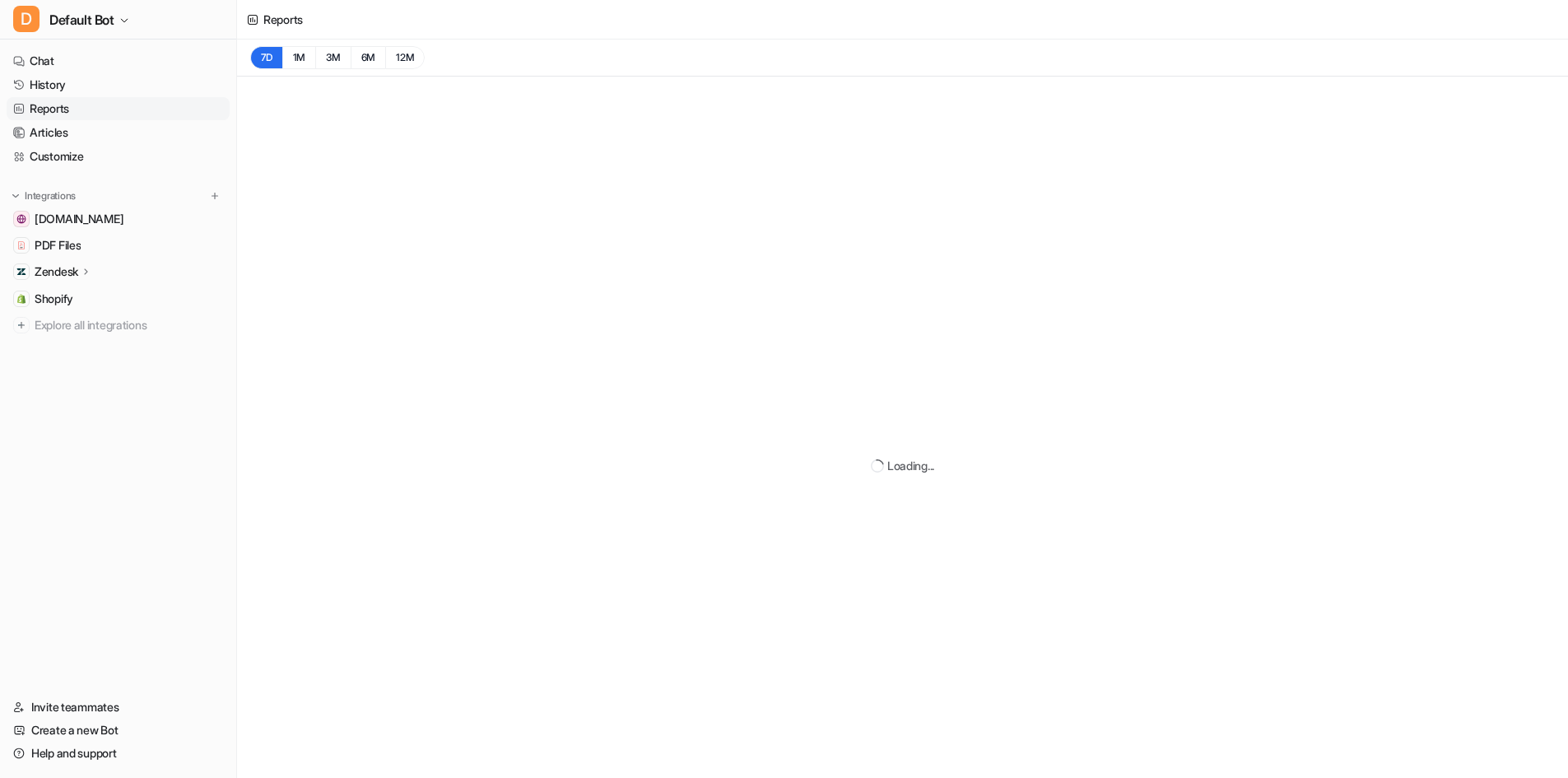
click at [84, 120] on ul "Chat History Reports Articles Customize" at bounding box center [117, 108] width 223 height 118
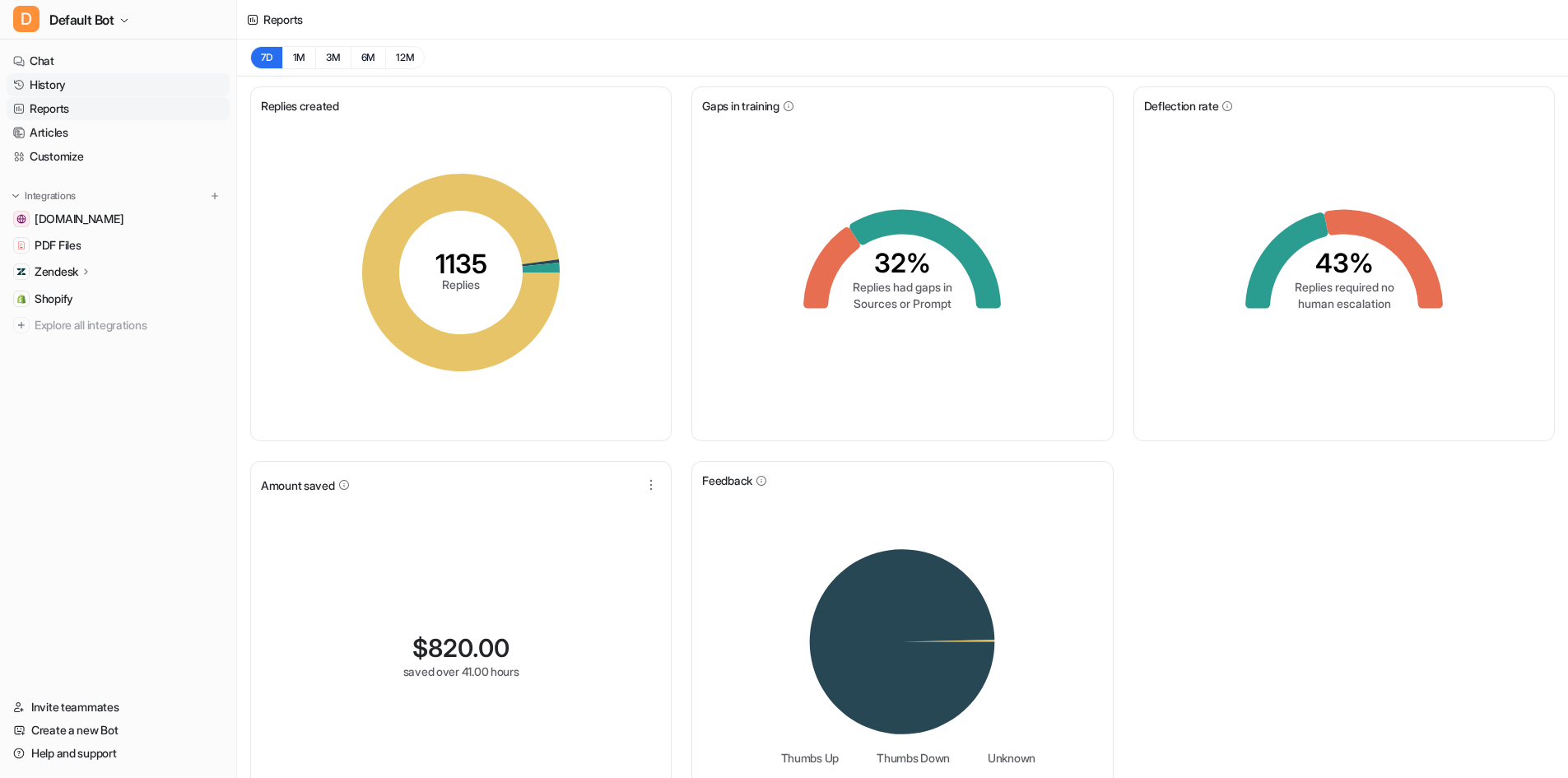
click at [84, 88] on link "History" at bounding box center [117, 85] width 223 height 23
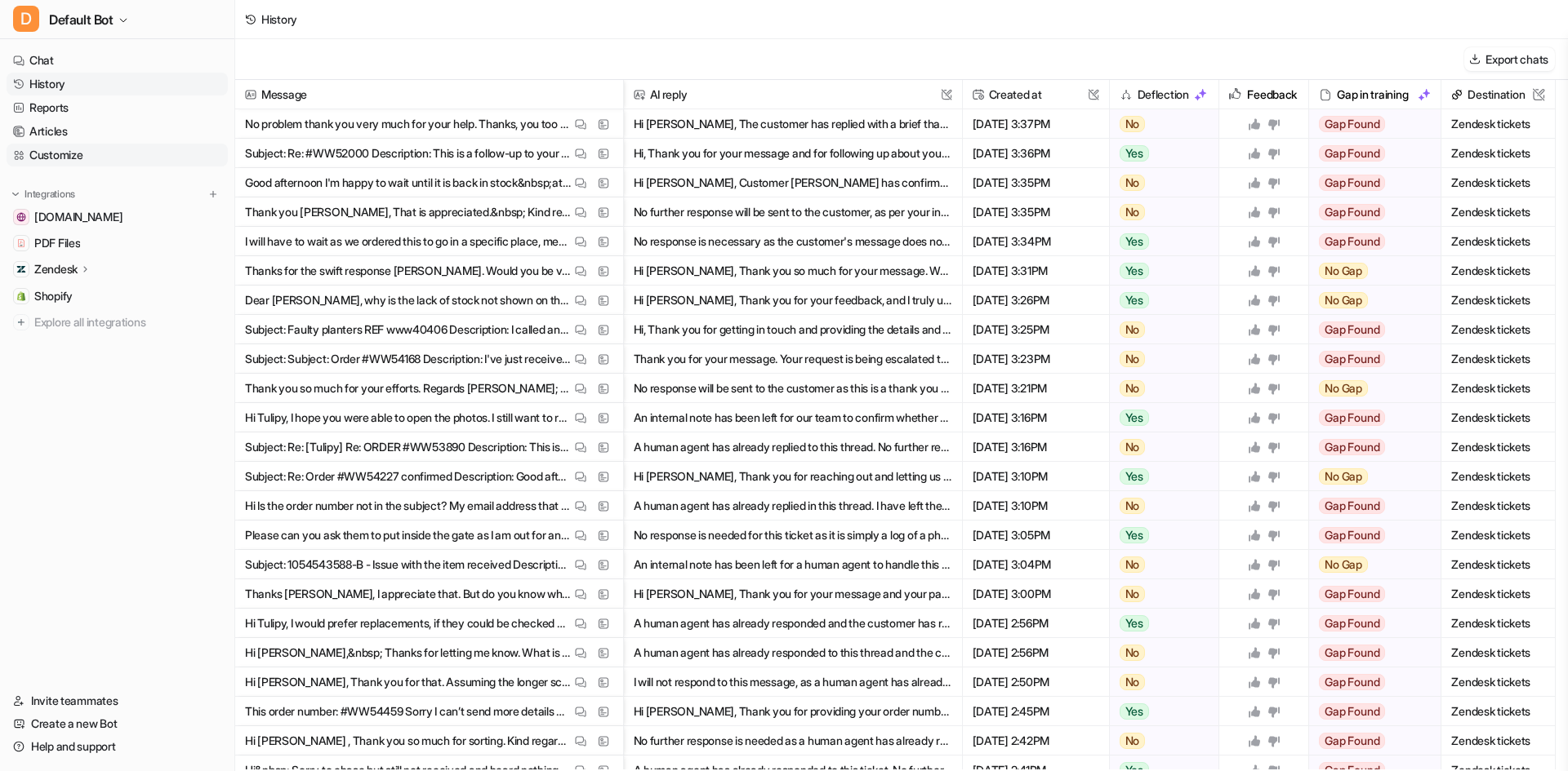
click at [54, 148] on link "Customize" at bounding box center [116, 154] width 221 height 23
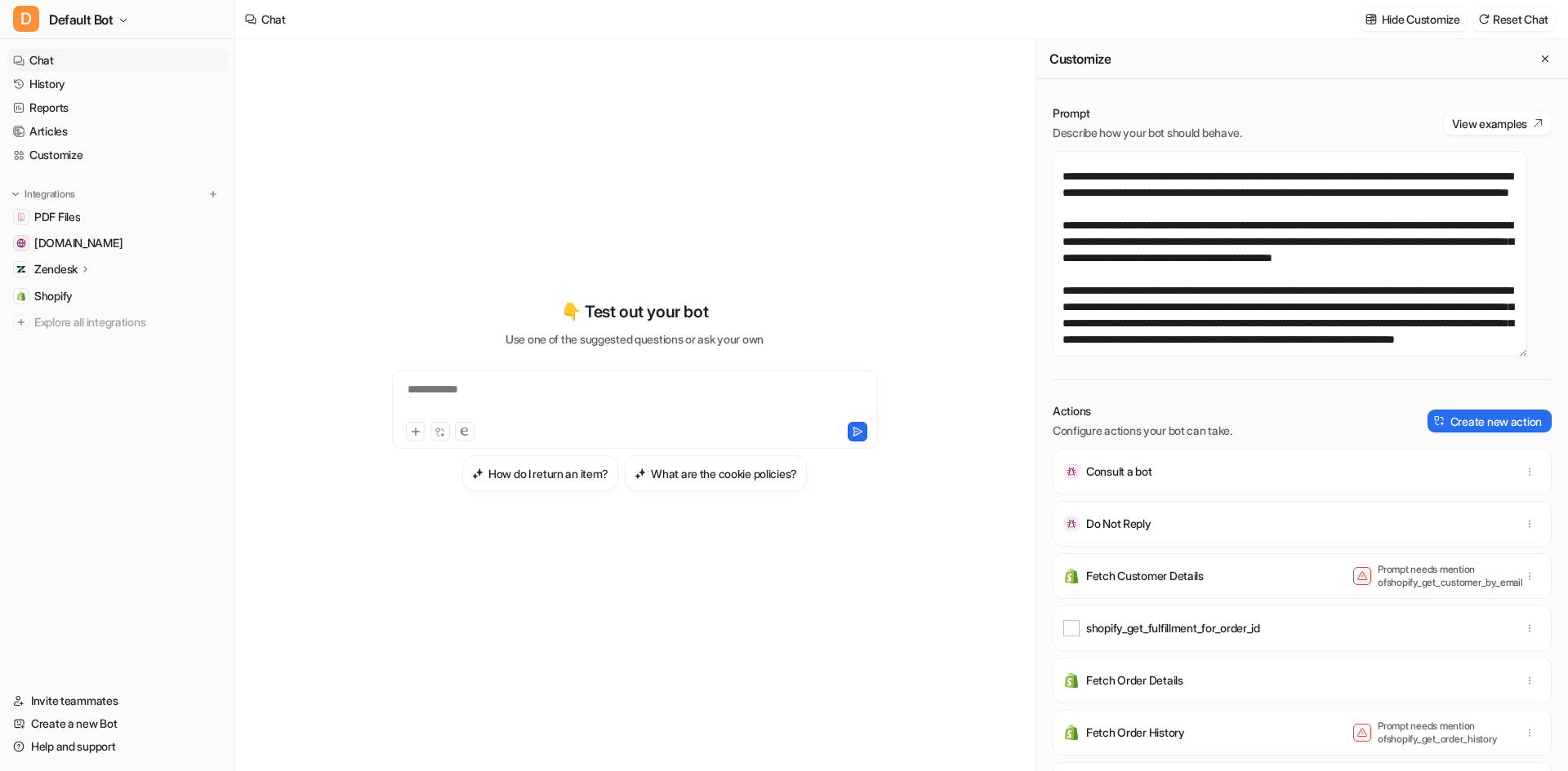
scroll to position [572, 0]
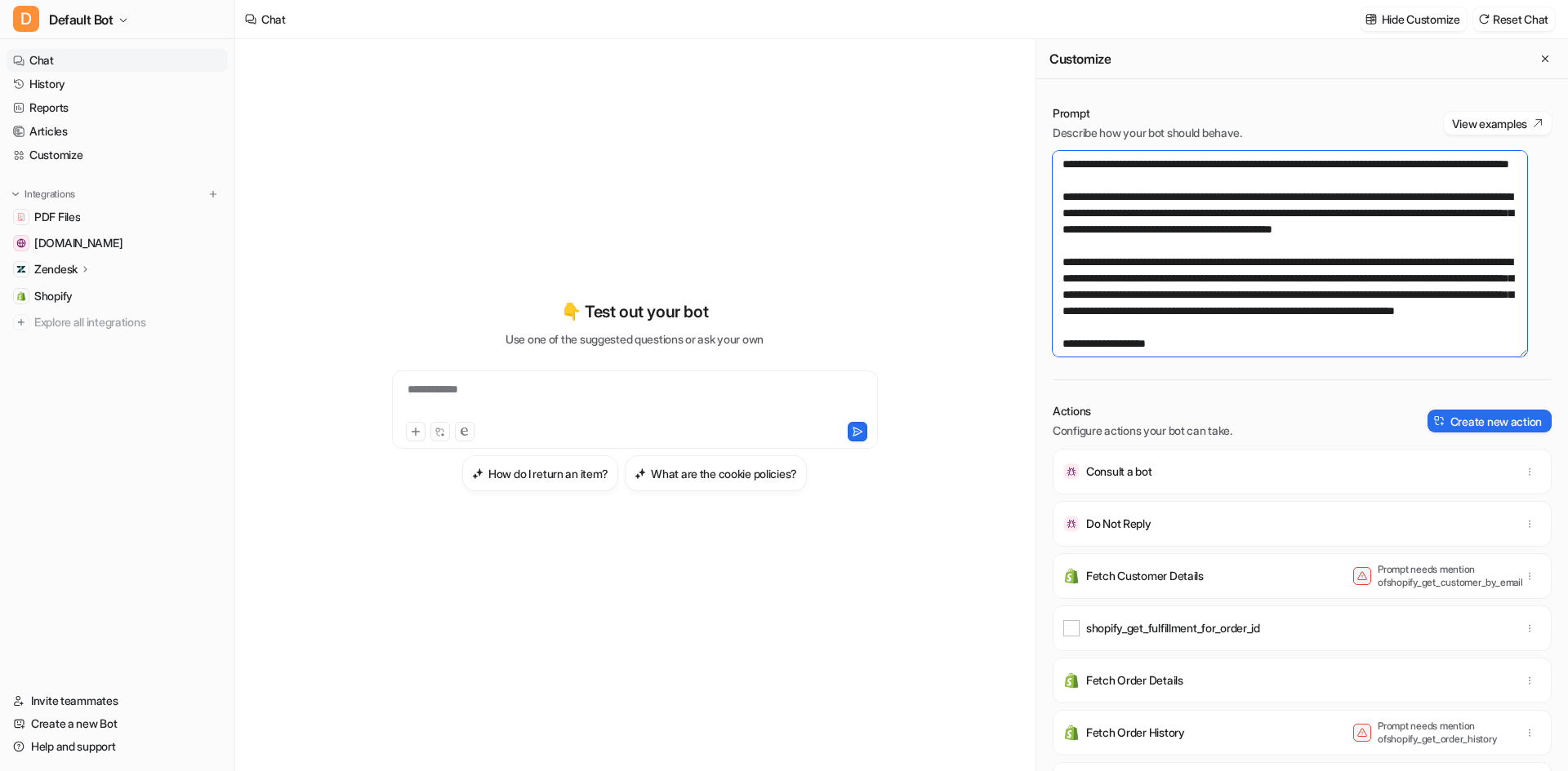
click at [1343, 283] on textarea at bounding box center [1290, 253] width 475 height 206
click at [1130, 293] on textarea at bounding box center [1290, 253] width 475 height 206
type textarea "**********"
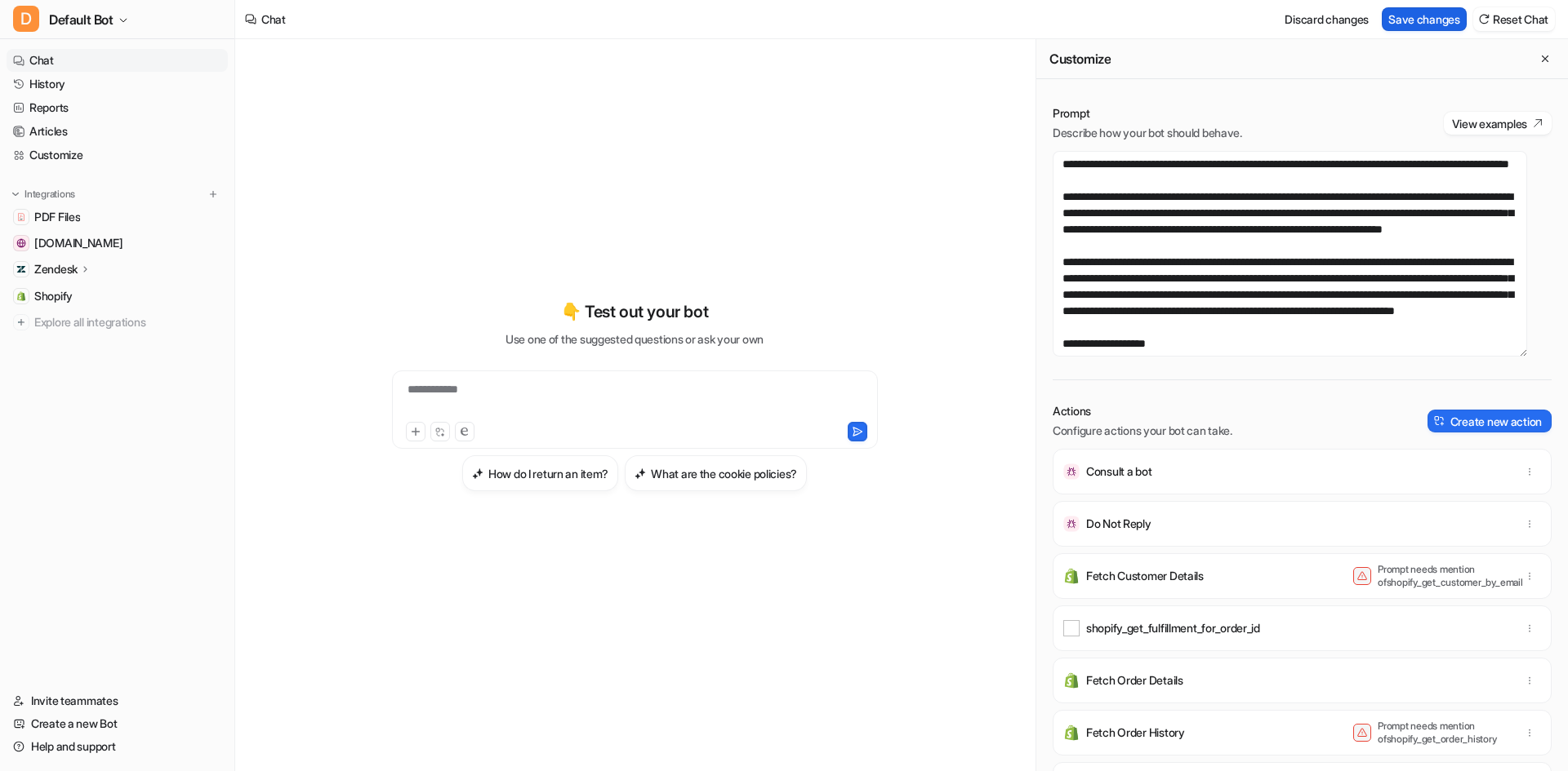
click at [1436, 8] on button "Save changes" at bounding box center [1424, 19] width 85 height 23
